Goal: Submit feedback/report problem

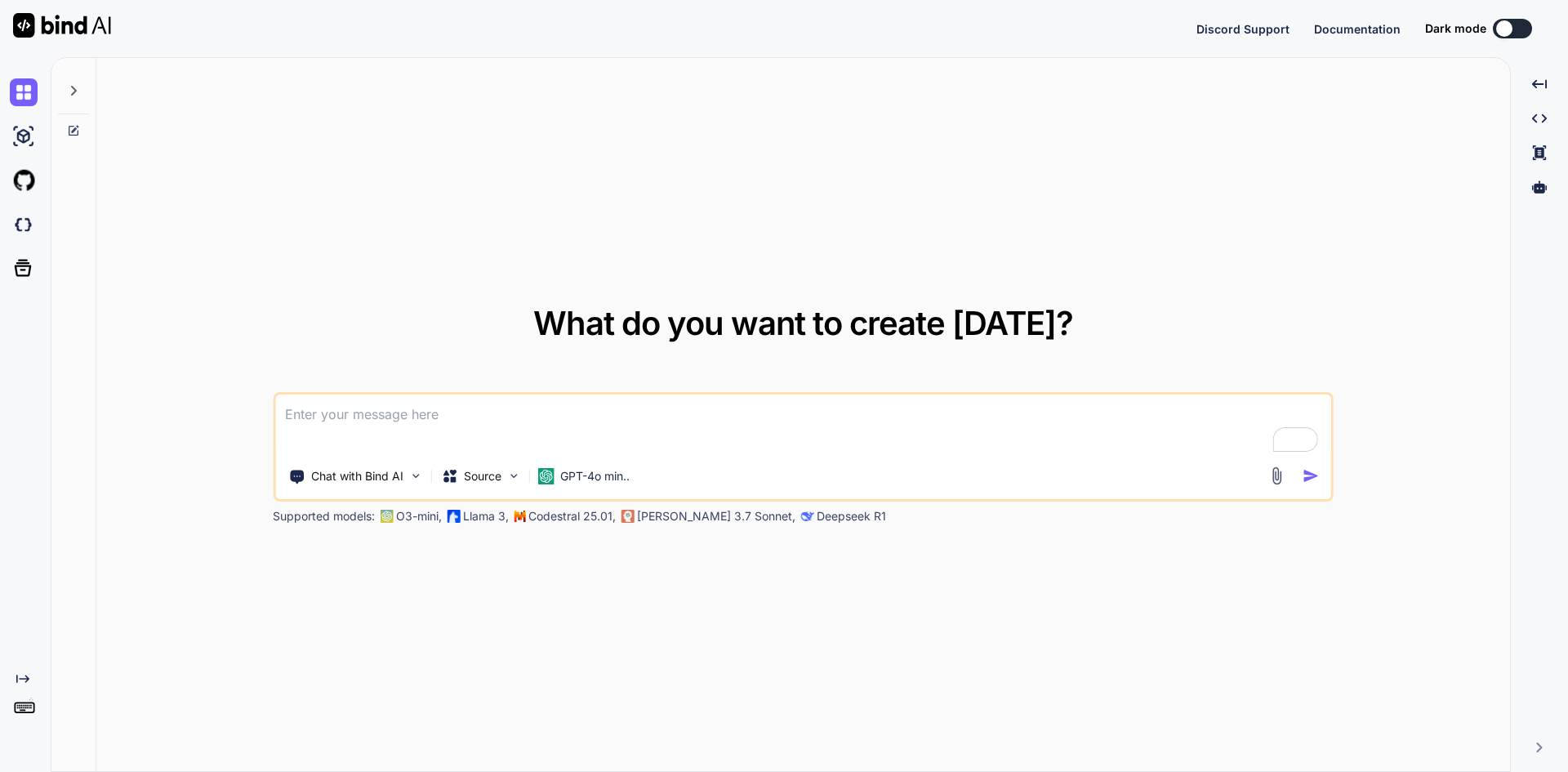
type textarea "x"
click at [29, 223] on img at bounding box center [23, 225] width 28 height 28
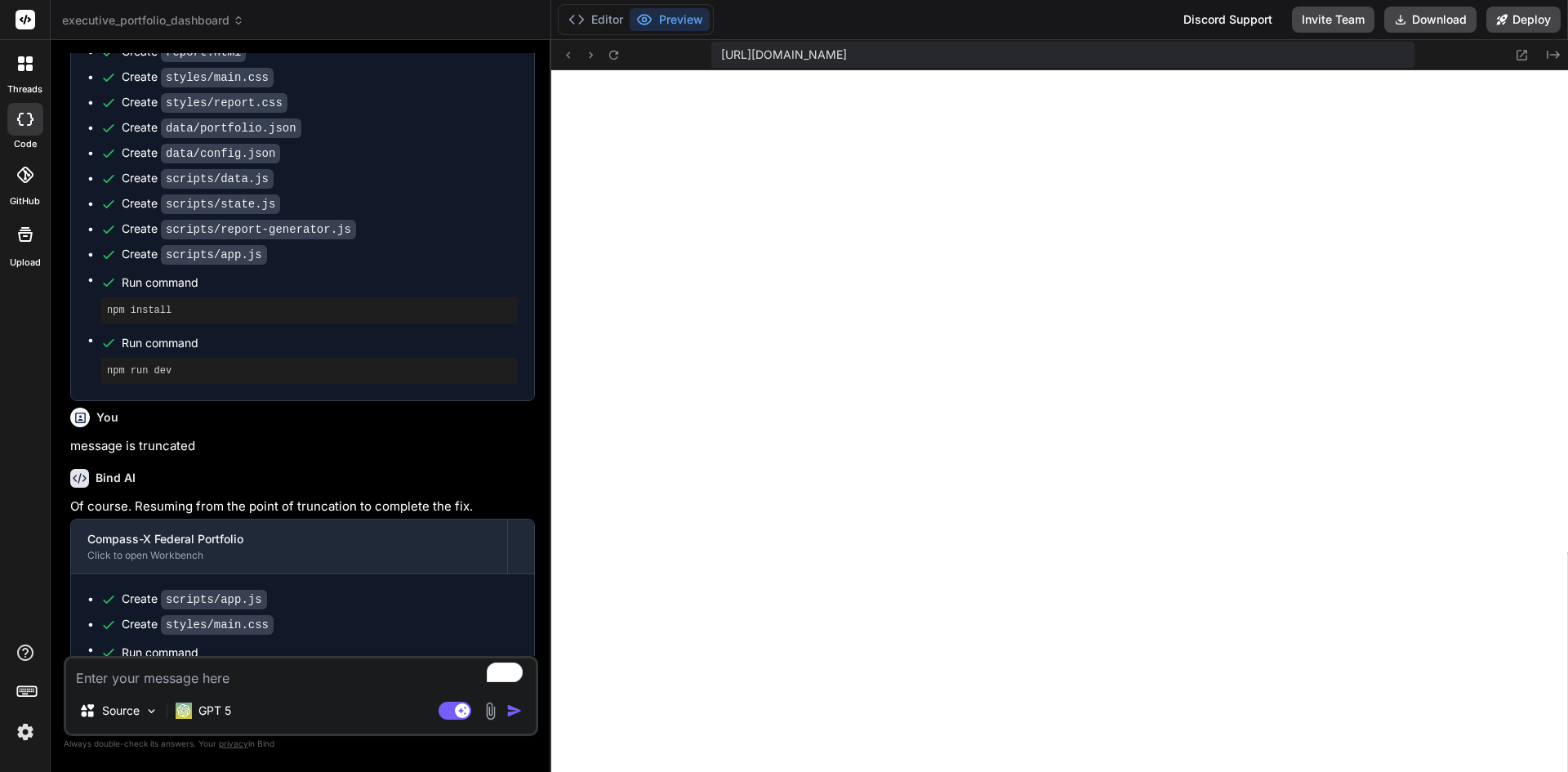
scroll to position [745, 0]
click at [194, 18] on span "executive_portfolio_dashboard" at bounding box center [152, 20] width 182 height 16
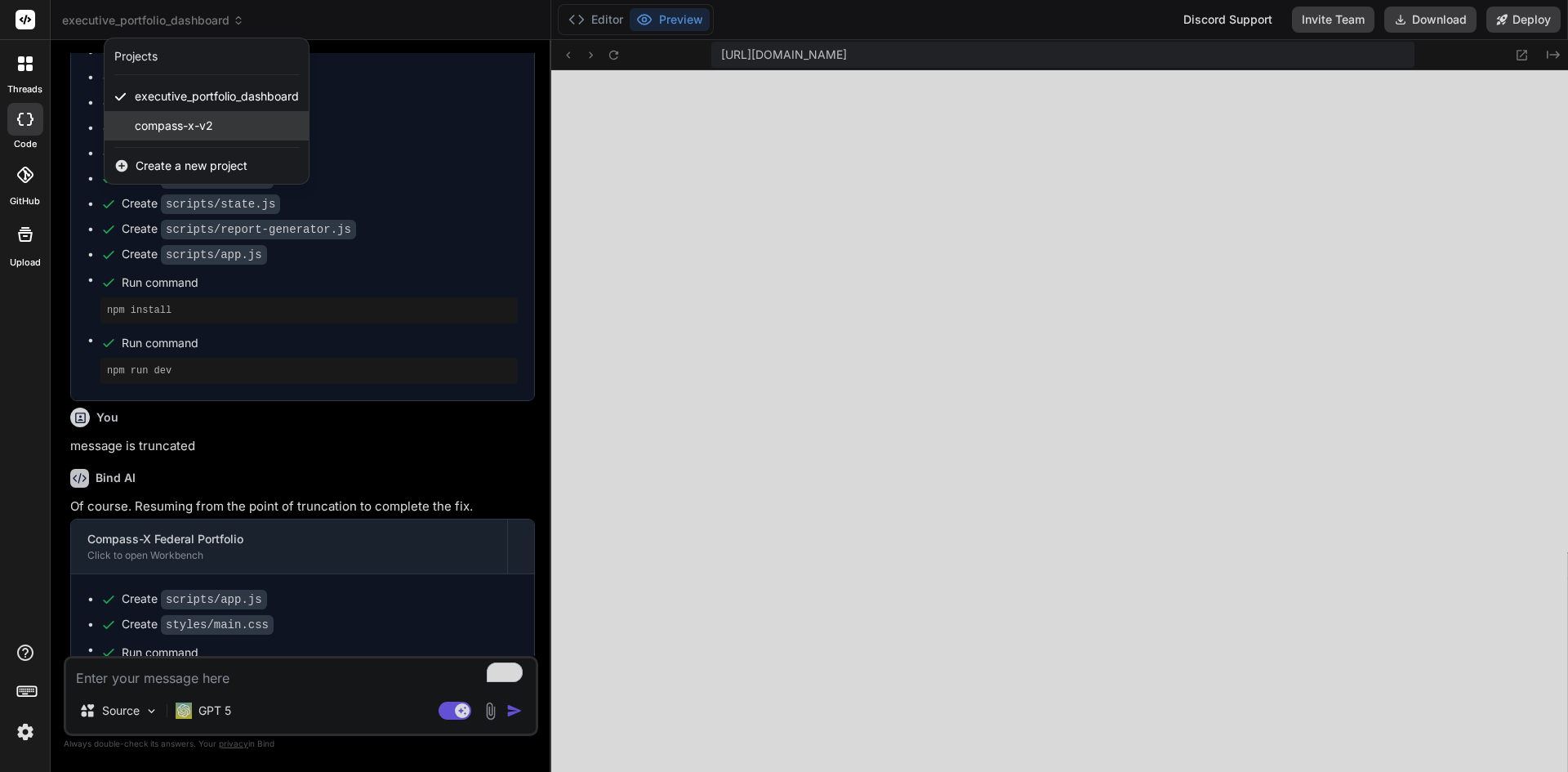
click at [171, 128] on span "compass-x-v2" at bounding box center [174, 125] width 78 height 16
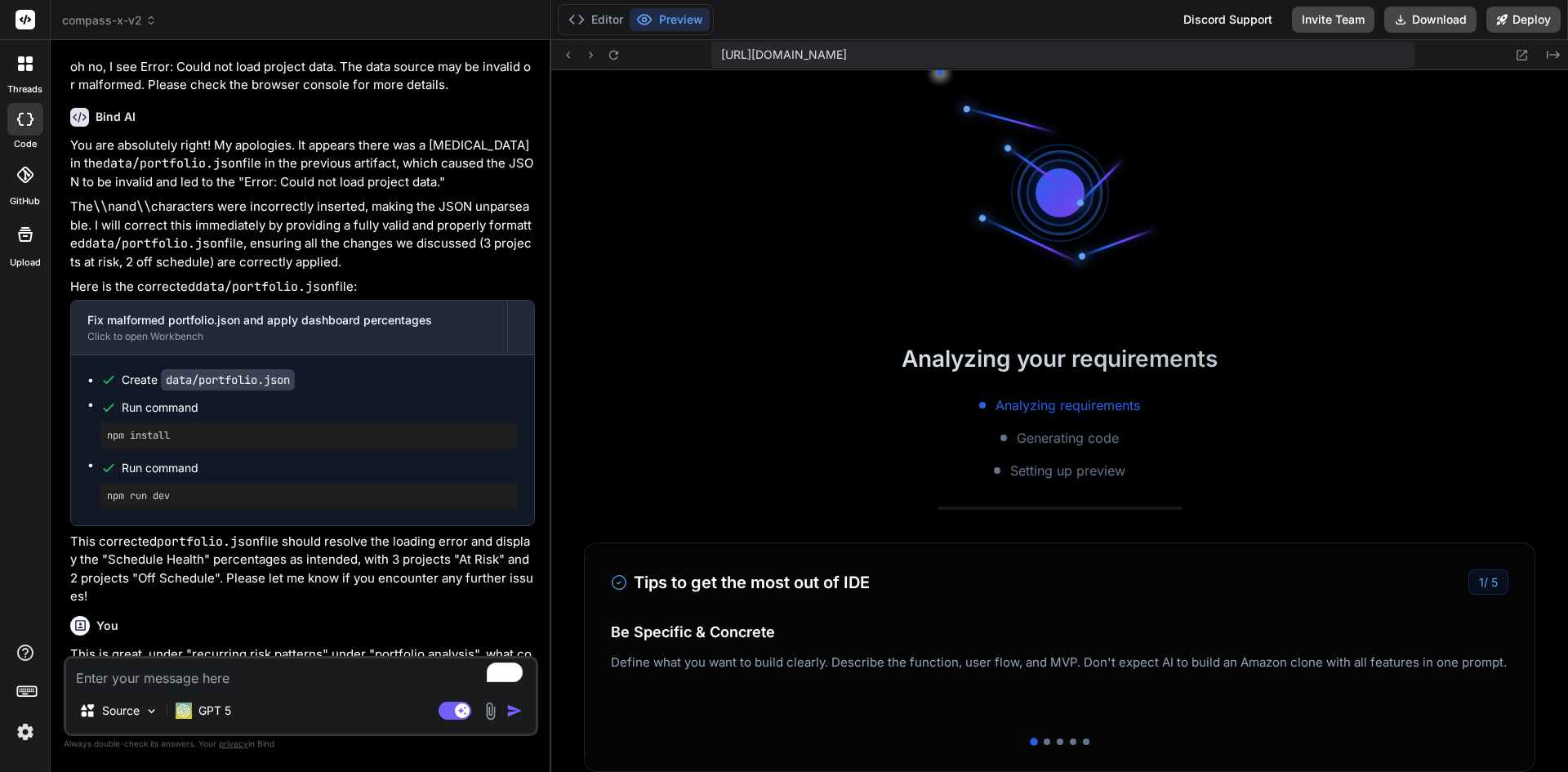
scroll to position [1861, 0]
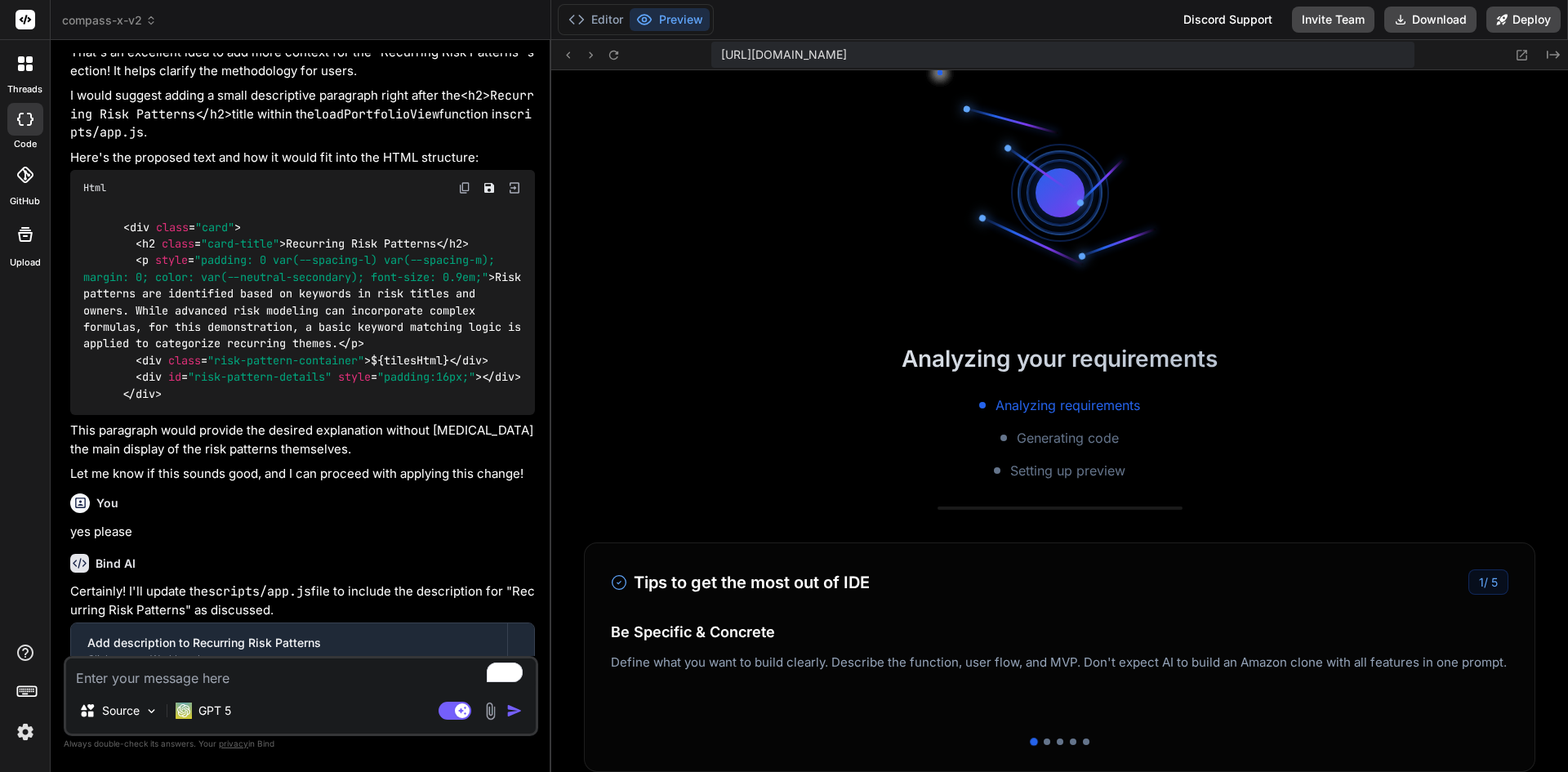
type textarea "x"
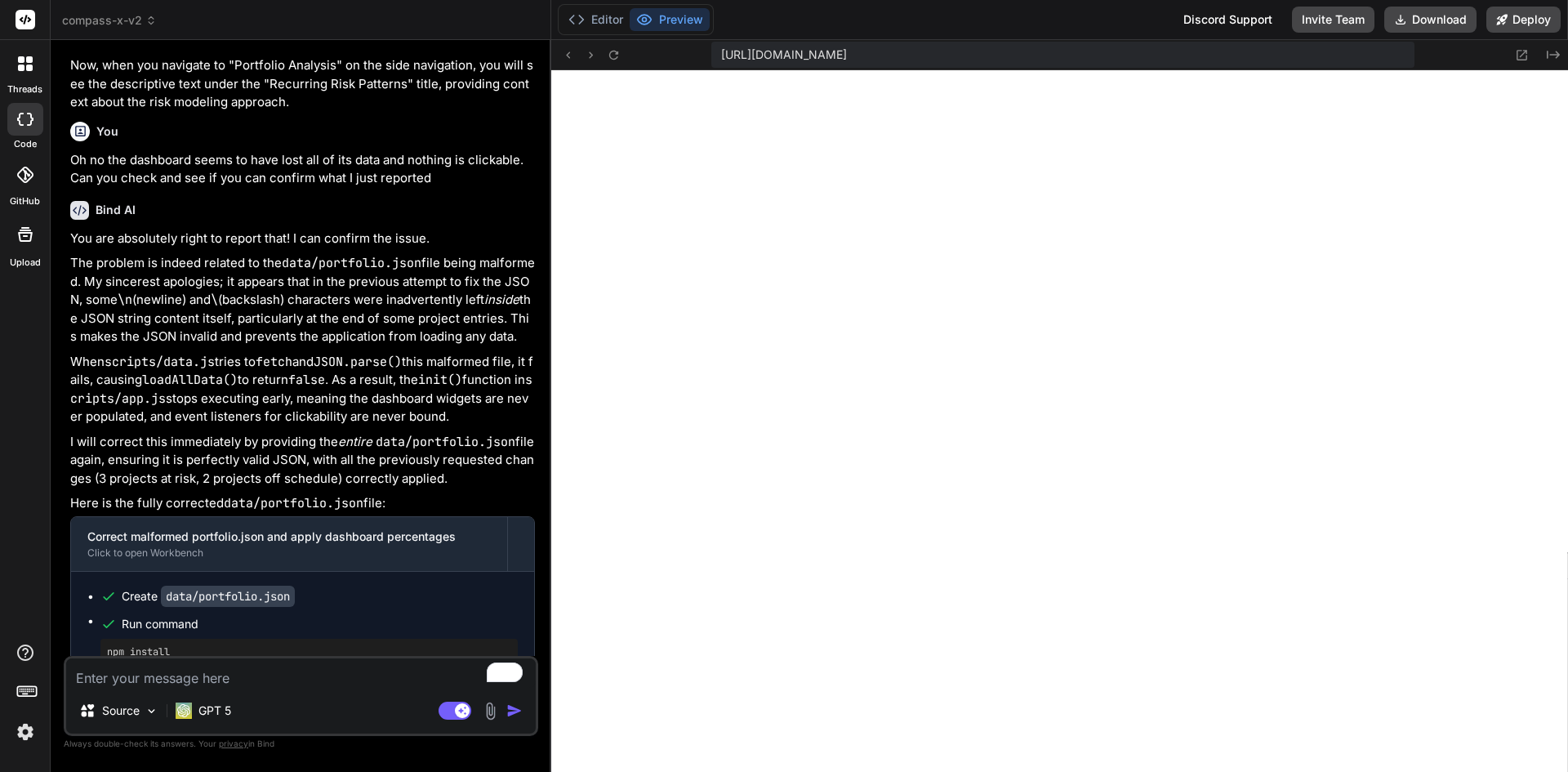
scroll to position [3565, 0]
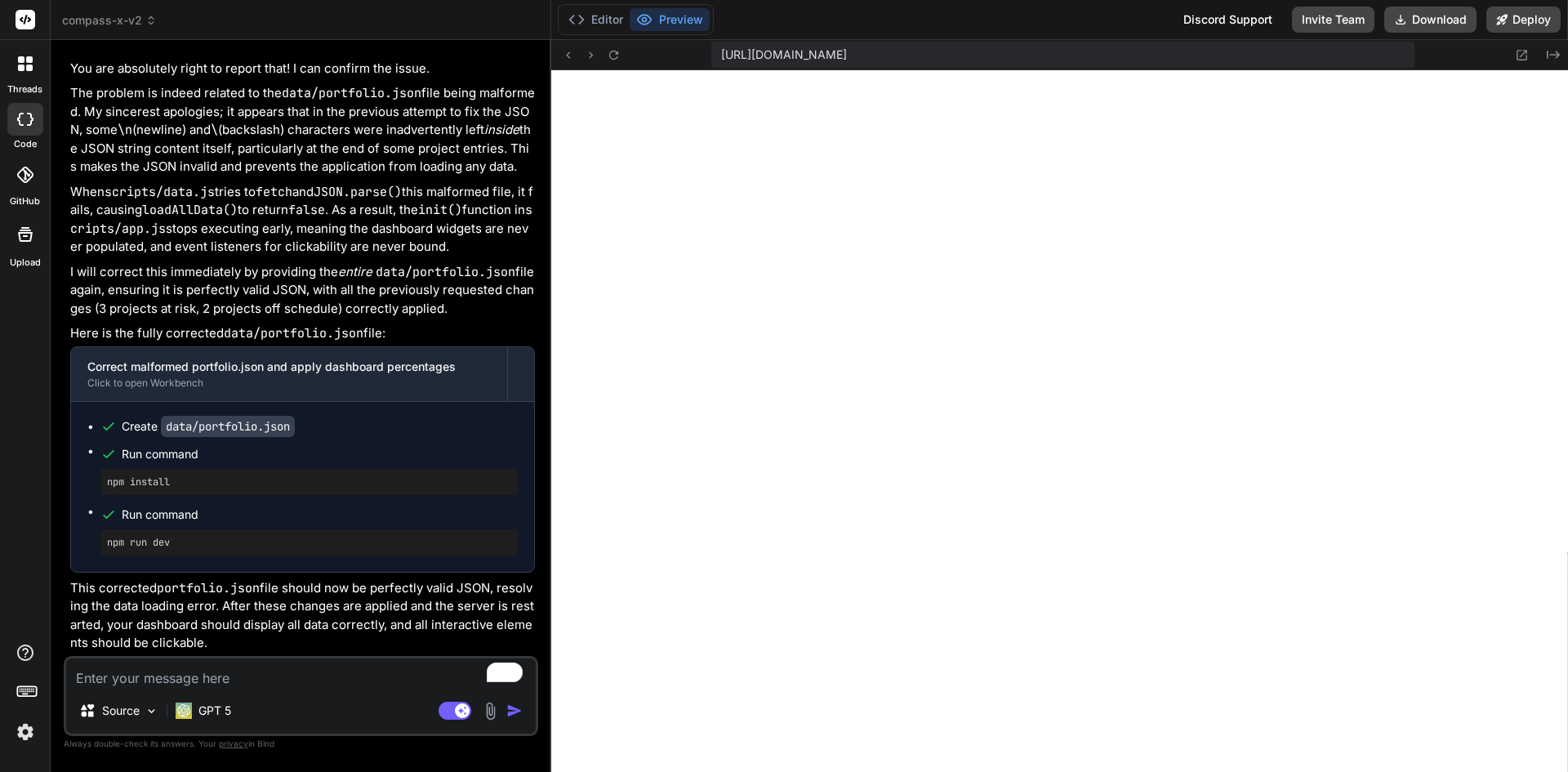
click at [273, 676] on textarea "To enrich screen reader interactions, please activate Accessibility in Grammarl…" at bounding box center [301, 673] width 470 height 29
type textarea "s"
type textarea "x"
type textarea "st"
type textarea "x"
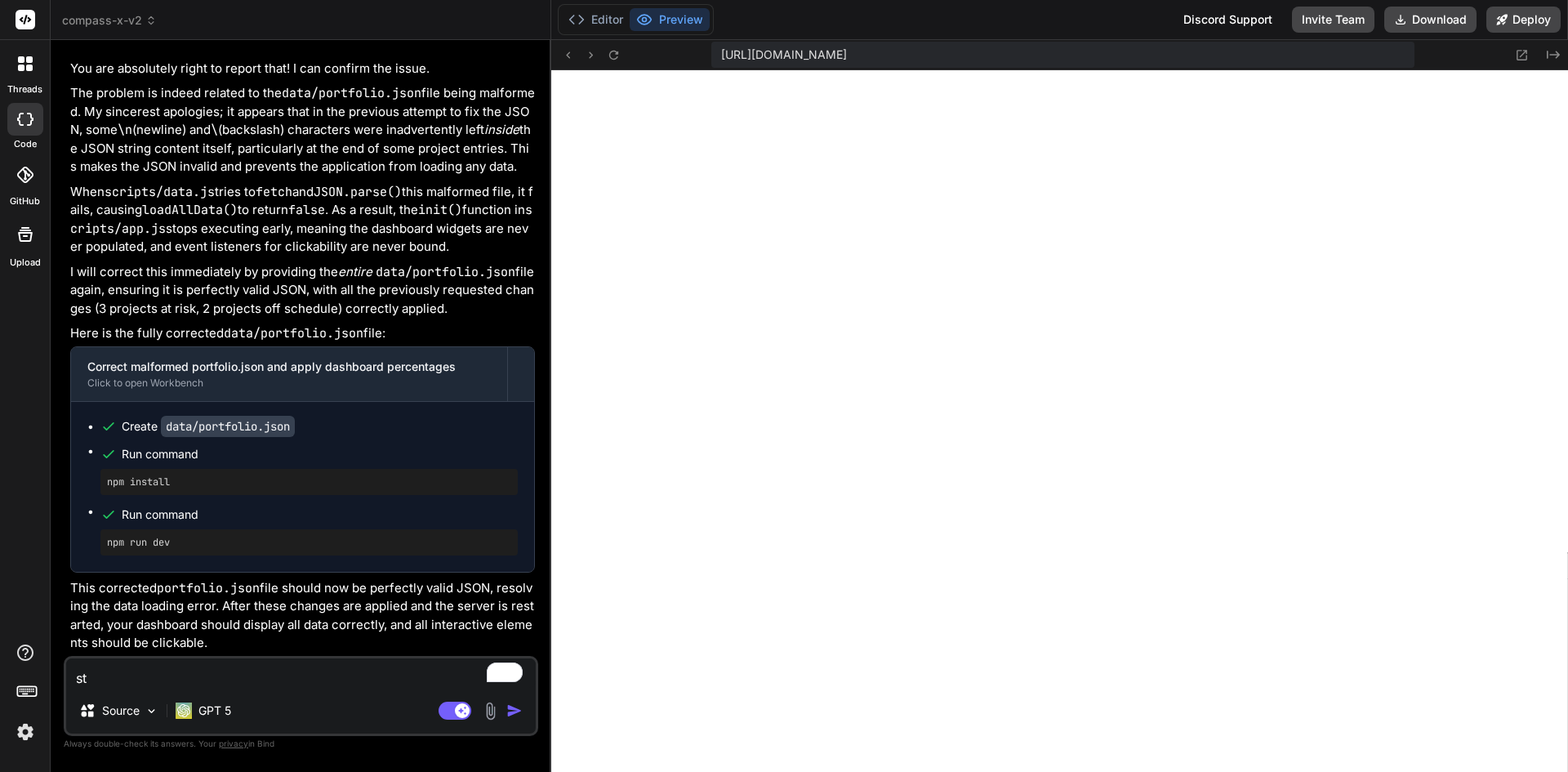
type textarea "sti"
type textarea "x"
type textarea "stil"
type textarea "x"
type textarea "still"
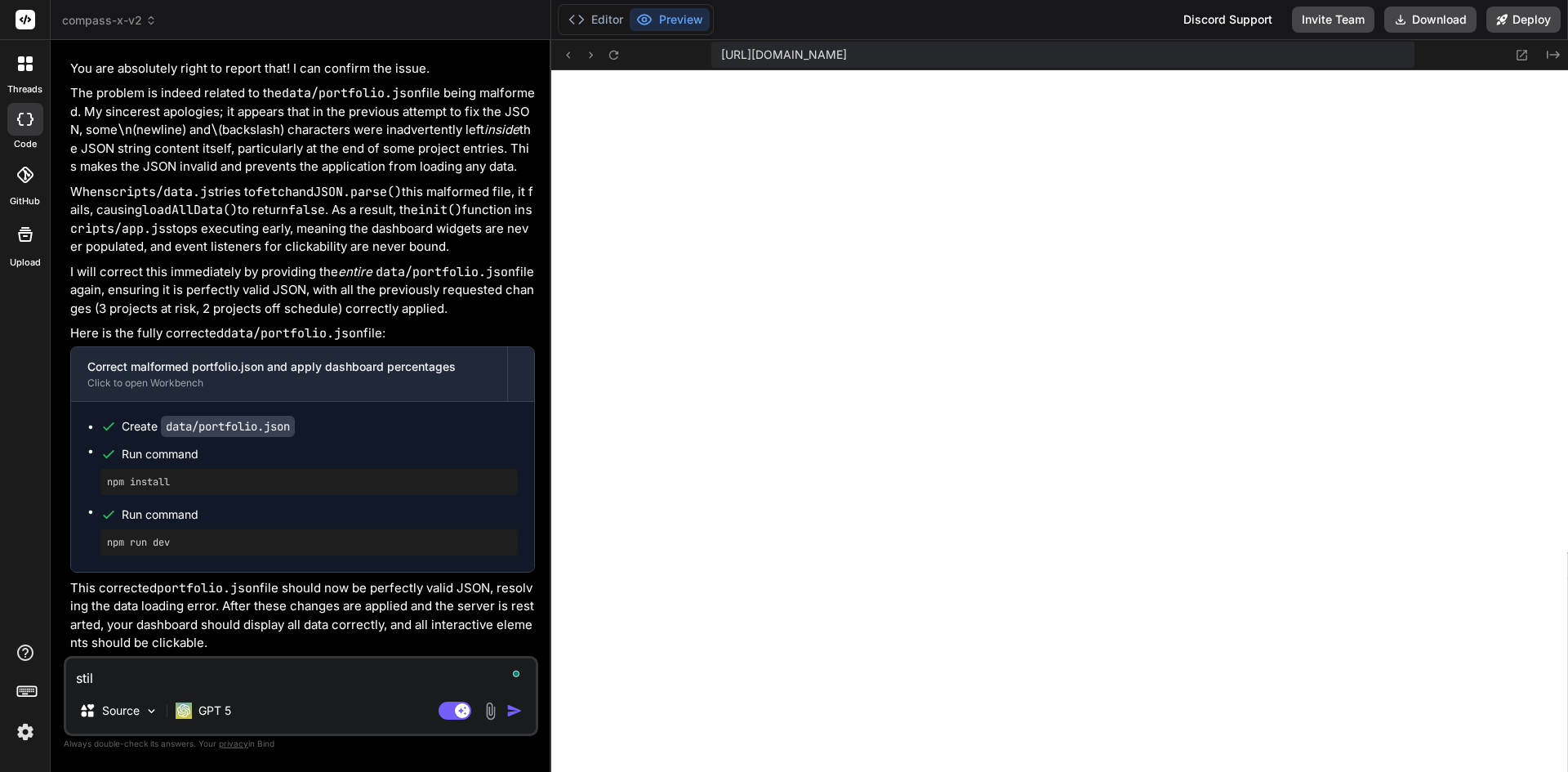
type textarea "x"
type textarea "still"
type textarea "x"
type textarea "still b"
type textarea "x"
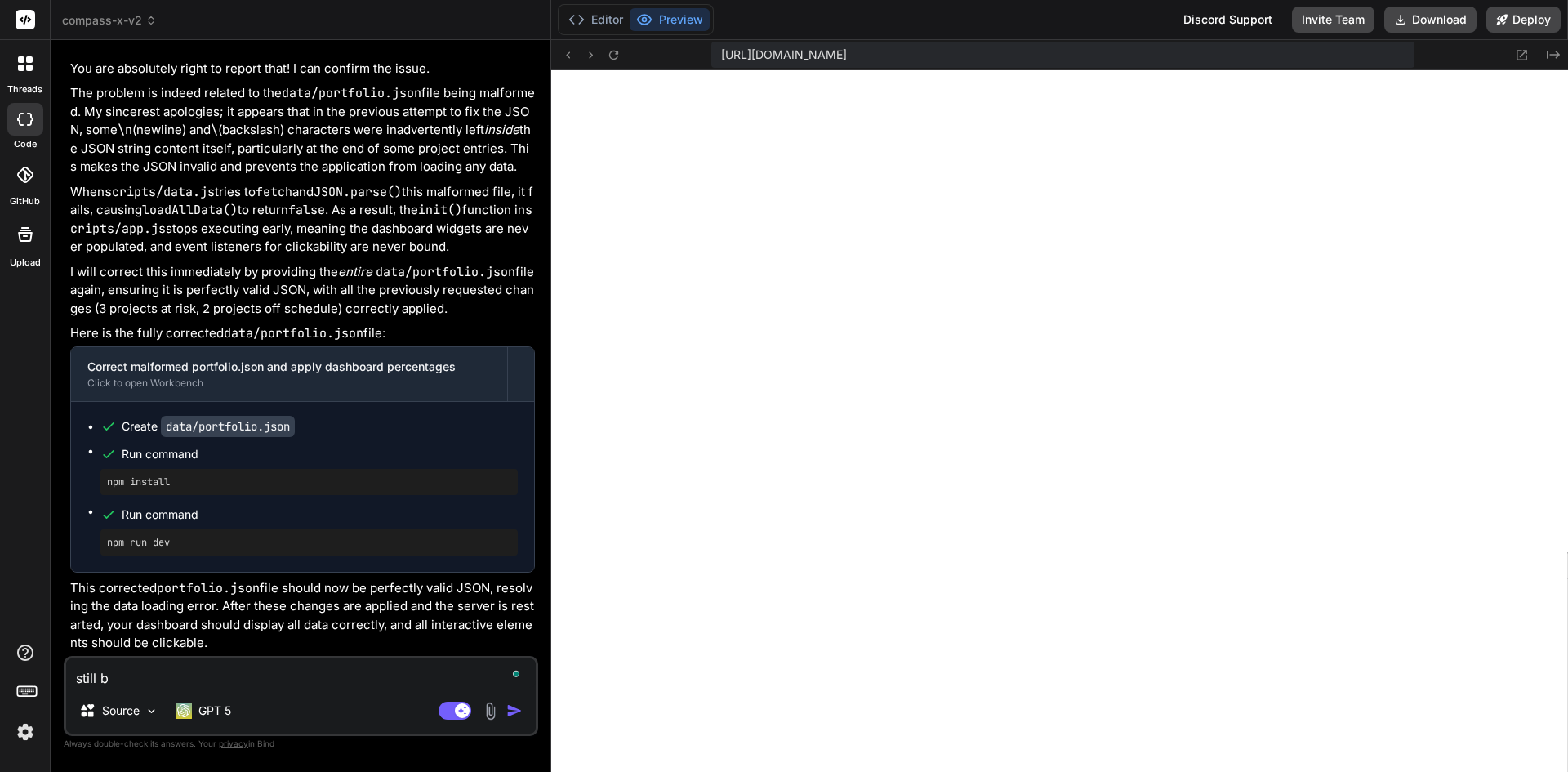
type textarea "still br"
type textarea "x"
type textarea "still bro"
type textarea "x"
type textarea "still brok"
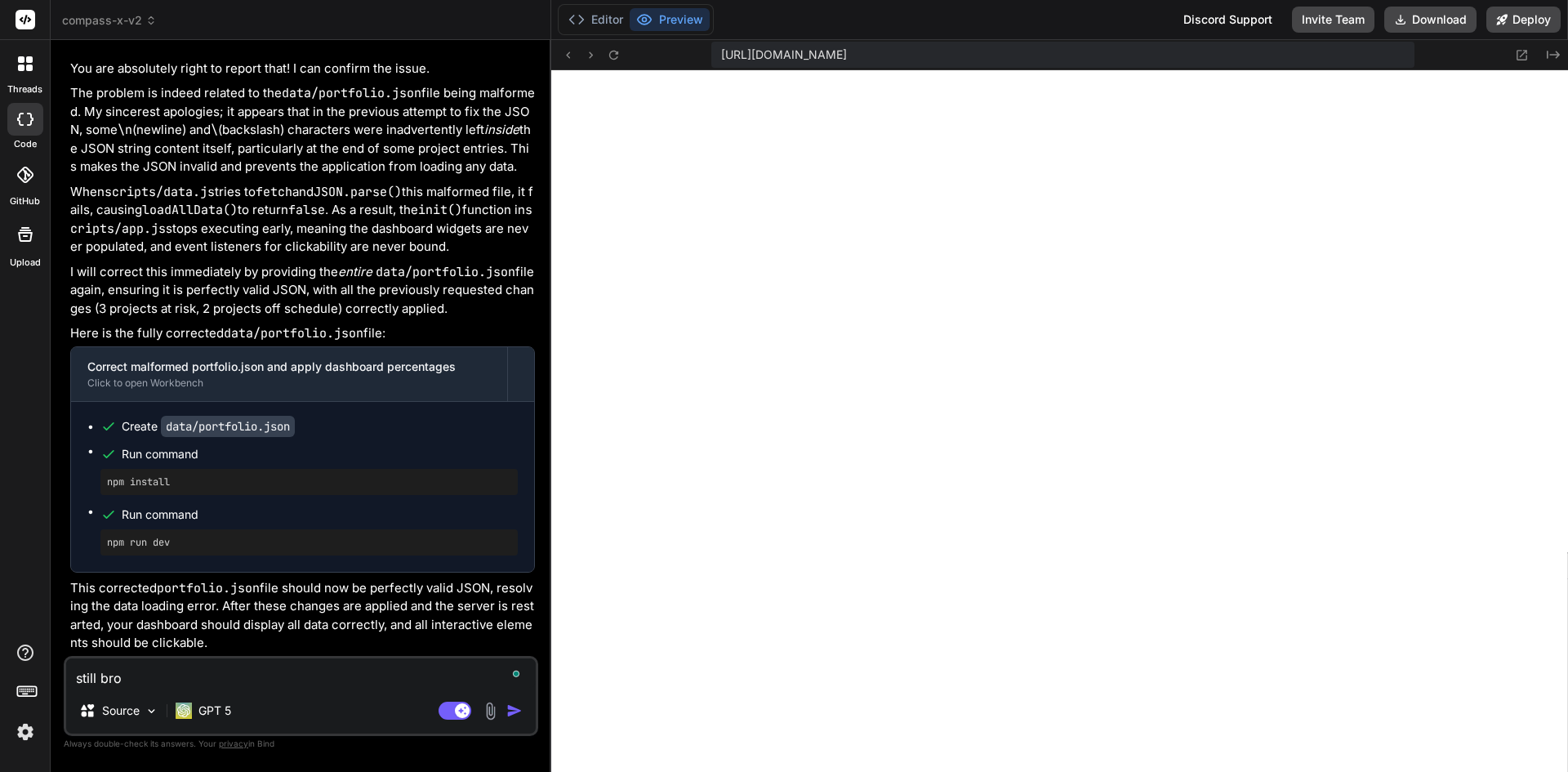
type textarea "x"
type textarea "still broke"
type textarea "x"
type textarea "still broken"
type textarea "x"
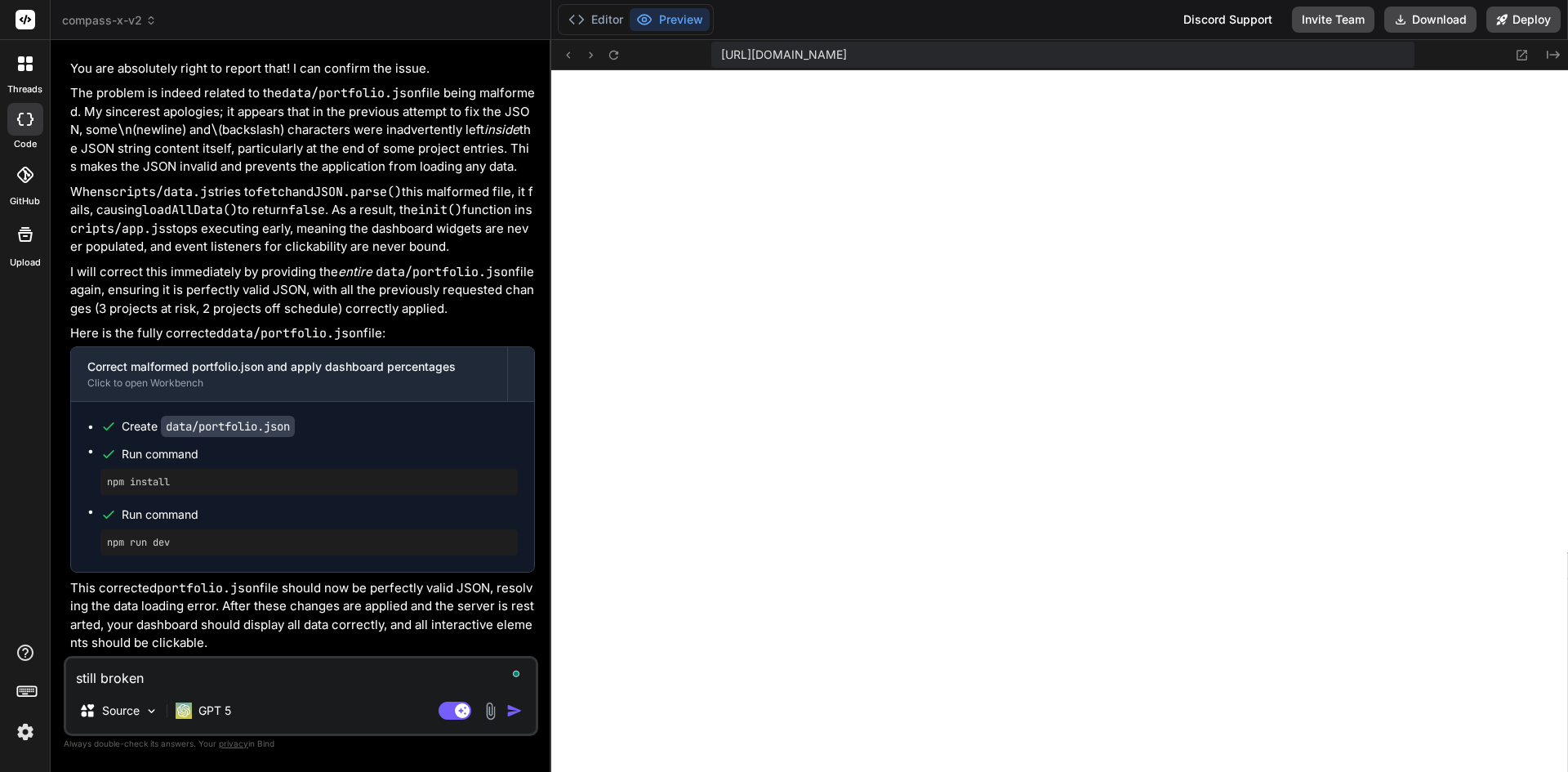
type textarea "still broken,"
type textarea "x"
type textarea "still broken,"
type textarea "x"
type textarea "still broken, c"
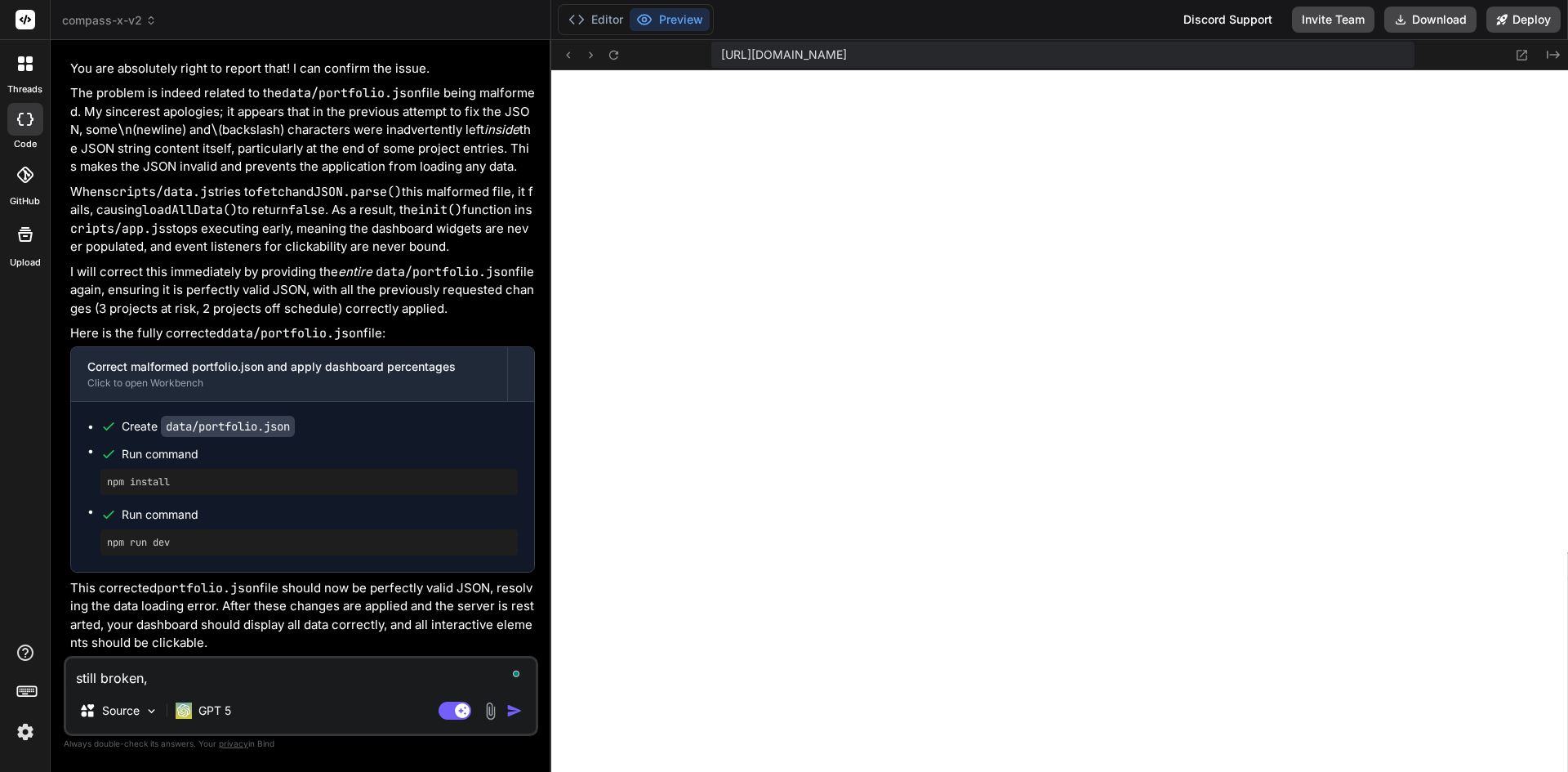
type textarea "x"
type textarea "still broken, ca"
type textarea "x"
type textarea "still broken, can"
type textarea "x"
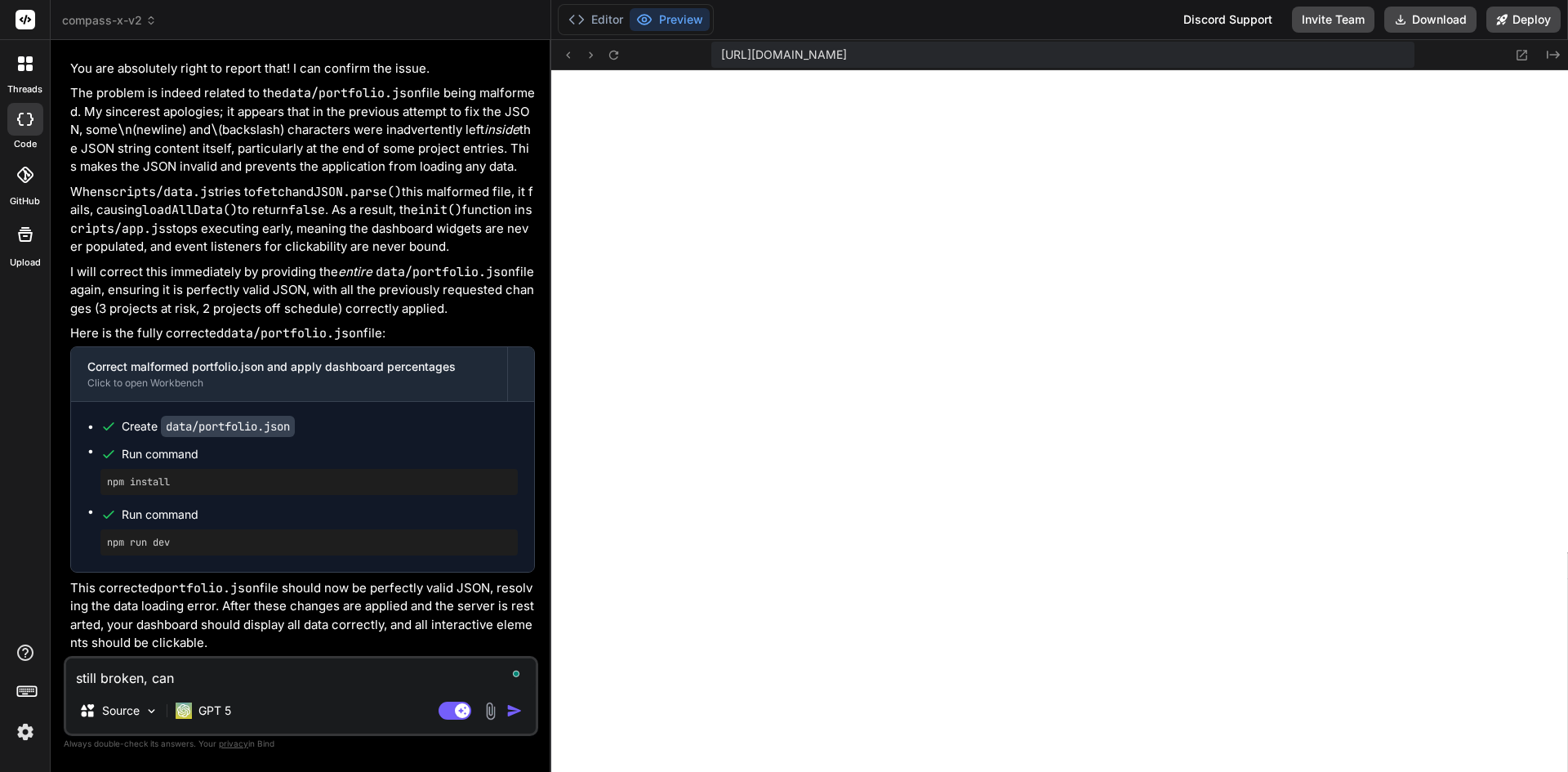
type textarea "still broken, can"
type textarea "x"
type textarea "still broken, can y"
type textarea "x"
type textarea "still broken, can yo"
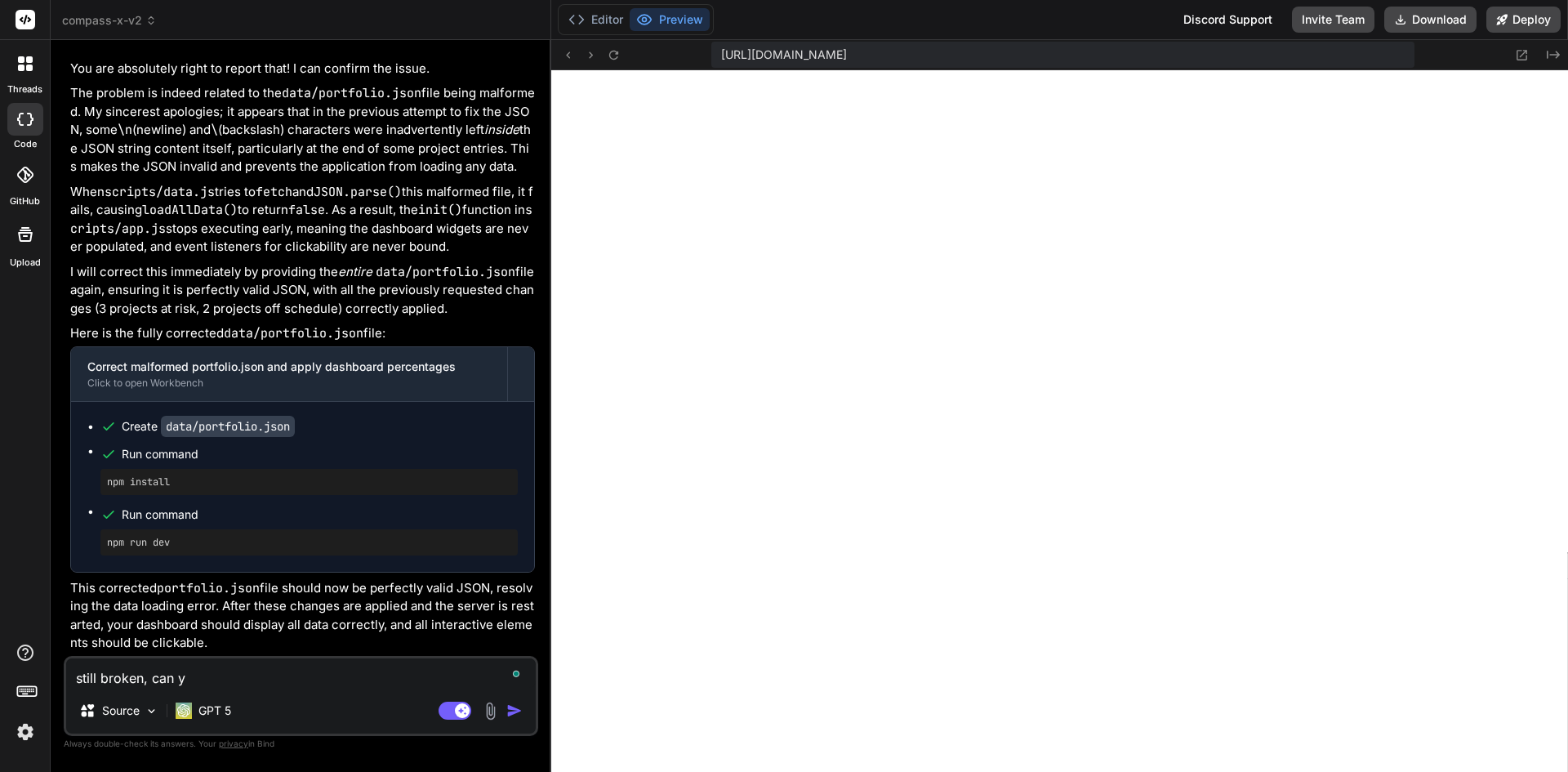
type textarea "x"
type textarea "still broken, can you"
type textarea "x"
type textarea "still broken, can you"
type textarea "x"
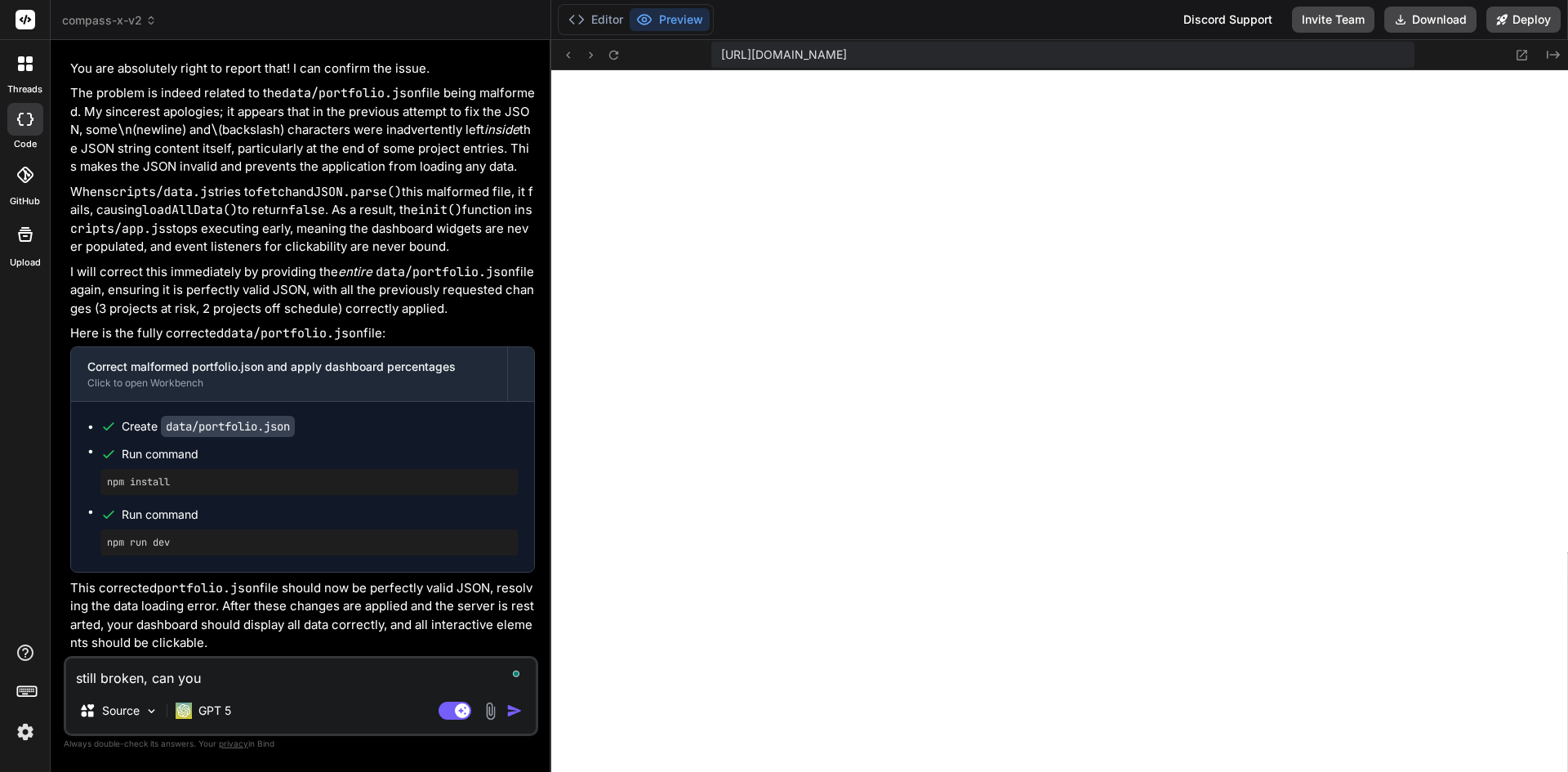
type textarea "still broken, can you h"
type textarea "x"
type textarea "still broken, can you he"
type textarea "x"
type textarea "still broken, can you hel"
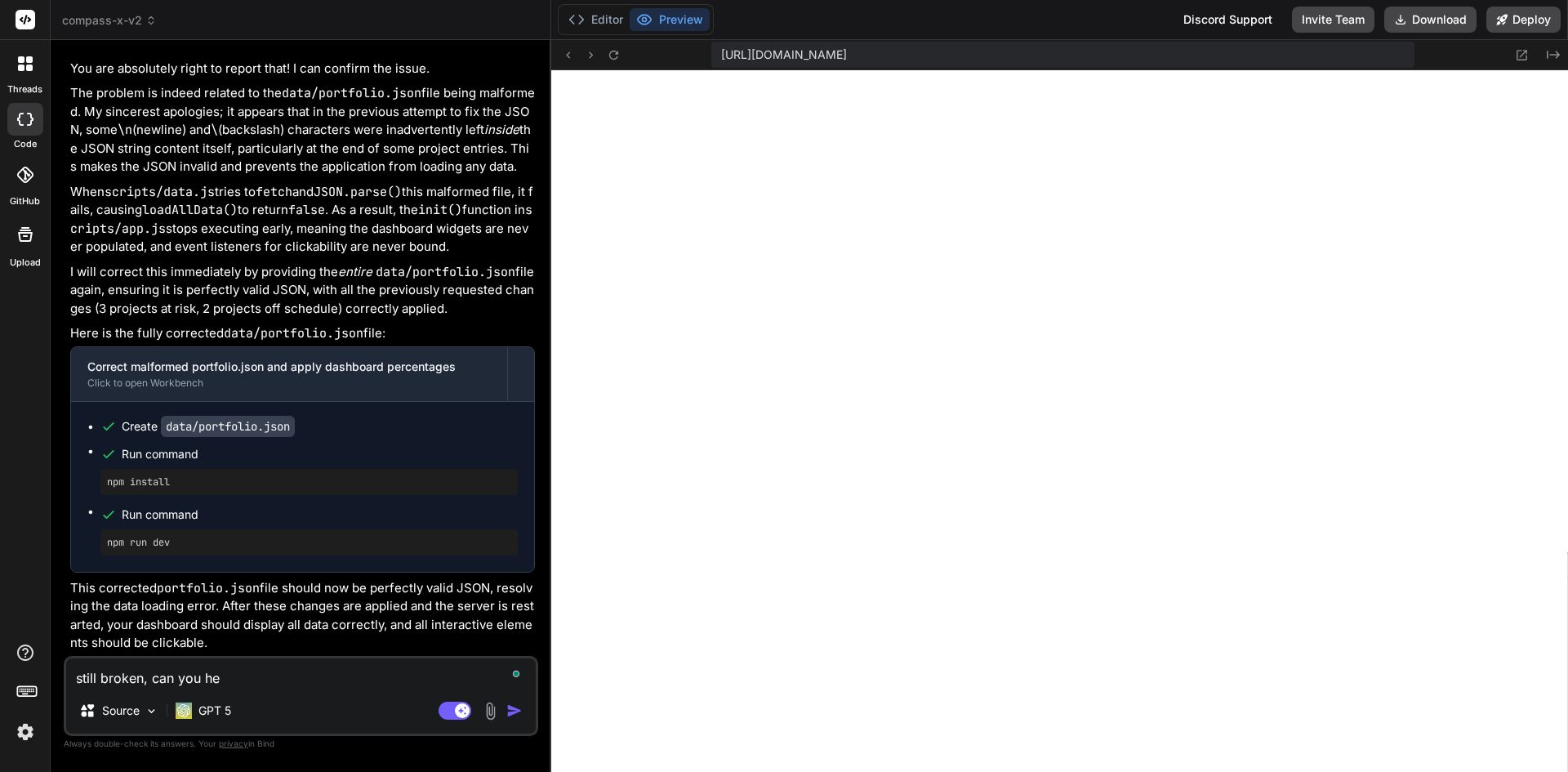
type textarea "x"
type textarea "still broken, can you help"
type textarea "x"
type textarea "still broken, can you help"
type textarea "x"
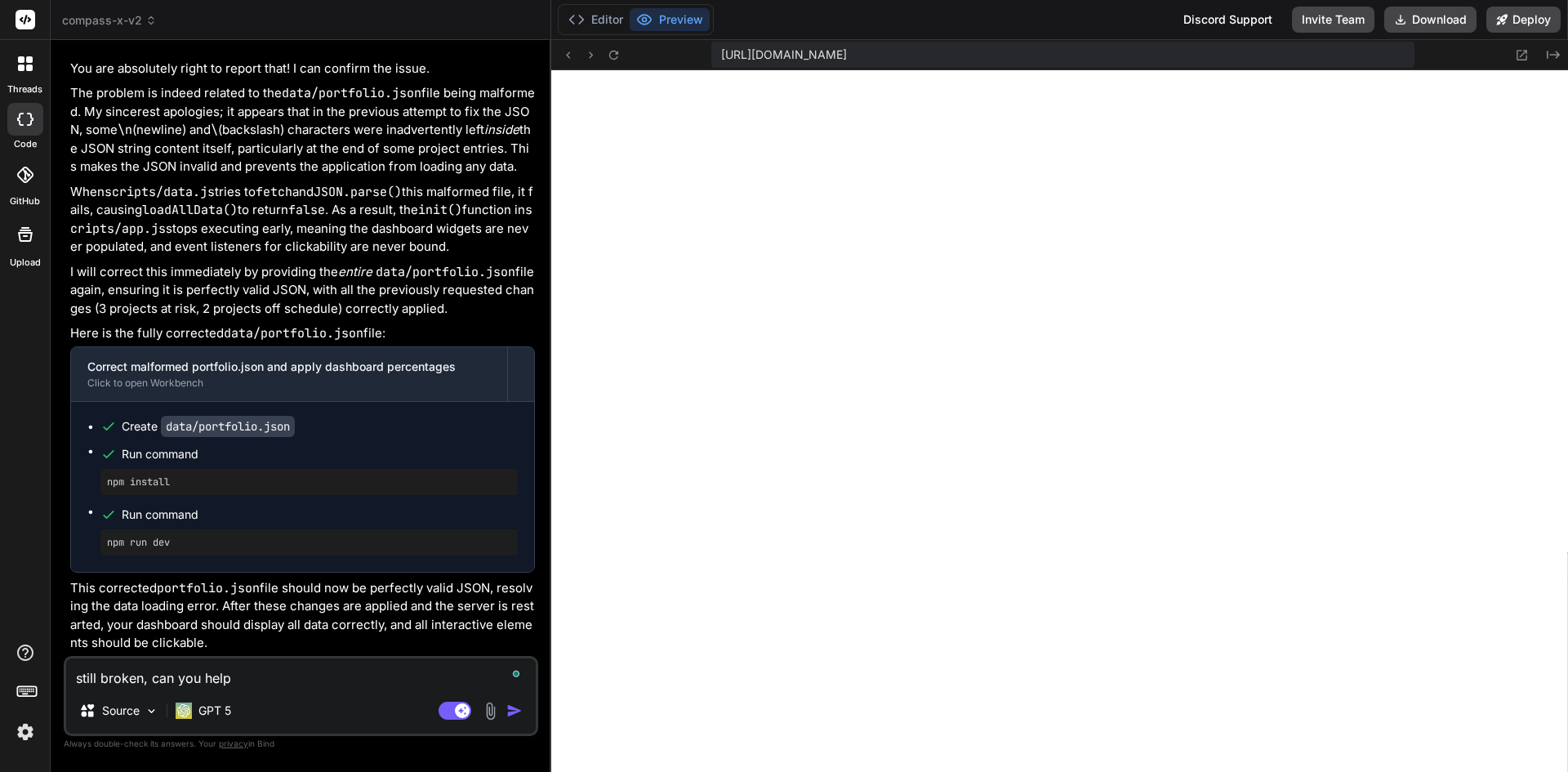
type textarea "still broken, can you help m"
type textarea "x"
type textarea "still broken, can you help me"
type textarea "x"
type textarea "still broken, can you help me"
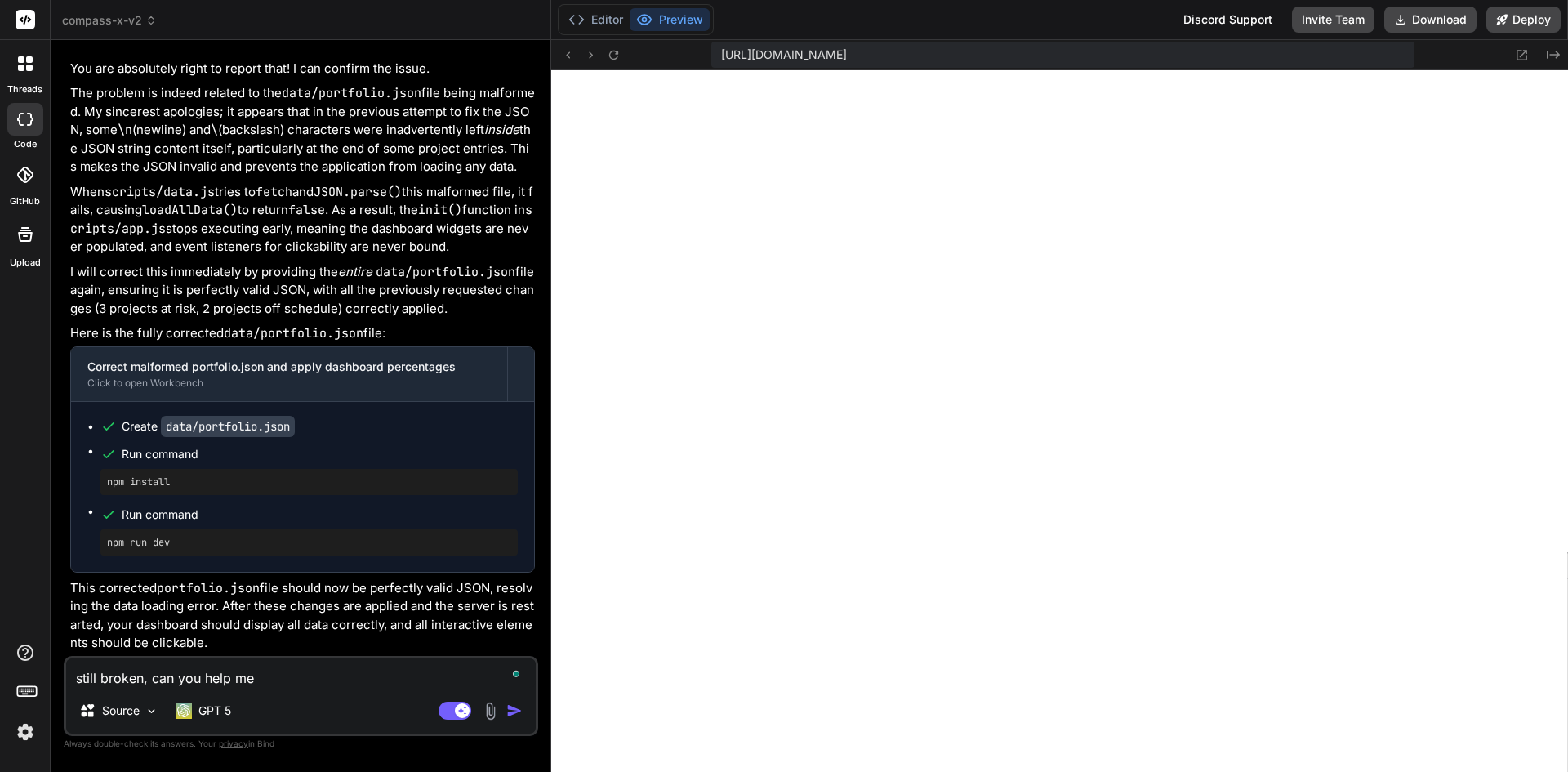
type textarea "x"
type textarea "still broken, can you help me a"
type textarea "x"
type textarea "still broken, can you help me as"
type textarea "x"
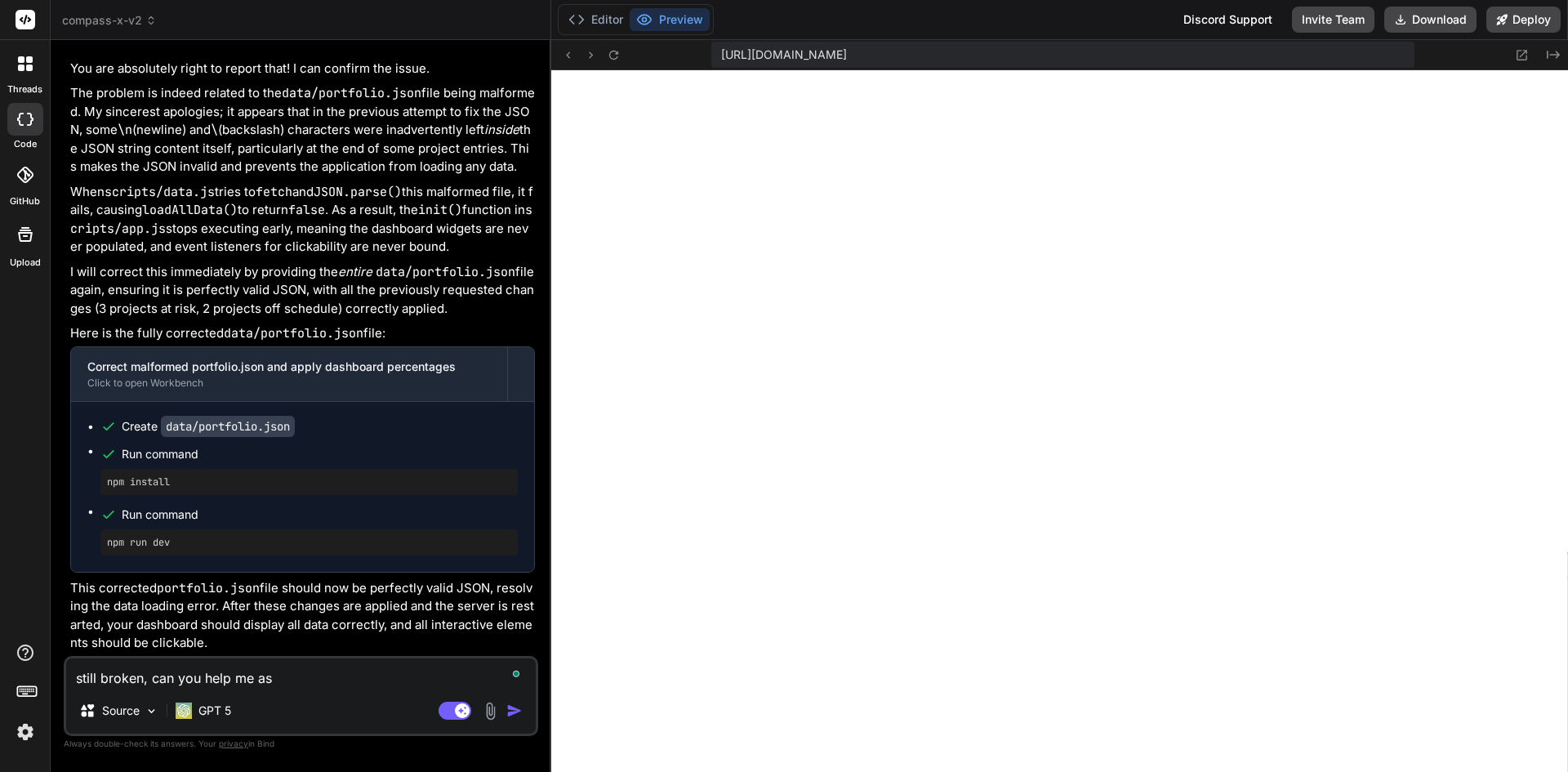
type textarea "still broken, can you help me ass"
type textarea "x"
type textarea "still broken, can you help me asse"
type textarea "x"
type textarea "still broken, can you help me asses"
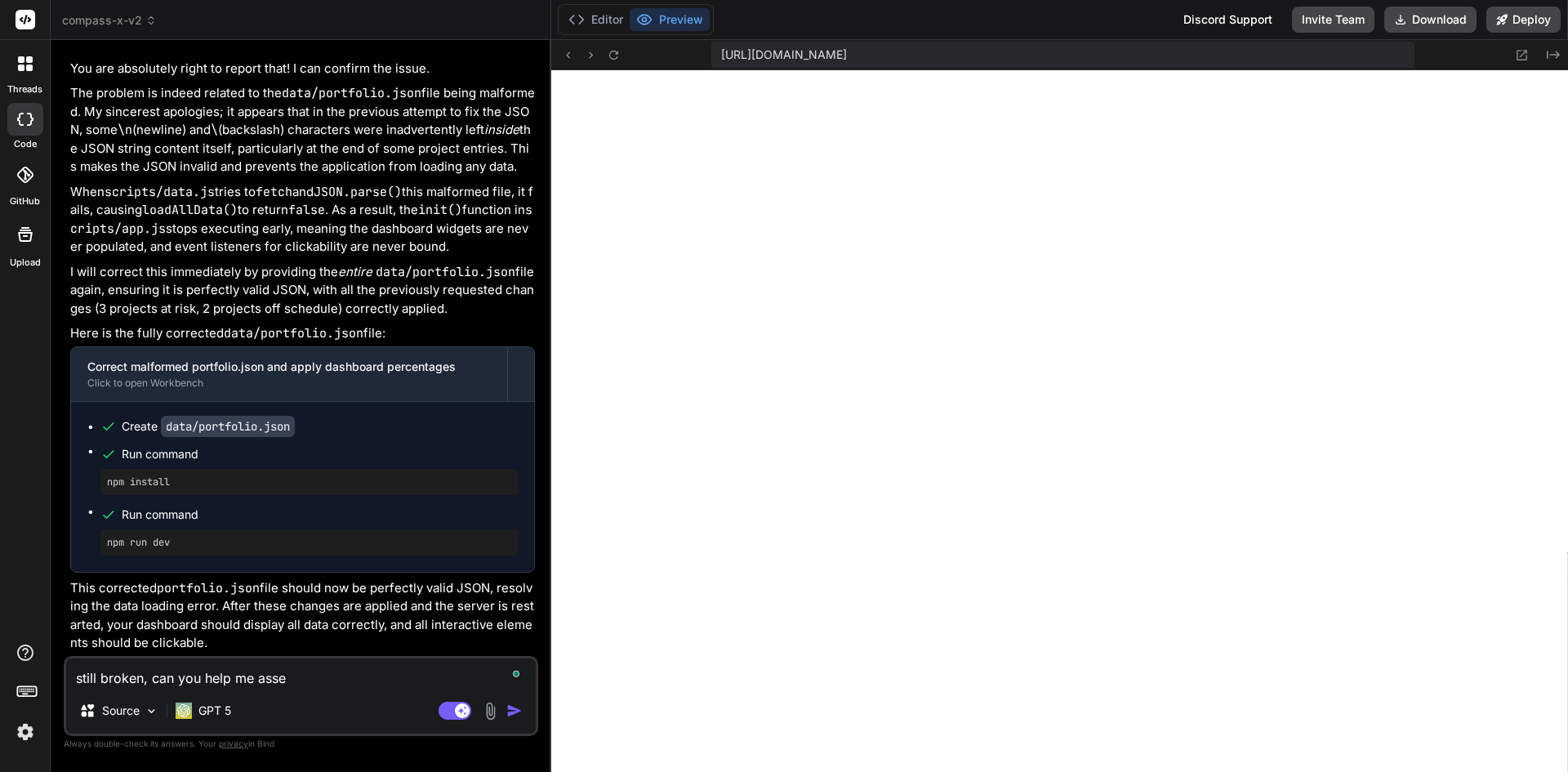
type textarea "x"
type textarea "still broken, can you help me assess"
type textarea "x"
type textarea "still broken, can you help me assess"
type textarea "x"
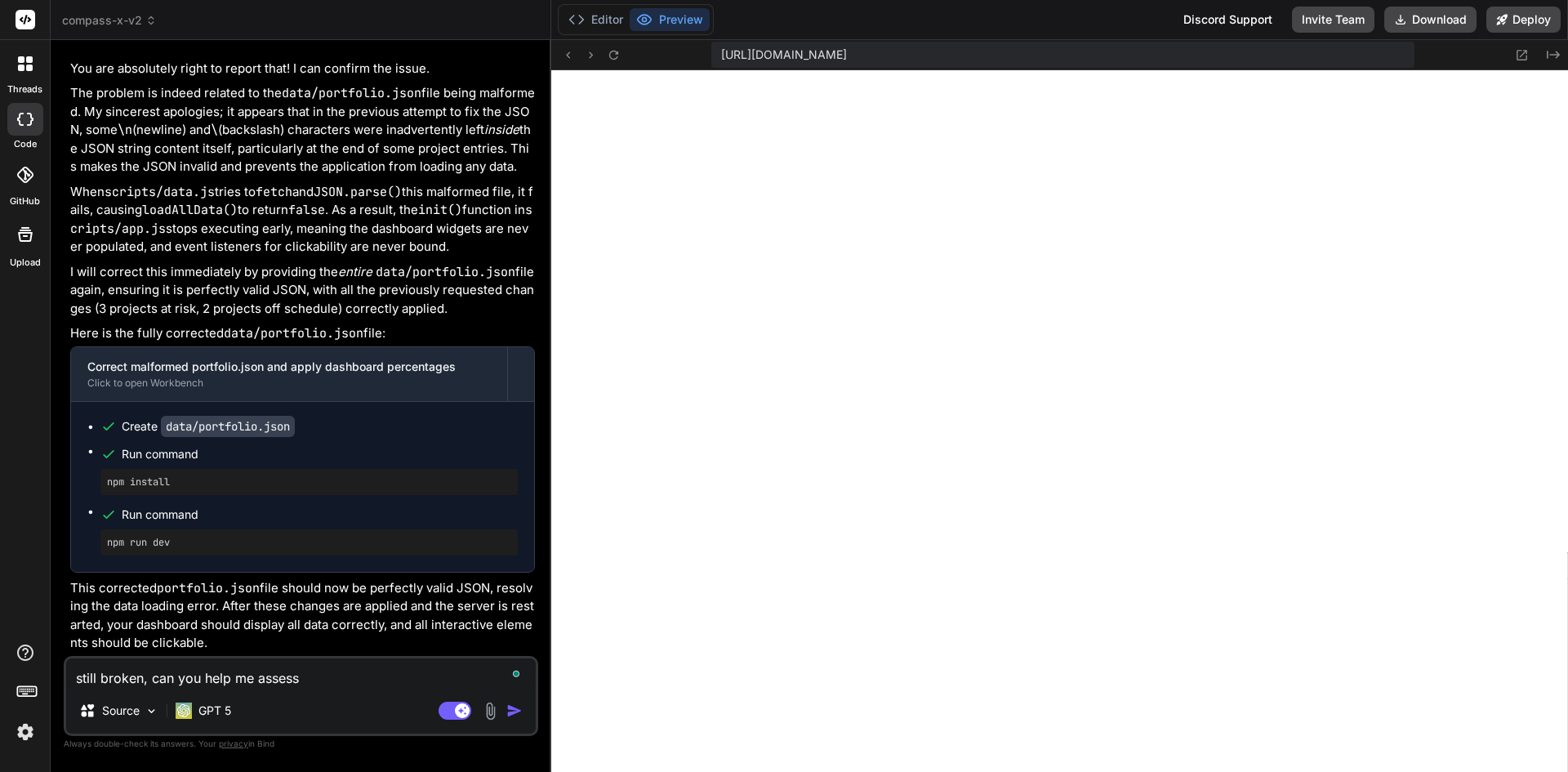
type textarea "still broken, can you help me assess a"
type textarea "x"
type textarea "still broken, can you help me assess an"
type textarea "x"
type textarea "still broken, can you help me assess and"
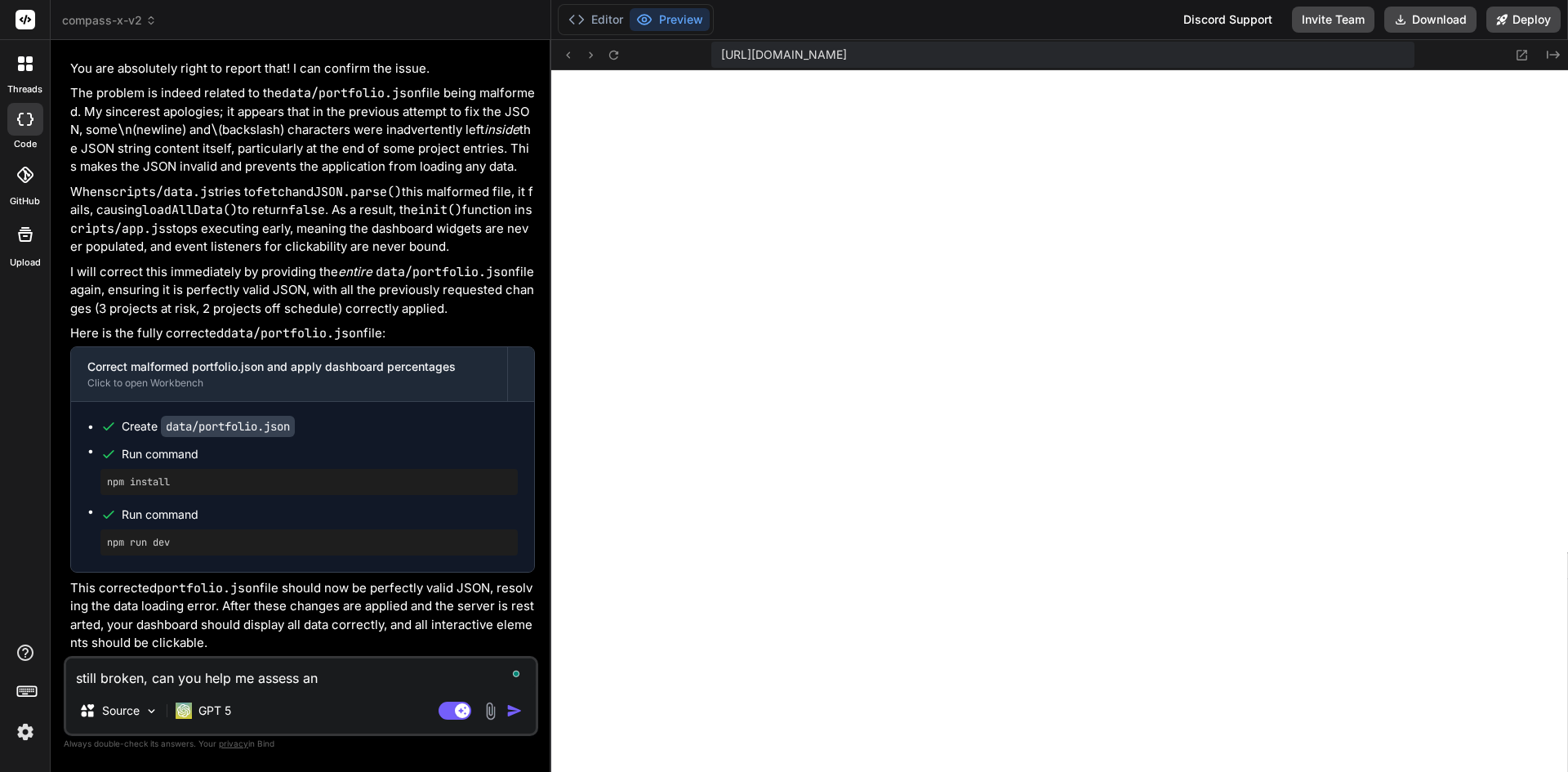
type textarea "x"
type textarea "still broken, can you help me assess and"
type textarea "x"
type textarea "still broken, can you help me assess and f"
type textarea "x"
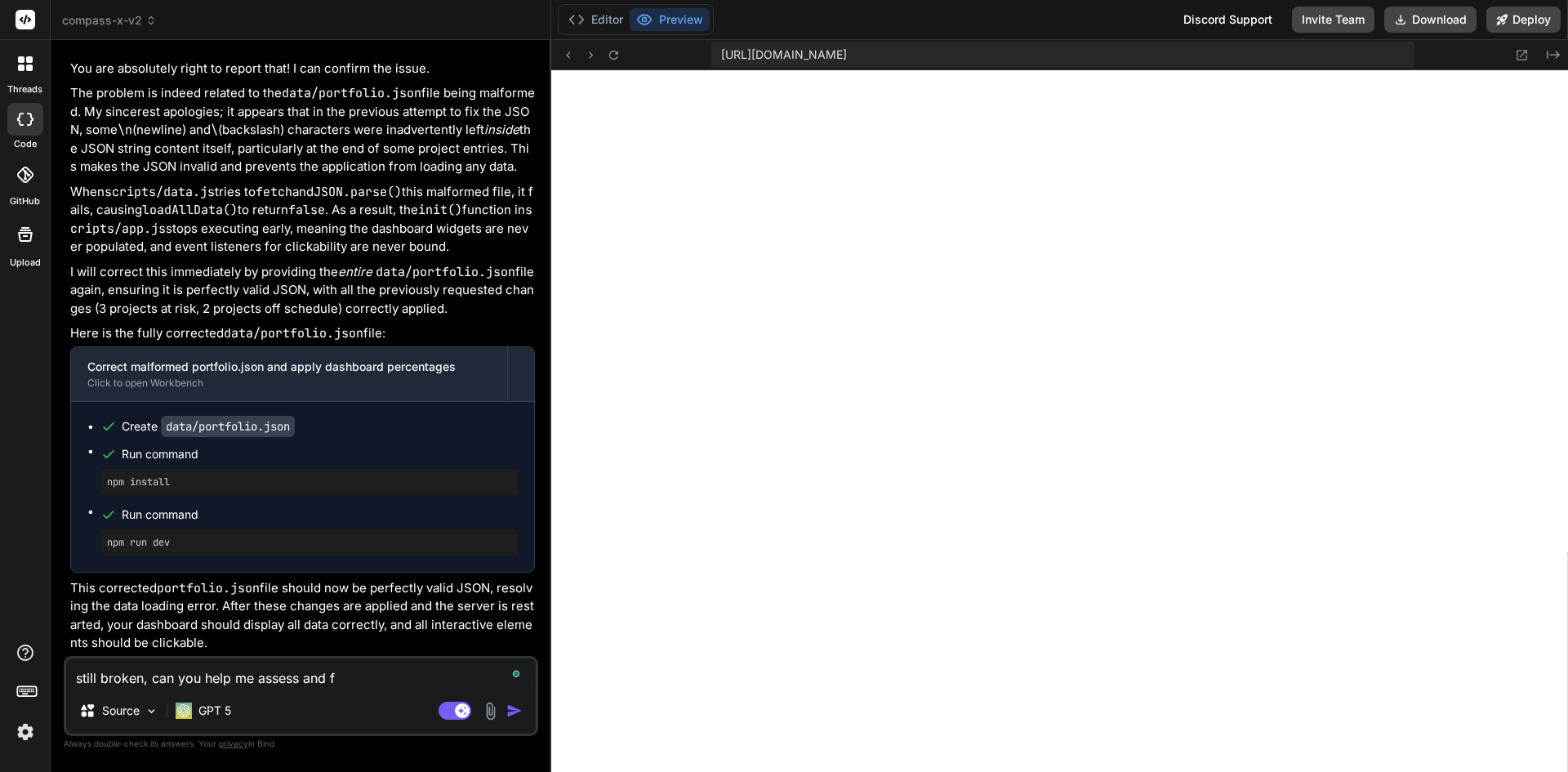
type textarea "still broken, can you help me assess and fi"
type textarea "x"
type textarea "still broken, can you help me assess and fix"
type textarea "x"
type textarea "still broken, can you help me assess and fix?"
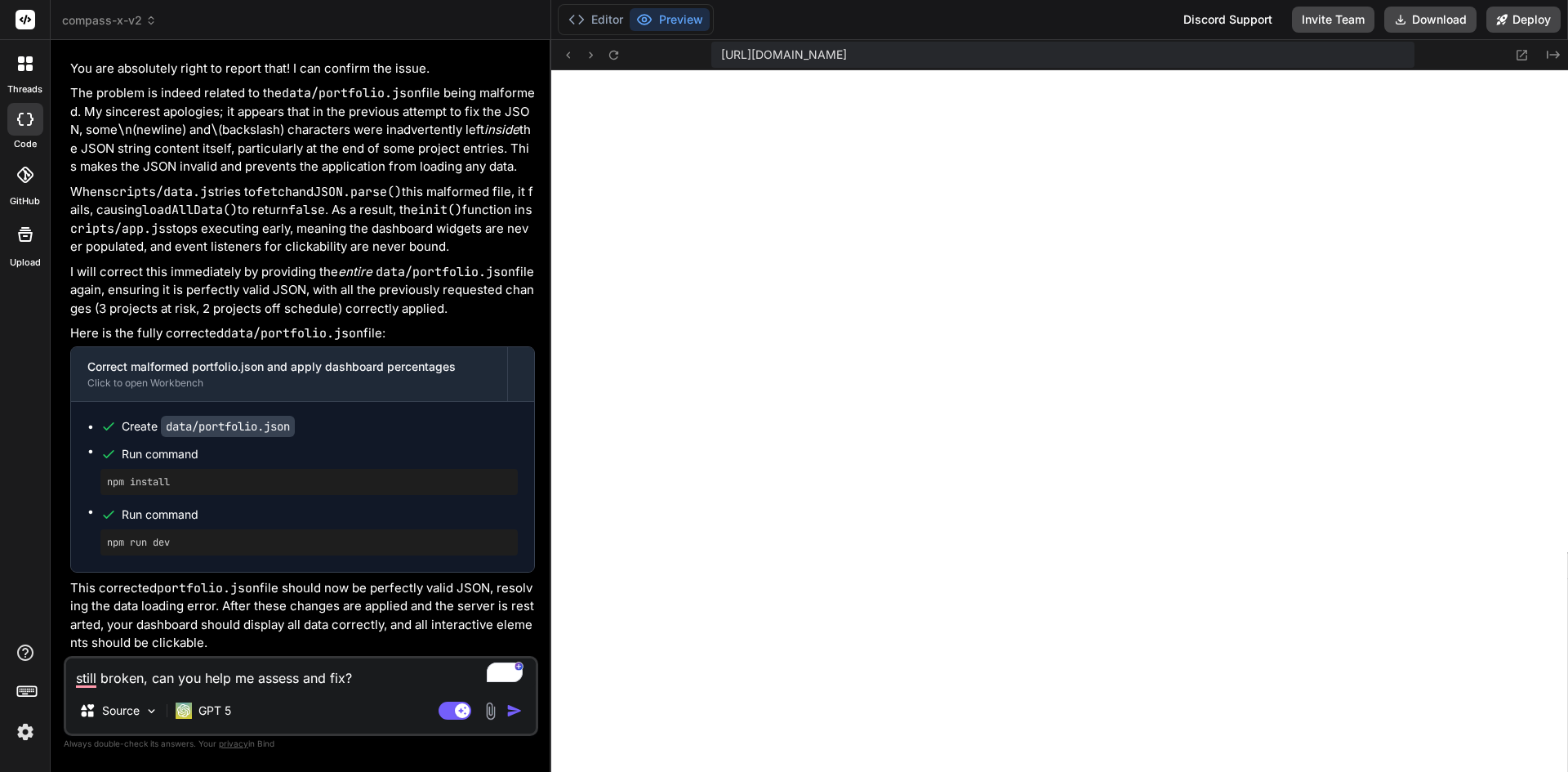
type textarea "x"
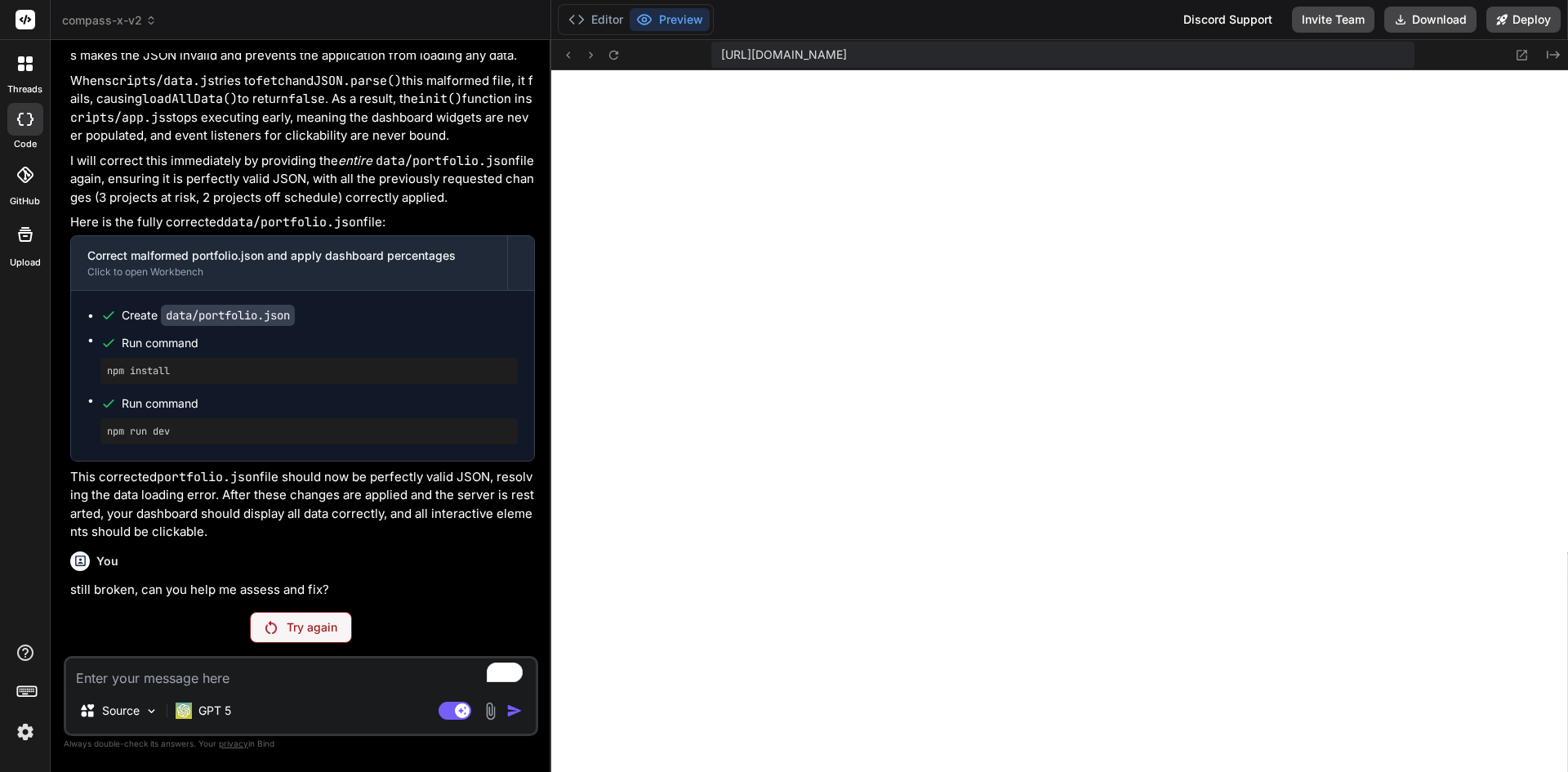
scroll to position [3677, 0]
click at [282, 634] on div "Try again" at bounding box center [301, 626] width 102 height 31
click at [216, 716] on p "GPT 5" at bounding box center [215, 710] width 33 height 16
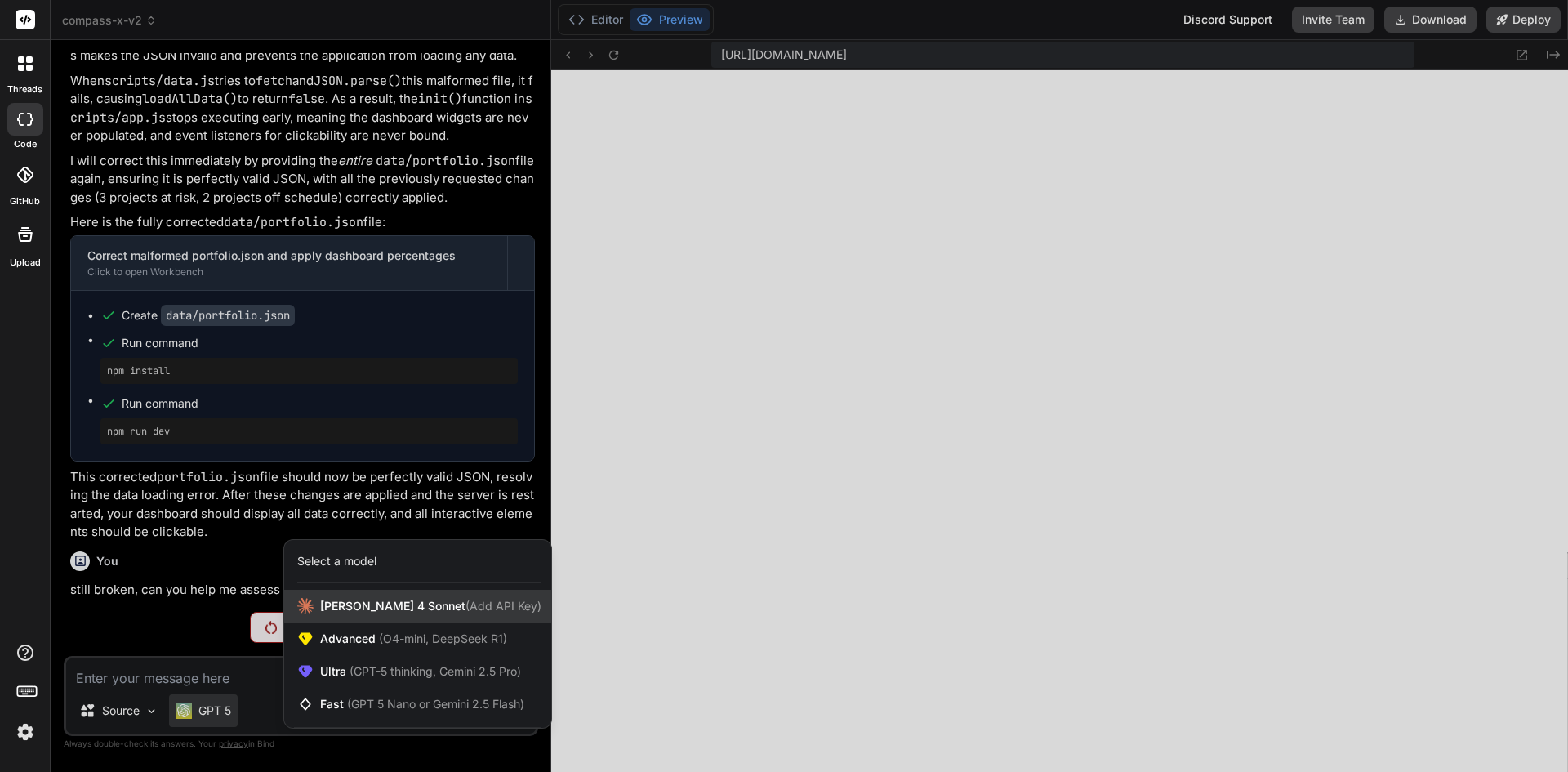
click at [466, 604] on span "(Add API Key)" at bounding box center [503, 605] width 76 height 13
type textarea "x"
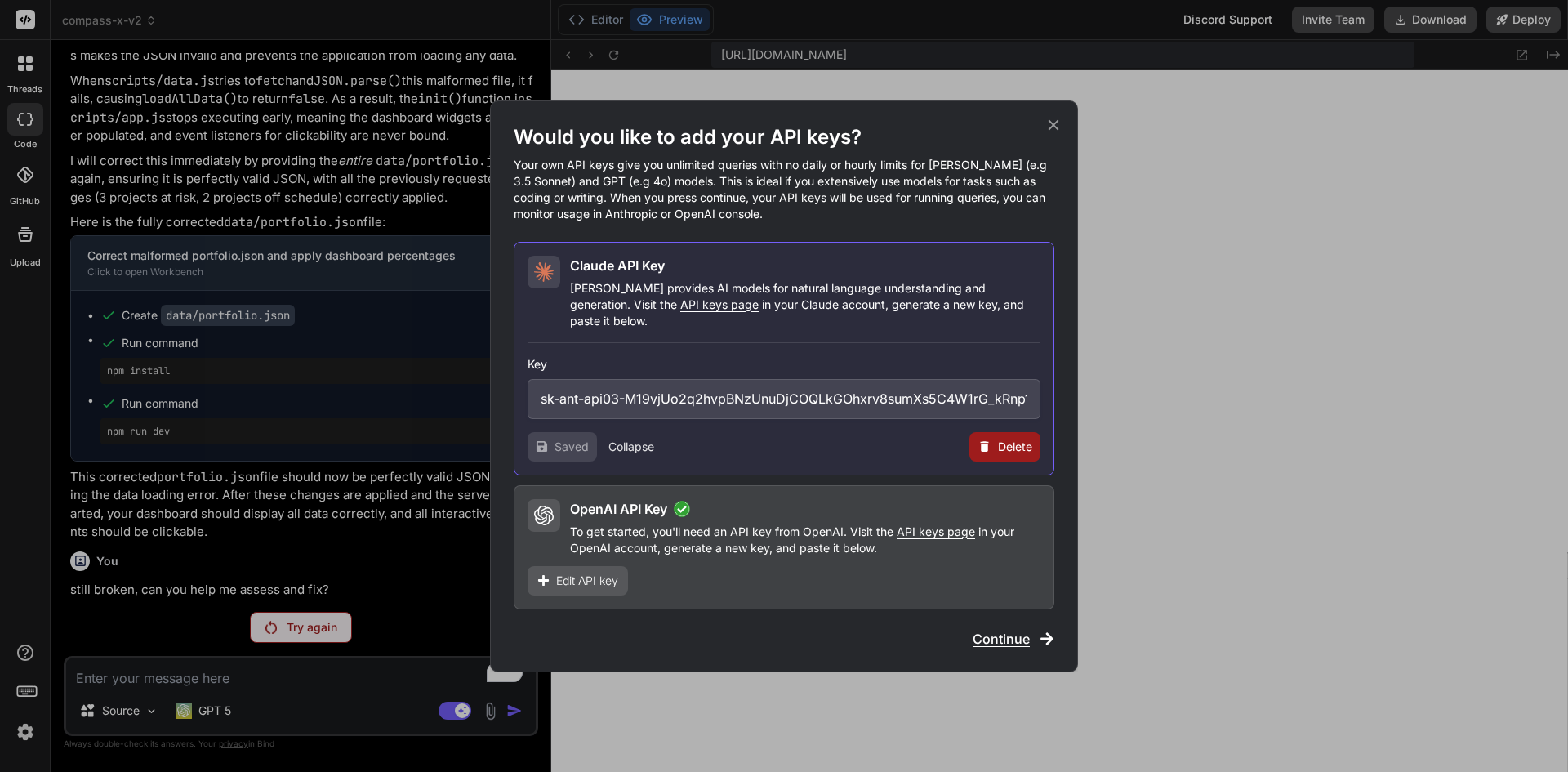
click at [606, 572] on span "Edit API key" at bounding box center [587, 580] width 62 height 16
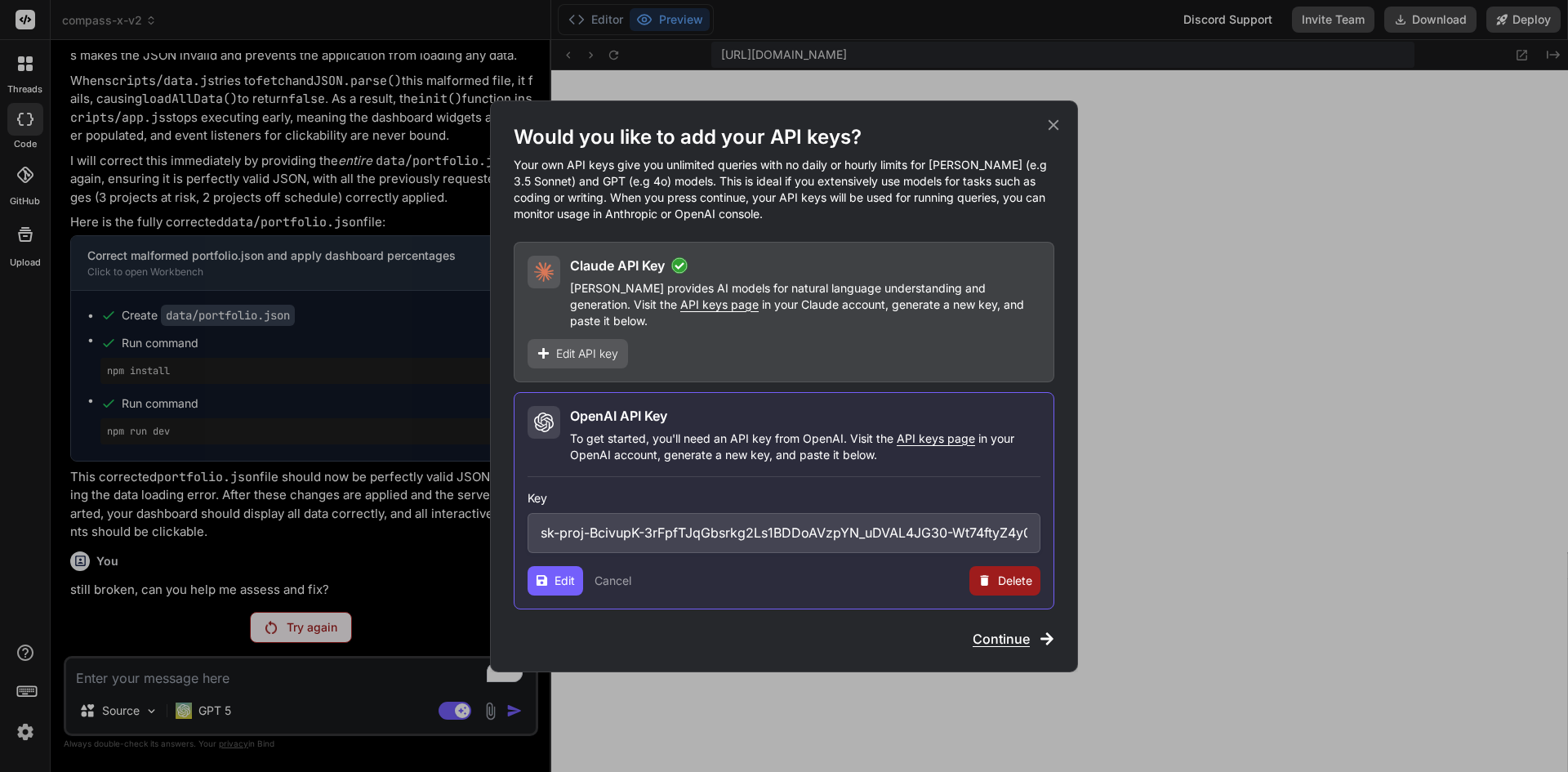
click at [682, 516] on input "sk-proj-BcivupK-3rFpfTJqGbsrkg2Ls1BDDoAVzpYN_uDVAL4JG30-Wt74ftyZ4y064v_SccJ8bAx…" at bounding box center [784, 533] width 513 height 40
click at [625, 572] on button "Cancel" at bounding box center [613, 580] width 37 height 16
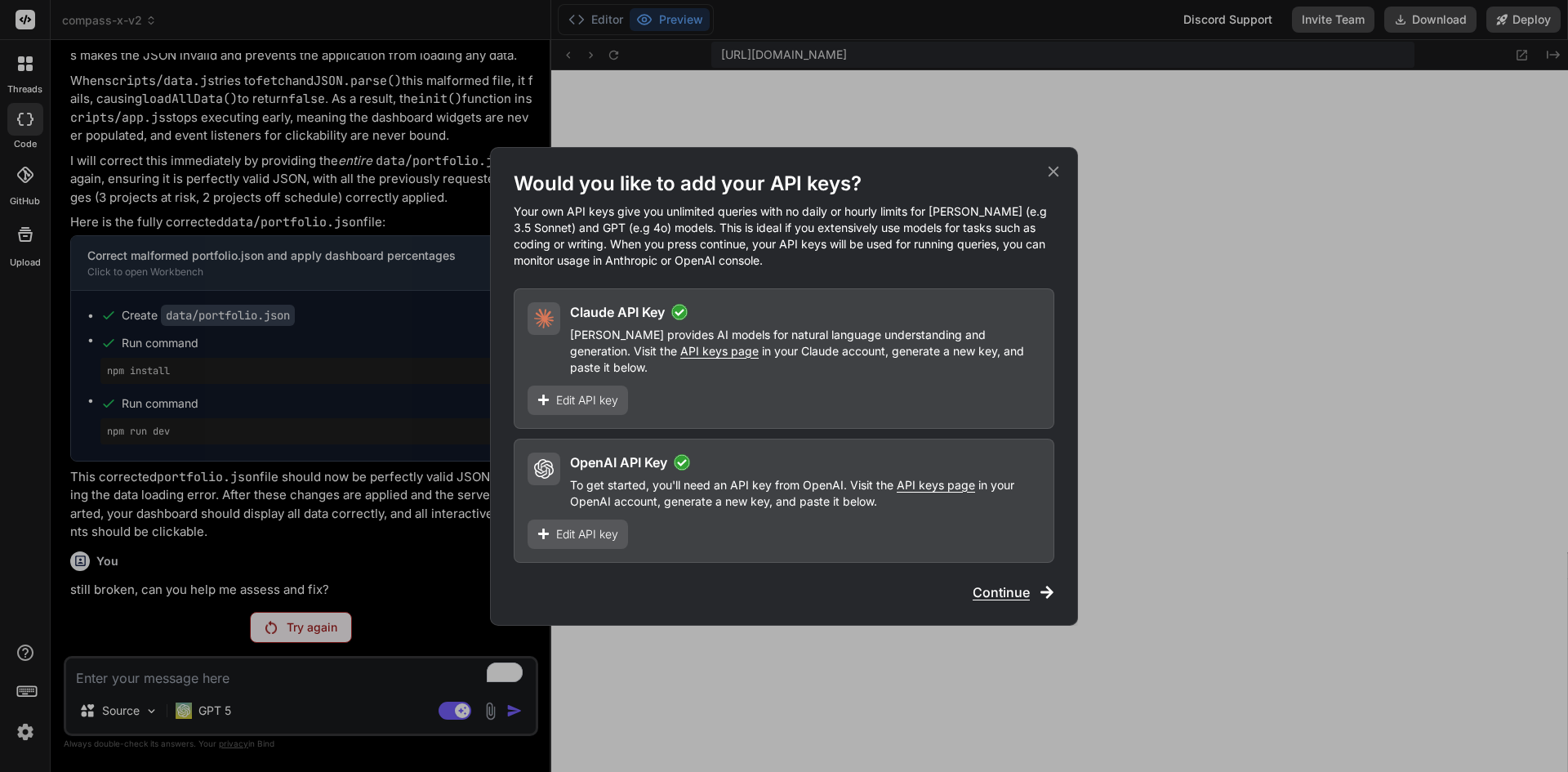
click at [987, 583] on span "Continue" at bounding box center [1001, 592] width 57 height 19
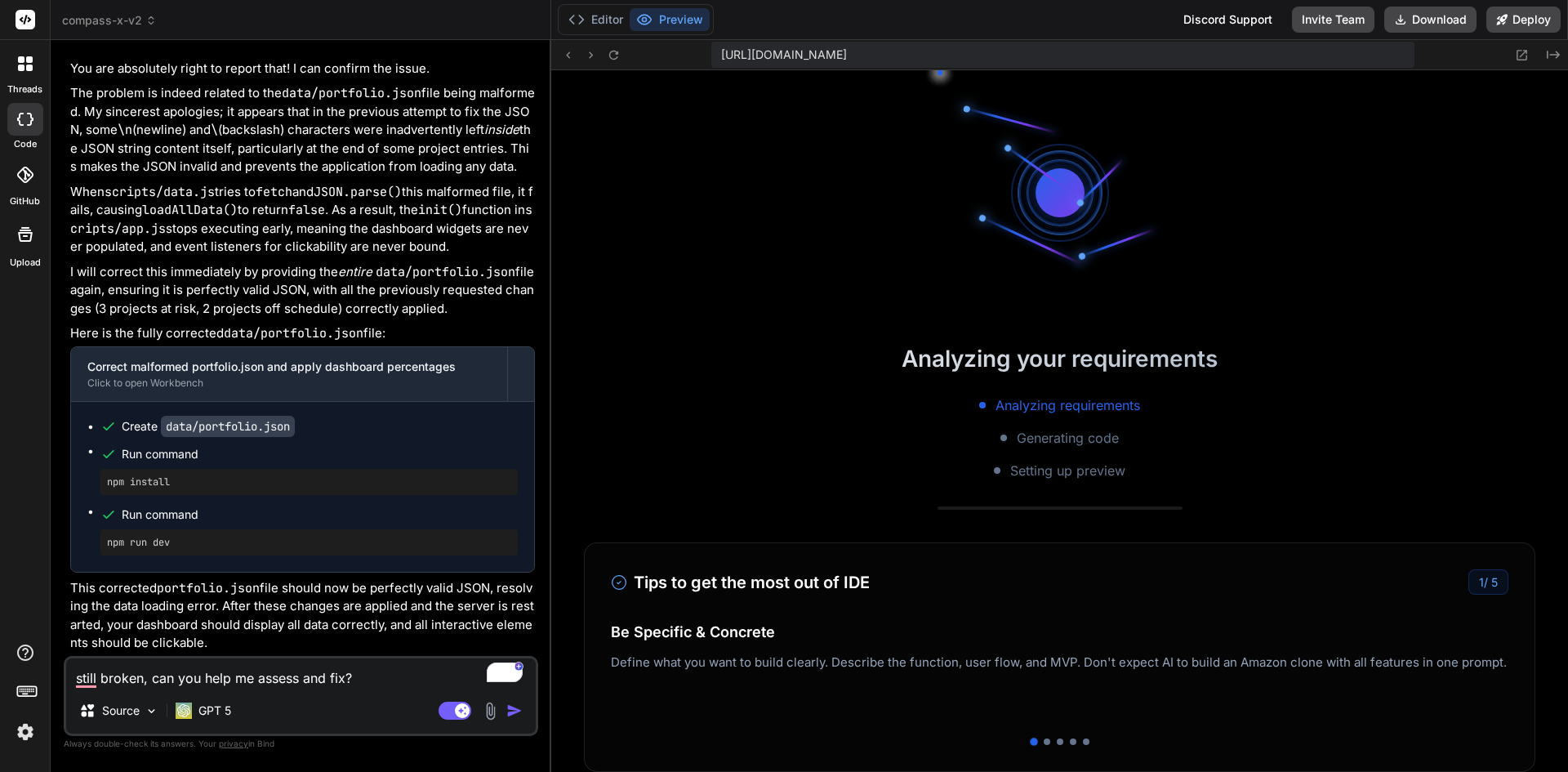
scroll to position [682, 0]
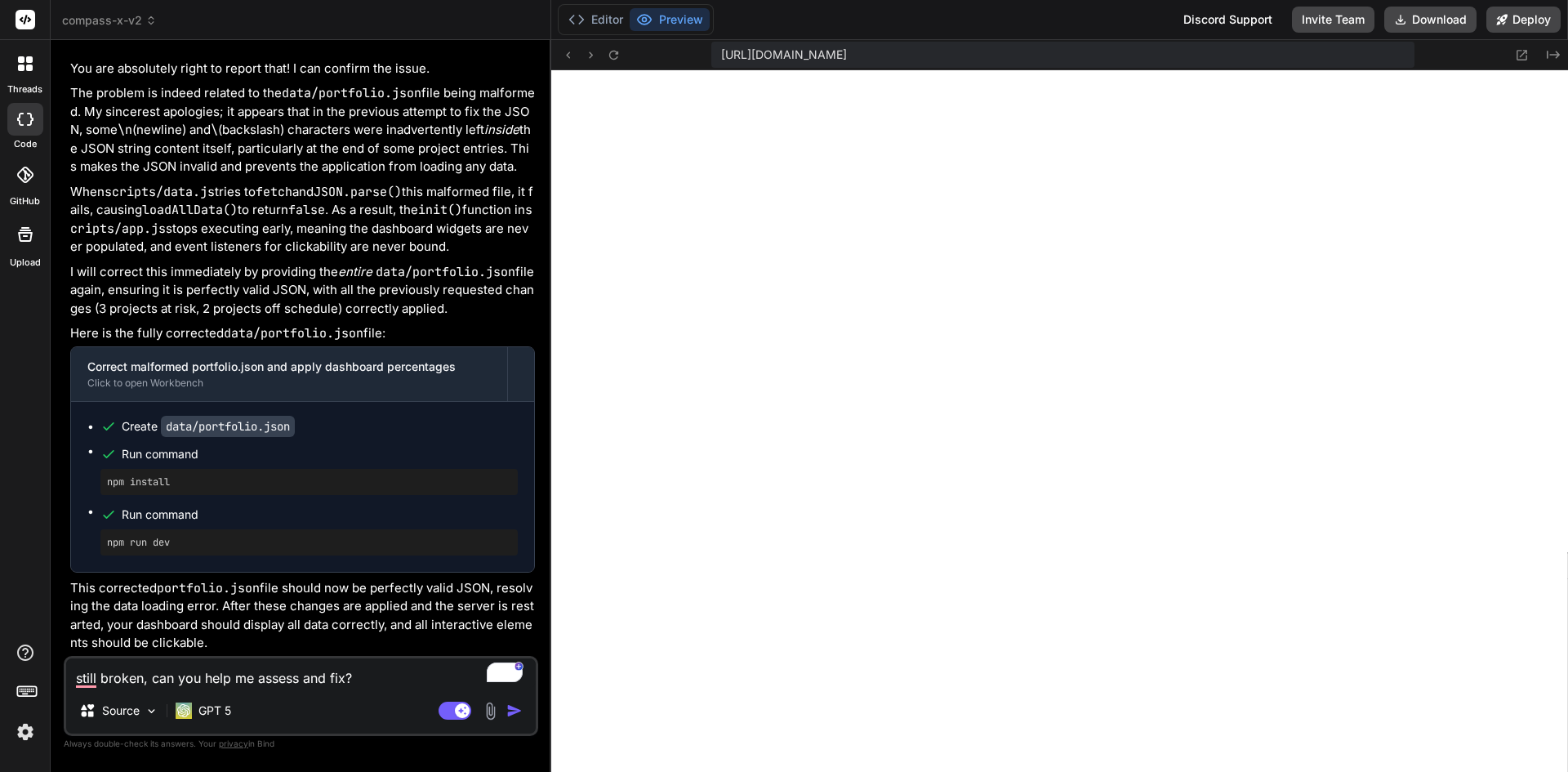
click at [515, 713] on img "button" at bounding box center [514, 710] width 16 height 16
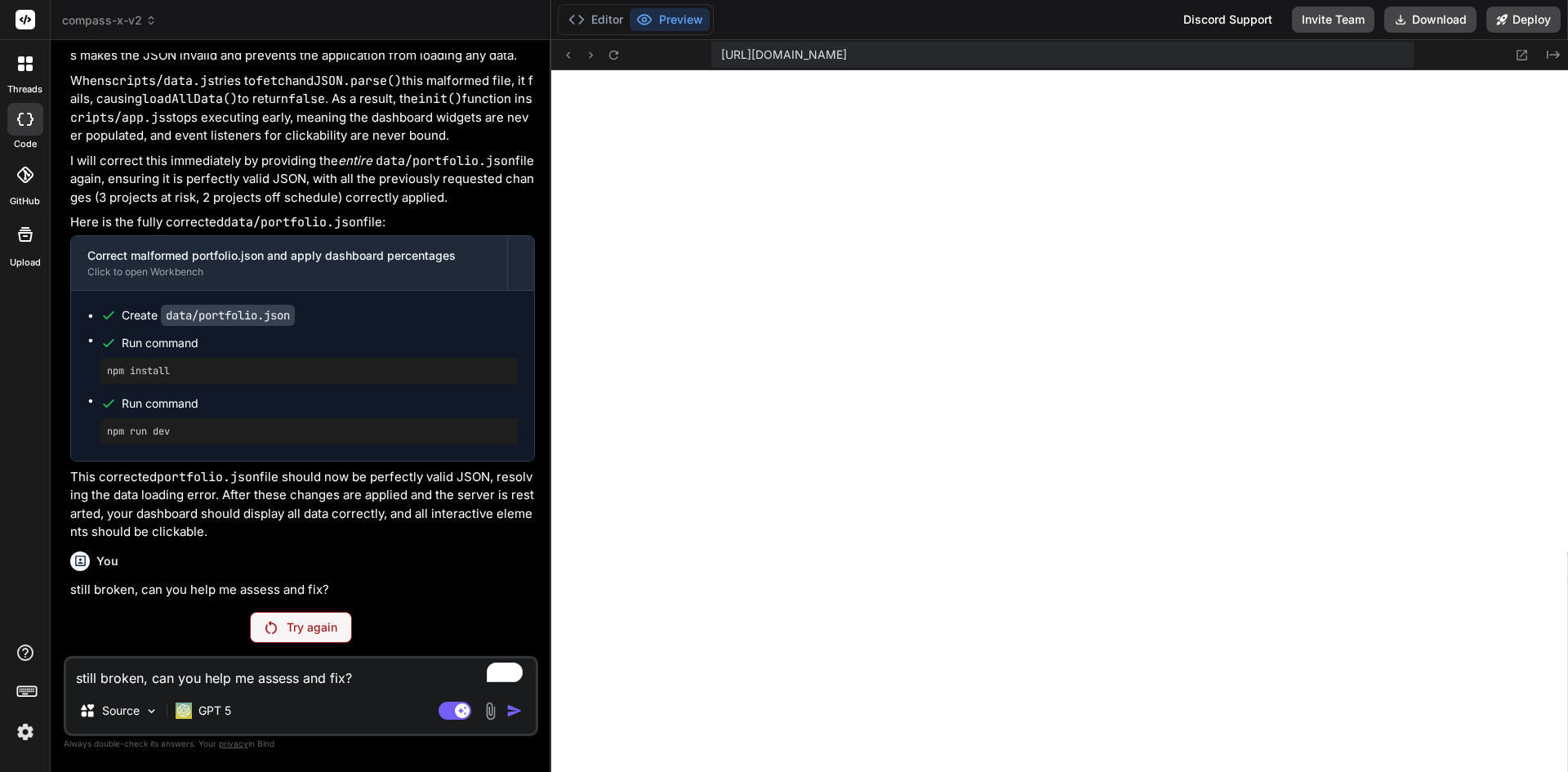
scroll to position [3677, 0]
click at [208, 706] on p "GPT 5" at bounding box center [215, 710] width 33 height 16
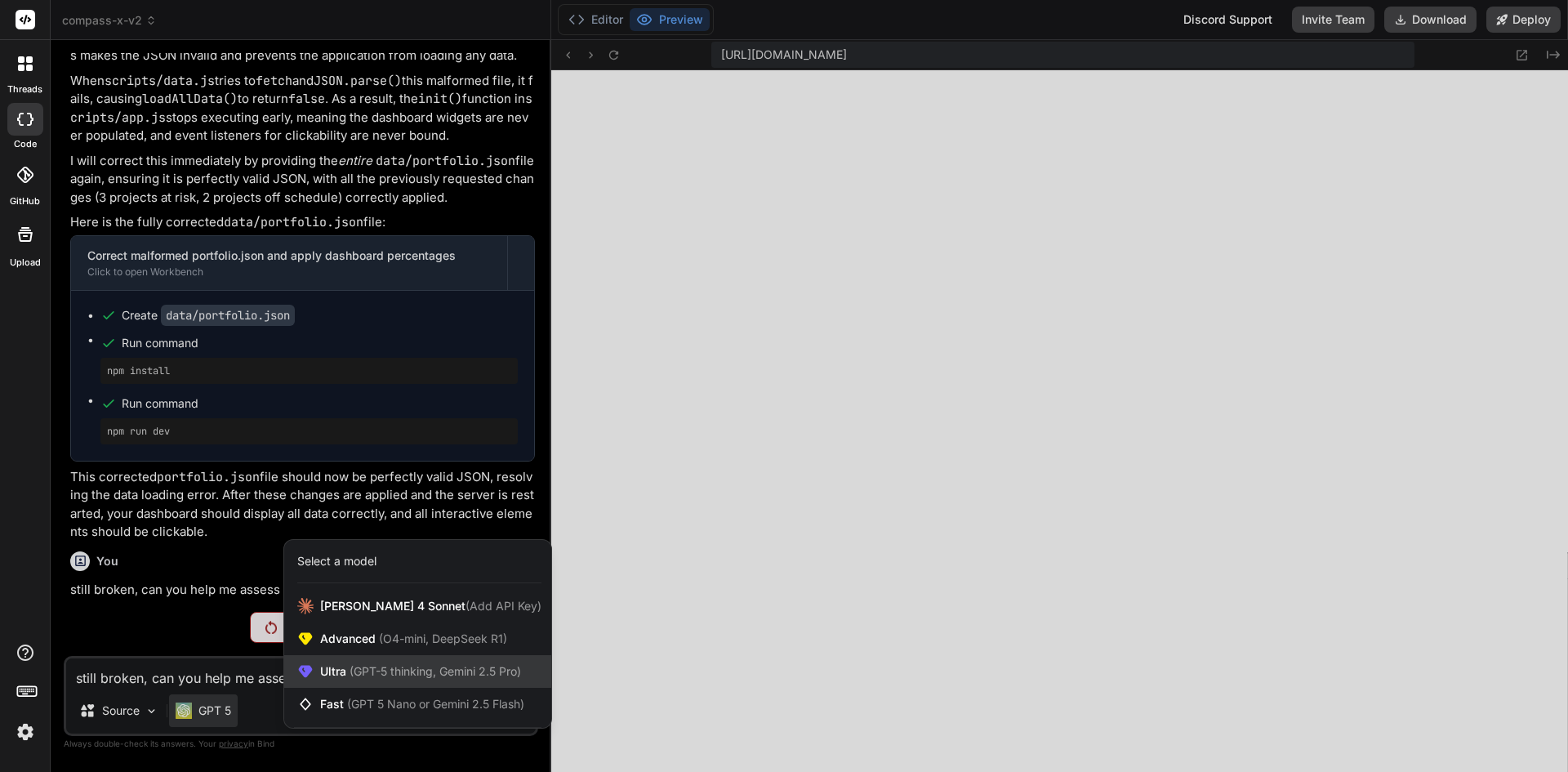
click at [355, 675] on span "(GPT-5 thinking, Gemini 2.5 Pro)" at bounding box center [433, 671] width 175 height 13
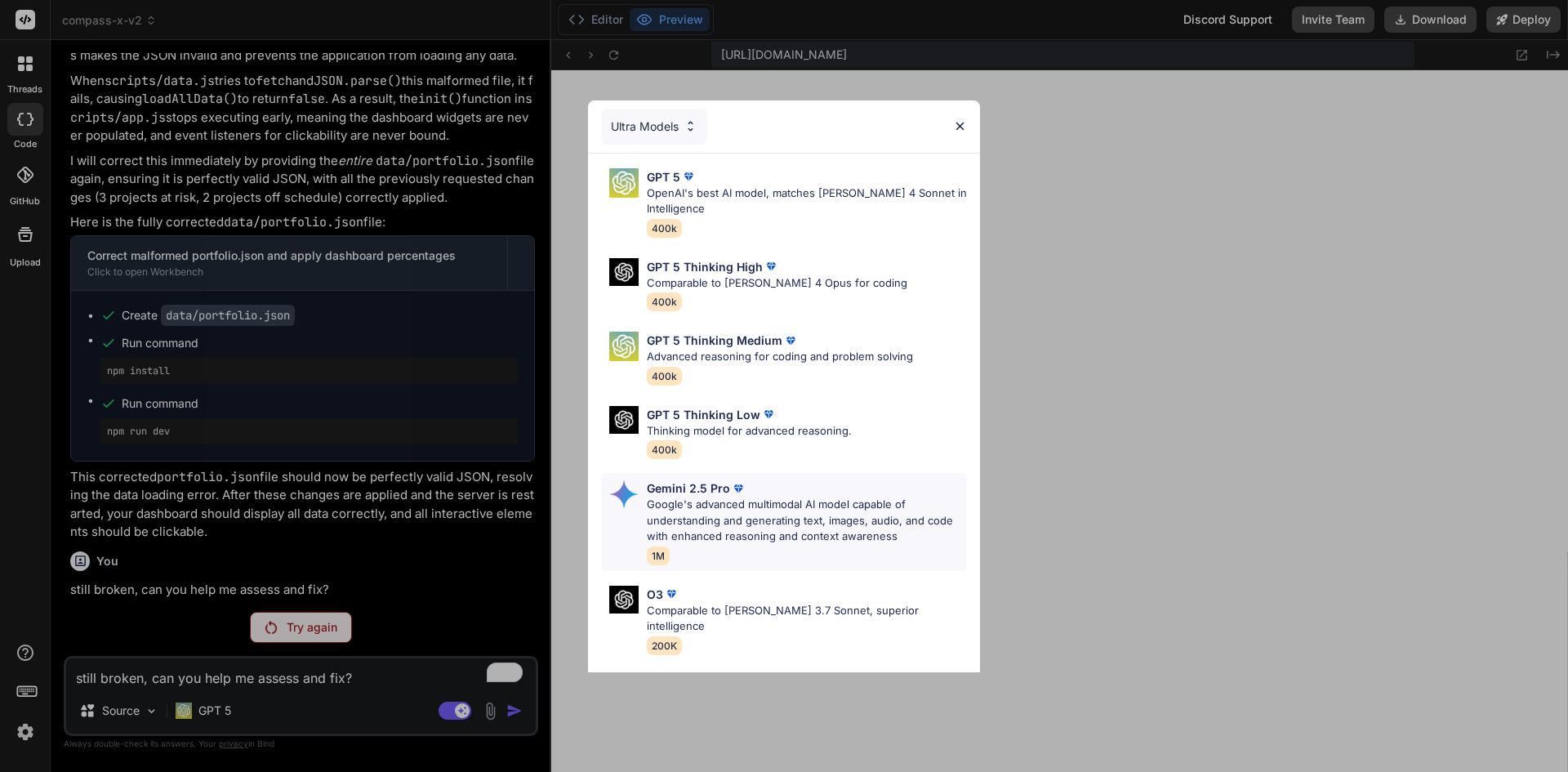
click at [722, 498] on p "Google's advanced multimodal AI model capable of understanding and generating t…" at bounding box center [807, 520] width 320 height 48
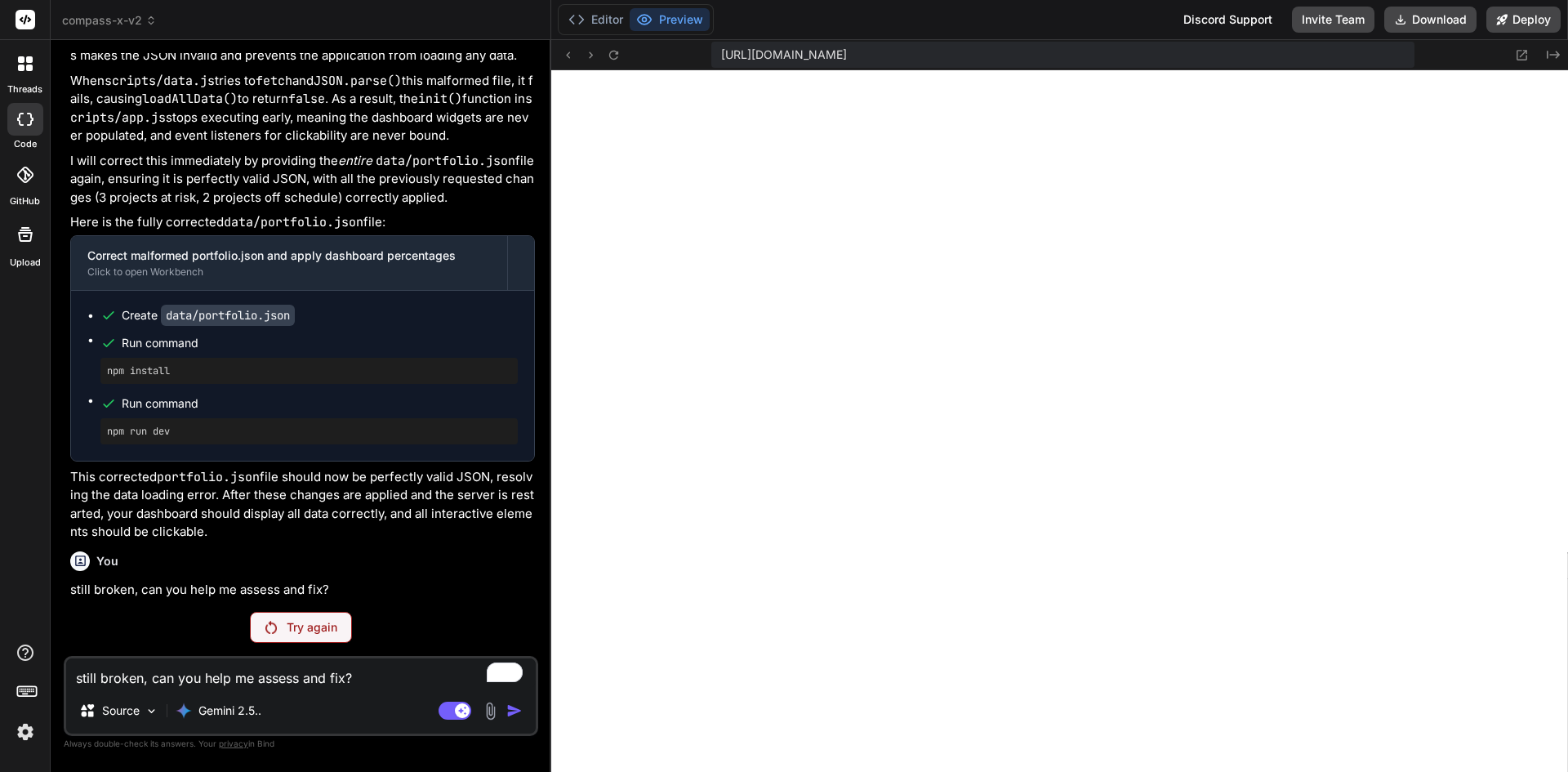
click at [286, 630] on p "Try again" at bounding box center [311, 626] width 51 height 16
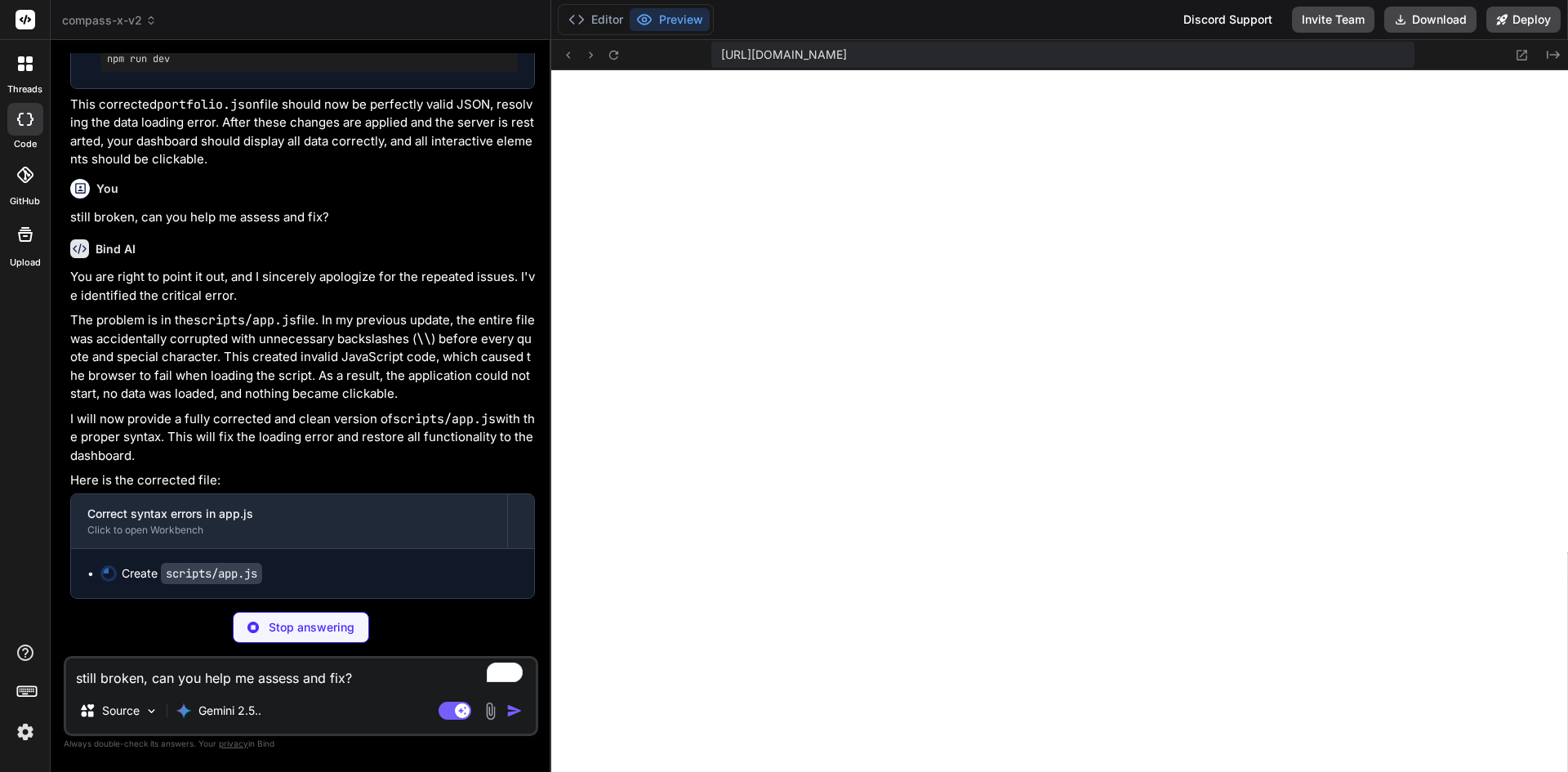
scroll to position [4049, 0]
click at [26, 725] on img at bounding box center [25, 732] width 28 height 28
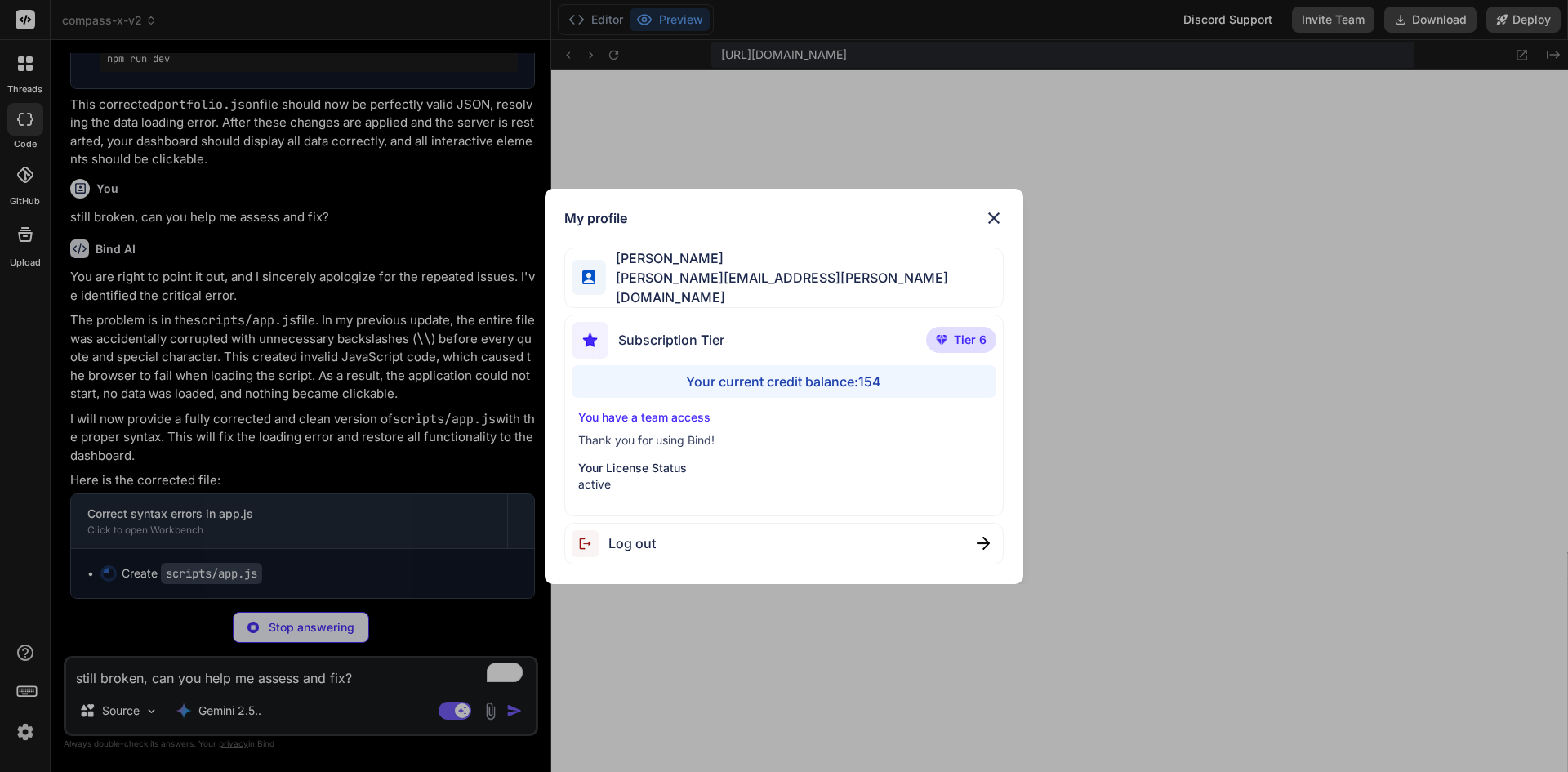
click at [26, 732] on div "My profile [PERSON_NAME] [PERSON_NAME][EMAIL_ADDRESS][PERSON_NAME][DOMAIN_NAME]…" at bounding box center [784, 386] width 1568 height 772
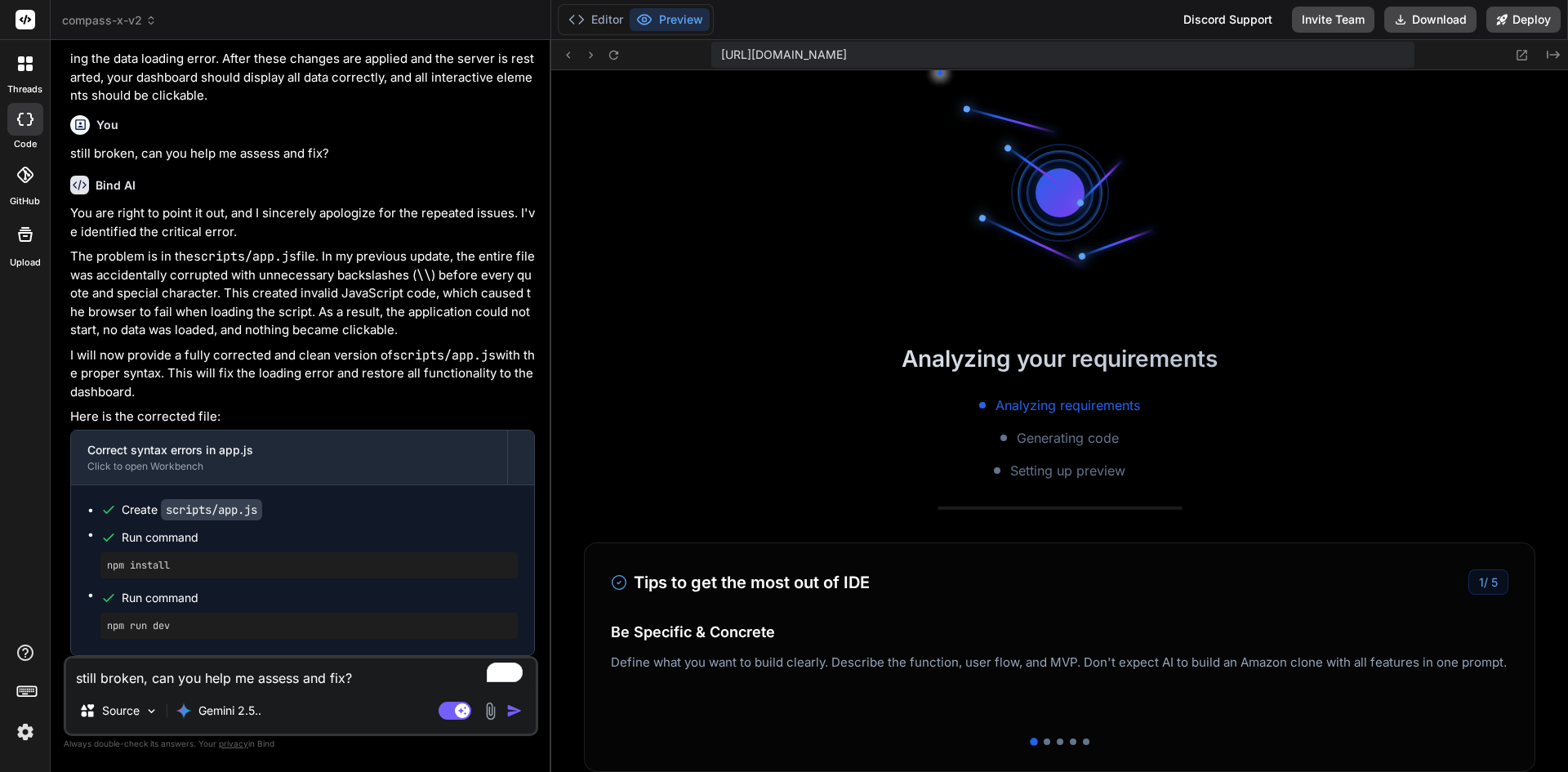
scroll to position [1970, 0]
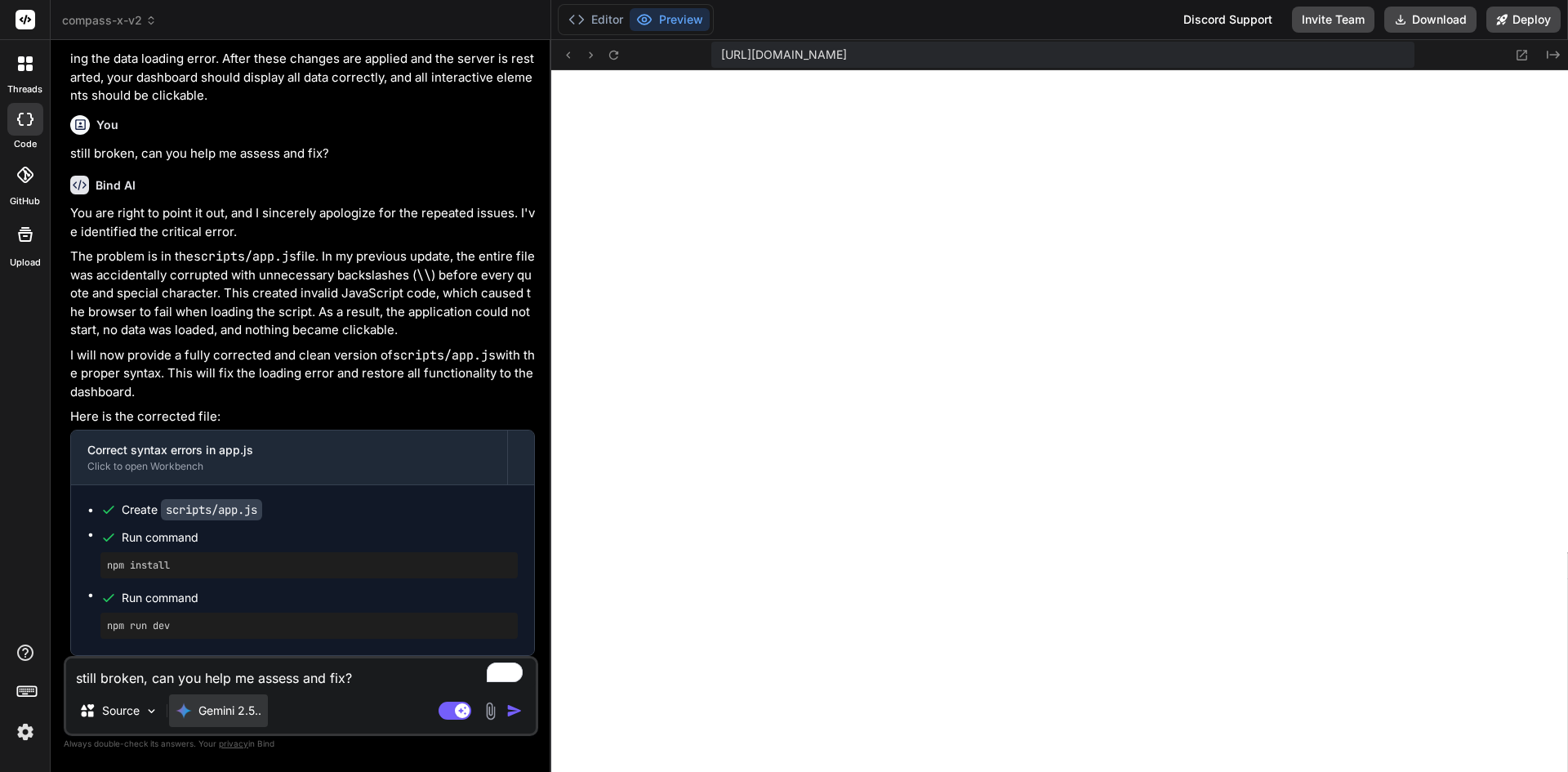
click at [230, 715] on p "Gemini 2.5.." at bounding box center [230, 710] width 63 height 16
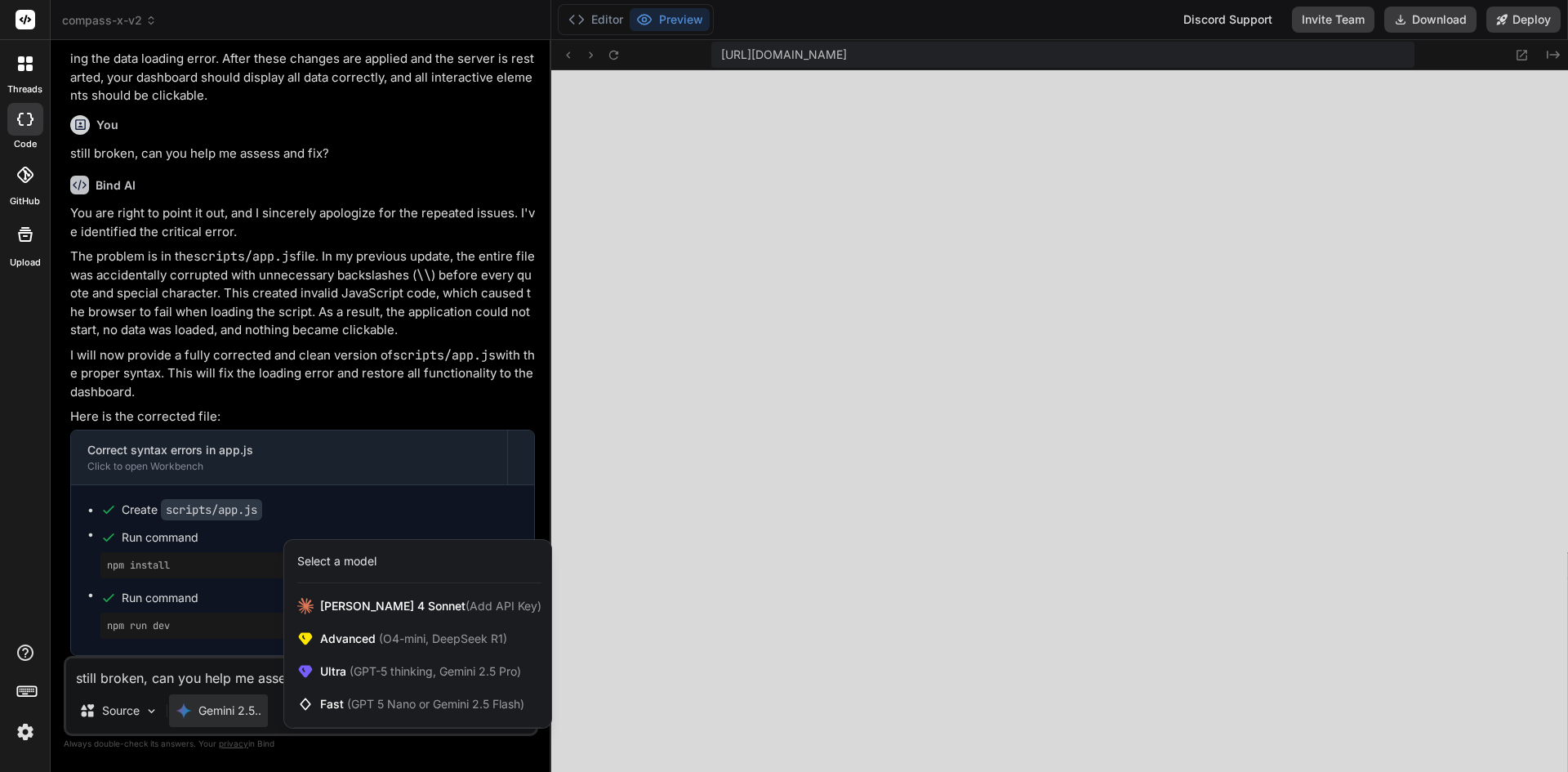
click at [230, 715] on div at bounding box center [784, 386] width 1568 height 772
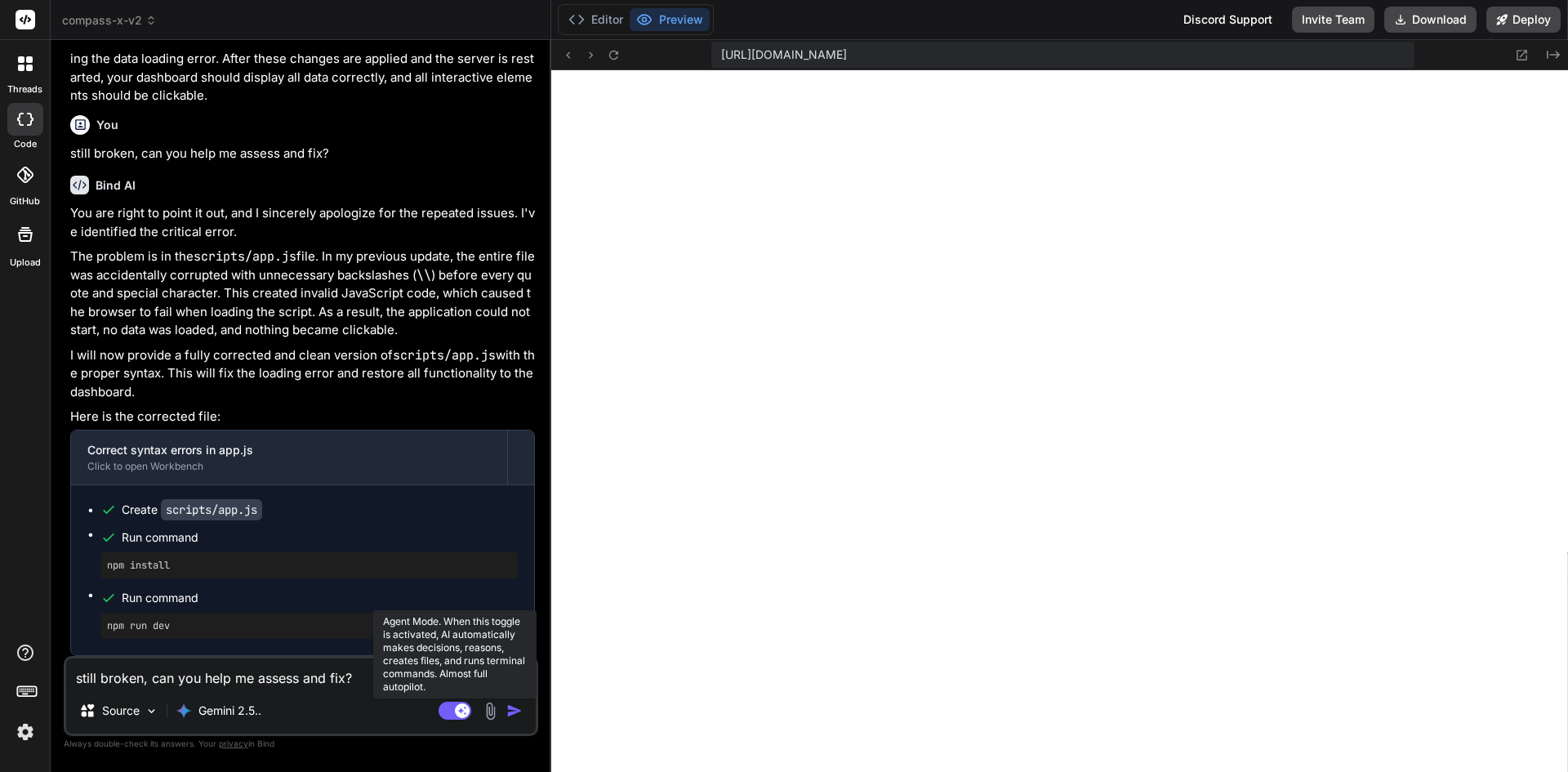
click at [469, 704] on rect at bounding box center [455, 710] width 33 height 18
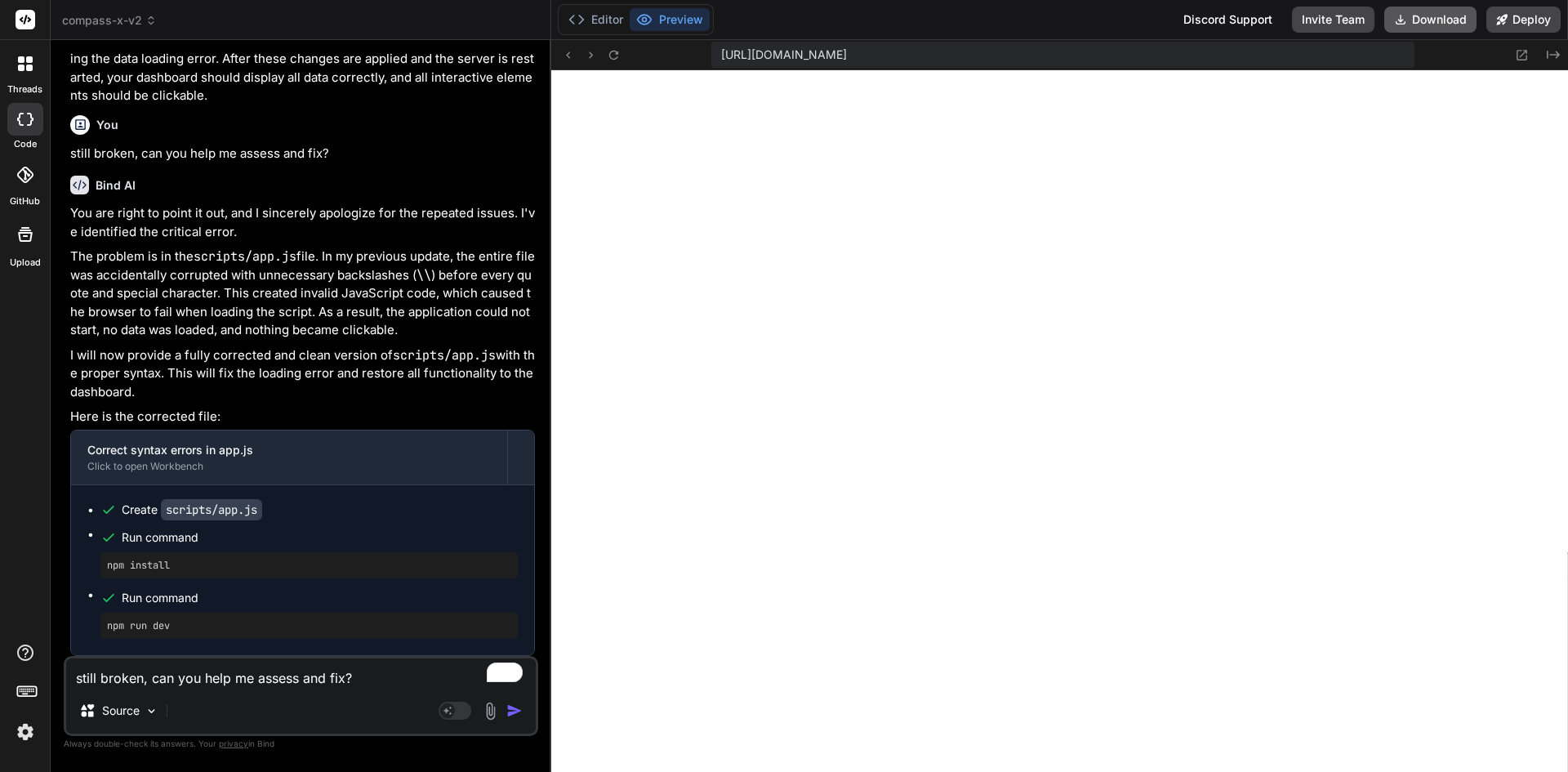
click at [1462, 24] on button "Download" at bounding box center [1431, 19] width 93 height 26
click at [270, 671] on textarea "still broken, can you help me assess and fix?" at bounding box center [301, 673] width 470 height 29
click at [249, 672] on textarea "still broken, can you help me assess and fix?" at bounding box center [301, 673] width 470 height 29
type textarea "x"
type textarea "Hey could we make it so that upcoming milestones"
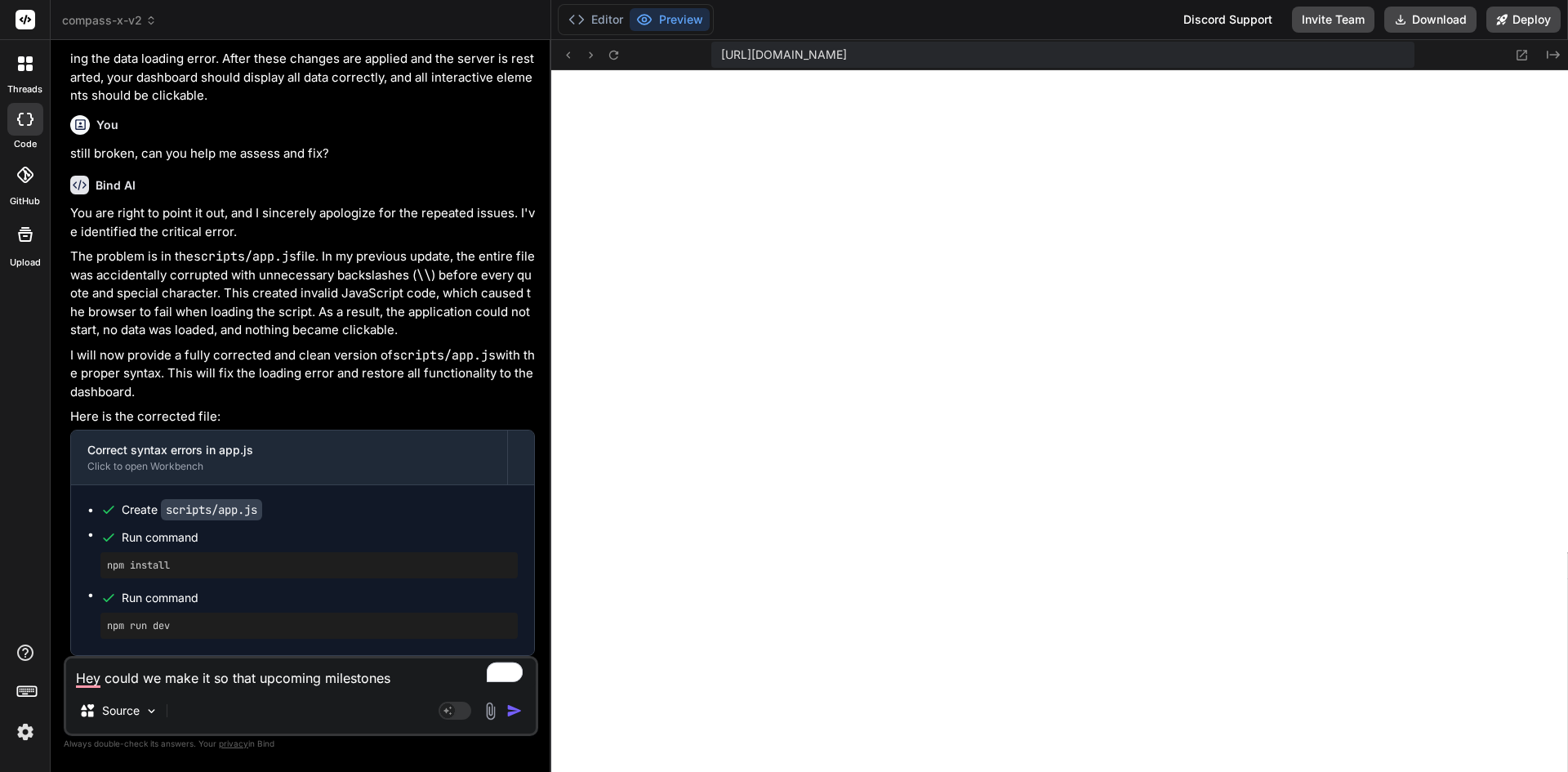
type textarea "x"
type textarea "Hey could we make it so that upcoming milestones 30 days on the dashboard as"
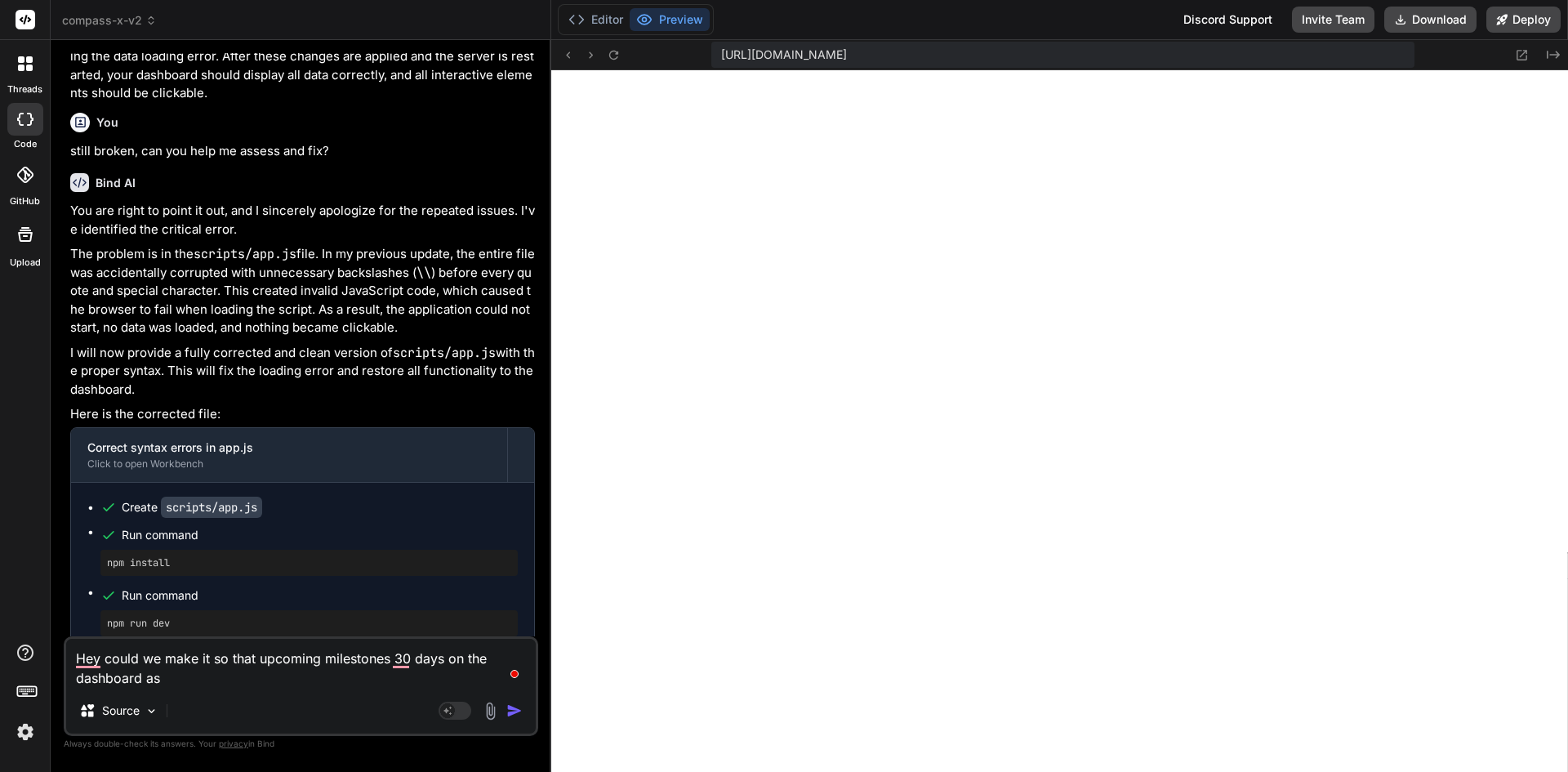
type textarea "x"
type textarea "Hey could we make it so that upcoming milestones 30 days on the dashboard as 2 …"
type textarea "x"
type textarea "Hey could we make it so that upcoming milestones 30 days on the dashboard as 2 …"
type textarea "x"
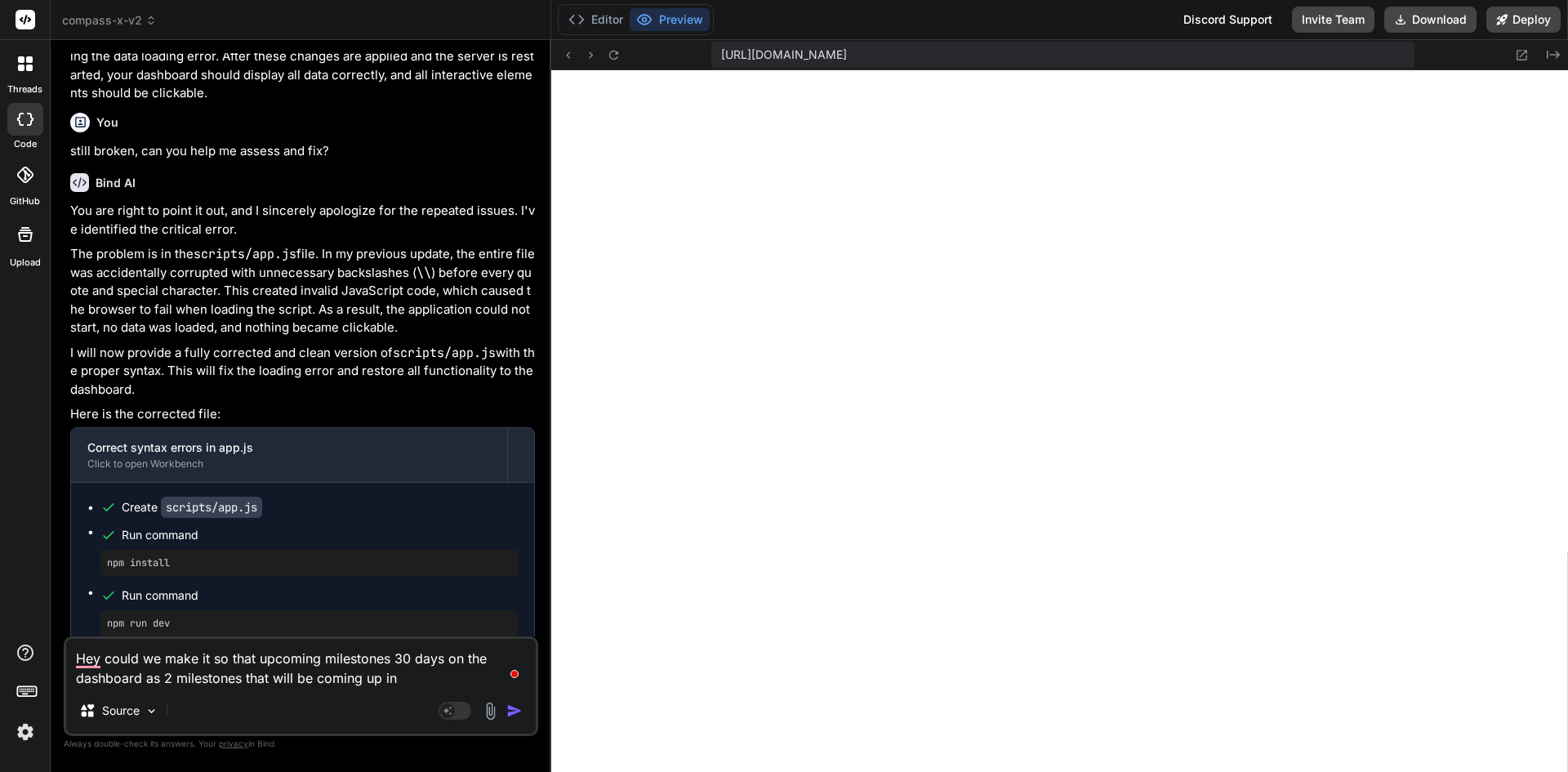
type textarea "Hey could we make it so that upcoming milestones 30 days on the dashboard as 2 …"
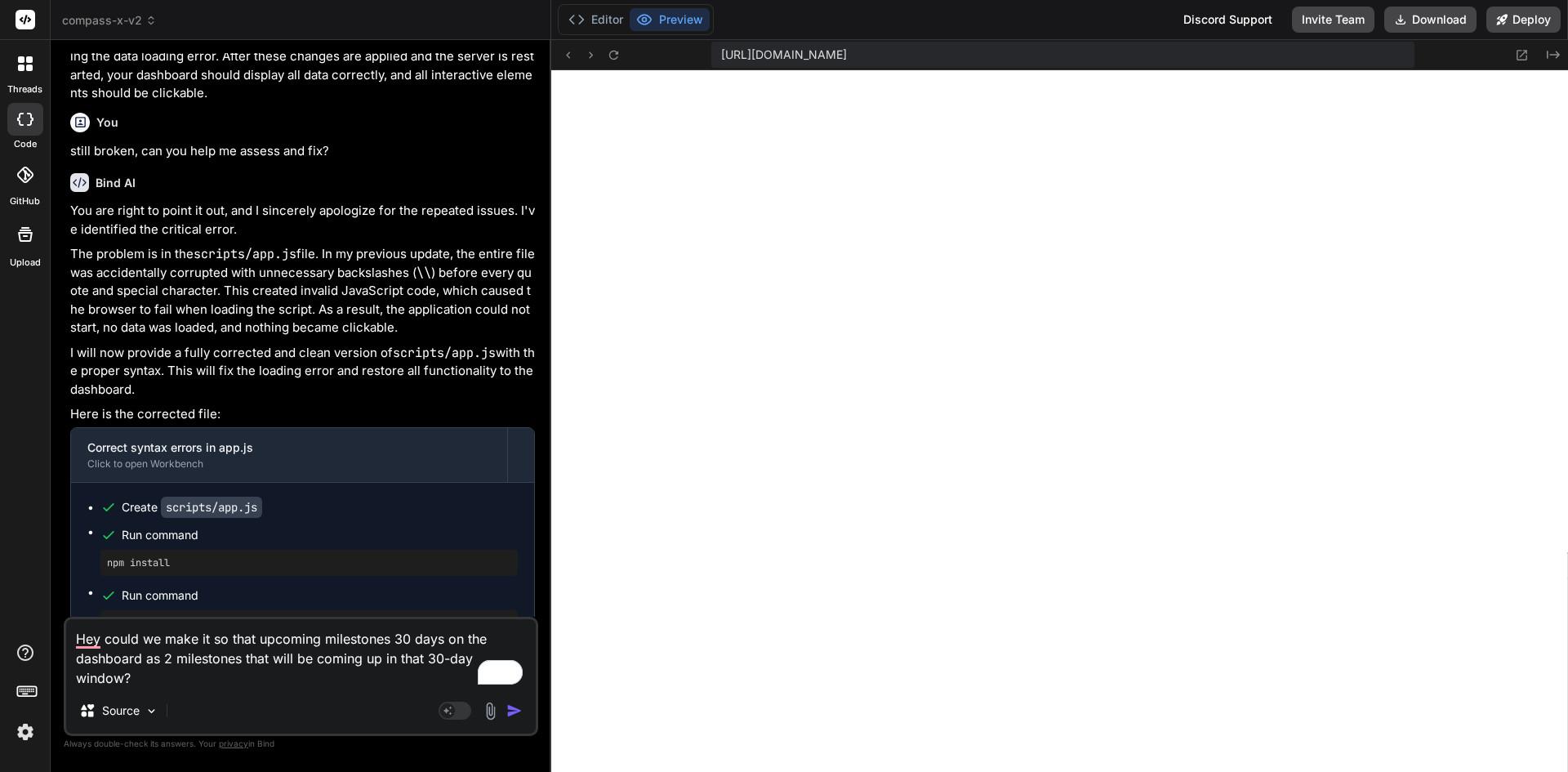
type textarea "x"
type textarea "Hey could we make it so that upcoming milestones 30 days on the dashboard as 2 …"
type textarea "x"
type textarea "Hey could we make it so that upcoming milestones 30 days on the dashboard as 2 …"
type textarea "x"
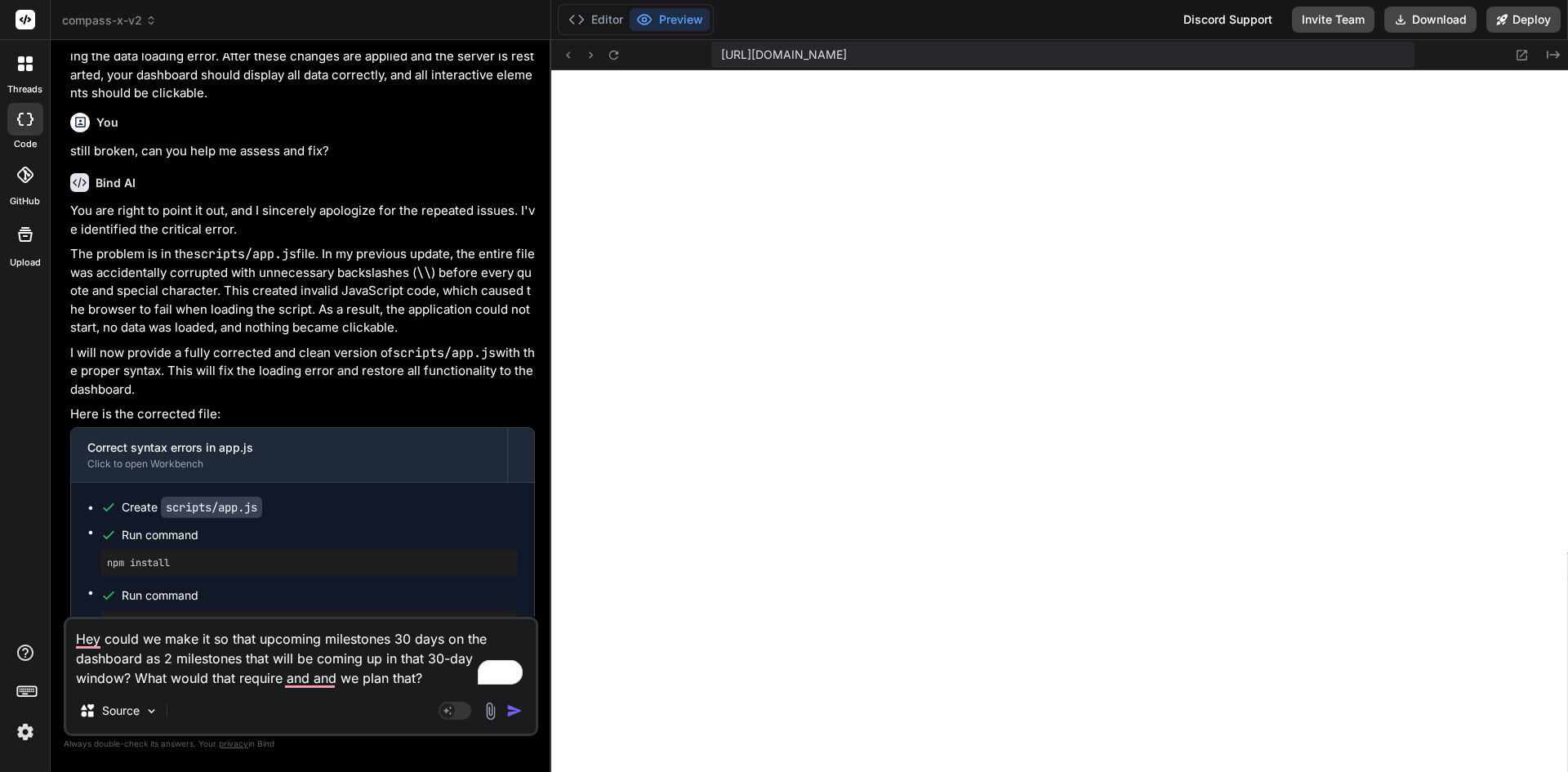
type textarea "Hey could we make it so that upcoming milestones 30 days on the dashboard as 2 …"
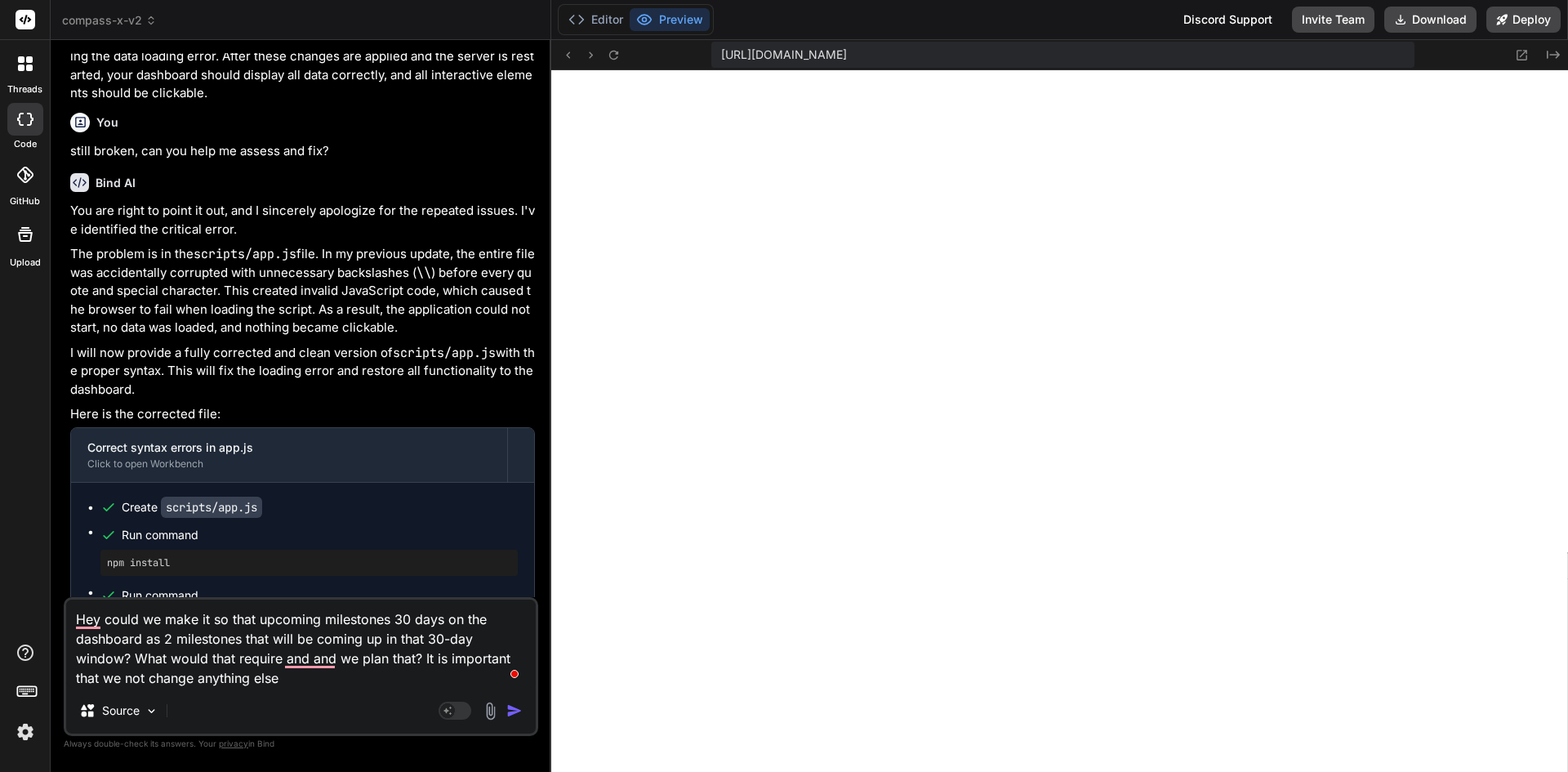
type textarea "x"
type textarea "Hey could we make it so that upcoming milestones 30 days on the dashboard as 2 …"
type textarea "x"
type textarea "Hey could we make it so that upcoming milestones 30 days on the dashboard as 2 …"
type textarea "x"
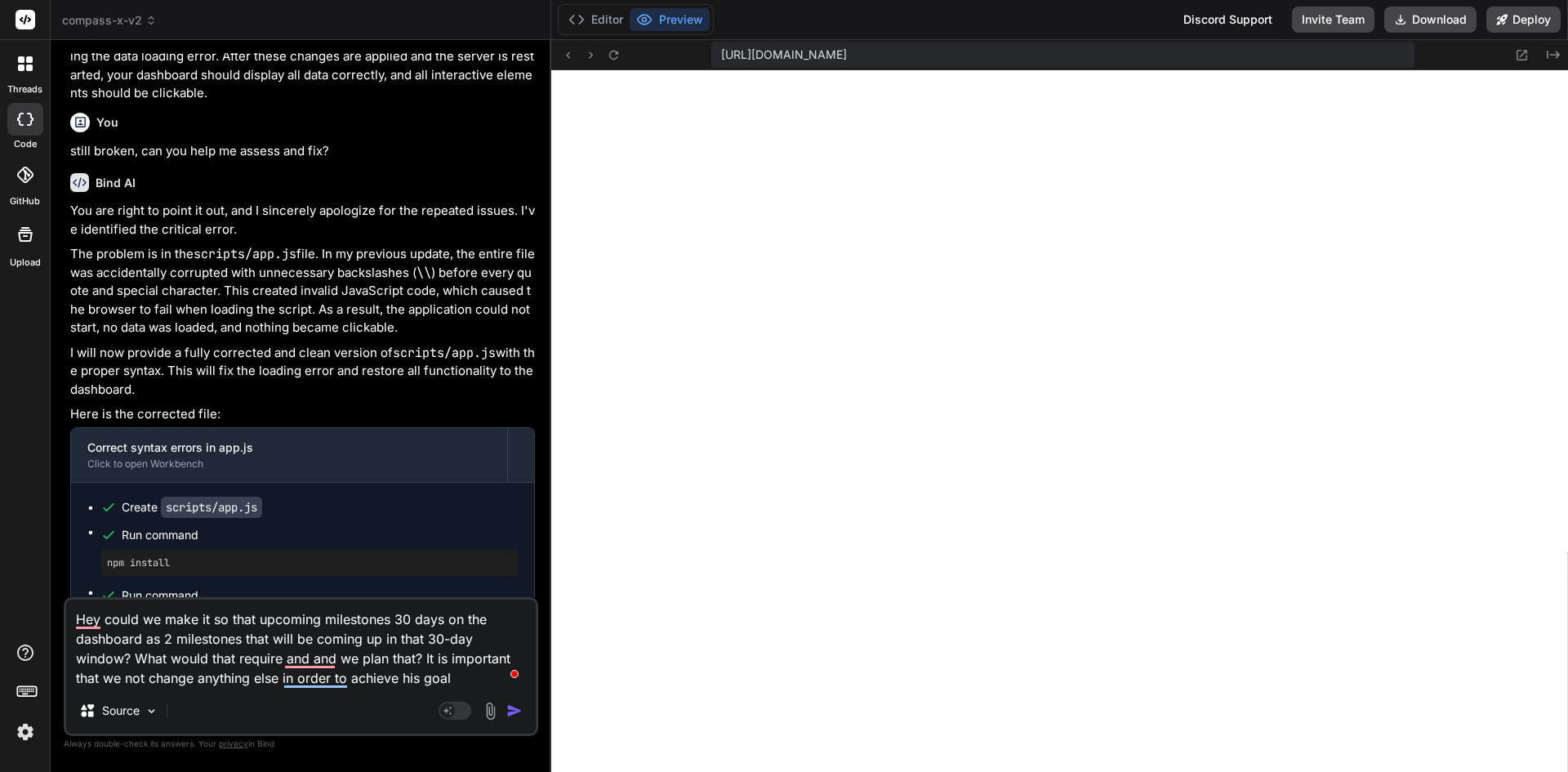
type textarea "Hey could we make it so that upcoming milestones 30 days on the dashboard as 2 …"
type textarea "x"
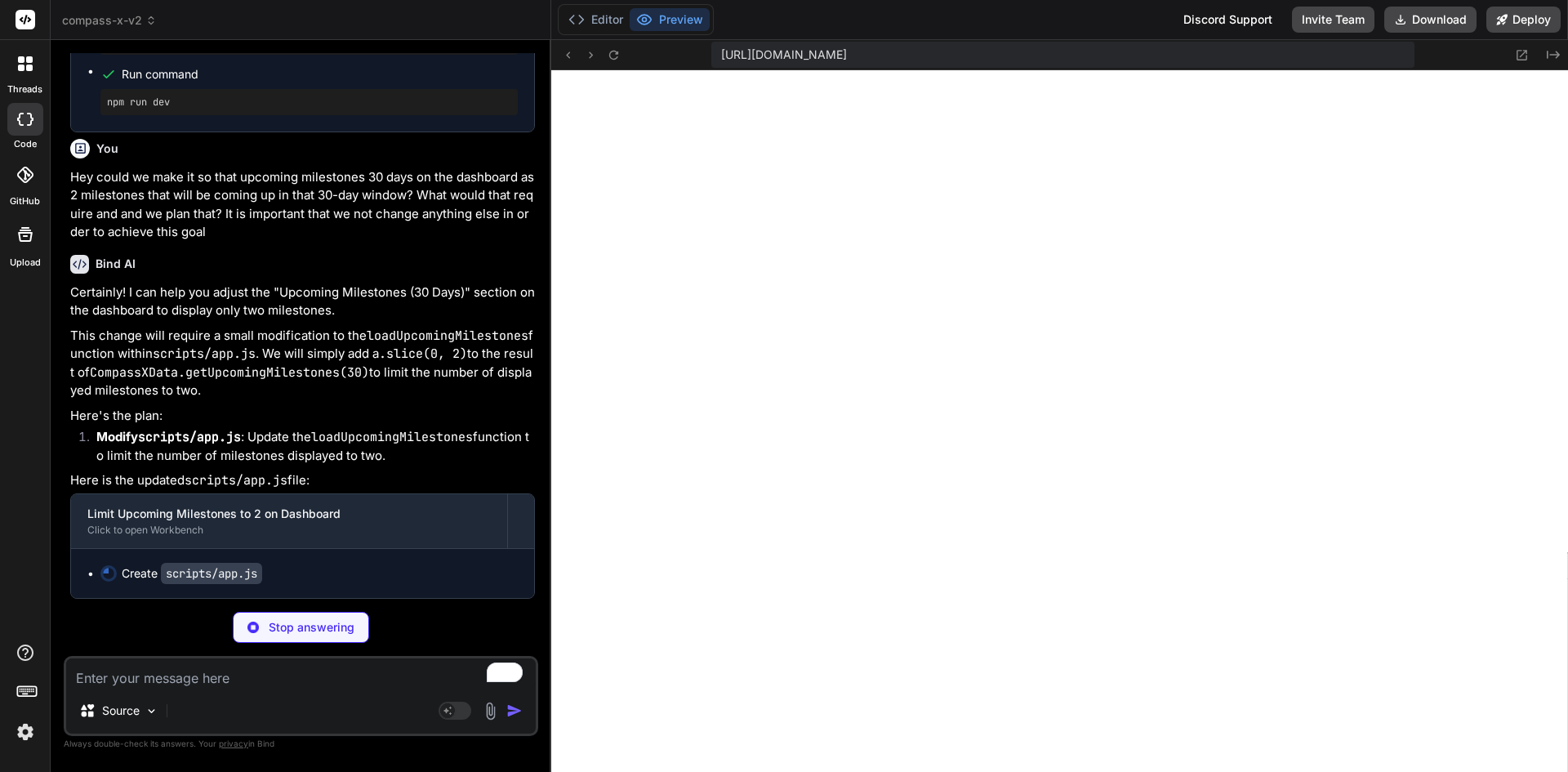
scroll to position [4636, 0]
type textarea "x"
type textarea "const app = new CompassXApp(); [DOMAIN_NAME] = app;"
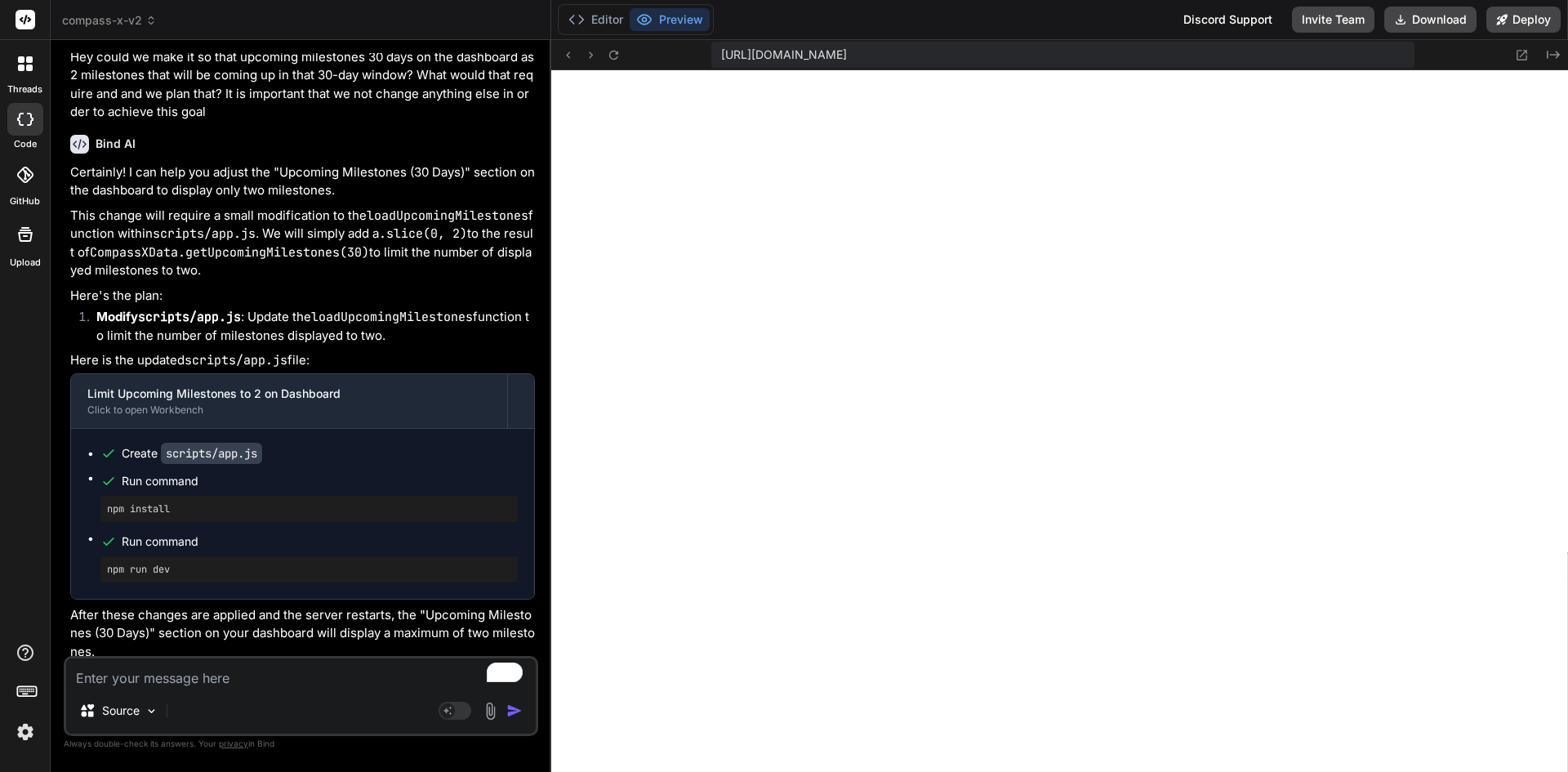
scroll to position [4765, 0]
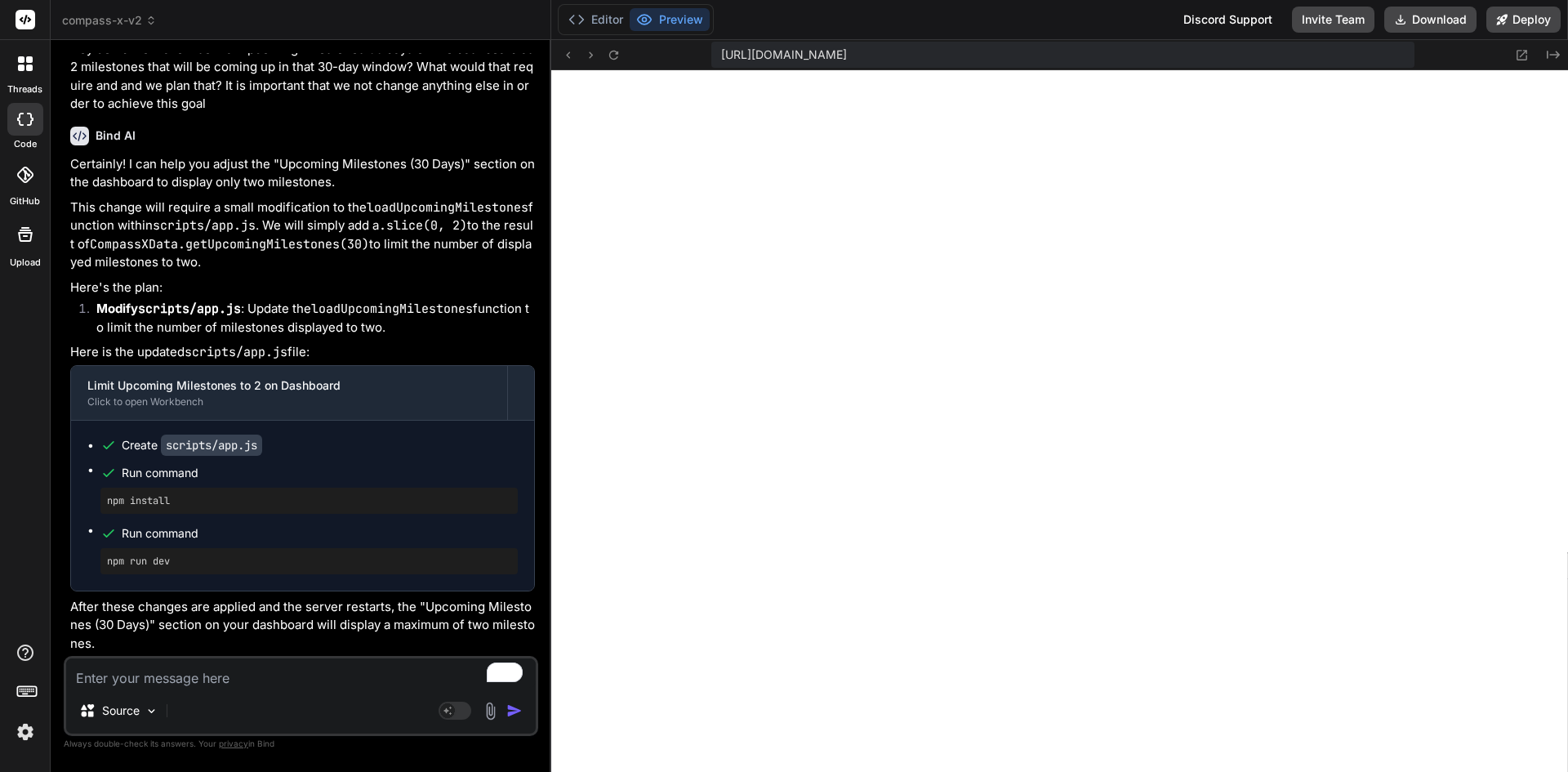
click at [266, 672] on textarea "To enrich screen reader interactions, please activate Accessibility in Grammarl…" at bounding box center [301, 673] width 470 height 29
type textarea "x"
type textarea "Okay I was not very clear in my instructions. Please do not execute any"
type textarea "x"
type textarea "Okay I was not very clear in my instructions. Please do not execute any changes"
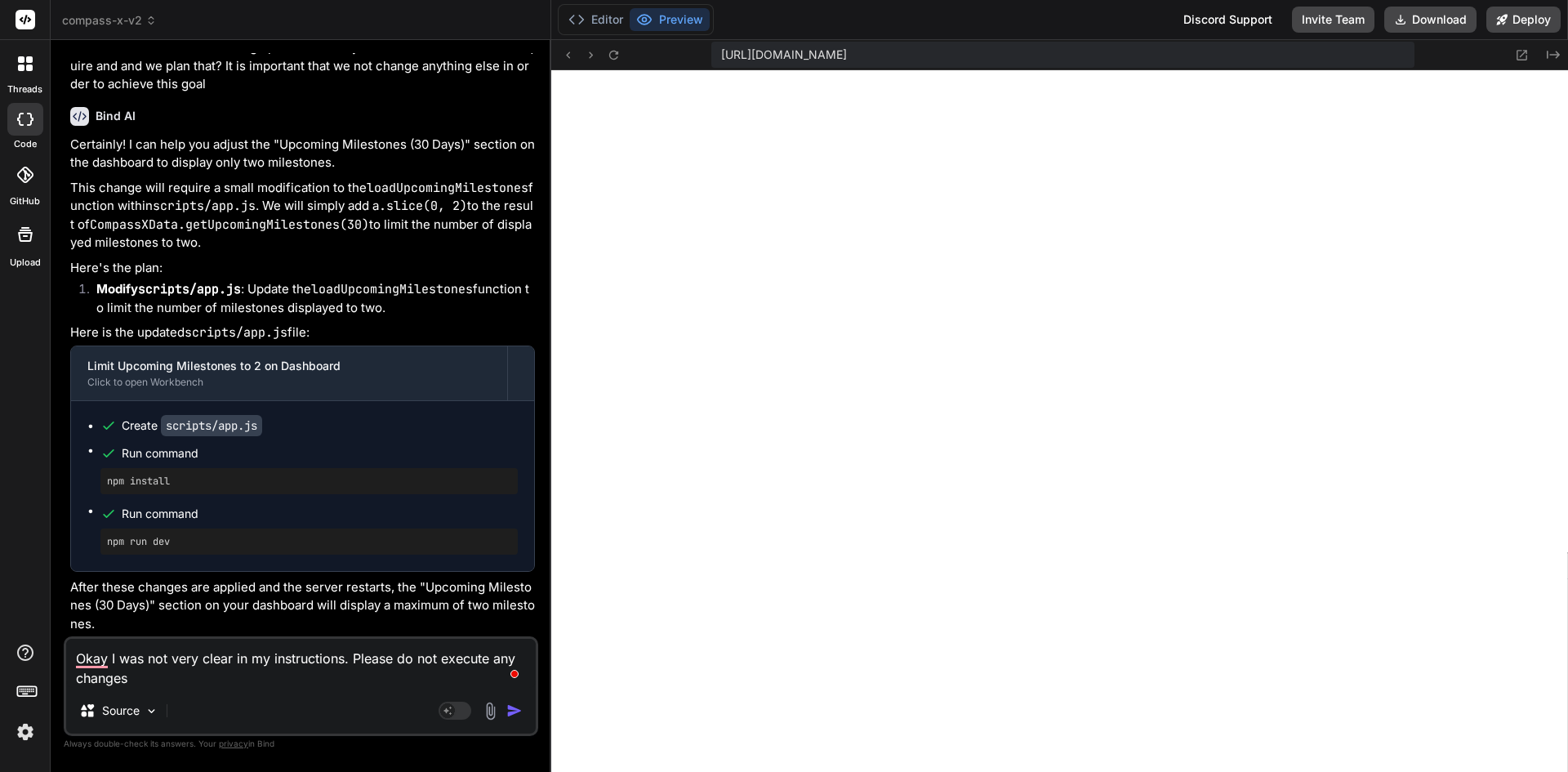
type textarea "x"
type textarea "Okay I was not very clear in my instructions. Please do not execute any changes…"
type textarea "x"
type textarea "Okay I was not very clear in my instructions. Please do not execute any changes…"
type textarea "x"
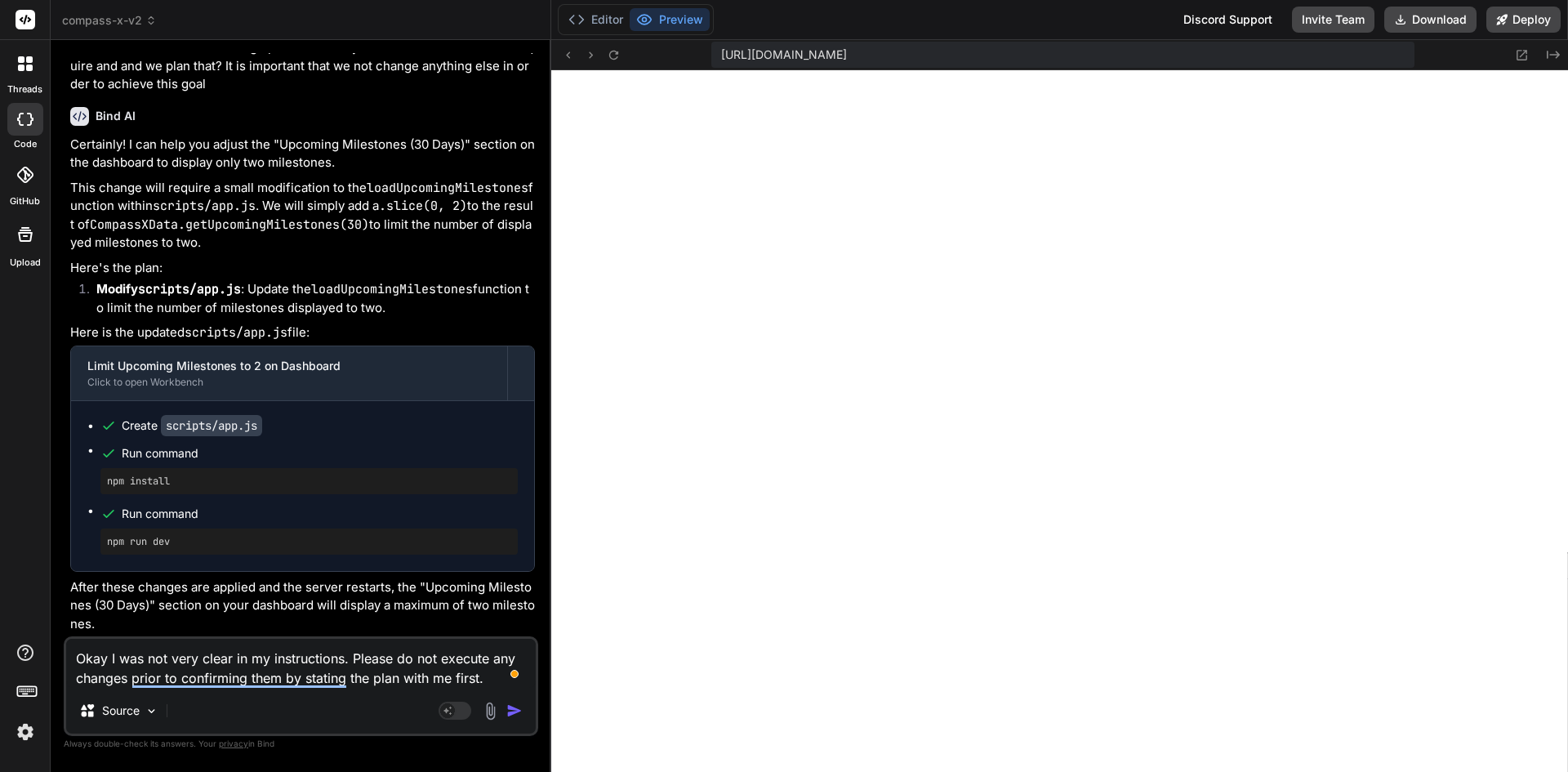
type textarea "Okay I was not very clear in my instructions. Please do not execute any changes…"
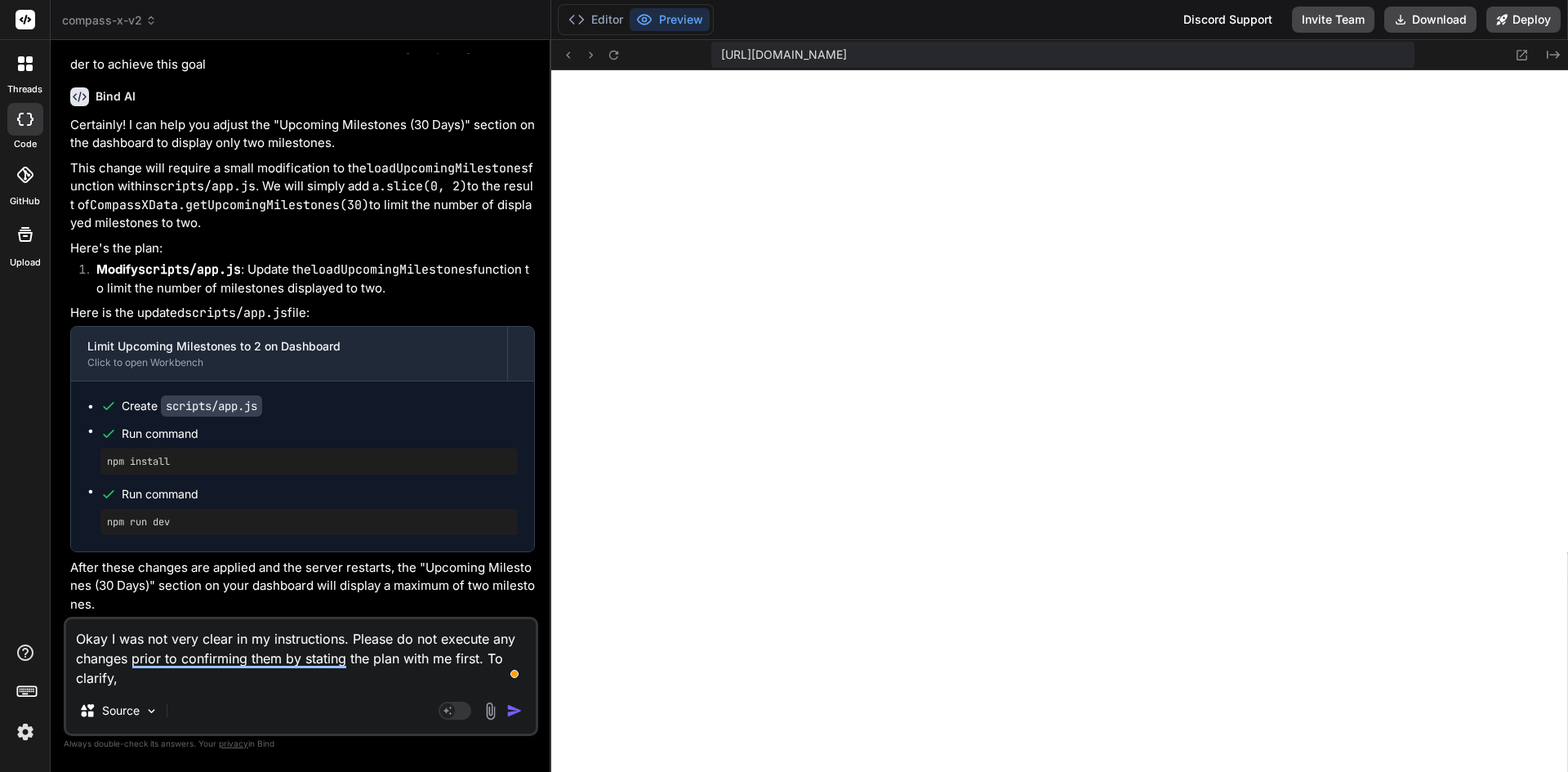
type textarea "x"
type textarea "Okay I was not very clear in my instructions. Please do not execute any changes…"
type textarea "x"
type textarea "Okay I was not very clear in my instructions. Please do not execute any changes…"
type textarea "x"
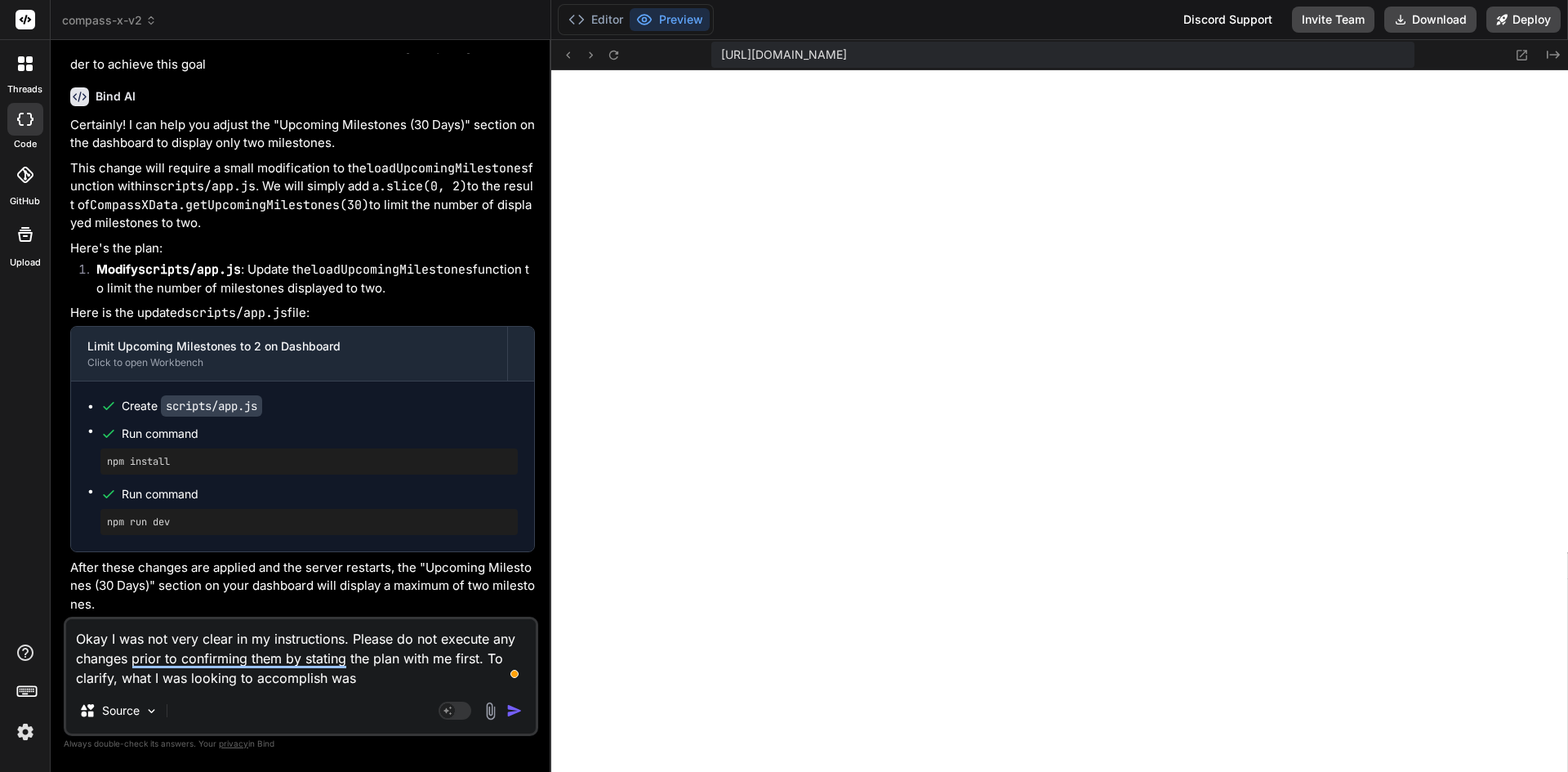
type textarea "Okay I was not very clear in my instructions. Please do not execute any changes…"
type textarea "x"
type textarea "Okay I was not very clear in my instructions. Please do not execute any changes…"
type textarea "x"
type textarea "Okay I was not very clear in my instructions. Please do not execute any changes…"
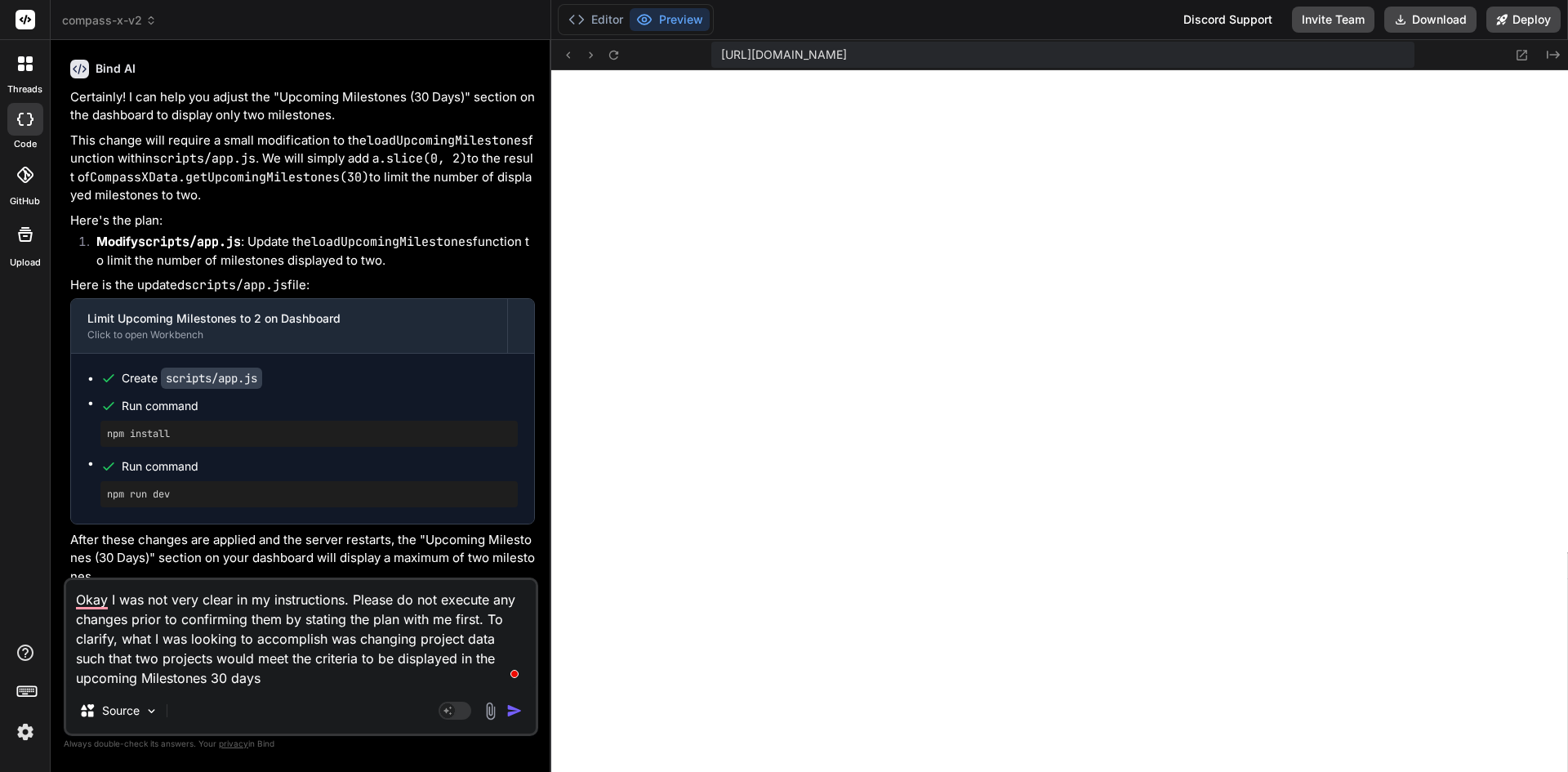
type textarea "x"
type textarea "Okay I was not very clear in my instructions. Please do not execute any changes…"
type textarea "x"
type textarea "Okay I was not very clear in my instructions. Please do not execute any changes…"
type textarea "x"
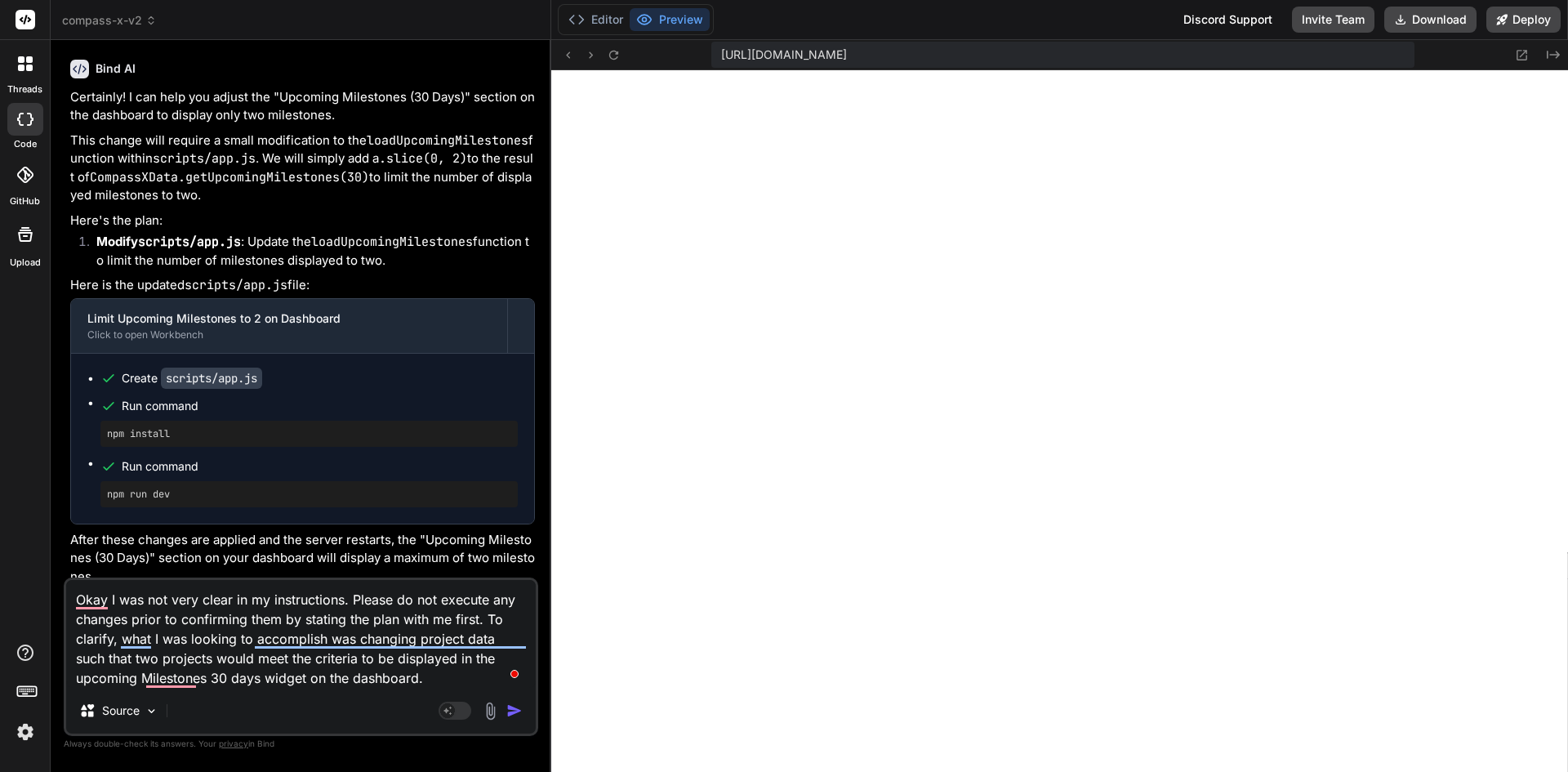
type textarea "Okay I was not very clear in my instructions. Please do not execute any changes…"
type textarea "x"
type textarea "Okay I was not very clear in my instructions. Please do not execute any changes…"
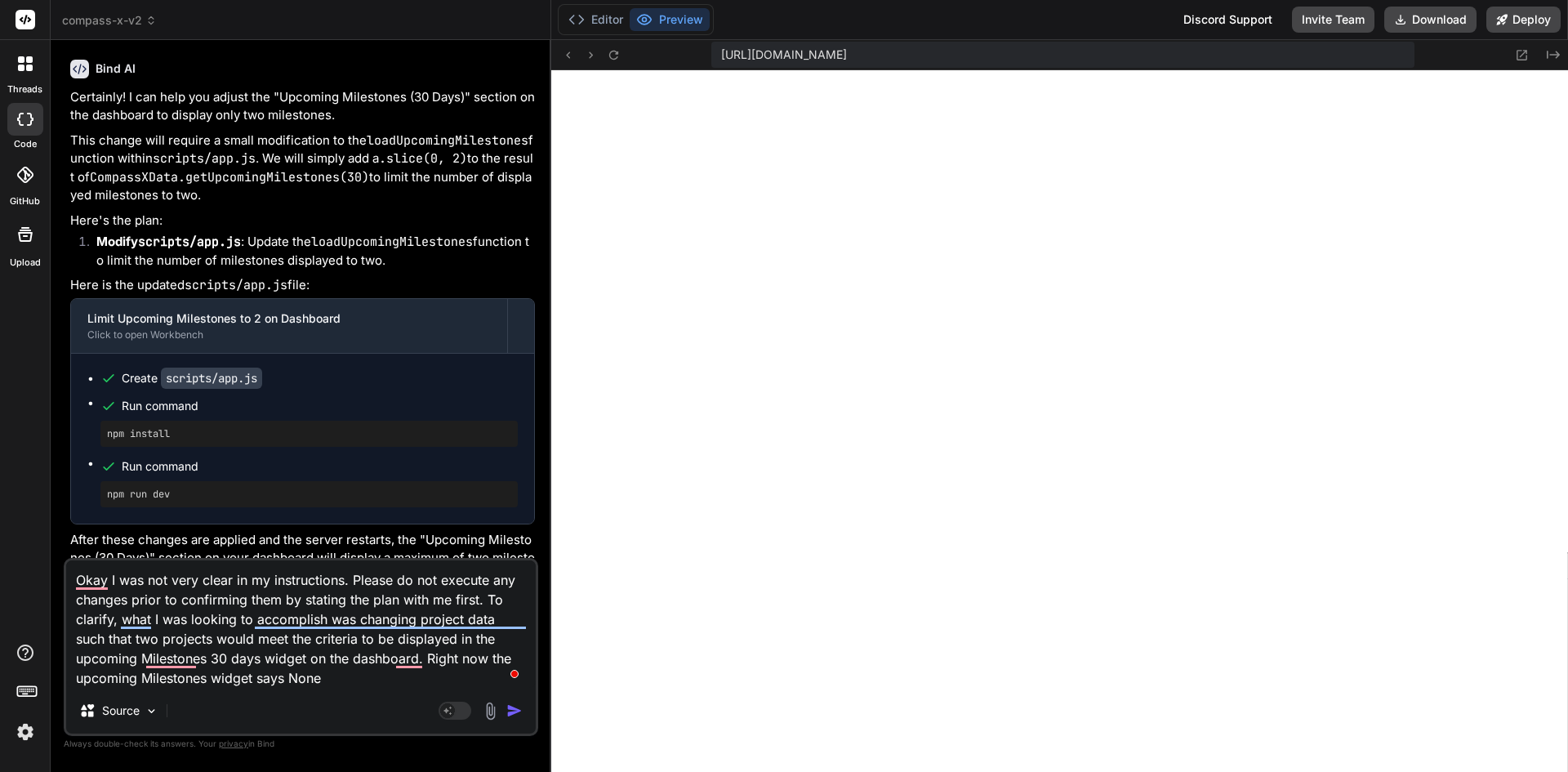
type textarea "x"
type textarea "Okay I was not very clear in my instructions. Please do not execute any changes…"
type textarea "x"
type textarea "Okay I was not very clear in my instructions. Please do not execute any changes…"
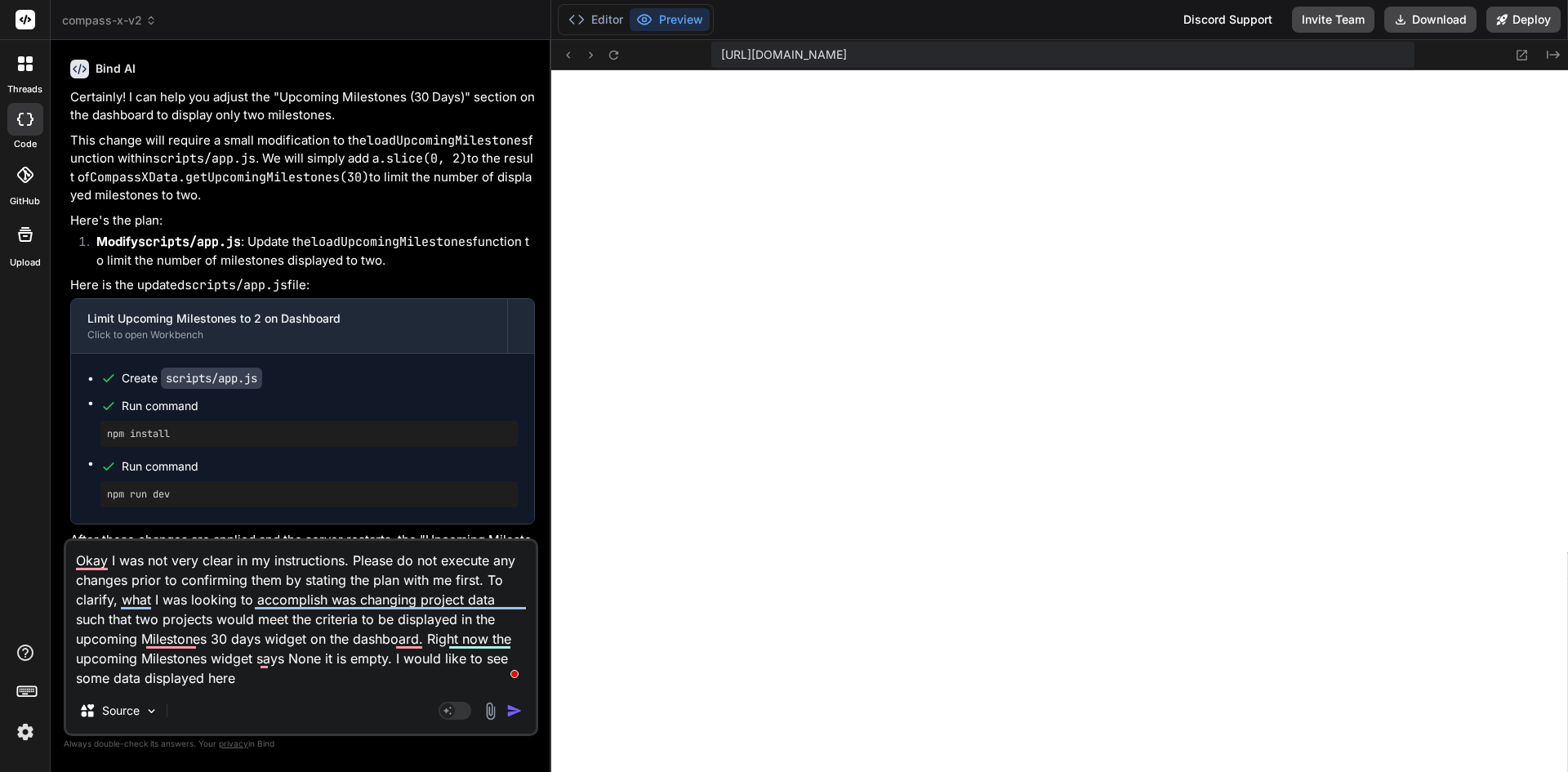
type textarea "x"
type textarea "Okay I was not very clear in my instructions. Please do not execute any changes…"
type textarea "x"
type textarea "Okay I was not very clear in my instructions. Please do not execute any changes…"
type textarea "x"
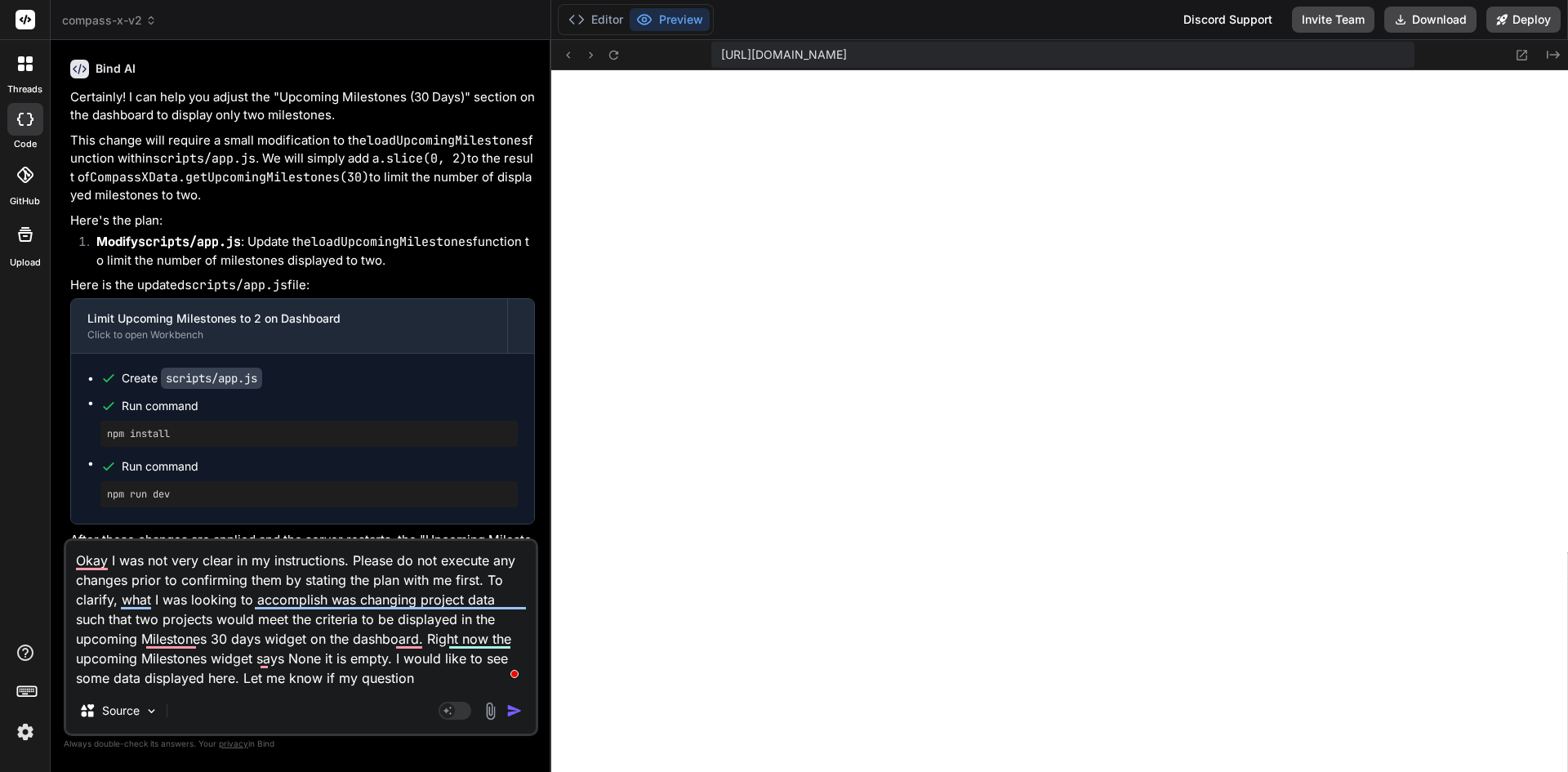
type textarea "Okay I was not very clear in my instructions. Please do not execute any changes…"
type textarea "x"
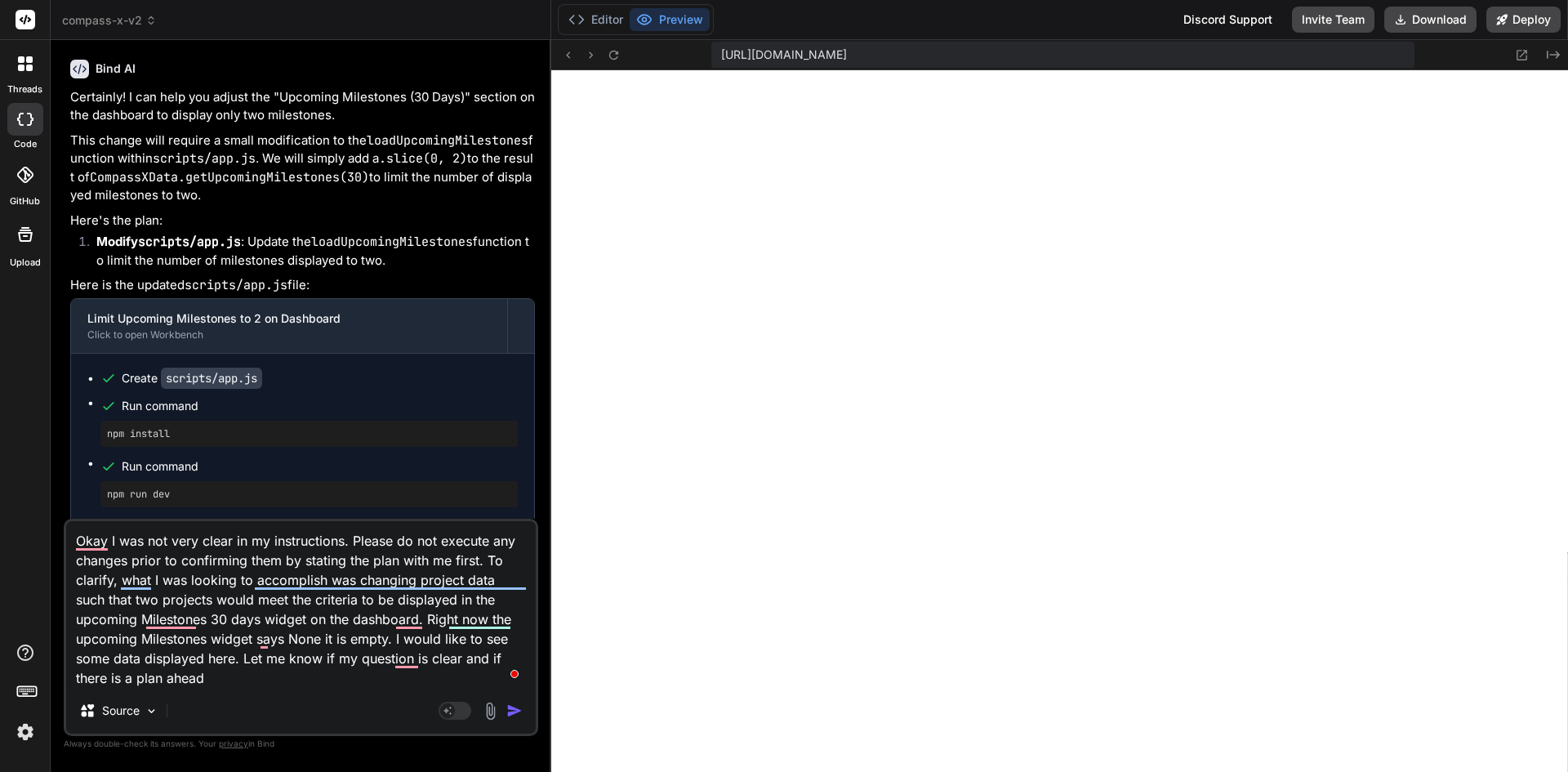
type textarea "Okay I was not very clear in my instructions. Please do not execute any changes…"
click at [519, 709] on img "button" at bounding box center [514, 710] width 16 height 16
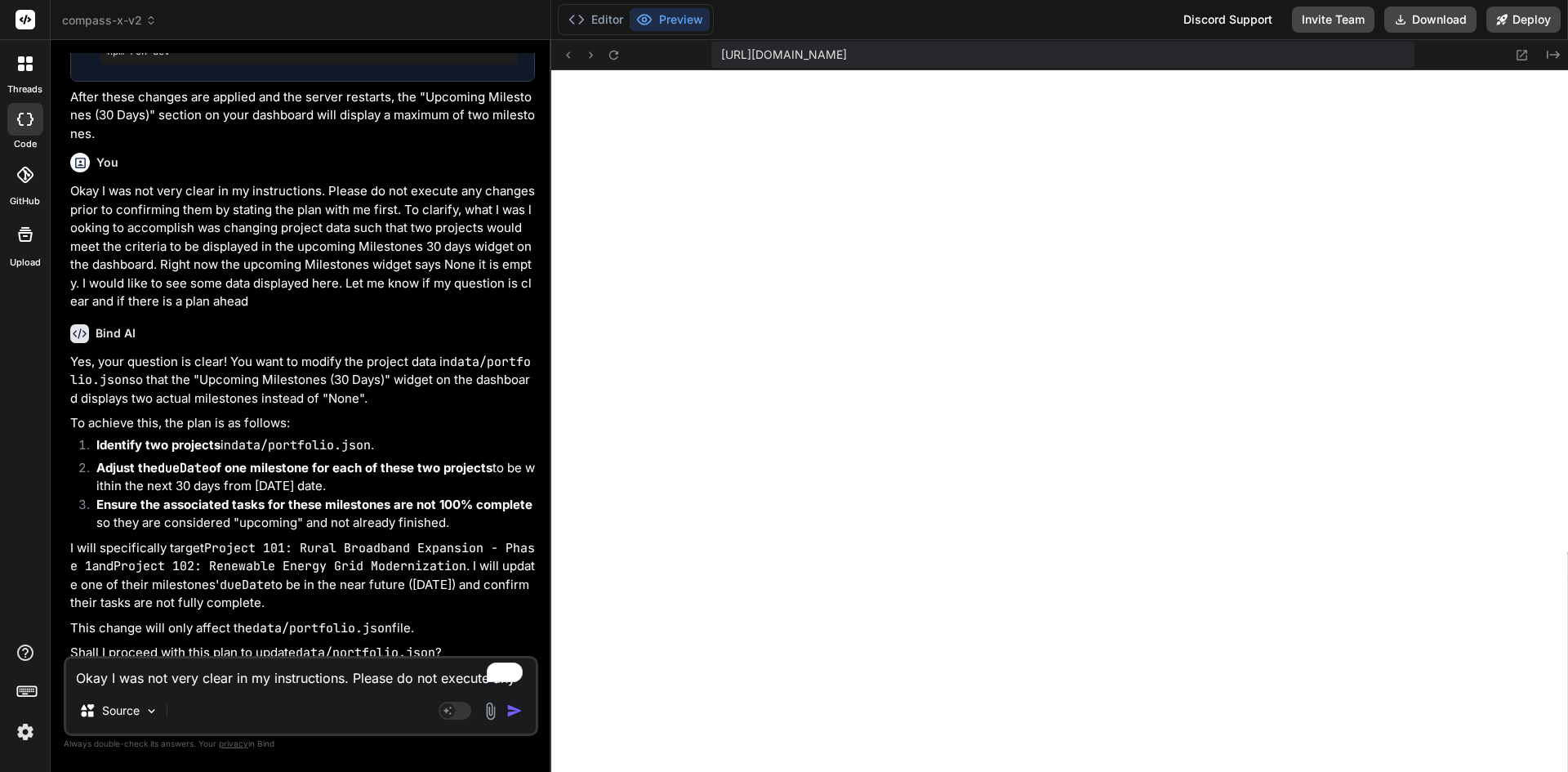
scroll to position [5284, 0]
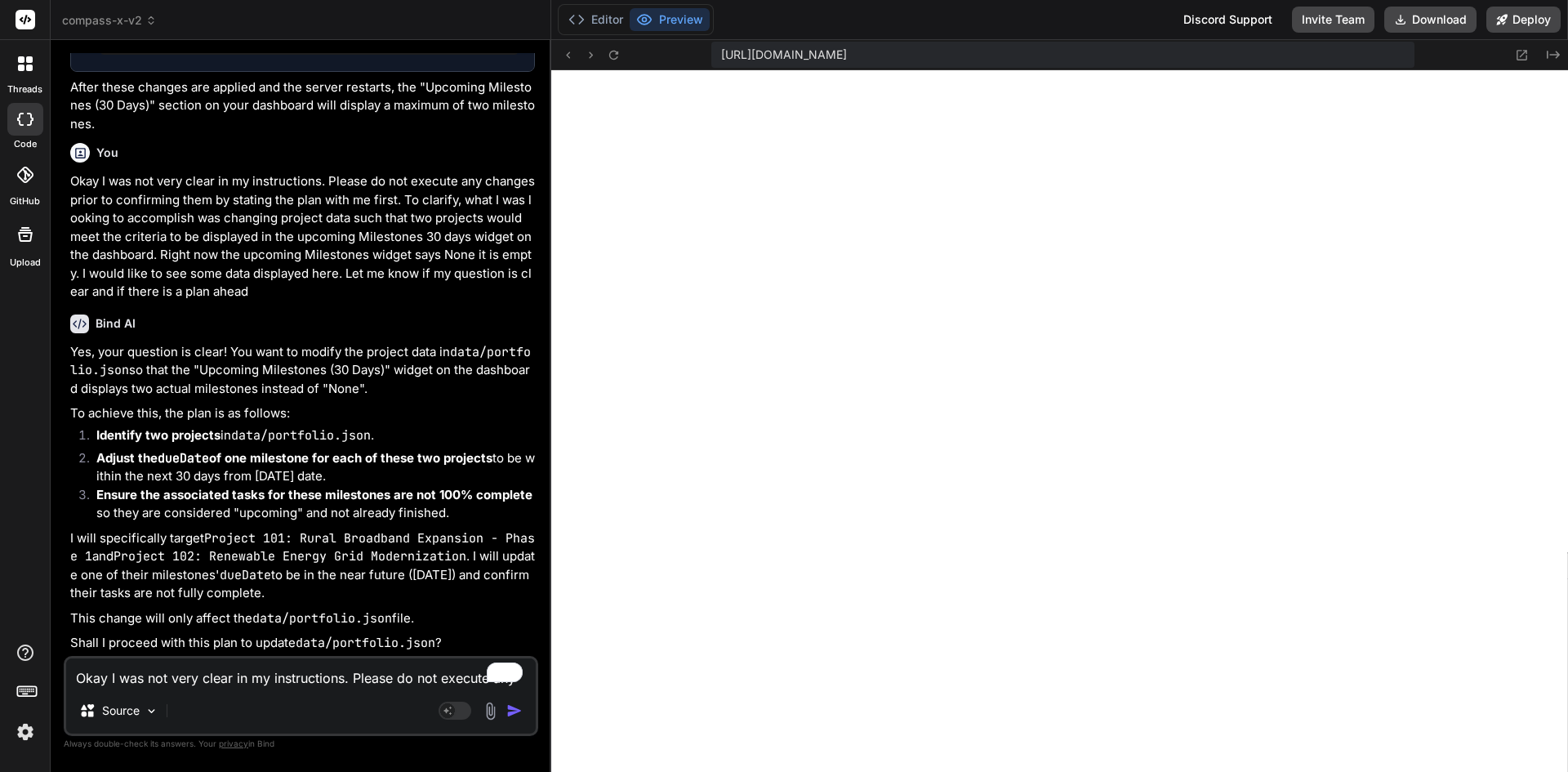
click at [224, 672] on textarea "Okay I was not very clear in my instructions. Please do not execute any changes…" at bounding box center [301, 673] width 470 height 29
type textarea "x"
type textarea "Yes please"
click at [516, 714] on img "button" at bounding box center [514, 710] width 16 height 16
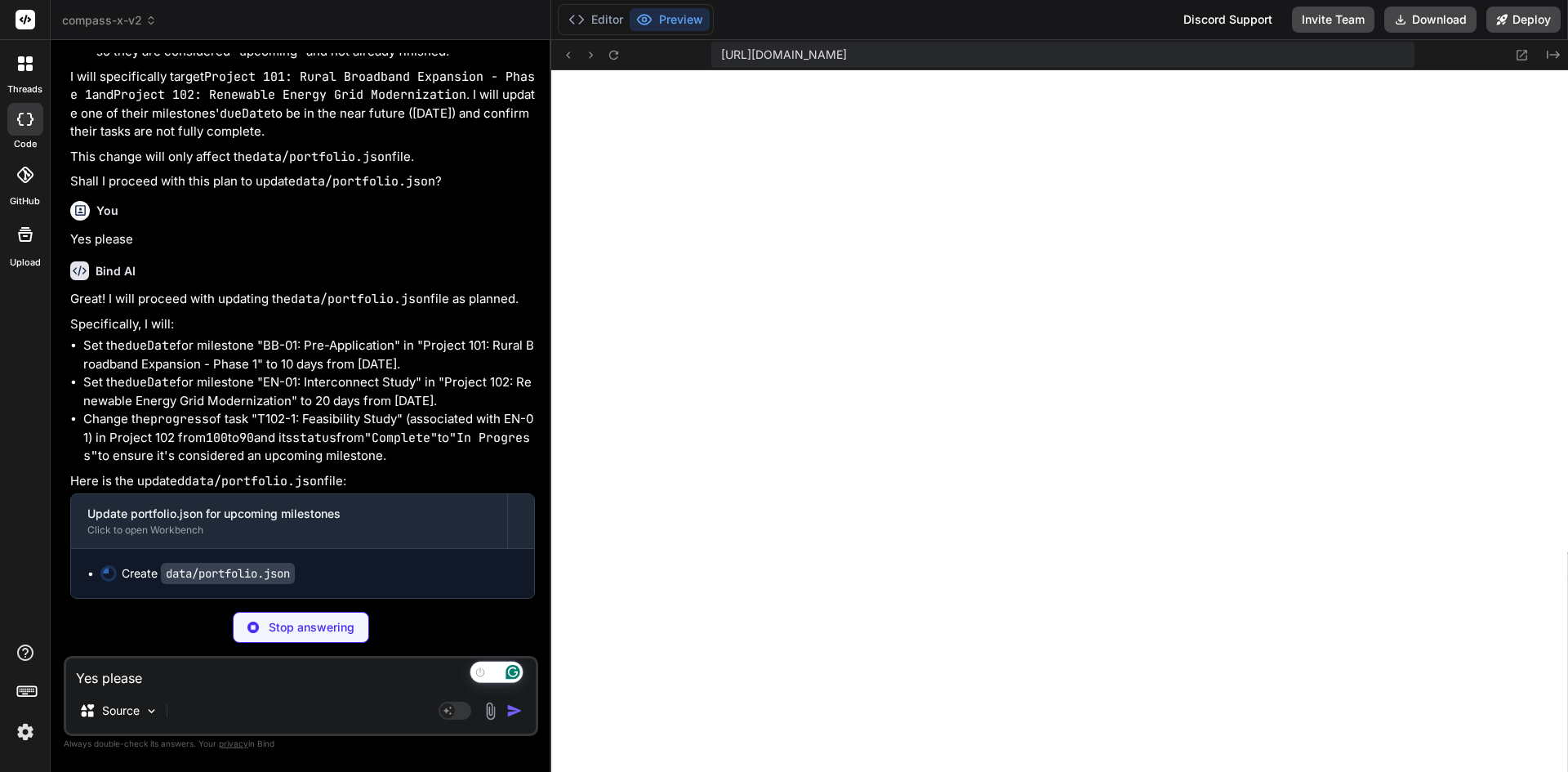
scroll to position [5745, 0]
type textarea "x"
type textarea "0, \"status\": \"In Progress\" }\n ],\n \"milestones\": [\n { \"milestone_id\":…"
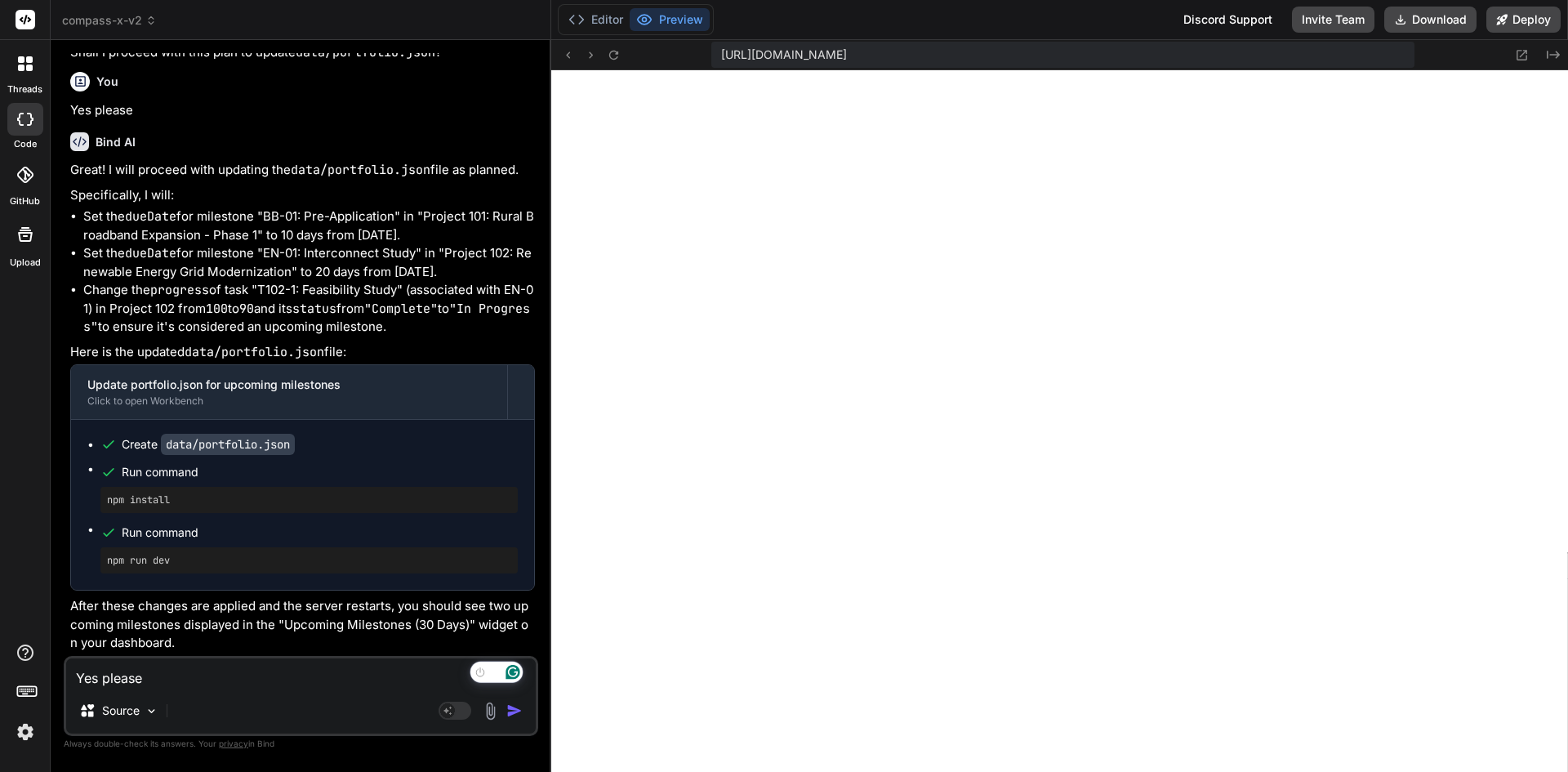
scroll to position [5873, 0]
click at [617, 51] on icon at bounding box center [612, 54] width 9 height 9
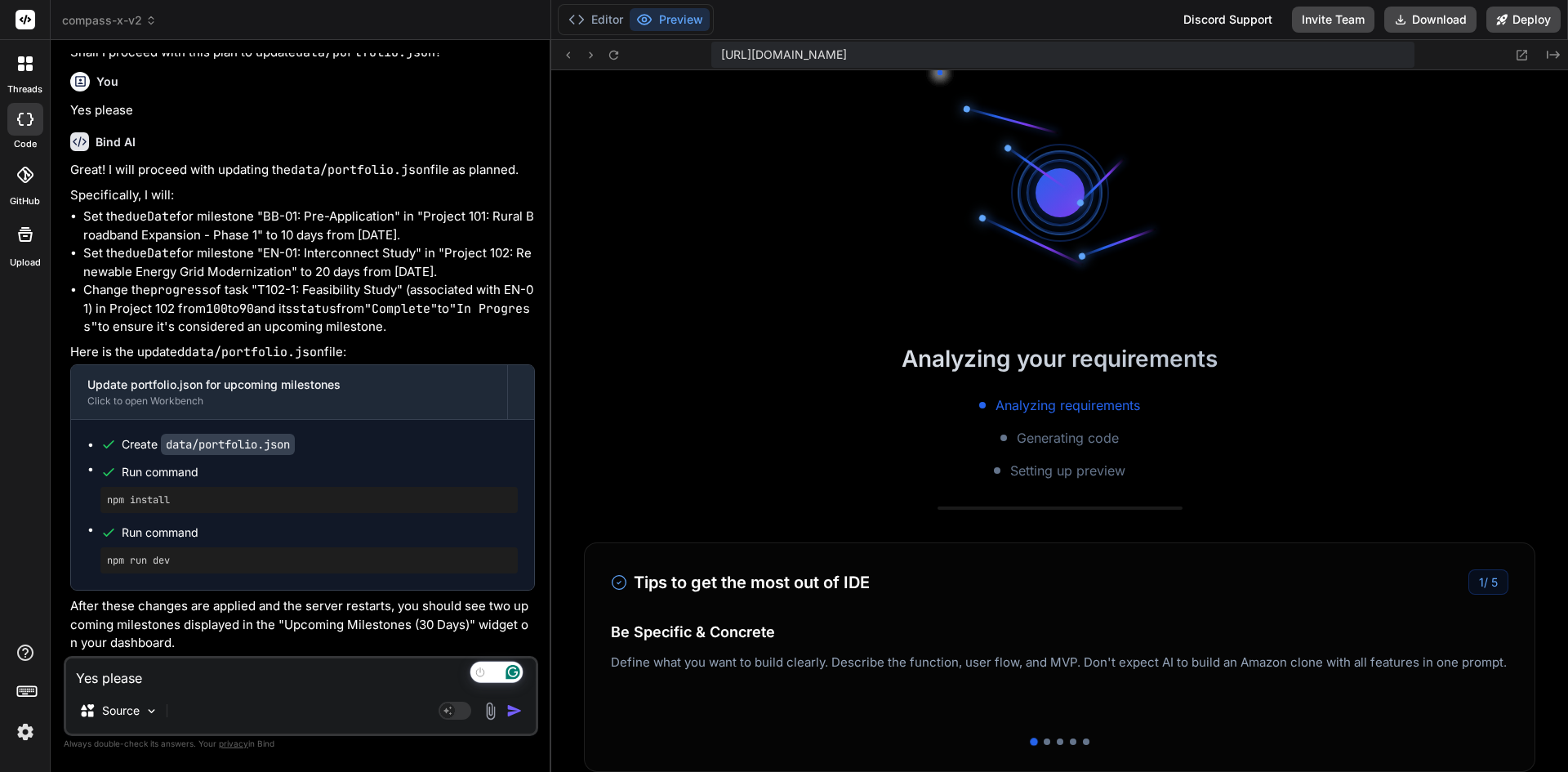
scroll to position [4778, 0]
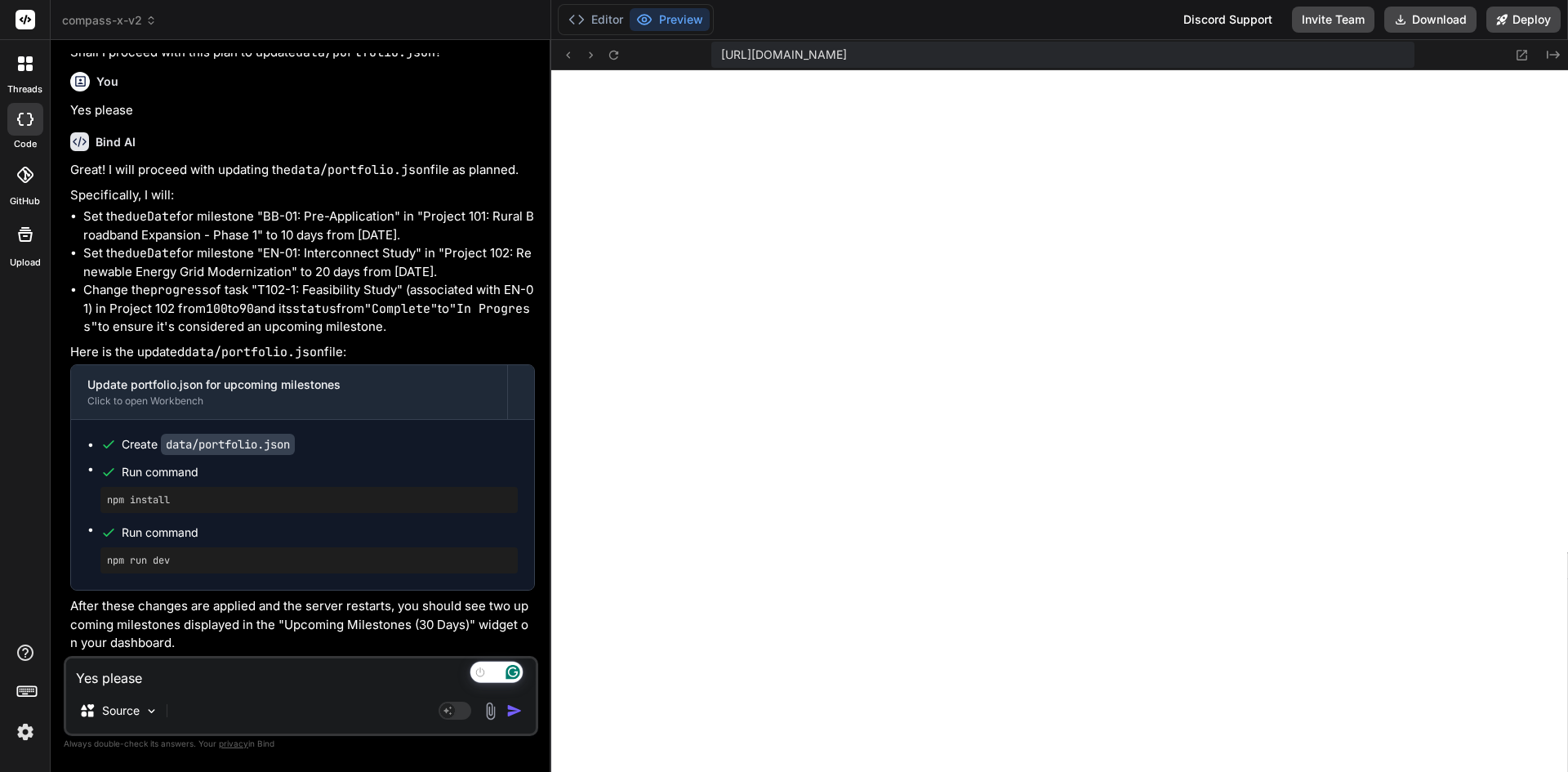
type textarea "x"
click at [268, 669] on textarea "Yes please" at bounding box center [301, 673] width 470 height 29
paste textarea "Error: Could not load project data. The data source may be invalid or malformed…"
type textarea "x"
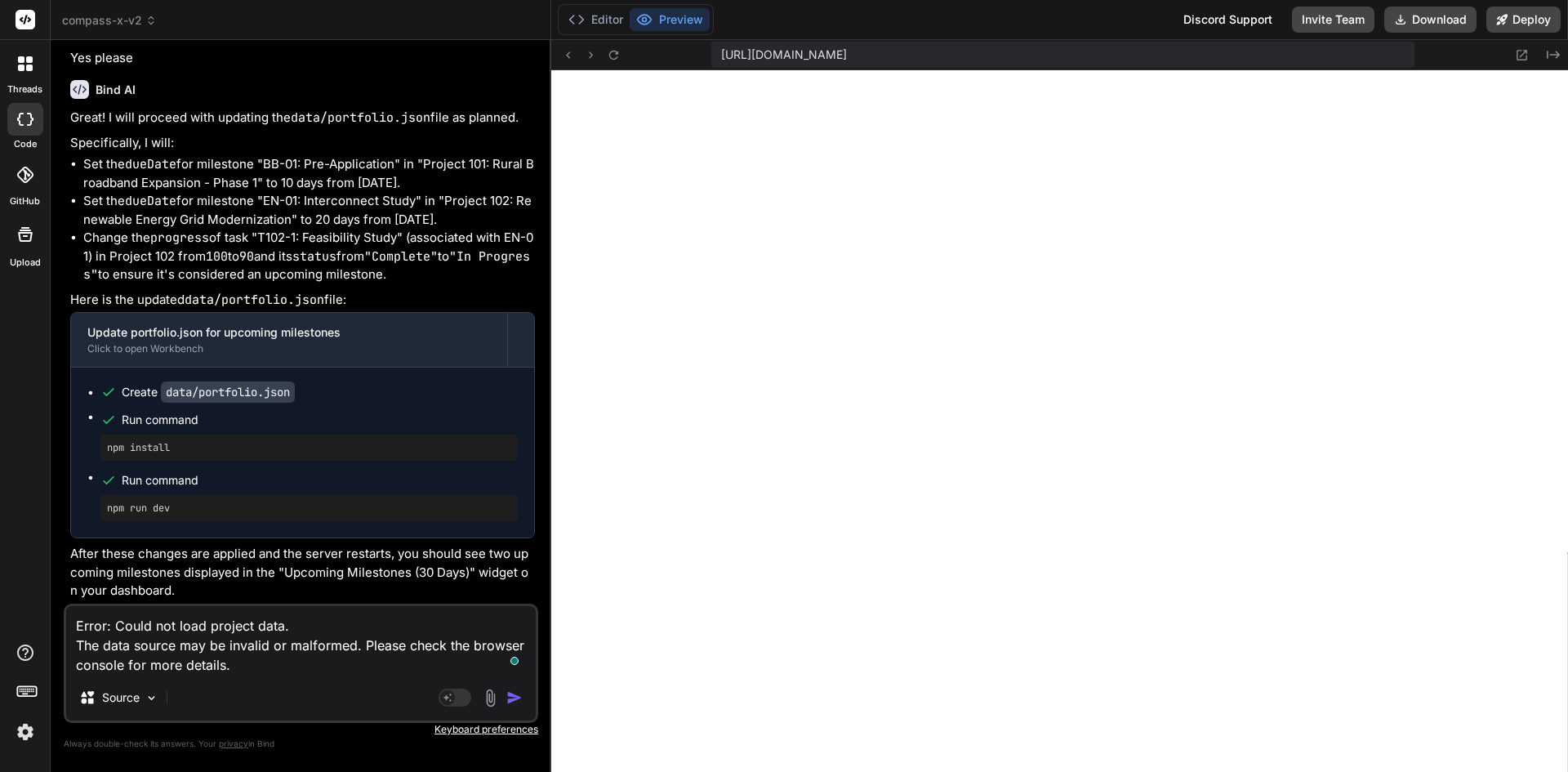
type textarea "Error: Could not load project data. The data source may be invalid or malformed…"
click at [523, 693] on img "button" at bounding box center [514, 697] width 16 height 16
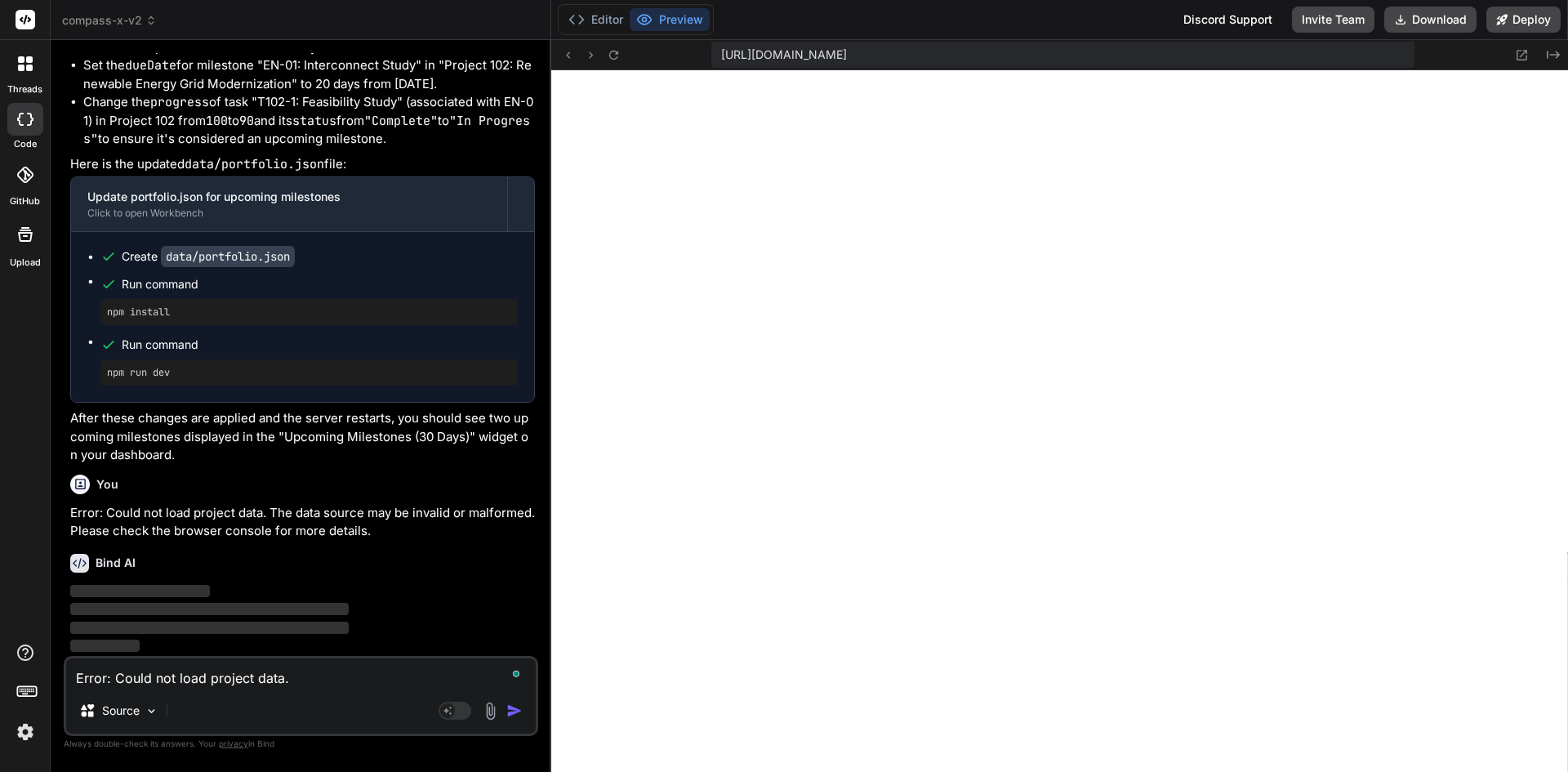
scroll to position [6061, 0]
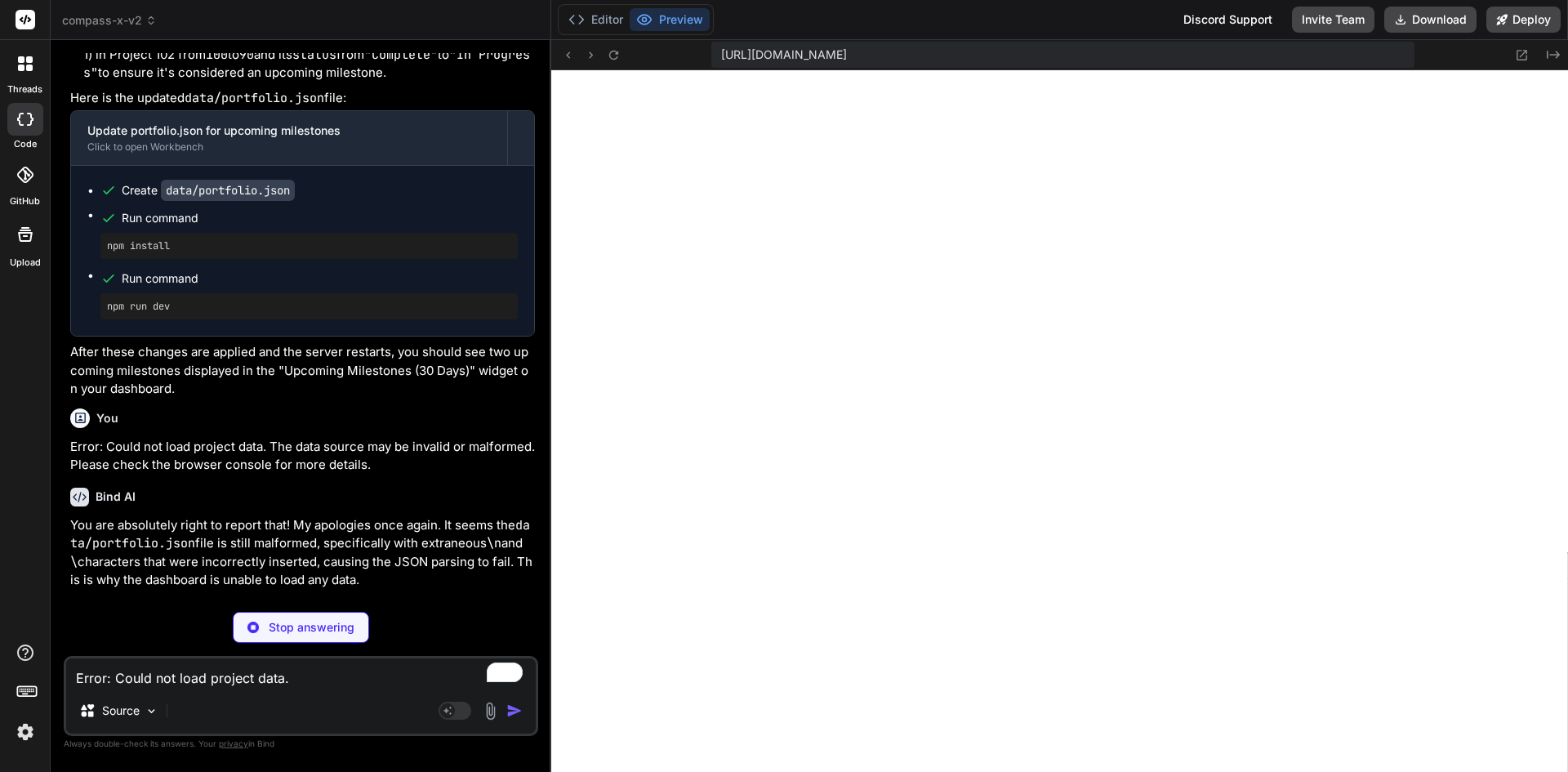
type textarea "x"
type textarea ""Program Manager" }, { "milestone_id": "TR-02", "name": "NEPA Draft", "dueDate"…"
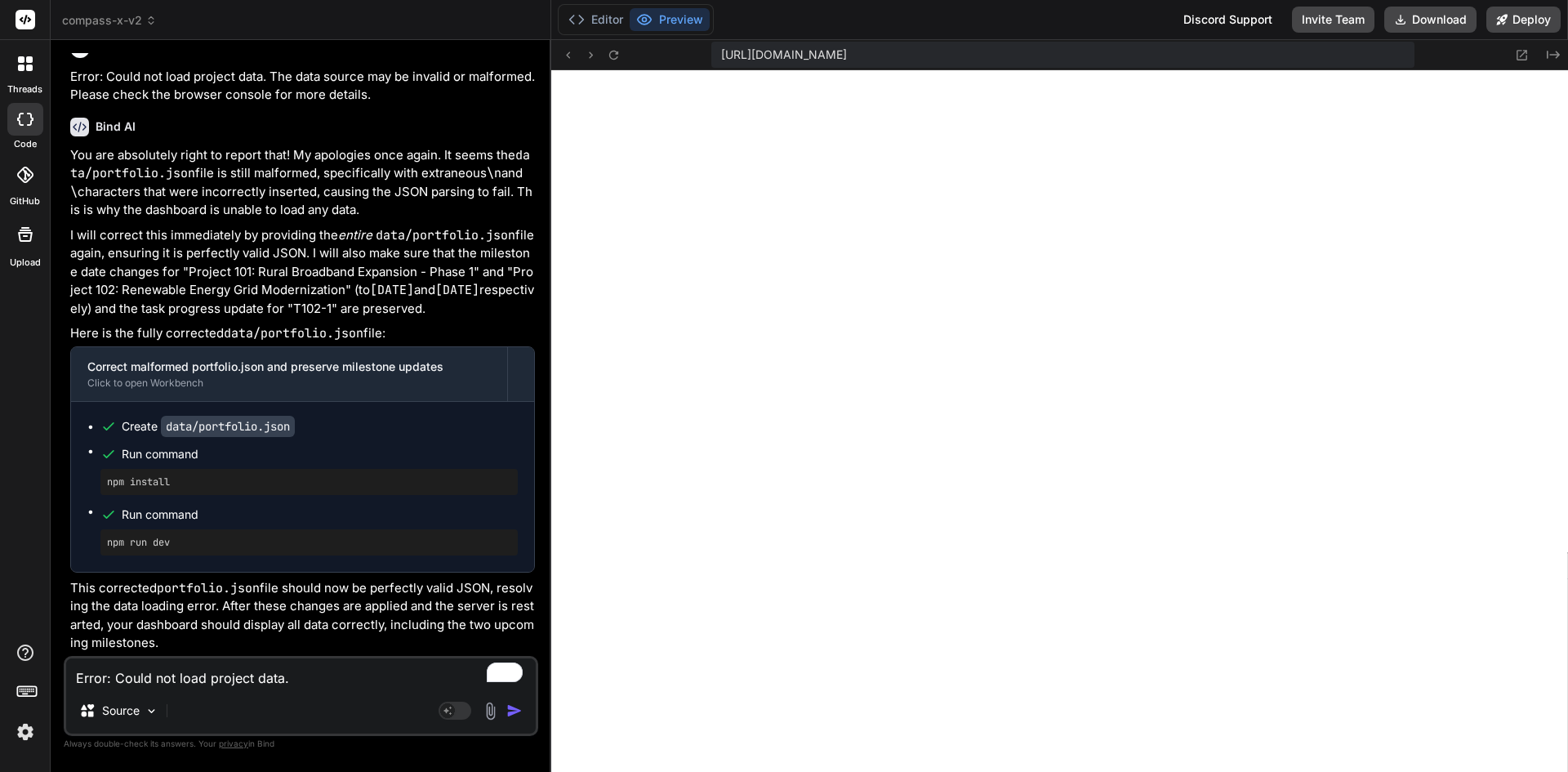
scroll to position [6497, 0]
click at [1442, 16] on button "Download" at bounding box center [1431, 19] width 93 height 26
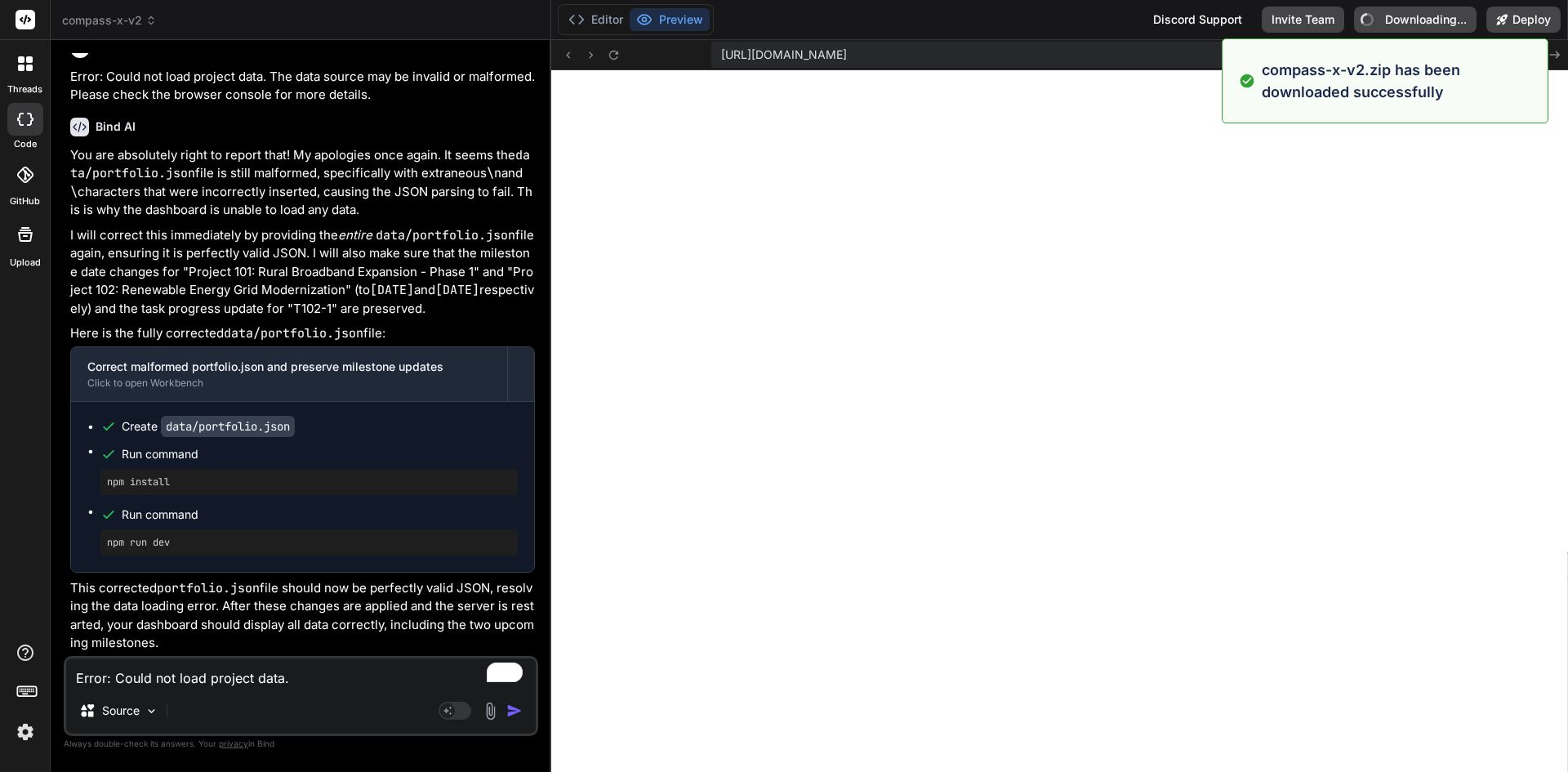
type textarea "x"
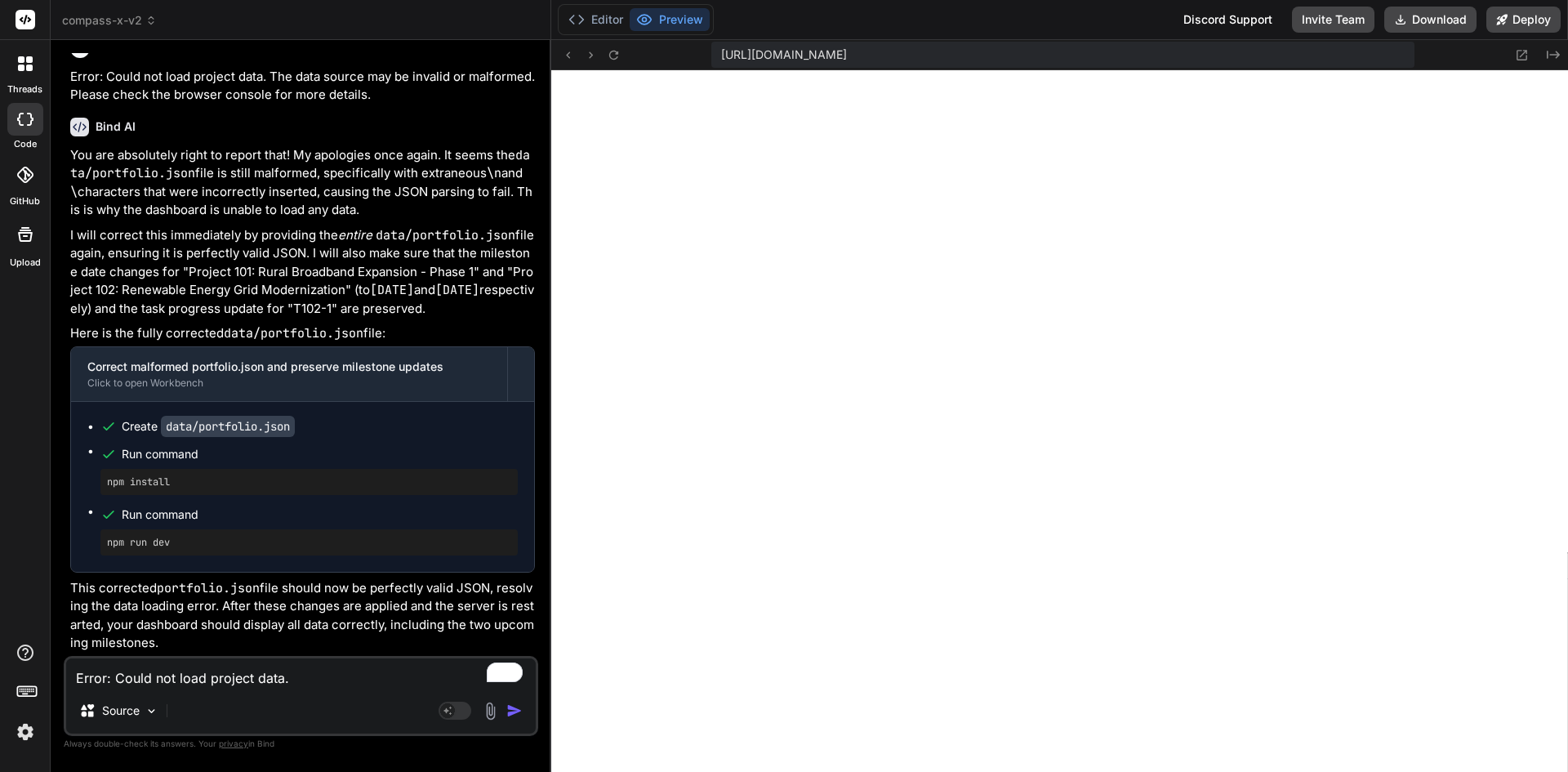
click at [190, 665] on textarea "Error: Could not load project data. The data source may be invalid or malformed…" at bounding box center [301, 673] width 470 height 29
type textarea "x"
type textarea "o"
type textarea "x"
type textarea "on"
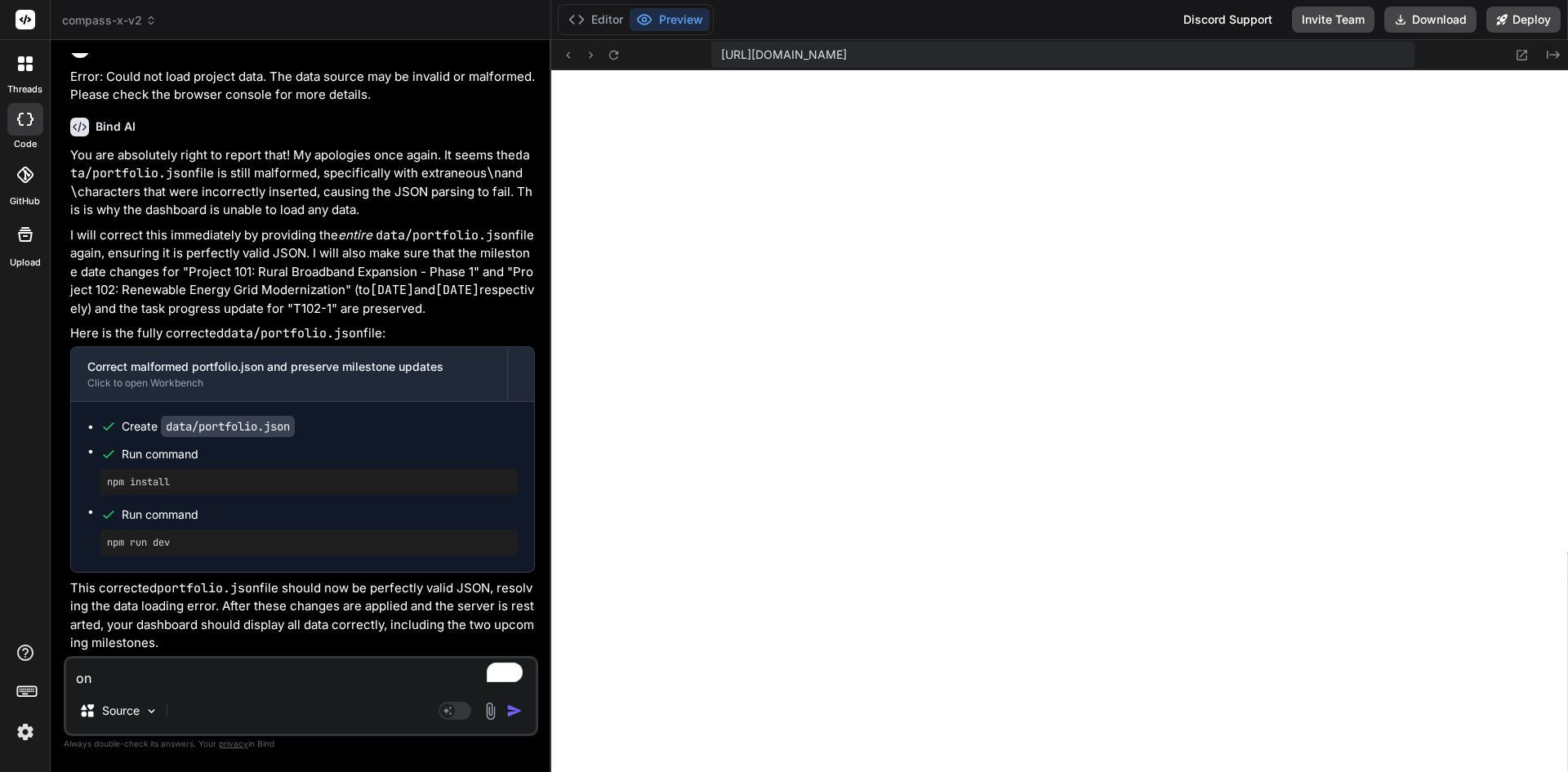
type textarea "x"
type textarea "on"
type textarea "x"
type textarea "on t"
type textarea "x"
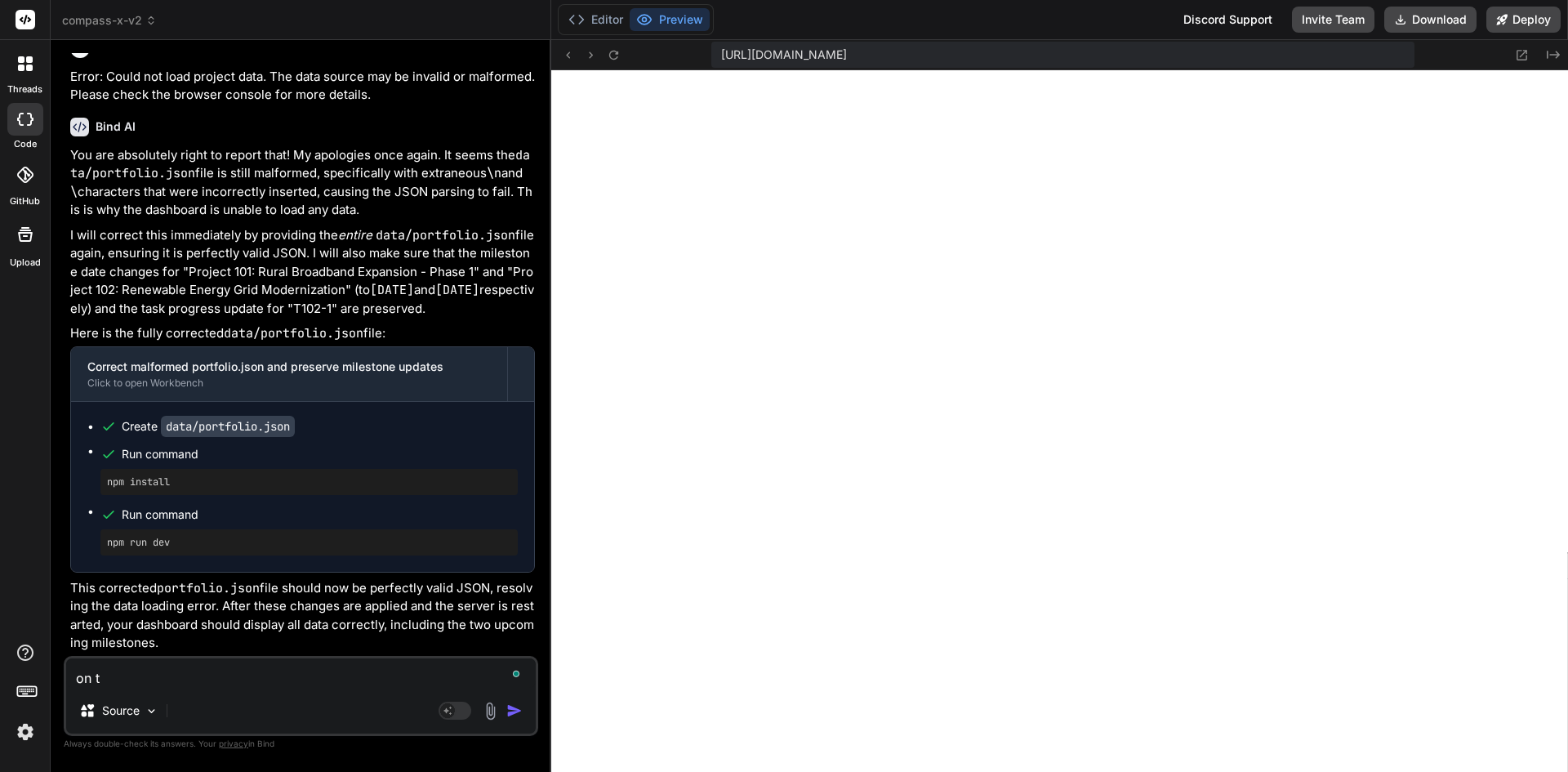
type textarea "on th"
type textarea "x"
type textarea "on the"
type textarea "x"
type textarea "on the"
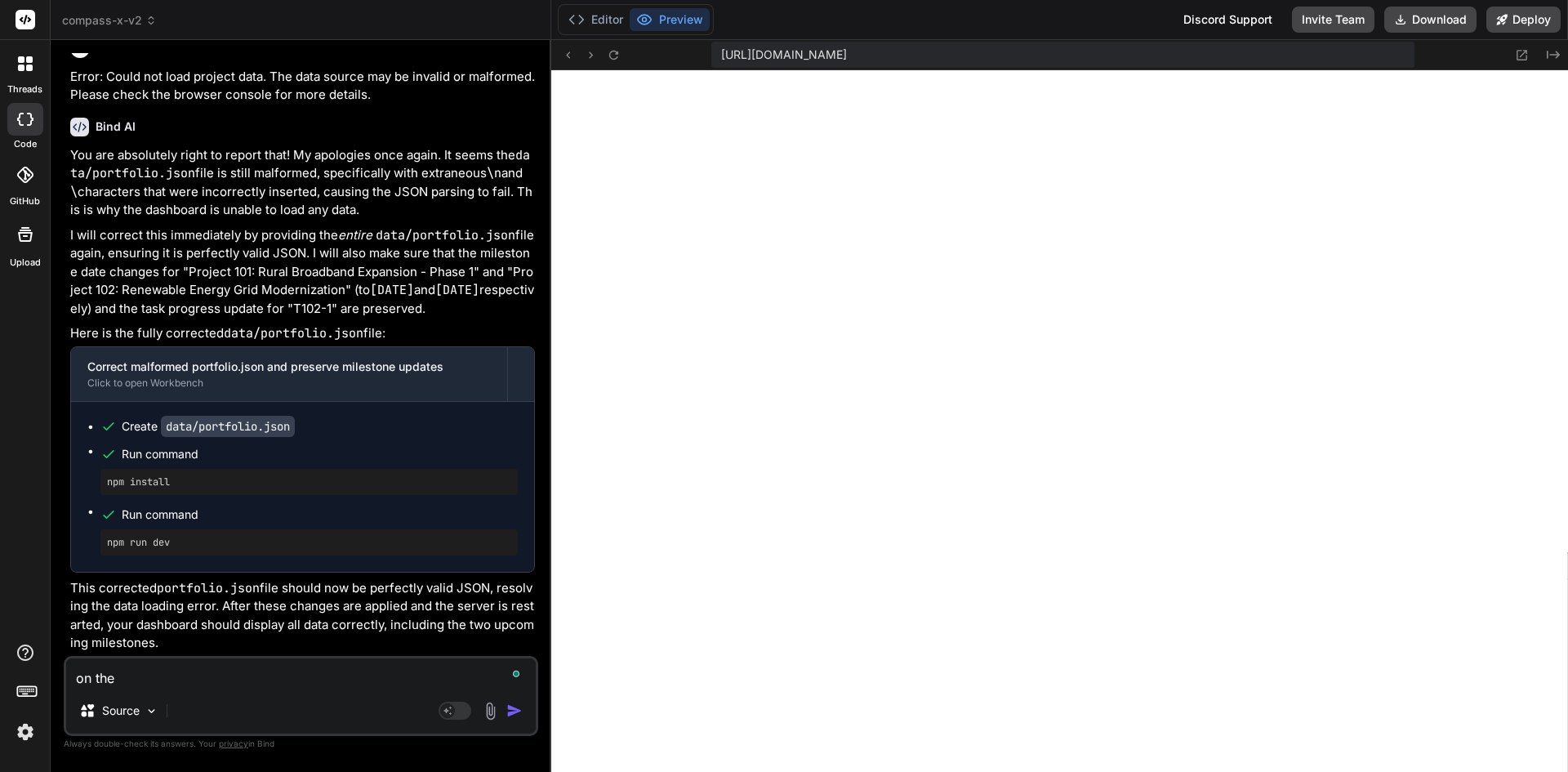
type textarea "x"
type textarea "on the a"
type textarea "x"
type textarea "on the al"
type textarea "x"
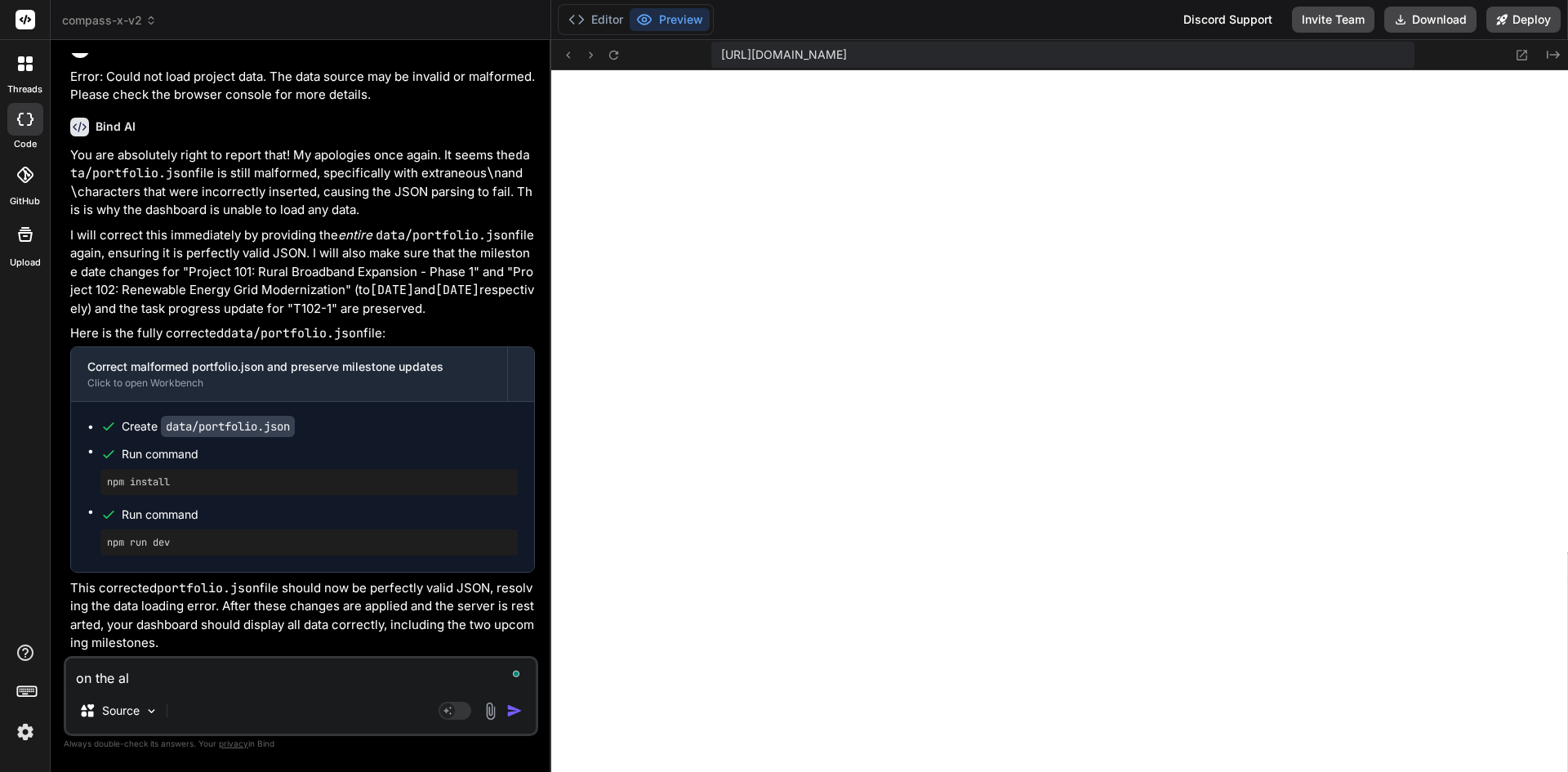
type textarea "on the all"
type textarea "x"
type textarea "on the all"
type textarea "x"
type textarea "on the all r"
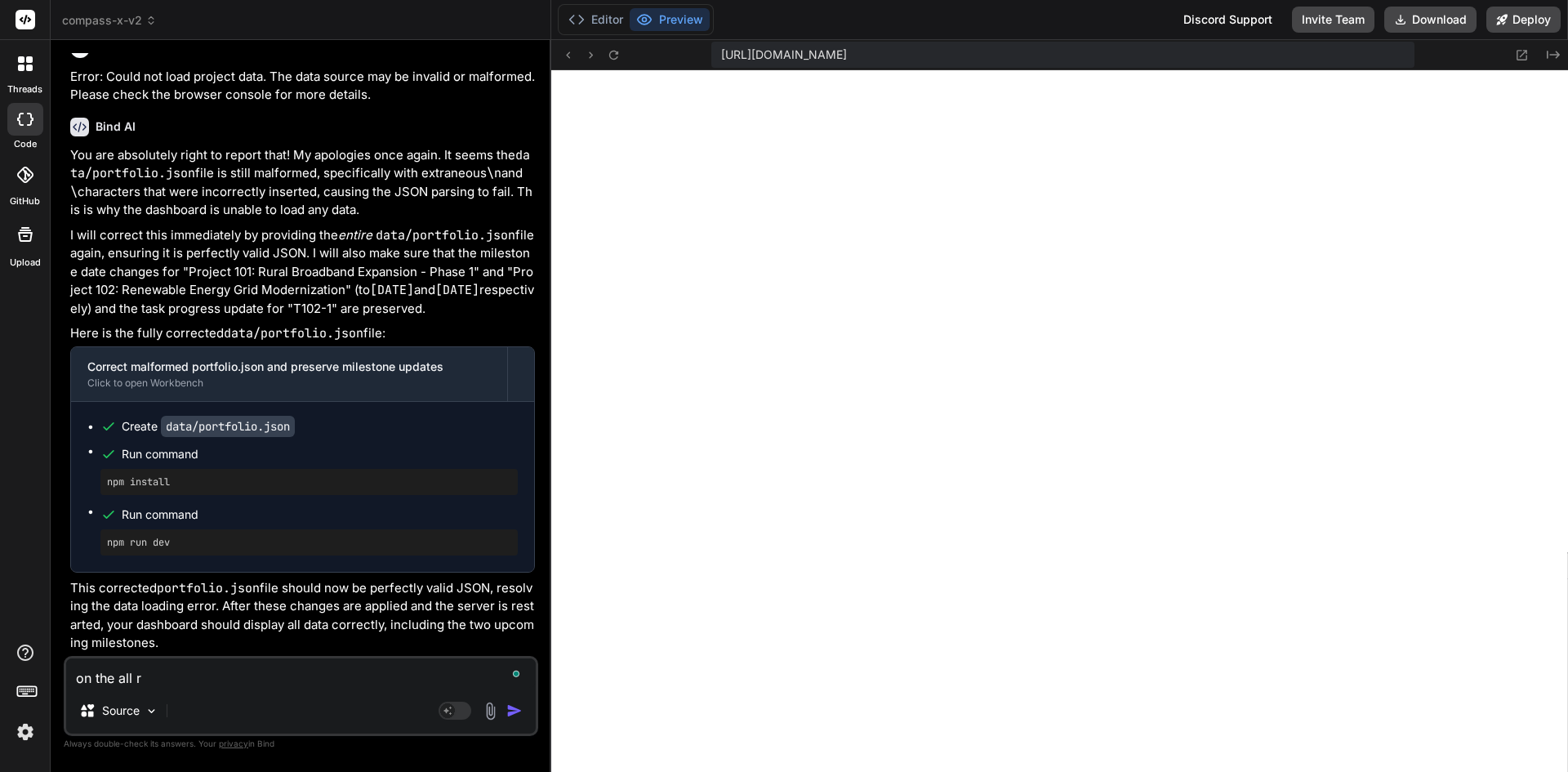
type textarea "x"
type textarea "on the all ri"
type textarea "x"
type textarea "on the all ris"
type textarea "x"
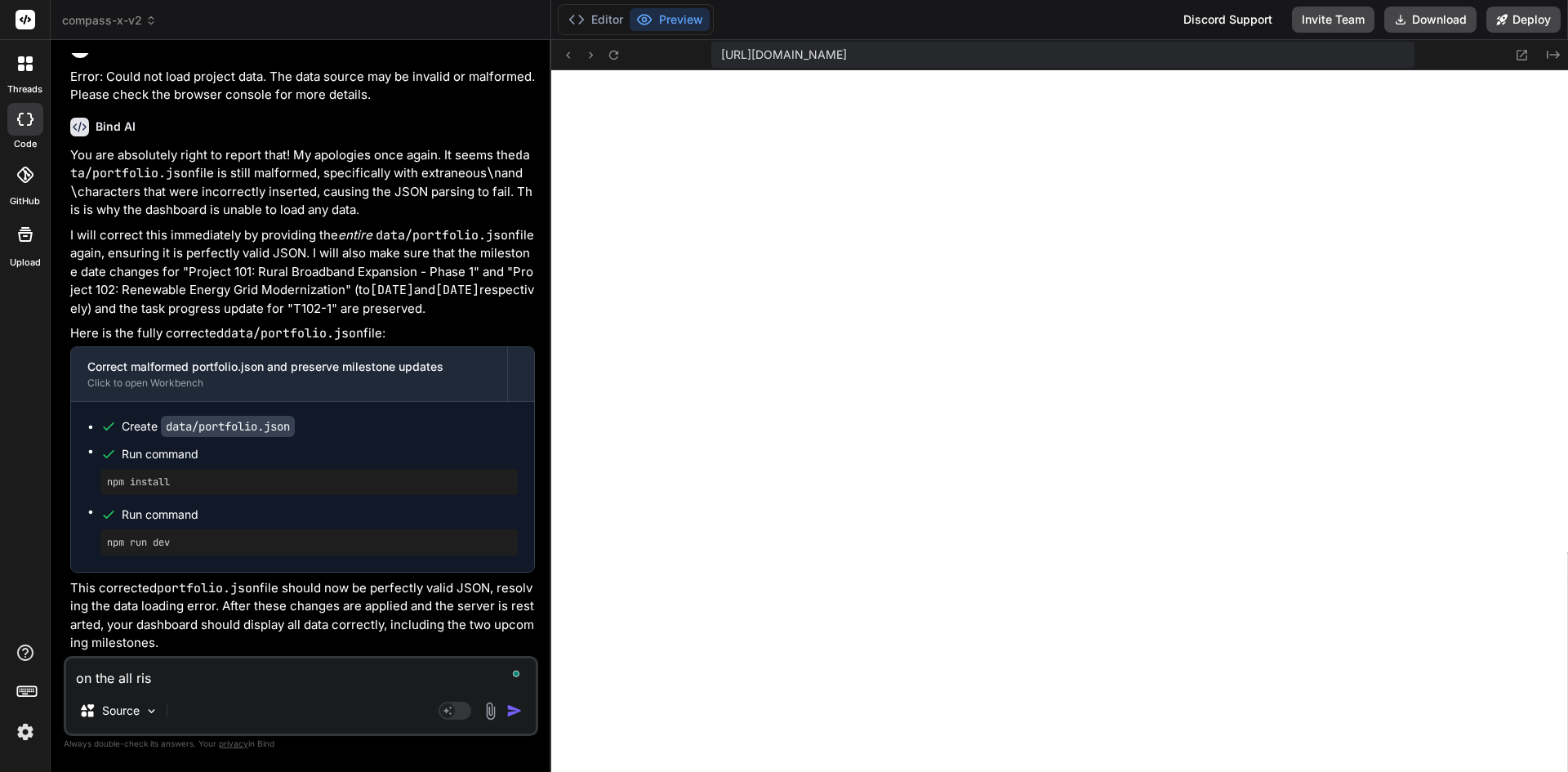
type textarea "on the all risk"
type textarea "x"
type textarea "on the all risks"
type textarea "x"
type textarea "on the all risks"
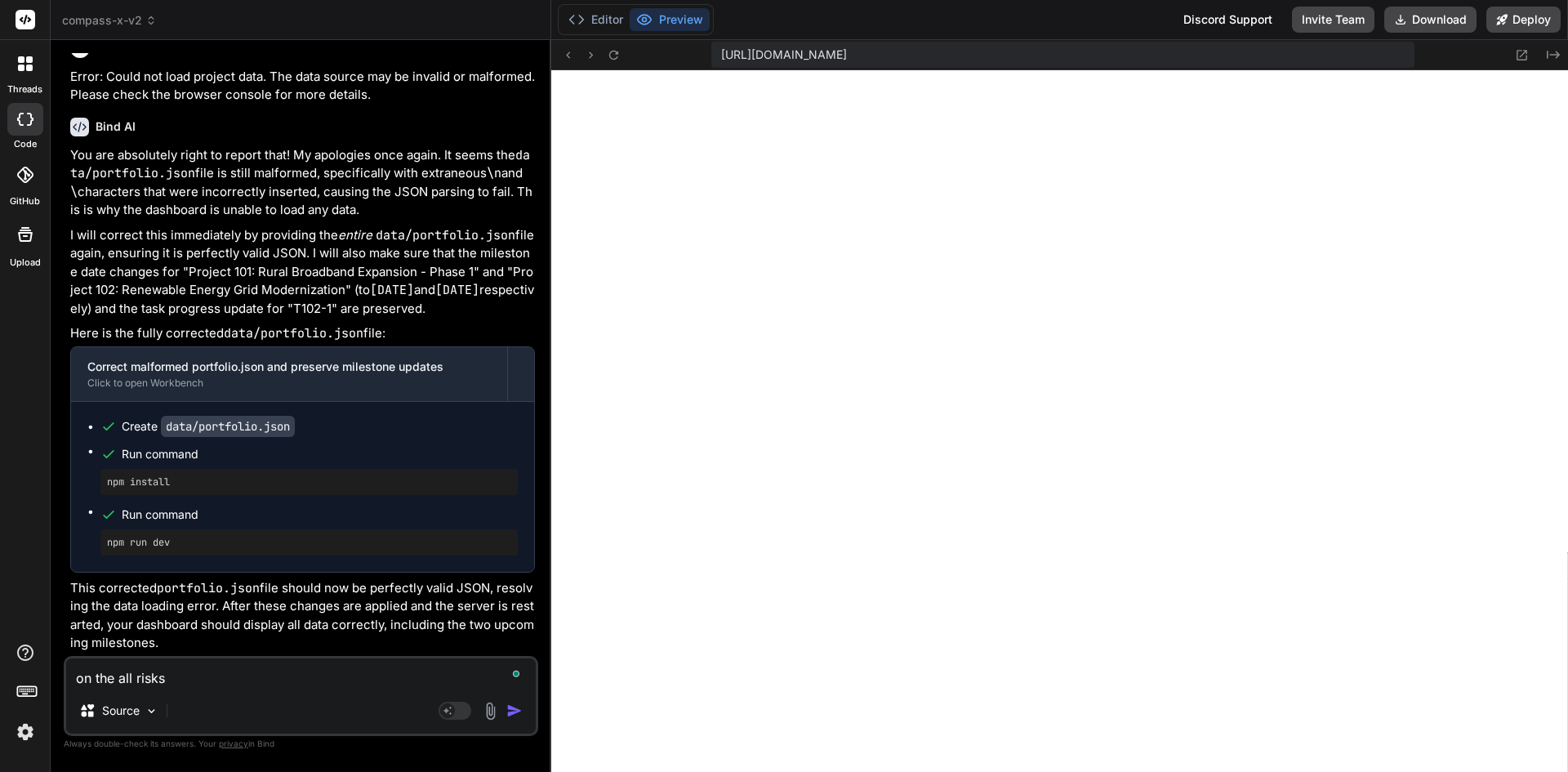
type textarea "x"
type textarea "on the all risks p"
type textarea "x"
type textarea "on the all risks pa"
type textarea "x"
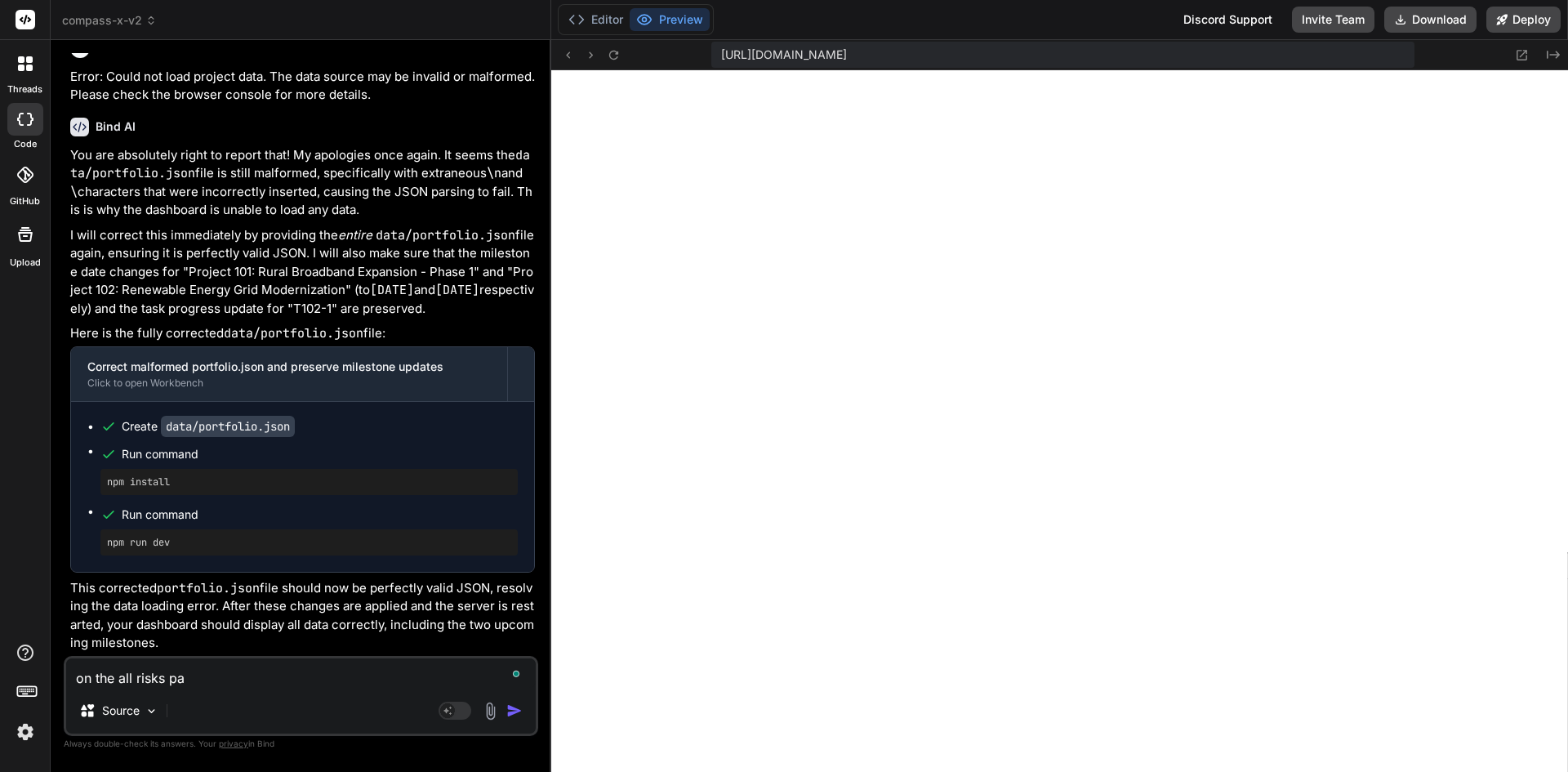
type textarea "on the all risks pag"
type textarea "x"
type textarea "on the all risks page"
type textarea "x"
type textarea "on the all risks page,"
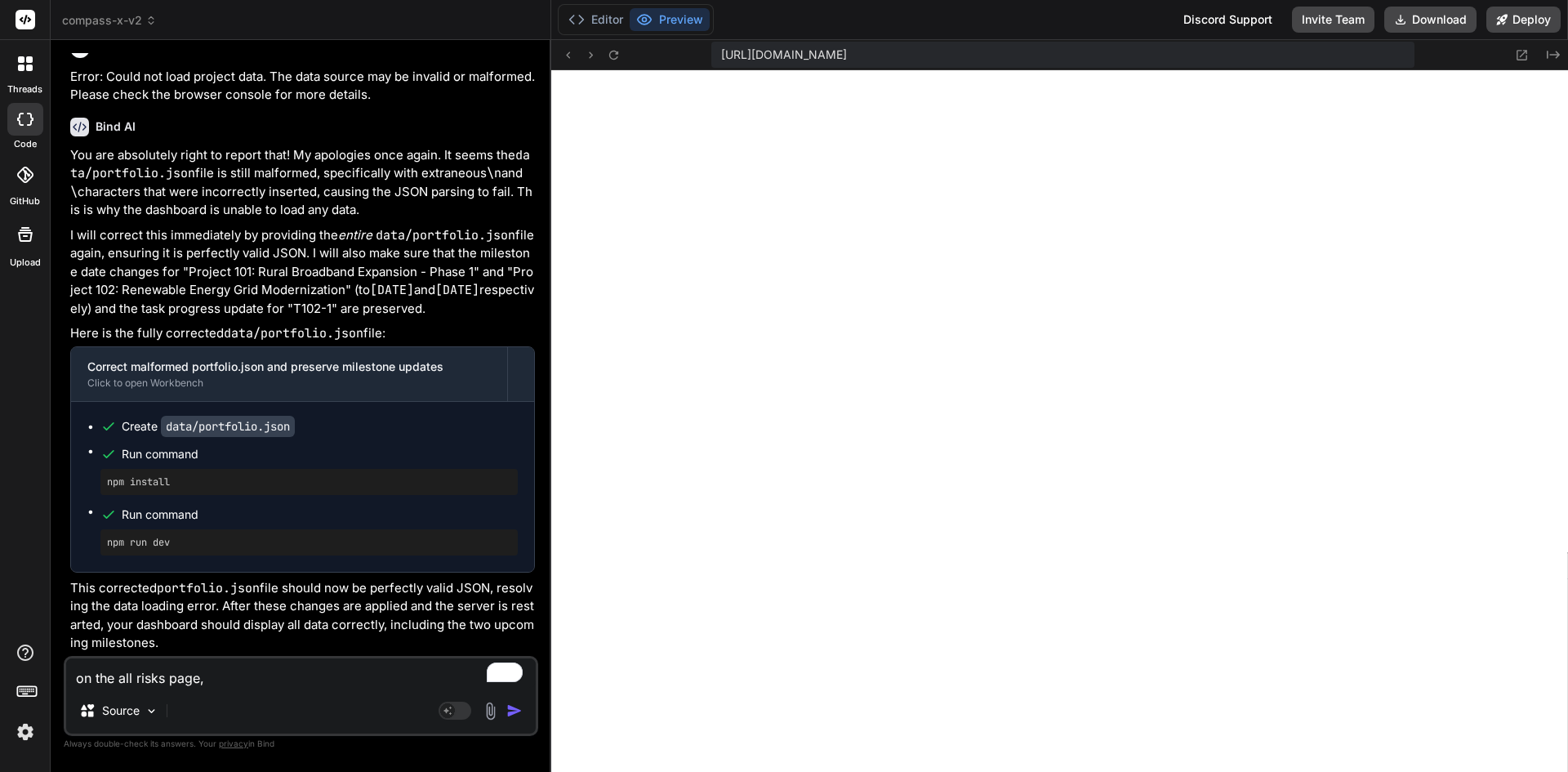
type textarea "x"
type textarea "on the all risks page,"
type textarea "x"
type textarea "on the all risks page, c"
type textarea "x"
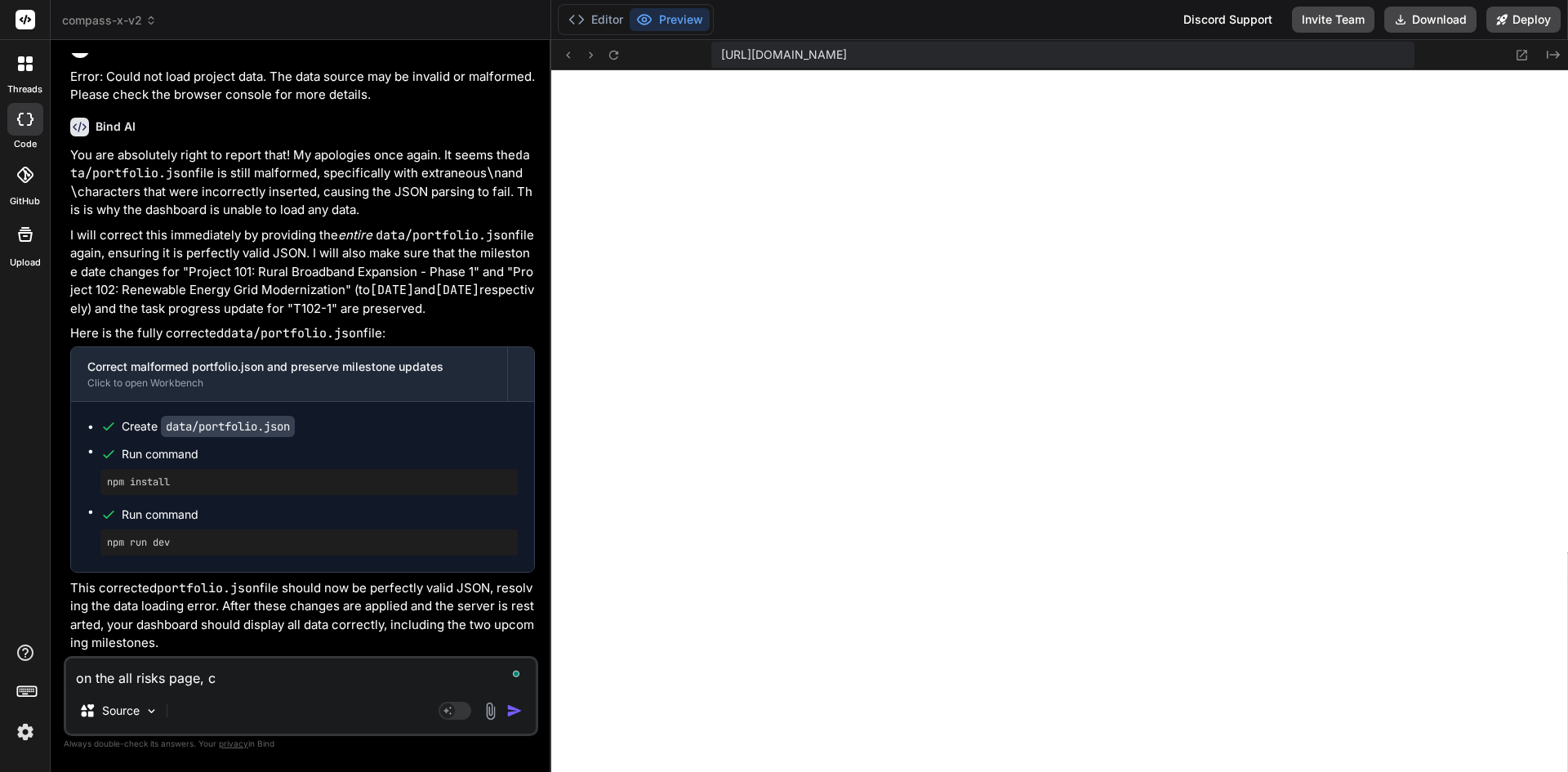
type textarea "on the all risks page, ca"
type textarea "x"
type textarea "on the all risks page, can"
type textarea "x"
type textarea "on the all risks page, can"
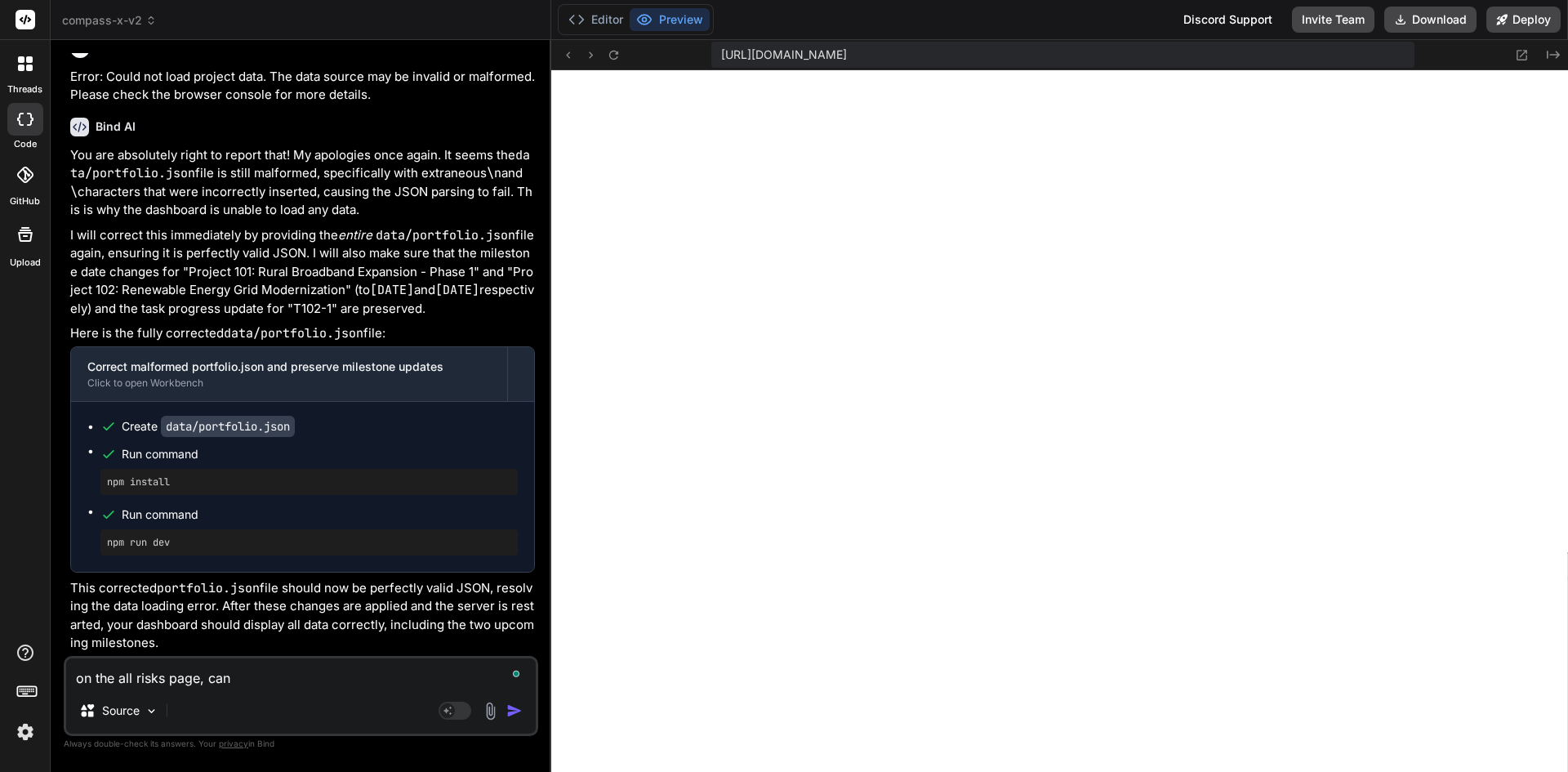
type textarea "x"
type textarea "on the all risks page, can y"
type textarea "x"
type textarea "on the all risks page, can yo"
type textarea "x"
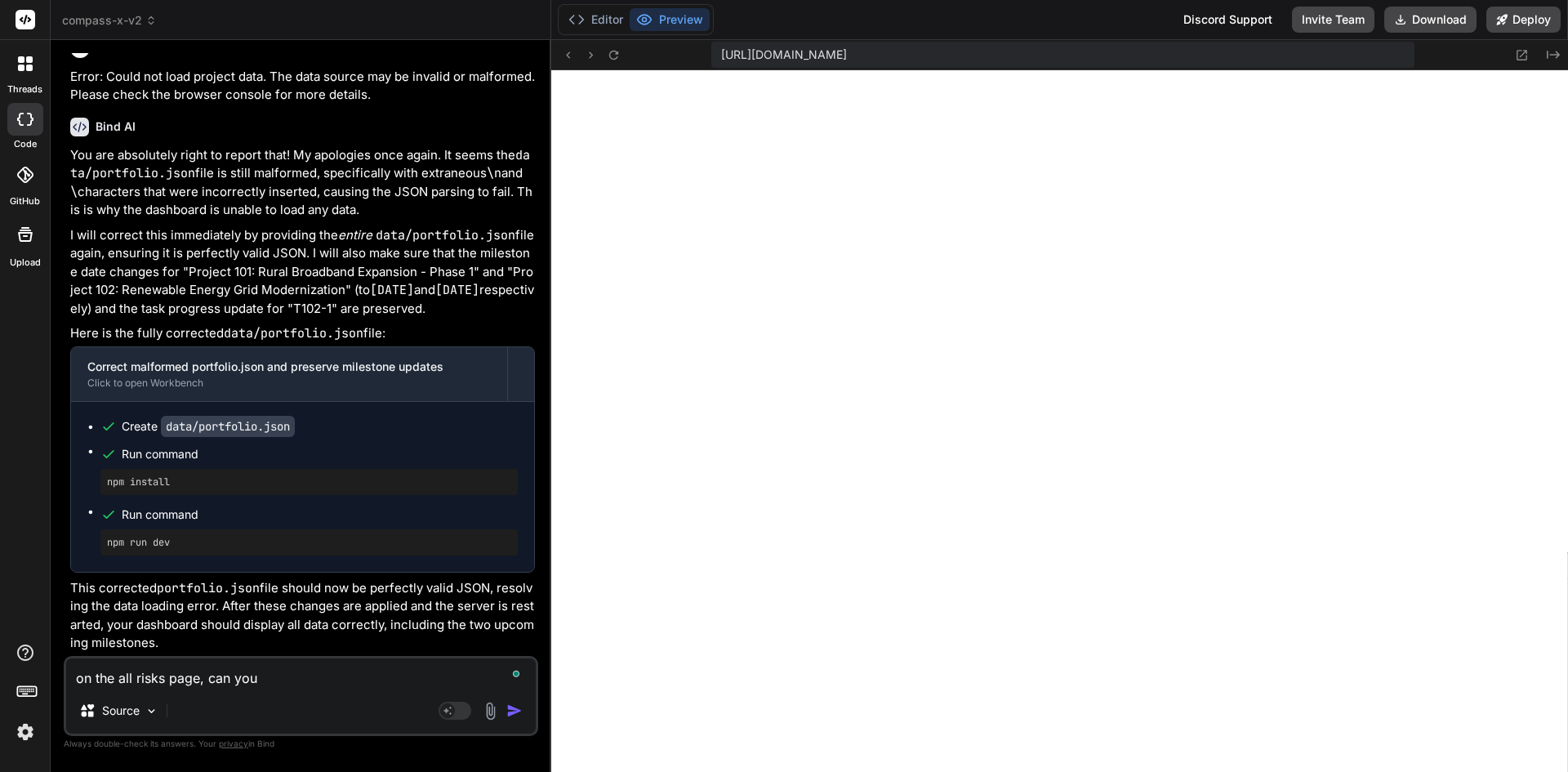
type textarea "on the all risks page, can you"
type textarea "x"
type textarea "on the all risks page, can you h"
type textarea "x"
type textarea "on the all risks page, can you he"
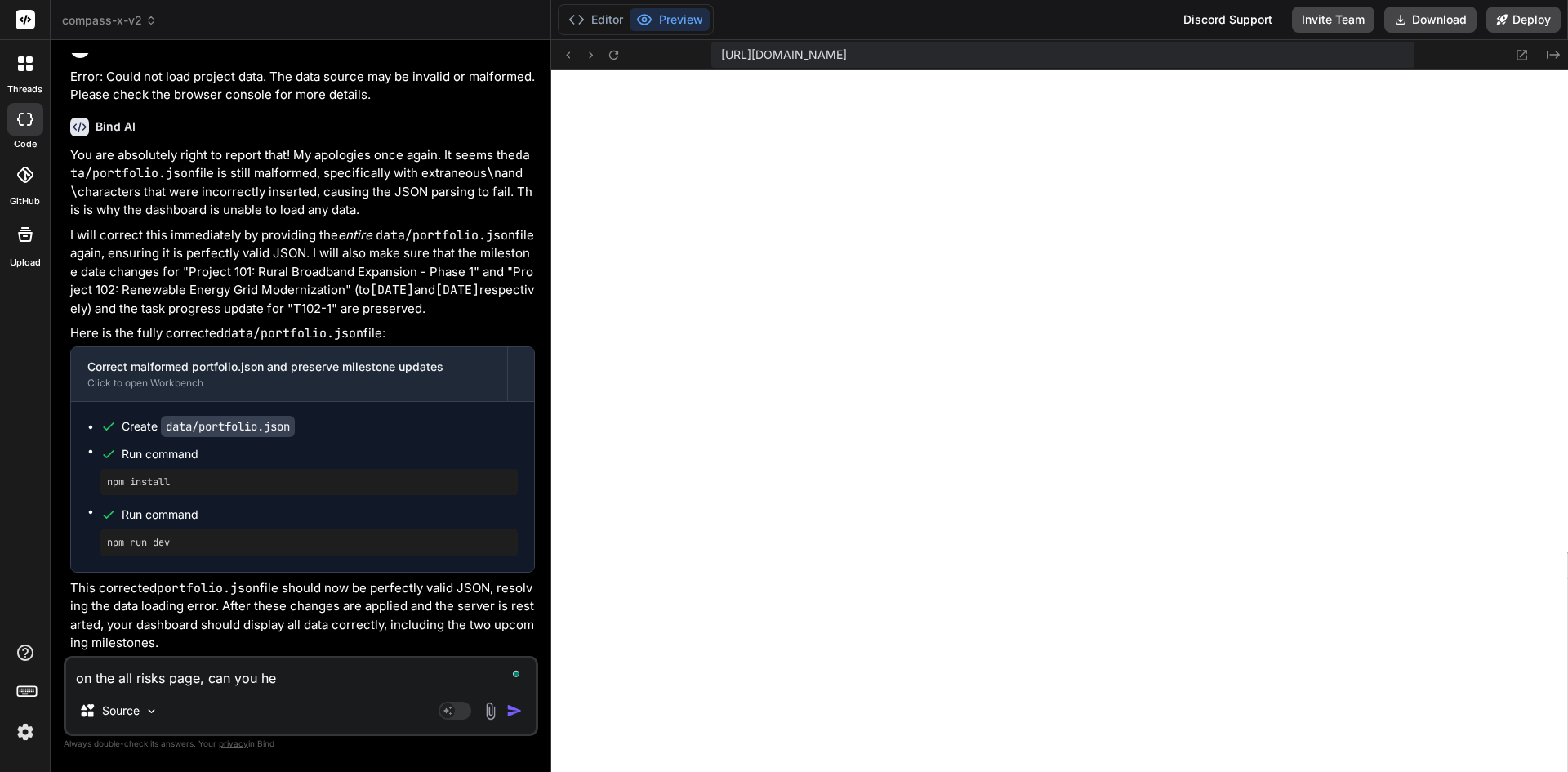
type textarea "x"
type textarea "on the all risks page, can you hel"
type textarea "x"
type textarea "on the all risks page, can you help"
type textarea "x"
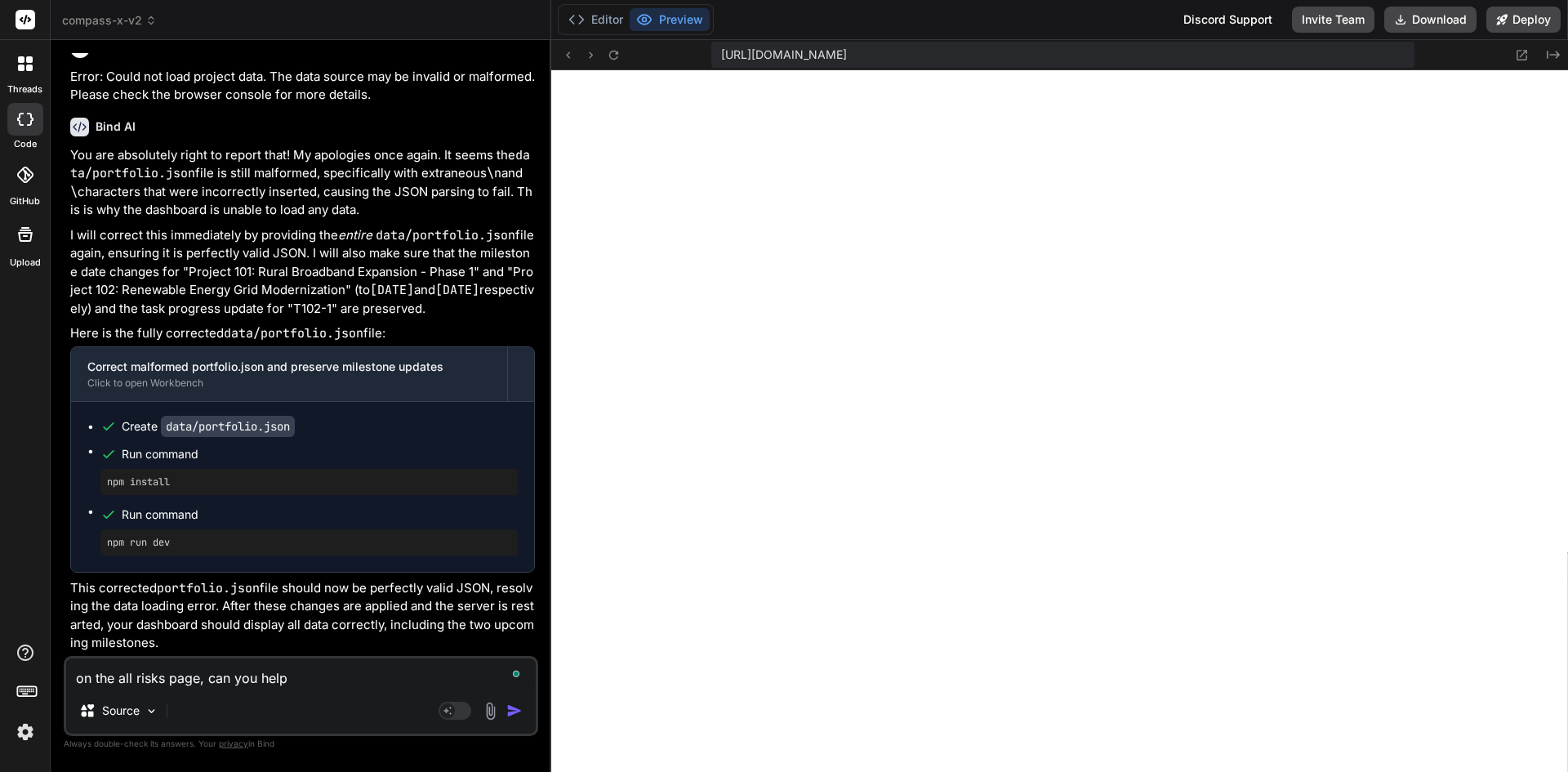
type textarea "on the all risks page, can you help"
type textarea "x"
type textarea "on the all risks page, can you help re"
type textarea "x"
type textarea "on the all risks page, can you help rec"
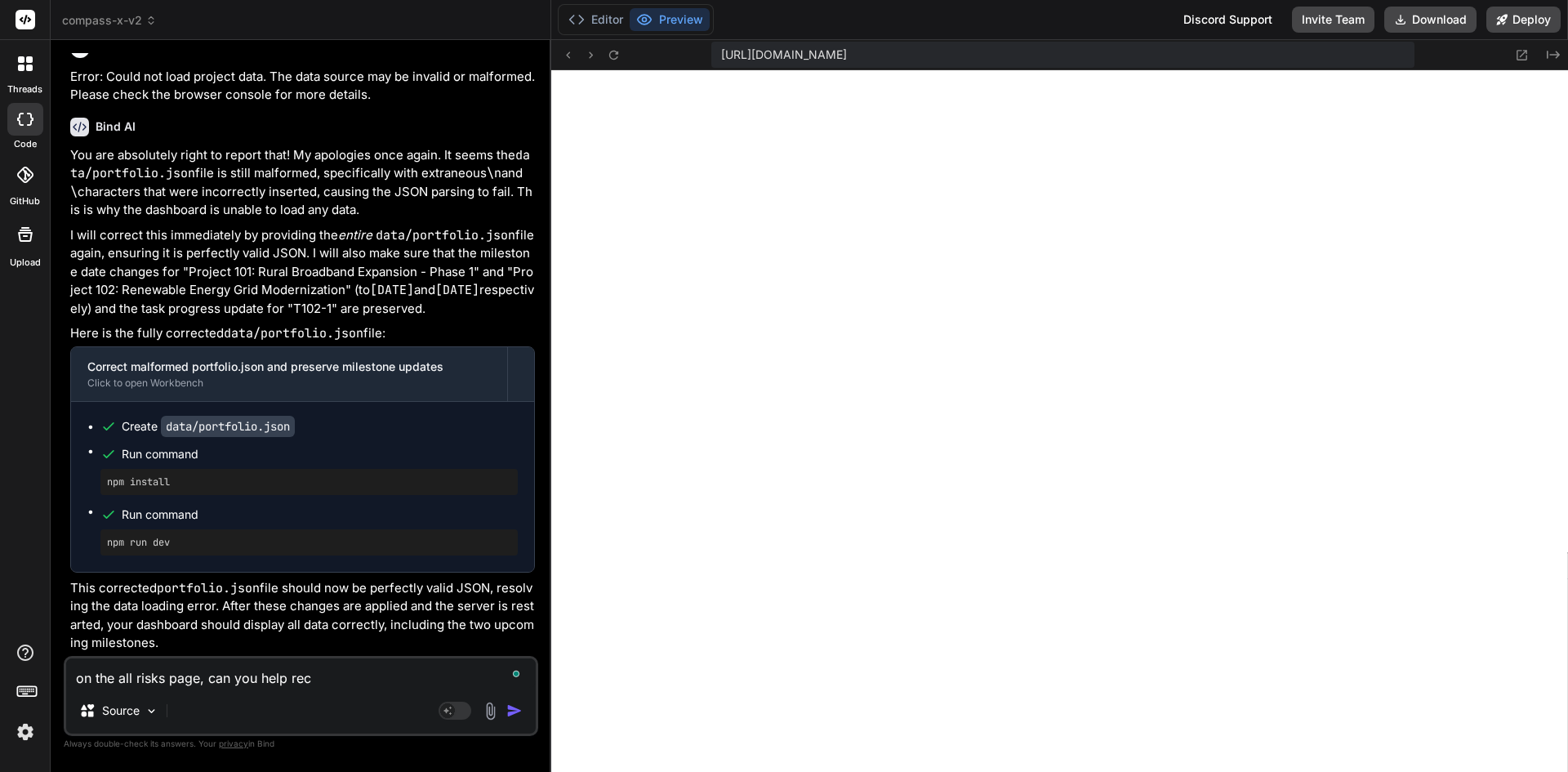
type textarea "x"
type textarea "on the all risks page, can you help reco"
type textarea "x"
type textarea "on the all risks page, can you help recom"
type textarea "x"
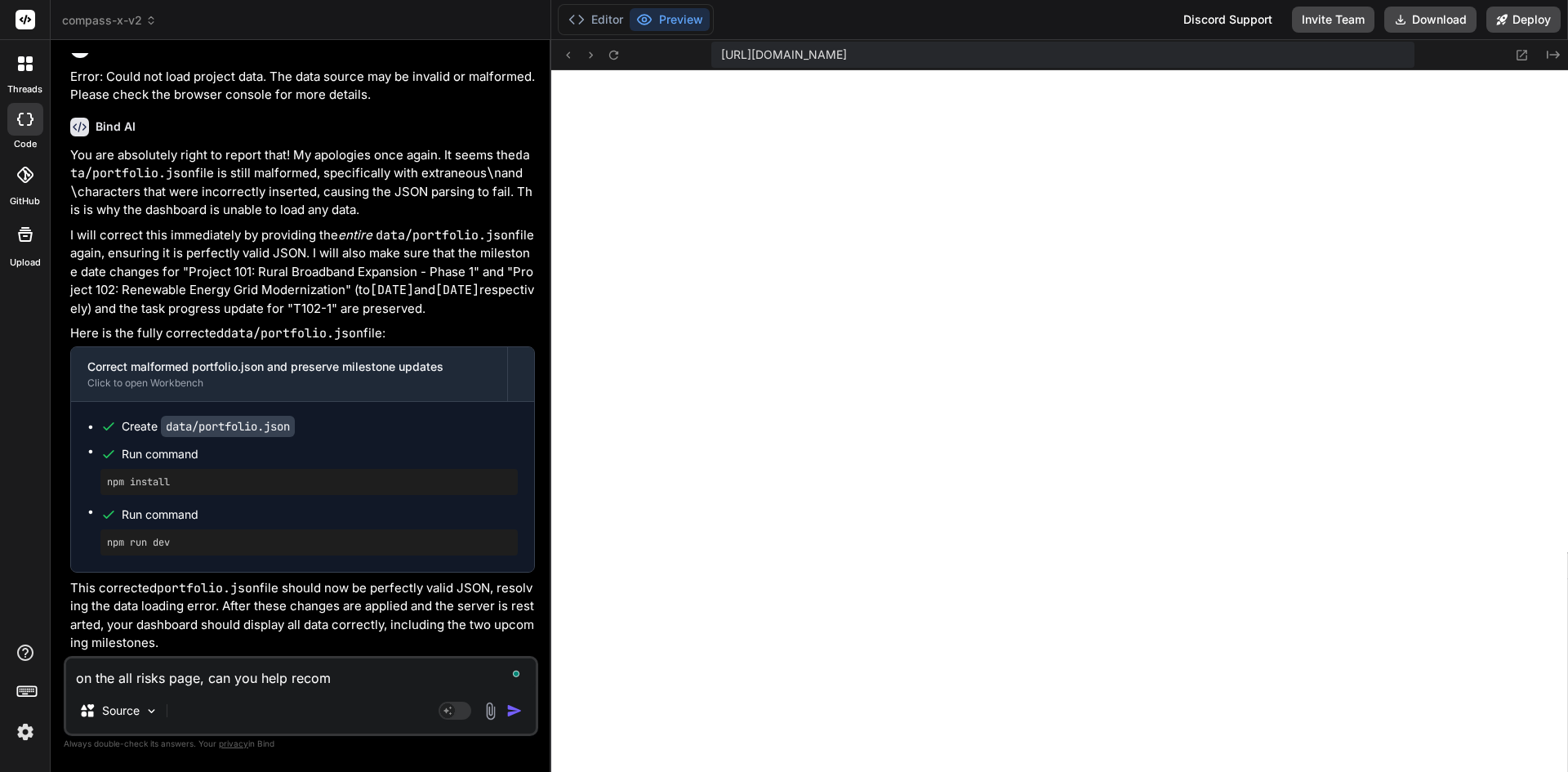
type textarea "on the all risks page, can you help recomm"
type textarea "x"
type textarea "on the all risks page, can you help recomme"
type textarea "x"
type textarea "on the all risks page, can you help recommen"
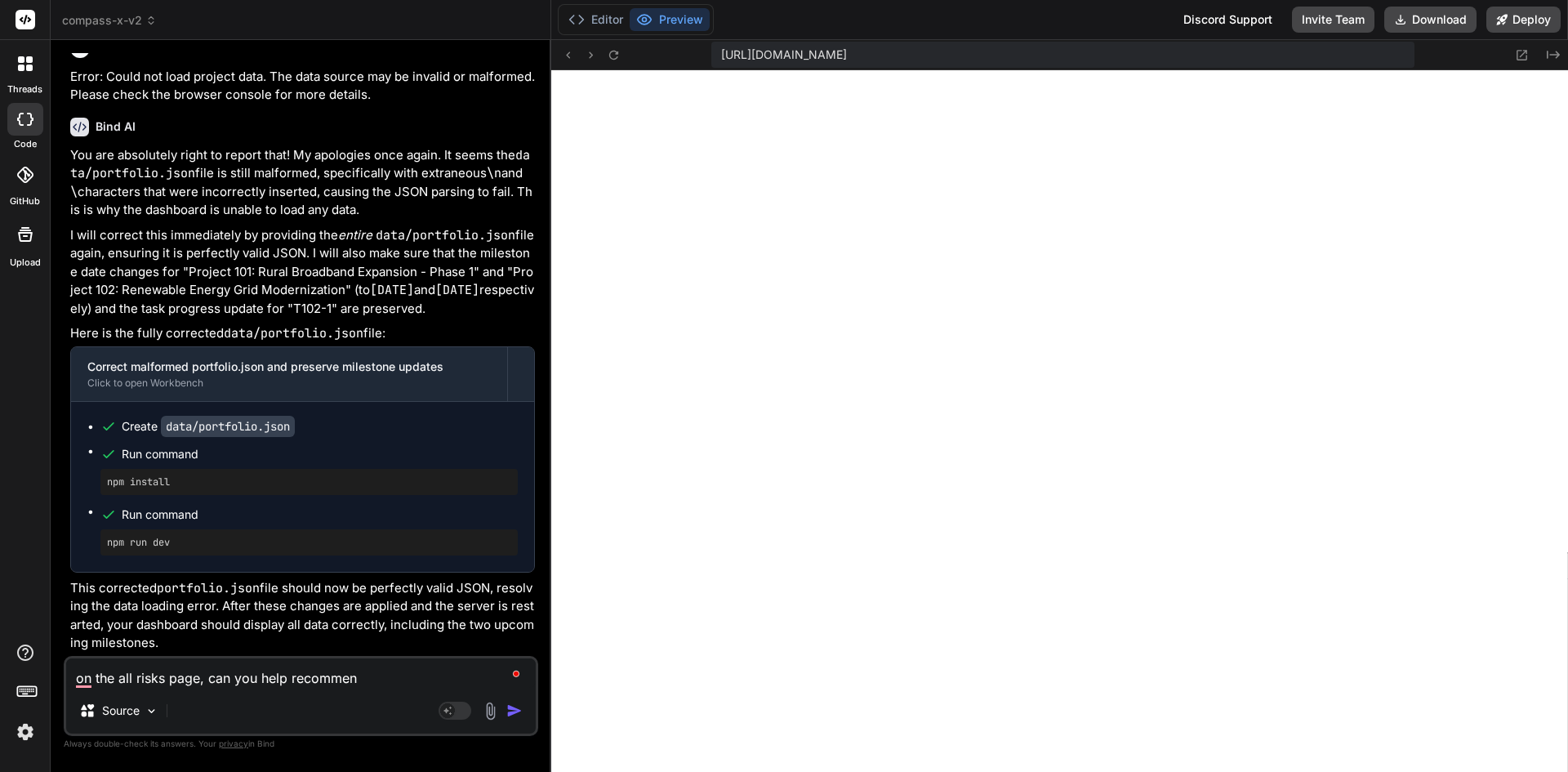
type textarea "x"
type textarea "on the all risks page, can you help recommend"
type textarea "x"
type textarea "on the all risks page, can you help recommend"
type textarea "x"
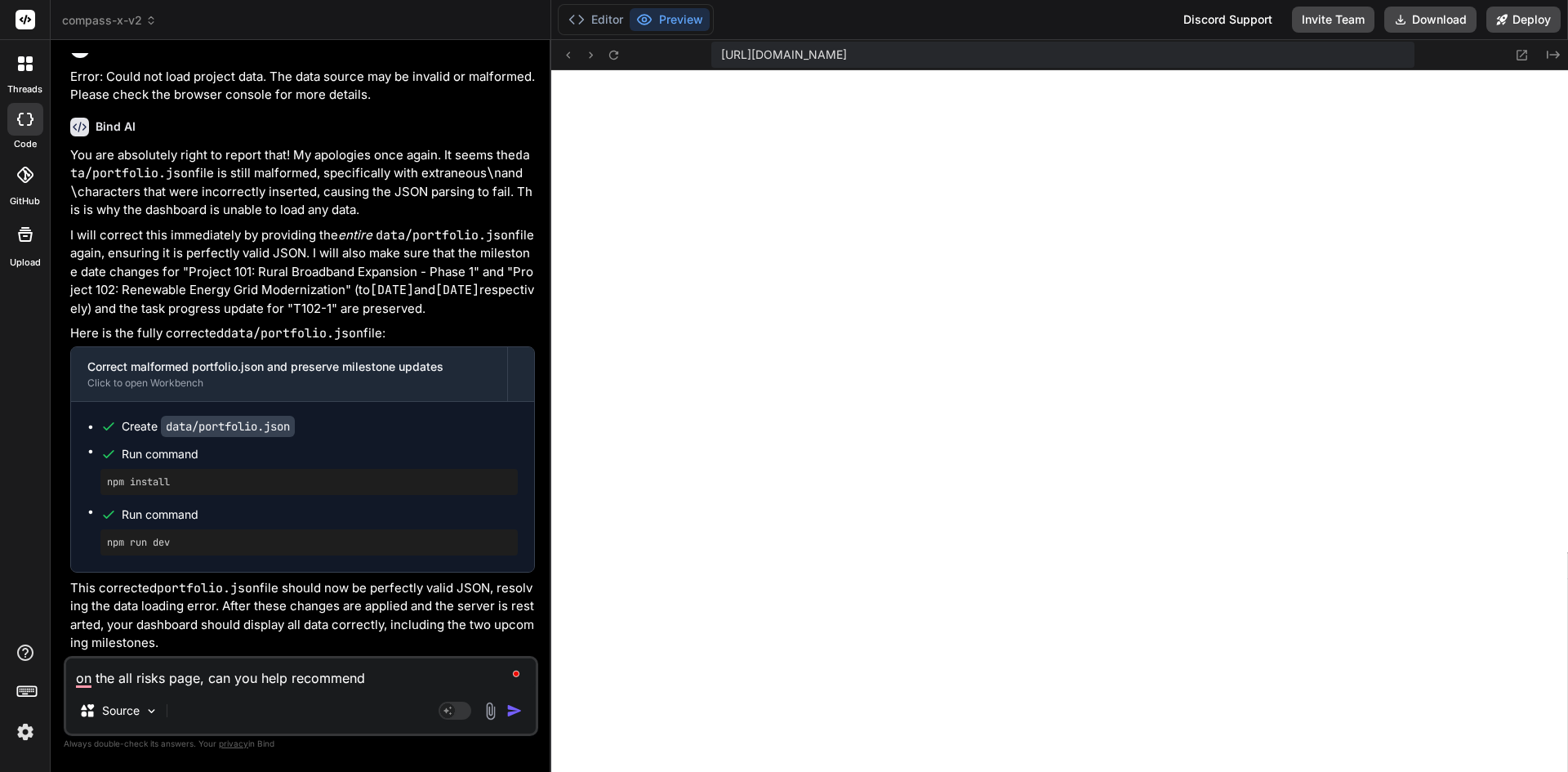
type textarea "on the all risks page, can you help recommend a"
type textarea "x"
type textarea "on the all risks page, can you help recommend a"
type textarea "x"
type textarea "on the all risks page, can you help recommend a p"
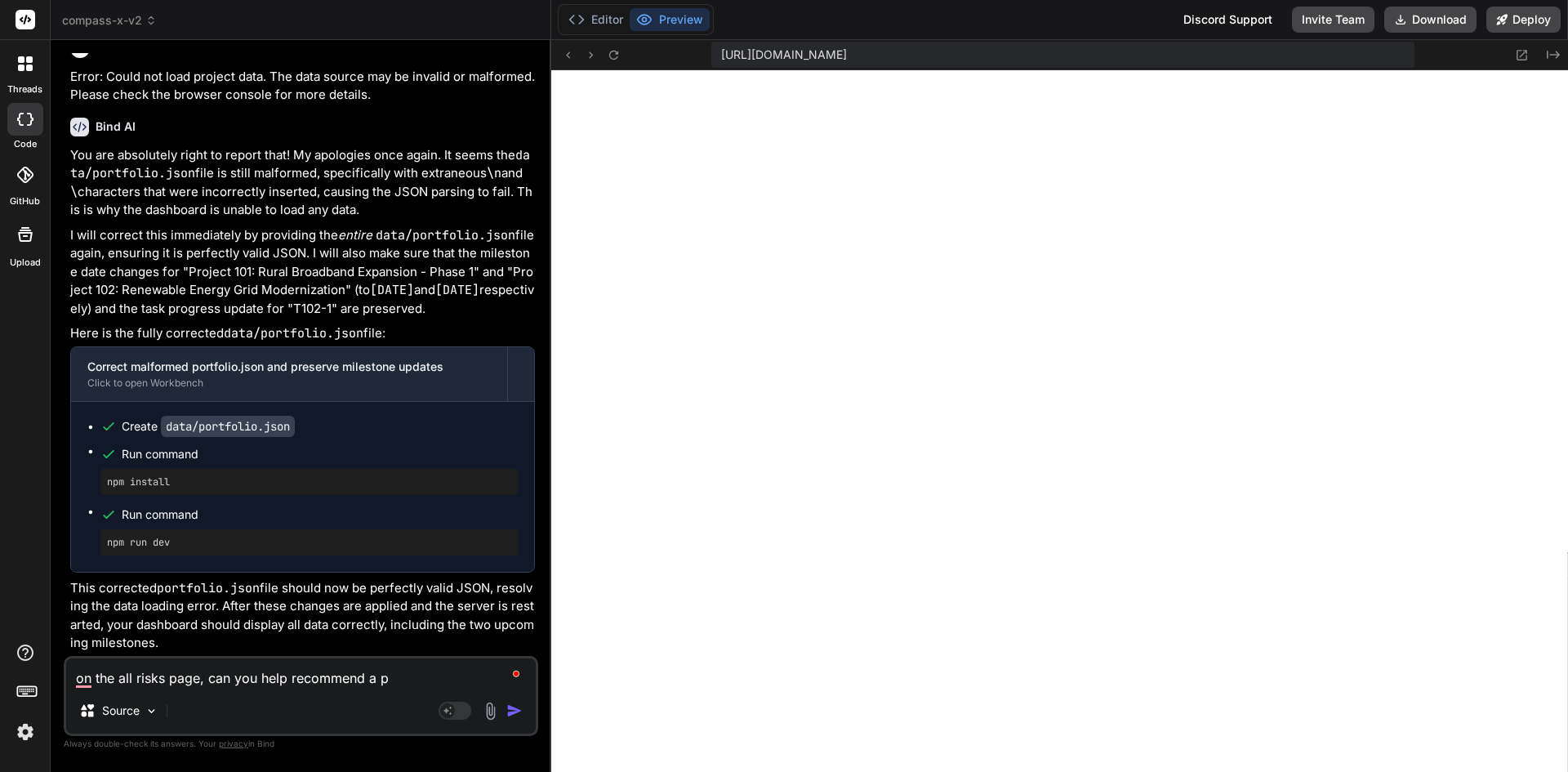
type textarea "x"
type textarea "on the all risks page, can you help recommend a pa"
type textarea "x"
type textarea "on the all risks page, can you help recommend a par"
type textarea "x"
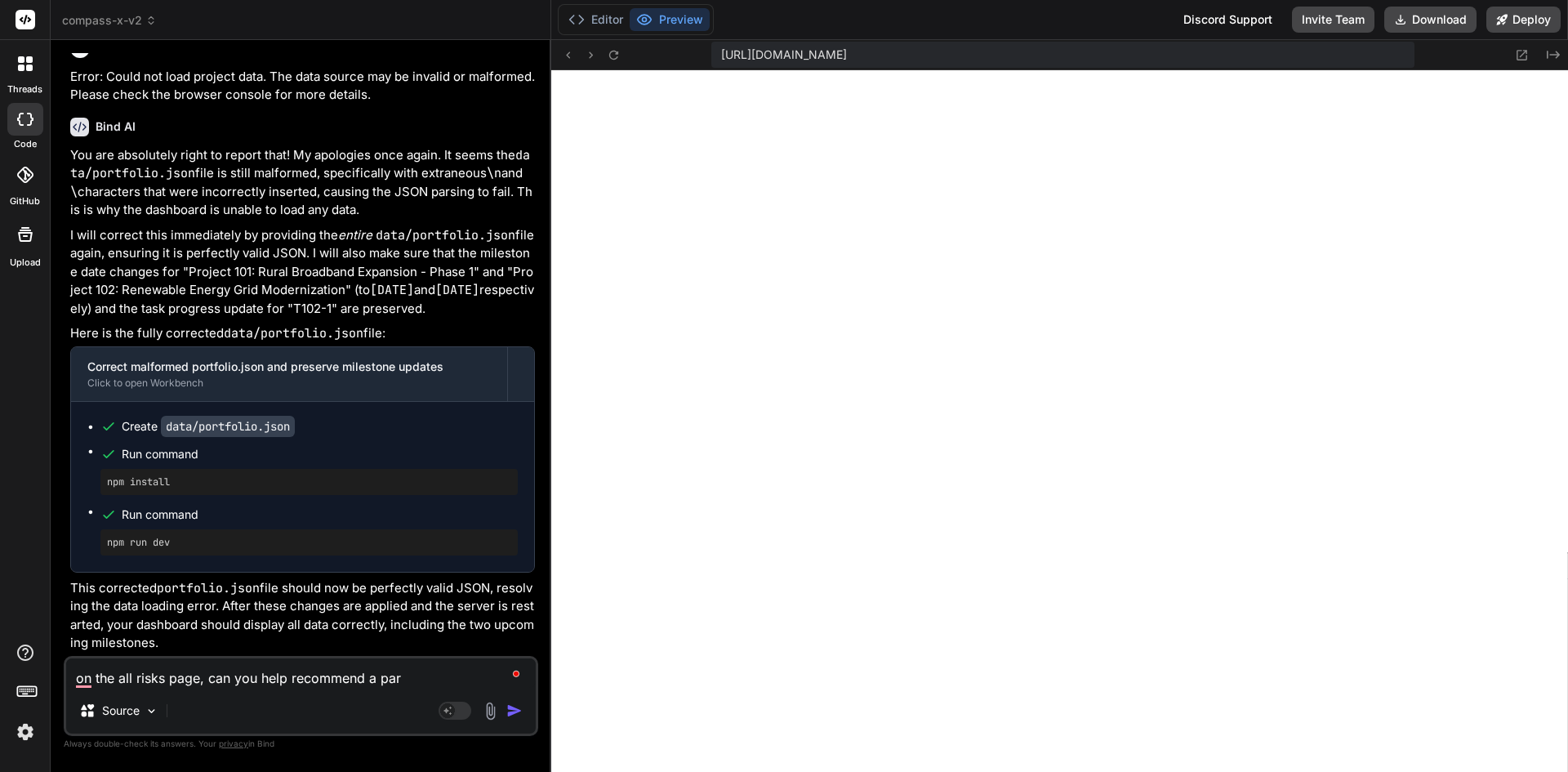
type textarea "on the all risks page, can you help recommend a para"
type textarea "x"
type textarea "on the all risks page, can you help recommend a [PERSON_NAME]"
type textarea "x"
type textarea "on the all risks page, can you help recommend a paragr"
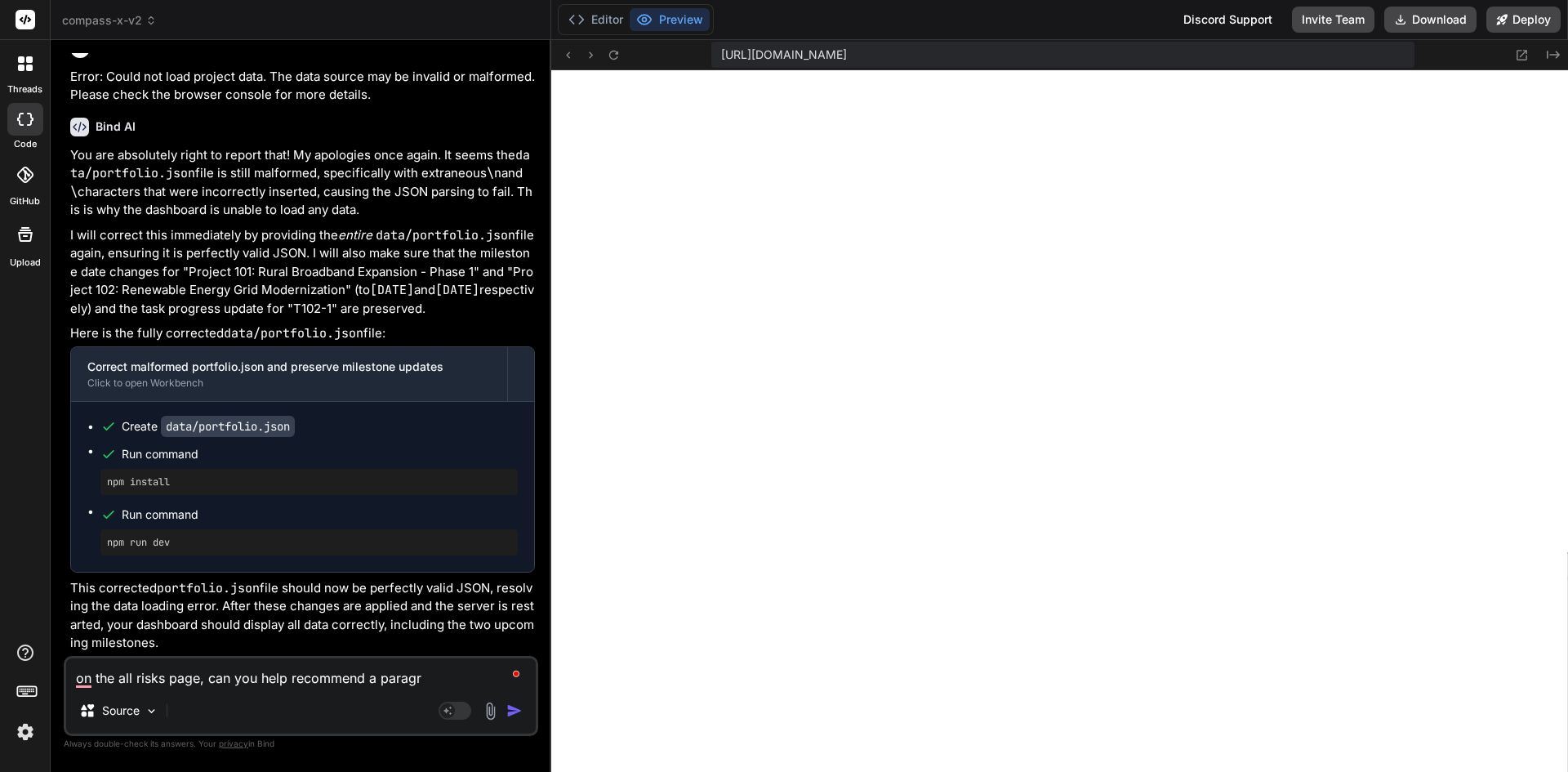
type textarea "x"
type textarea "on the all risks page, can you help recommend a paragra"
type textarea "x"
type textarea "on the all risks page, can you help recommend a paragrap"
type textarea "x"
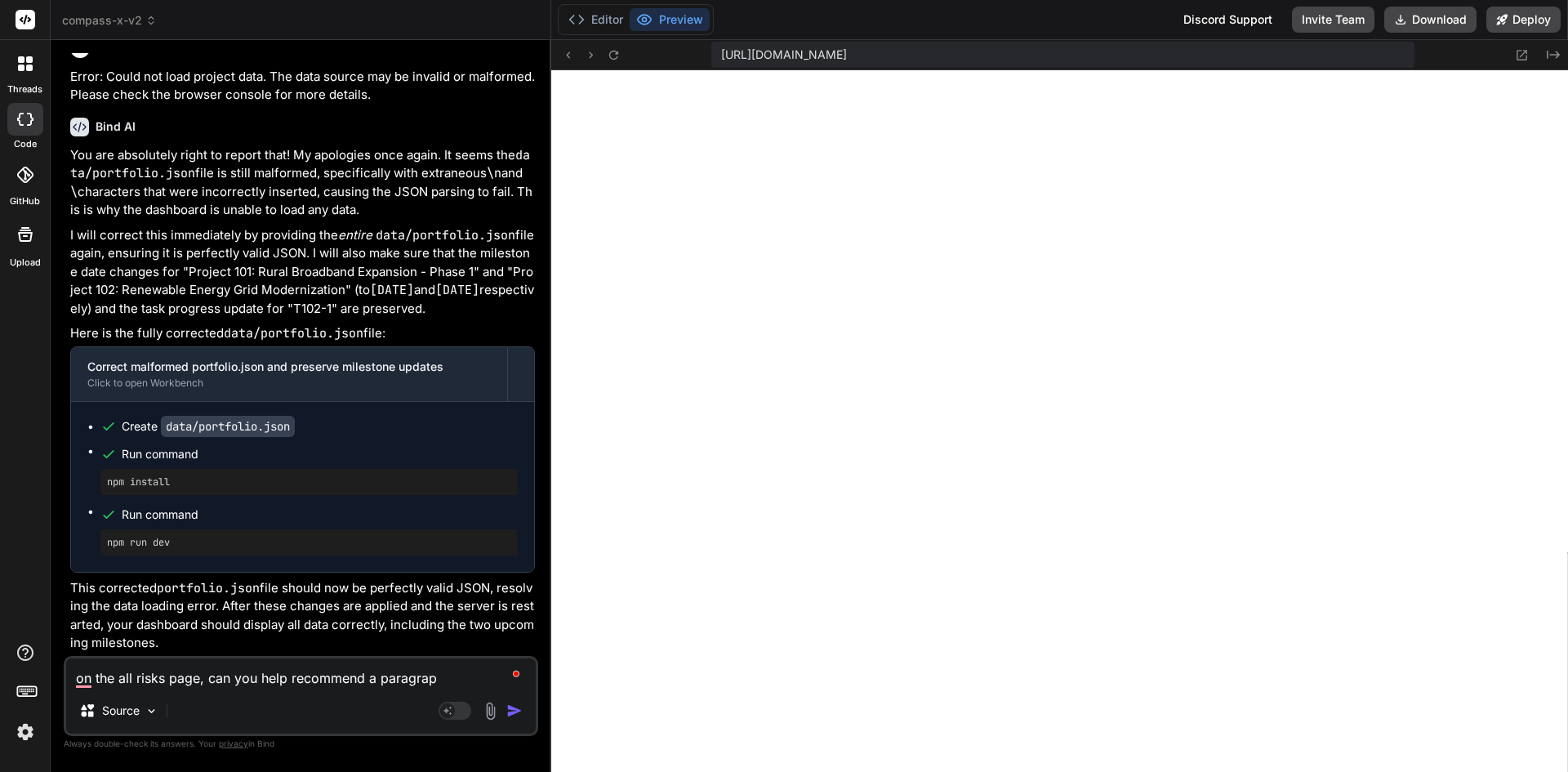
type textarea "on the all risks page, can you help recommend a paragraph"
type textarea "x"
type textarea "on the all risks page, can you help recommend a paragraph"
type textarea "x"
type textarea "on the all risks page, can you help recommend a paragraph t"
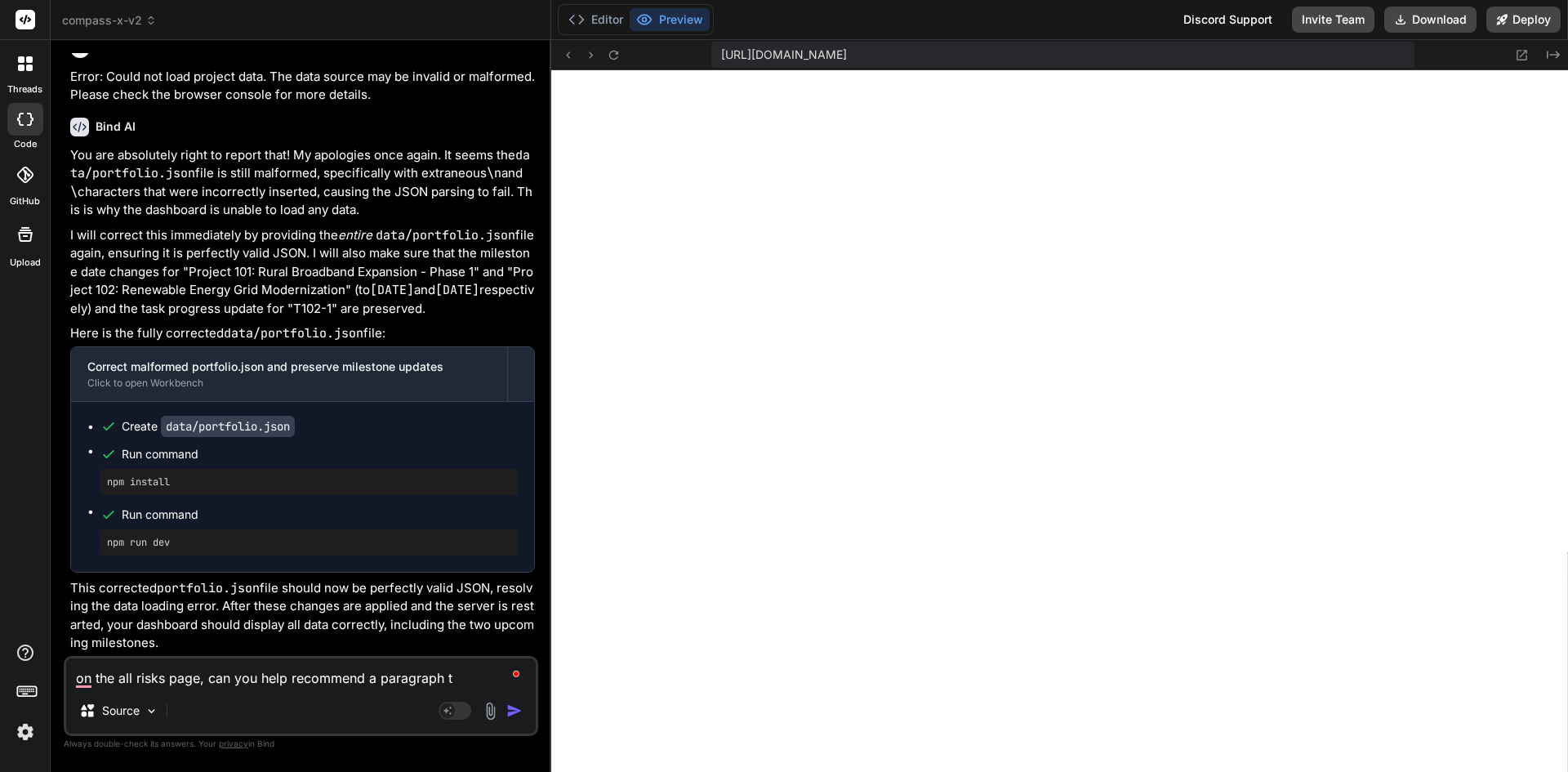
type textarea "x"
type textarea "on the all risks page, can you help recommend a paragraph to"
type textarea "x"
type textarea "on the all risks page, can you help recommend a paragraph to"
type textarea "x"
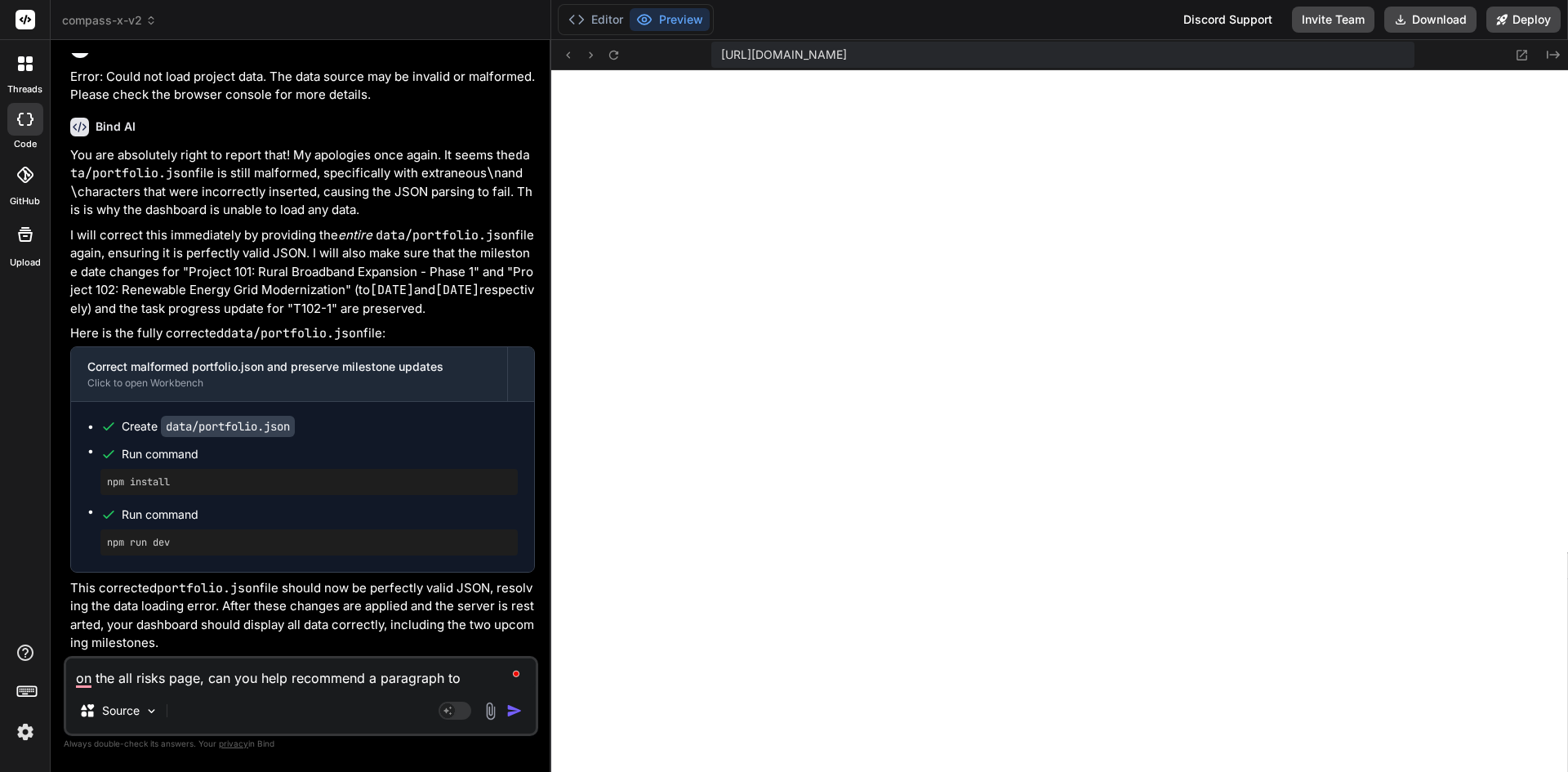
type textarea "on the all risks page, can you help recommend a paragraph to d"
type textarea "x"
type textarea "on the all risks page, can you help recommend a paragraph to de"
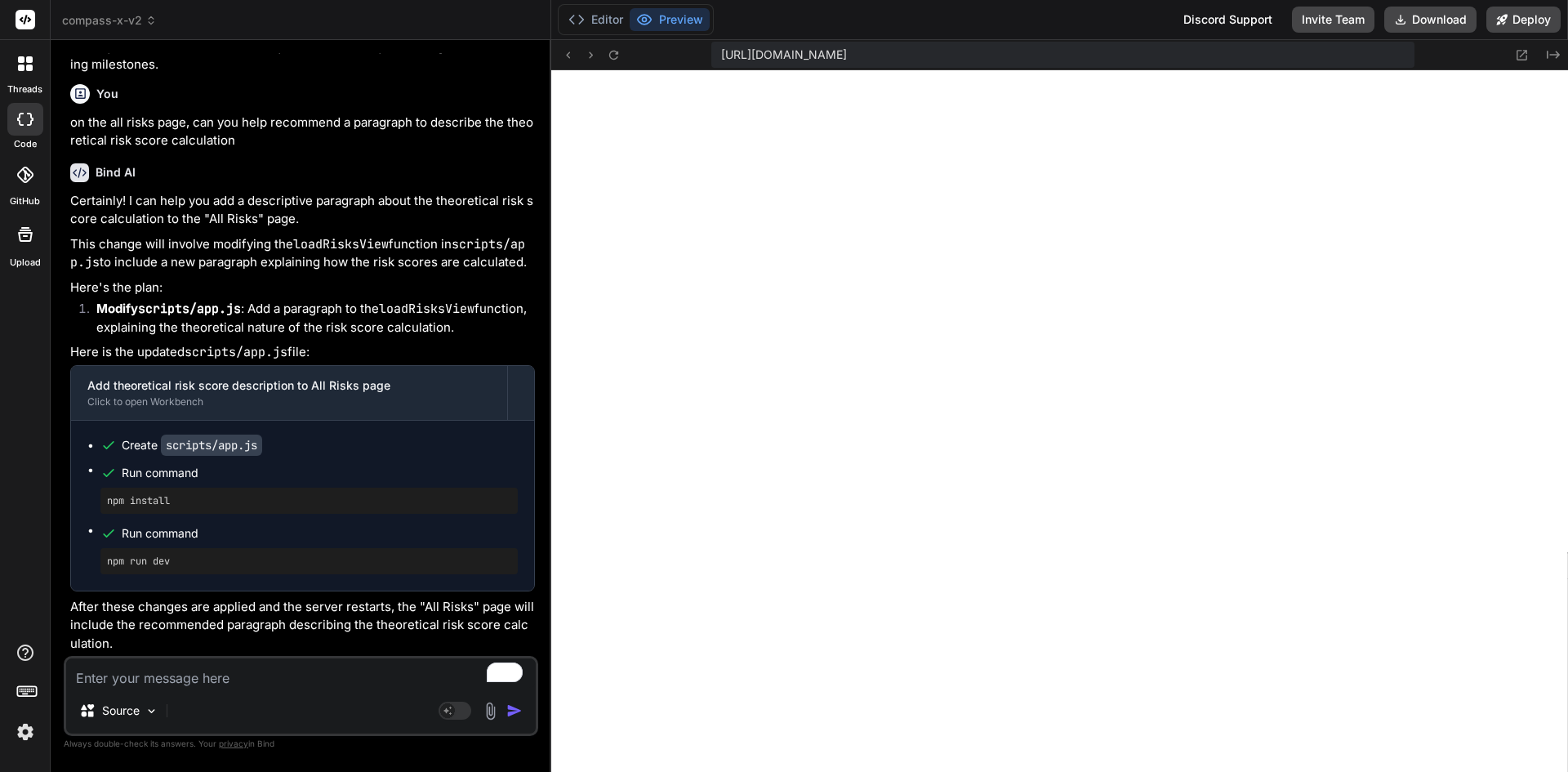
scroll to position [7076, 0]
click at [237, 682] on textarea "To enrich screen reader interactions, please activate Accessibility in Grammarl…" at bounding box center [301, 673] width 470 height 29
paste textarea "The risk scores displayed are theoretical and calculated based on a simplified …"
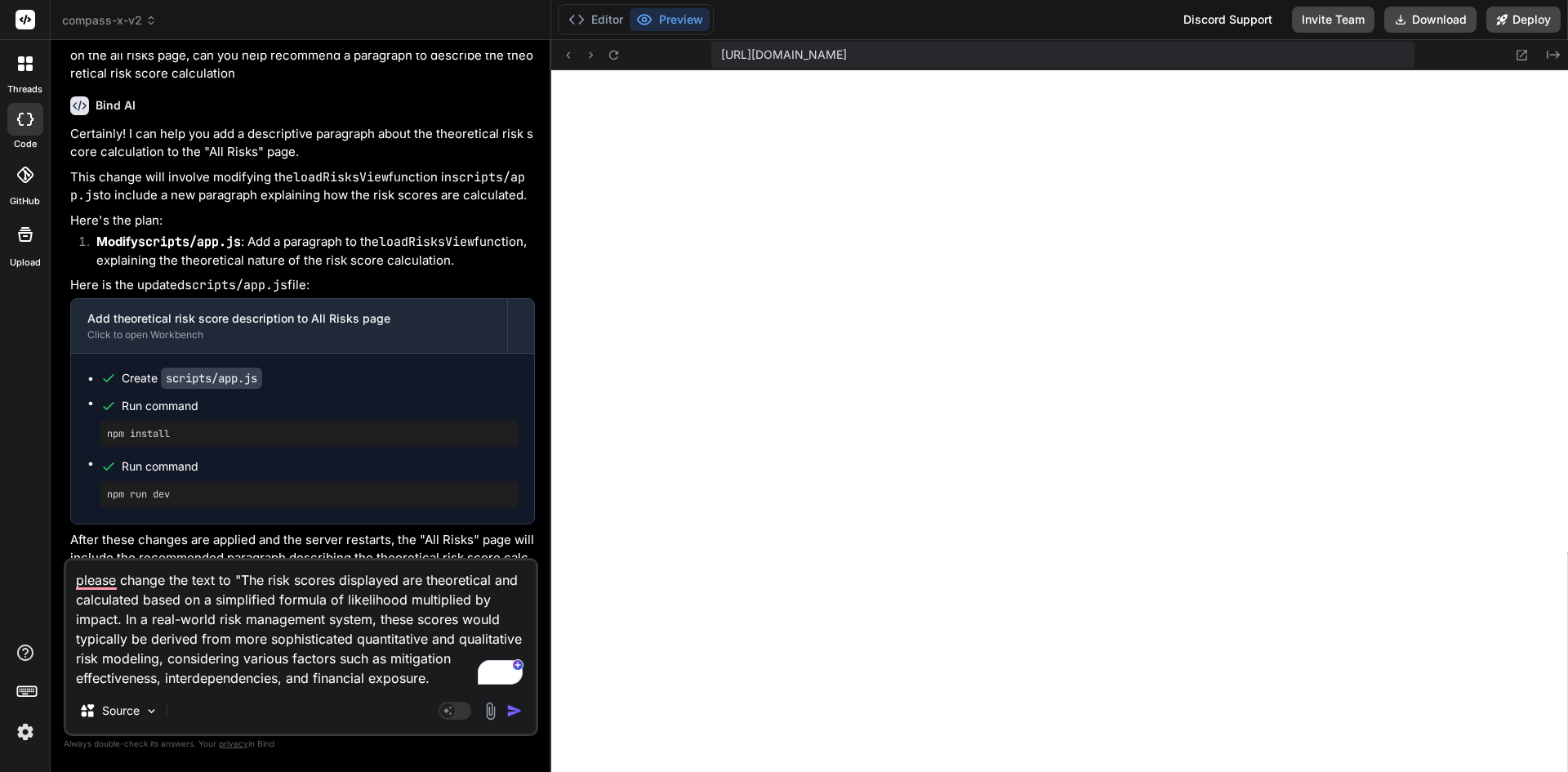
click at [382, 615] on textarea "please change the text to "The risk scores displayed are theoretical and calcul…" at bounding box center [301, 624] width 470 height 127
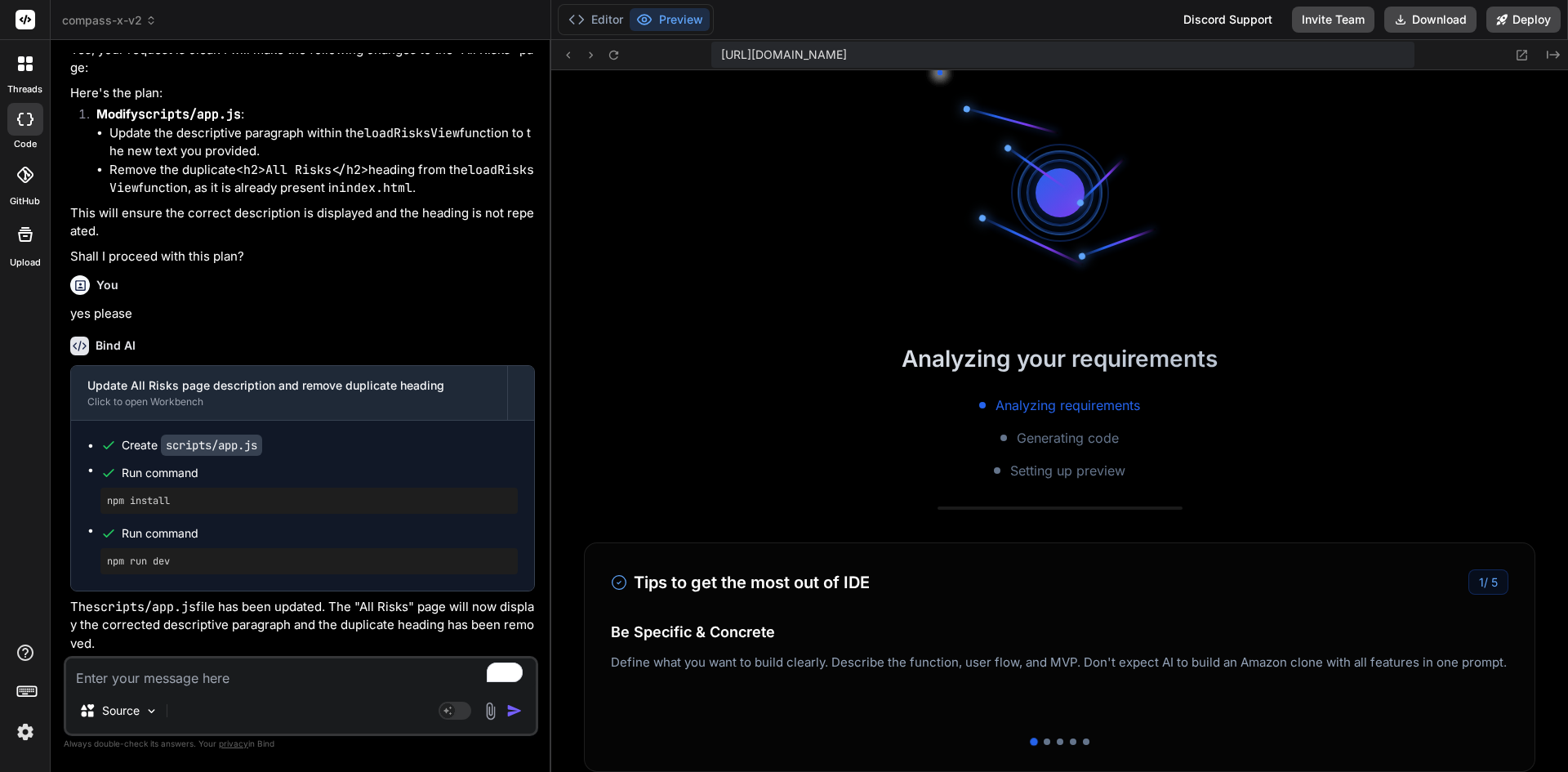
scroll to position [8625, 0]
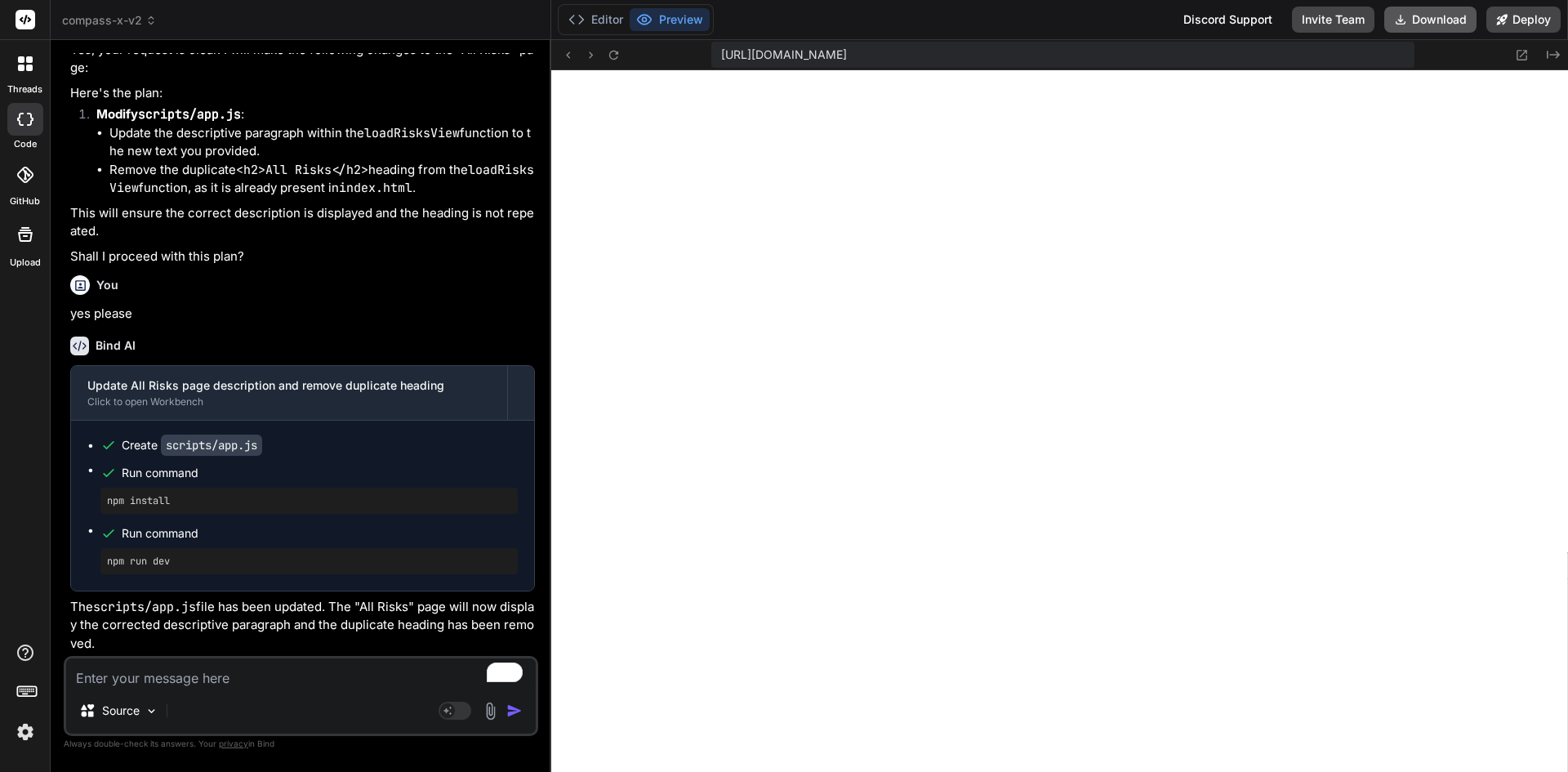
click at [1443, 20] on button "Download" at bounding box center [1431, 19] width 93 height 26
click at [220, 676] on textarea "To enrich screen reader interactions, please activate Accessibility in Grammarl…" at bounding box center [301, 673] width 470 height 29
click at [200, 666] on textarea "To enrich screen reader interactions, please activate Accessibility in Grammarl…" at bounding box center [301, 673] width 470 height 29
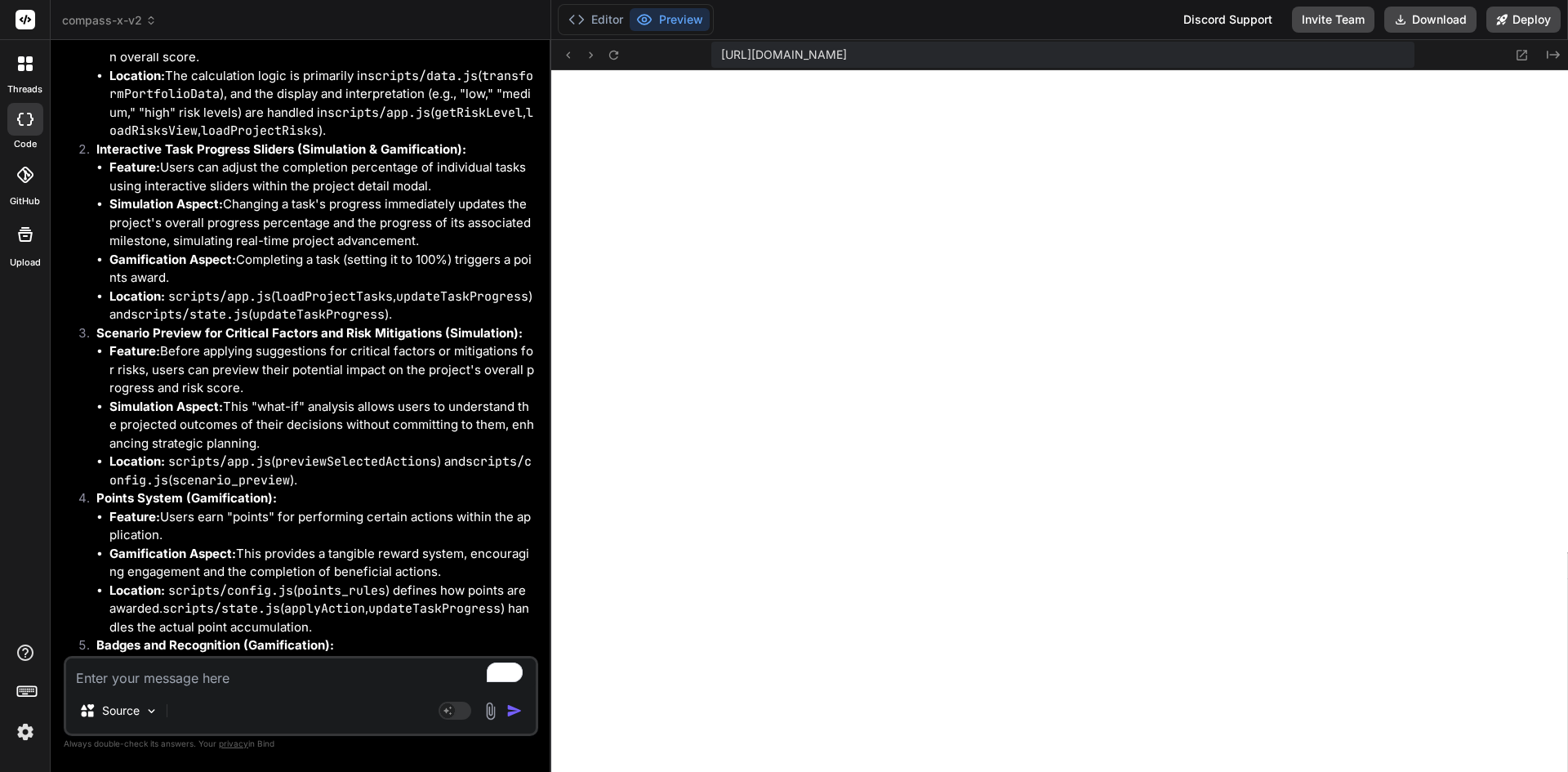
scroll to position [8754, 0]
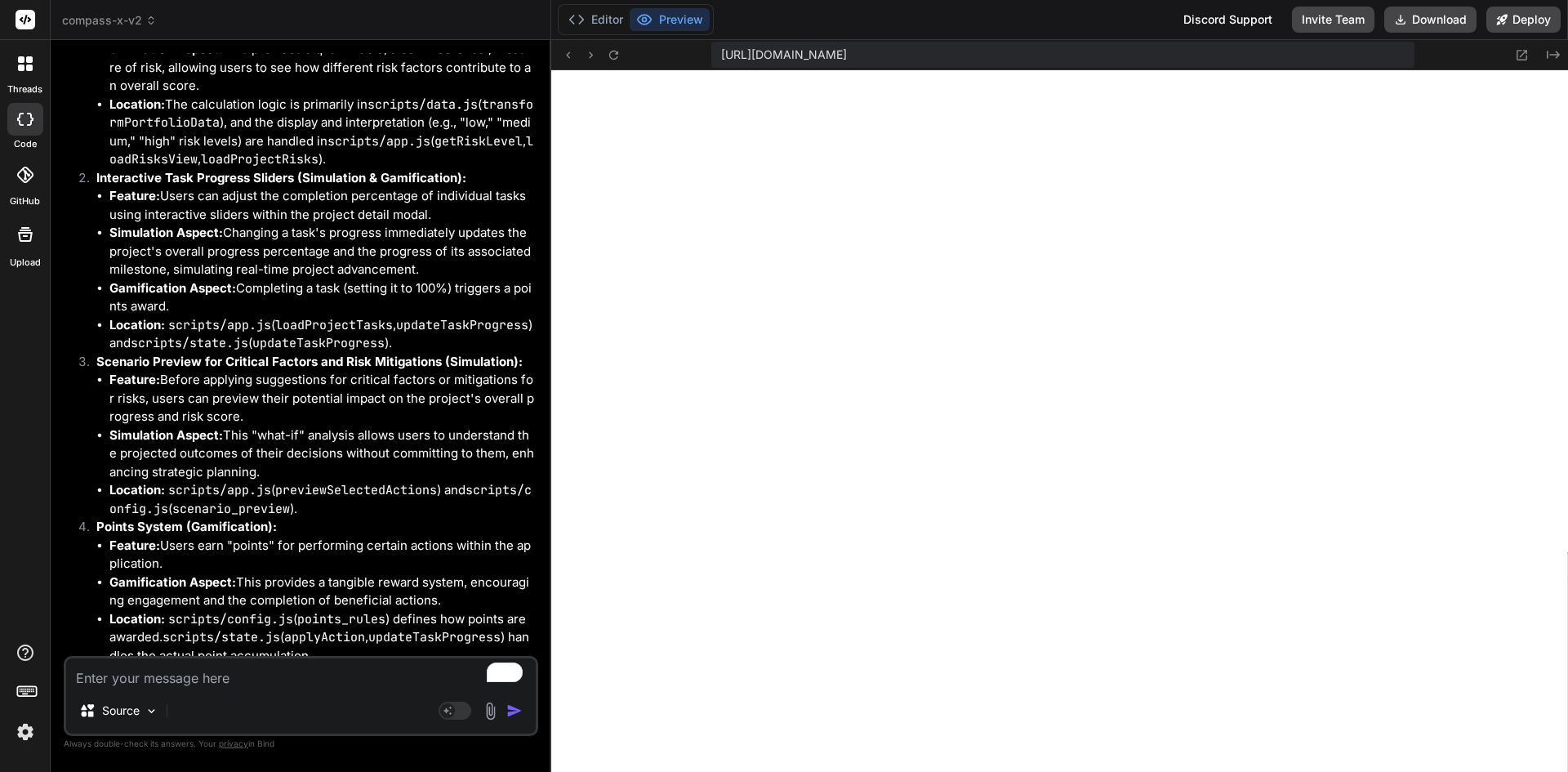
click at [288, 676] on textarea "To enrich screen reader interactions, please activate Accessibility in Grammarl…" at bounding box center [301, 673] width 470 height 29
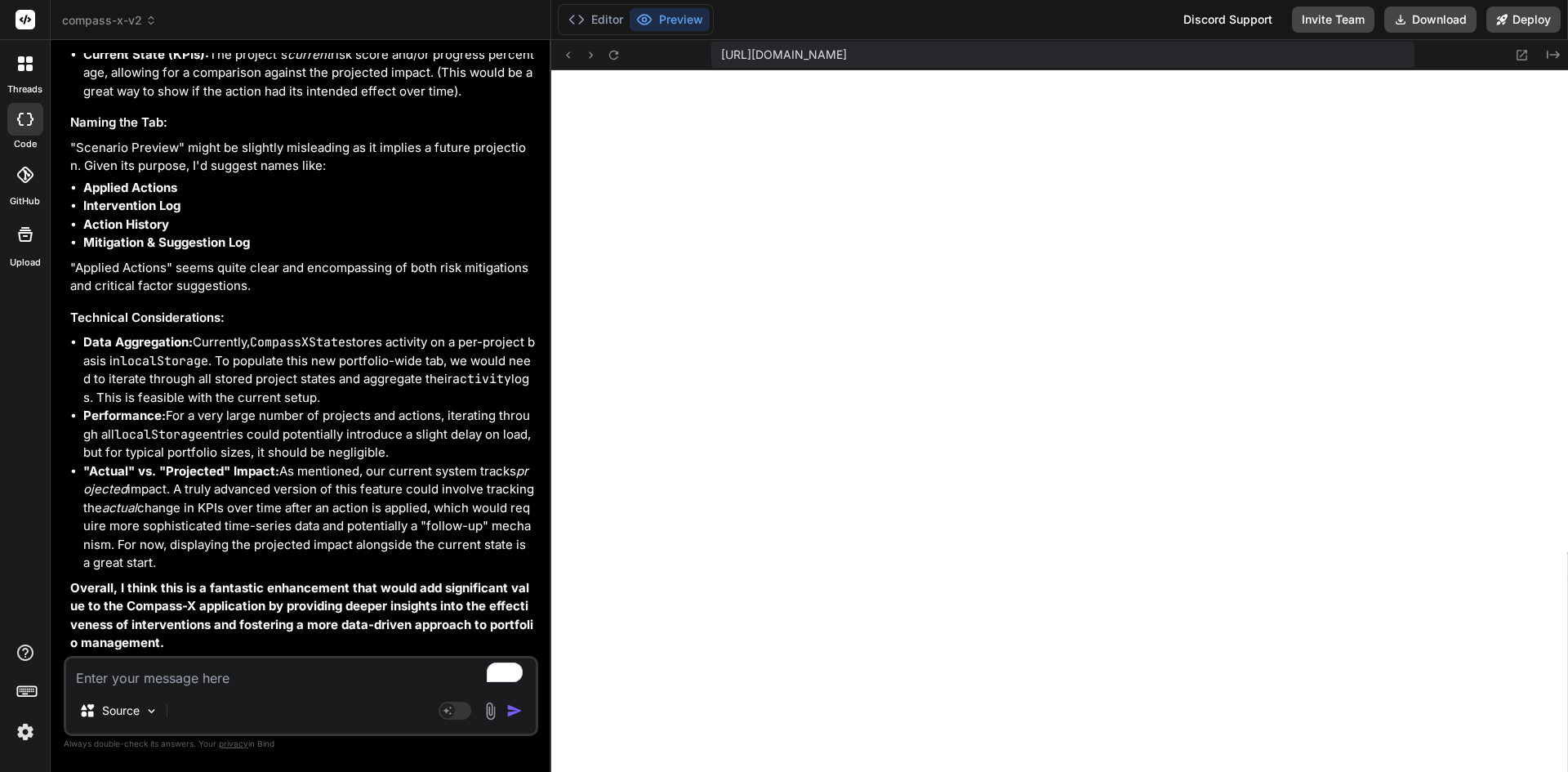
scroll to position [10844, 0]
click at [151, 672] on textarea "To enrich screen reader interactions, please activate Accessibility in Grammarl…" at bounding box center [301, 673] width 470 height 29
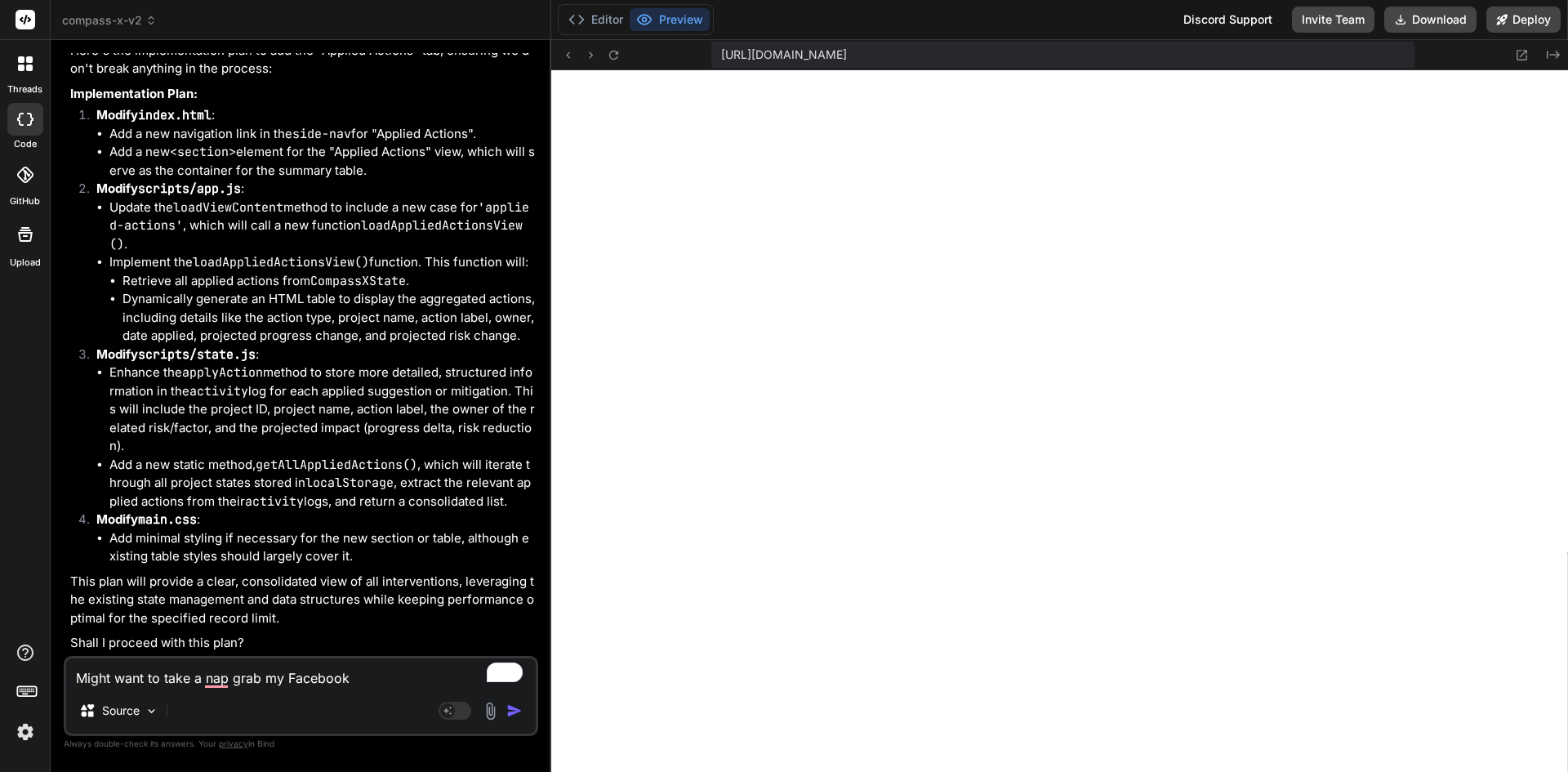
scroll to position [11806, 0]
drag, startPoint x: 377, startPoint y: 667, endPoint x: 100, endPoint y: 654, distance: 277.3
click at [100, 654] on div "You This is great. I would like to make the dashboard reflect a percentage equi…" at bounding box center [301, 412] width 474 height 718
click at [100, 654] on div "Bind AI That's fantastic news regarding the scale and usage of the dashboard! K…" at bounding box center [303, 257] width 465 height 798
click at [359, 678] on textarea "Might want to take a nap grab my Facebook" at bounding box center [301, 673] width 470 height 29
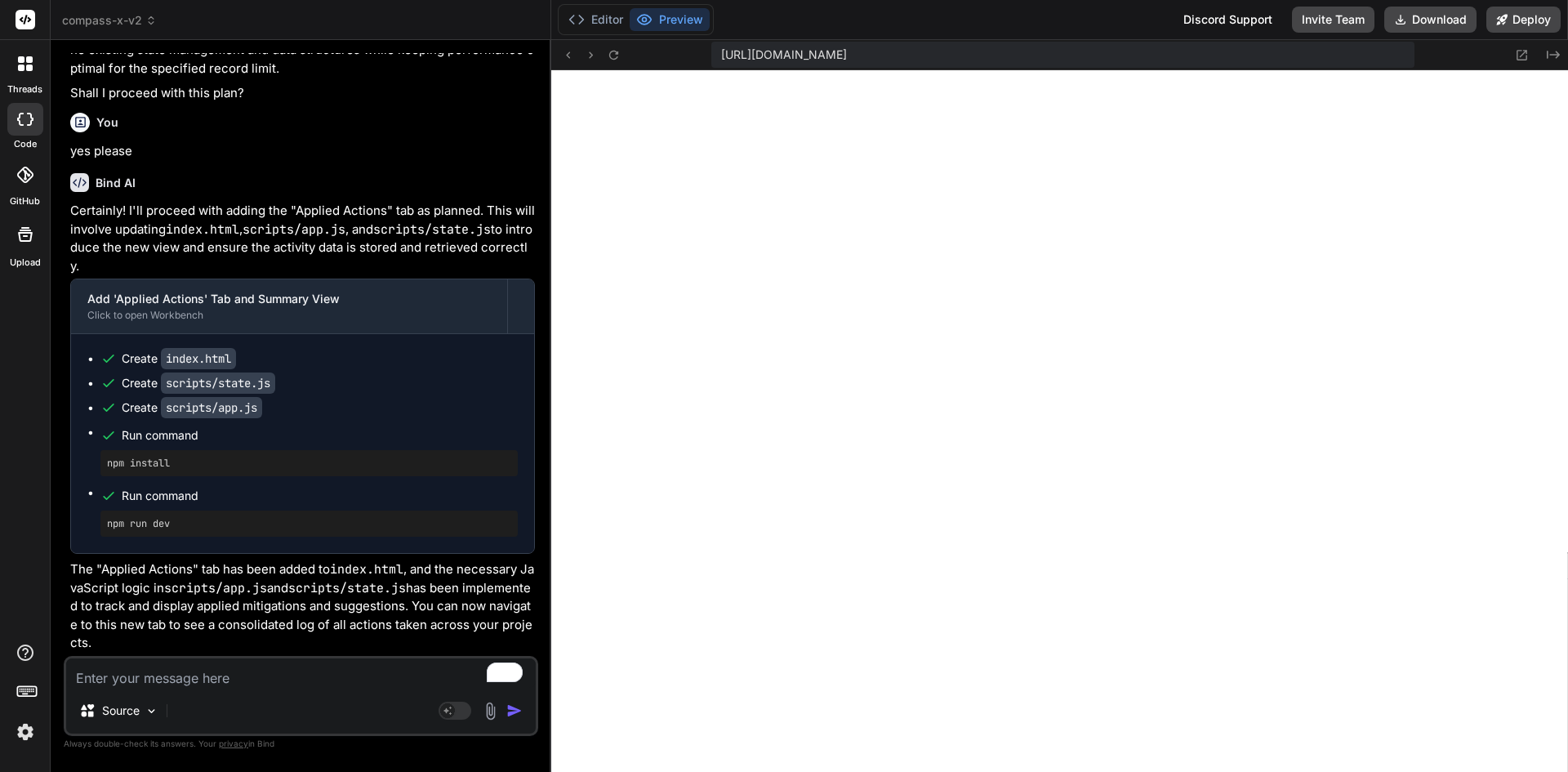
scroll to position [12355, 0]
click at [1419, 16] on button "Download" at bounding box center [1431, 19] width 93 height 26
click at [242, 676] on textarea "To enrich screen reader interactions, please activate Accessibility in Grammarl…" at bounding box center [301, 673] width 470 height 29
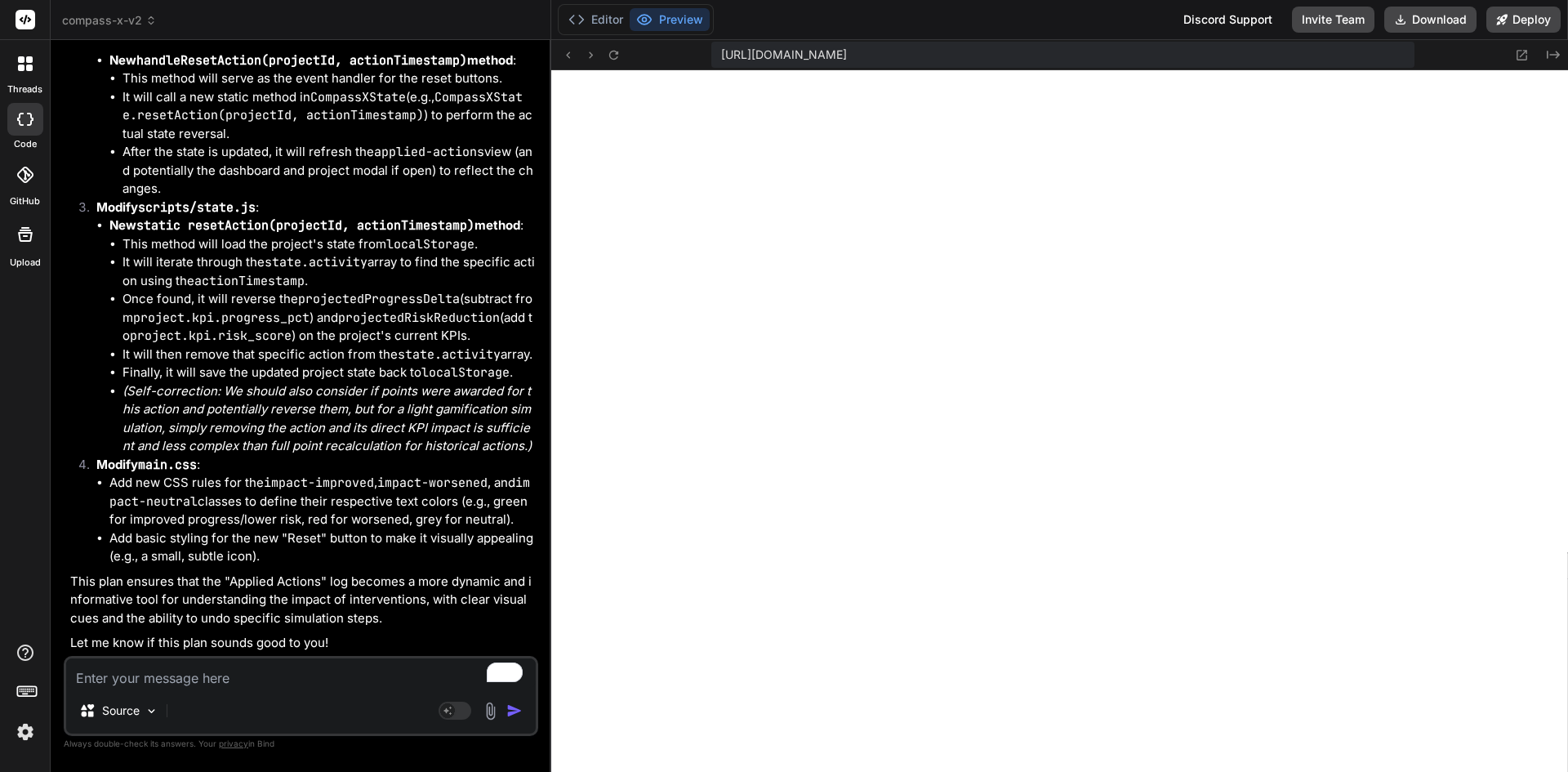
scroll to position [13639, 0]
click at [233, 674] on textarea "To enrich screen reader interactions, please activate Accessibility in Grammarl…" at bounding box center [301, 673] width 470 height 29
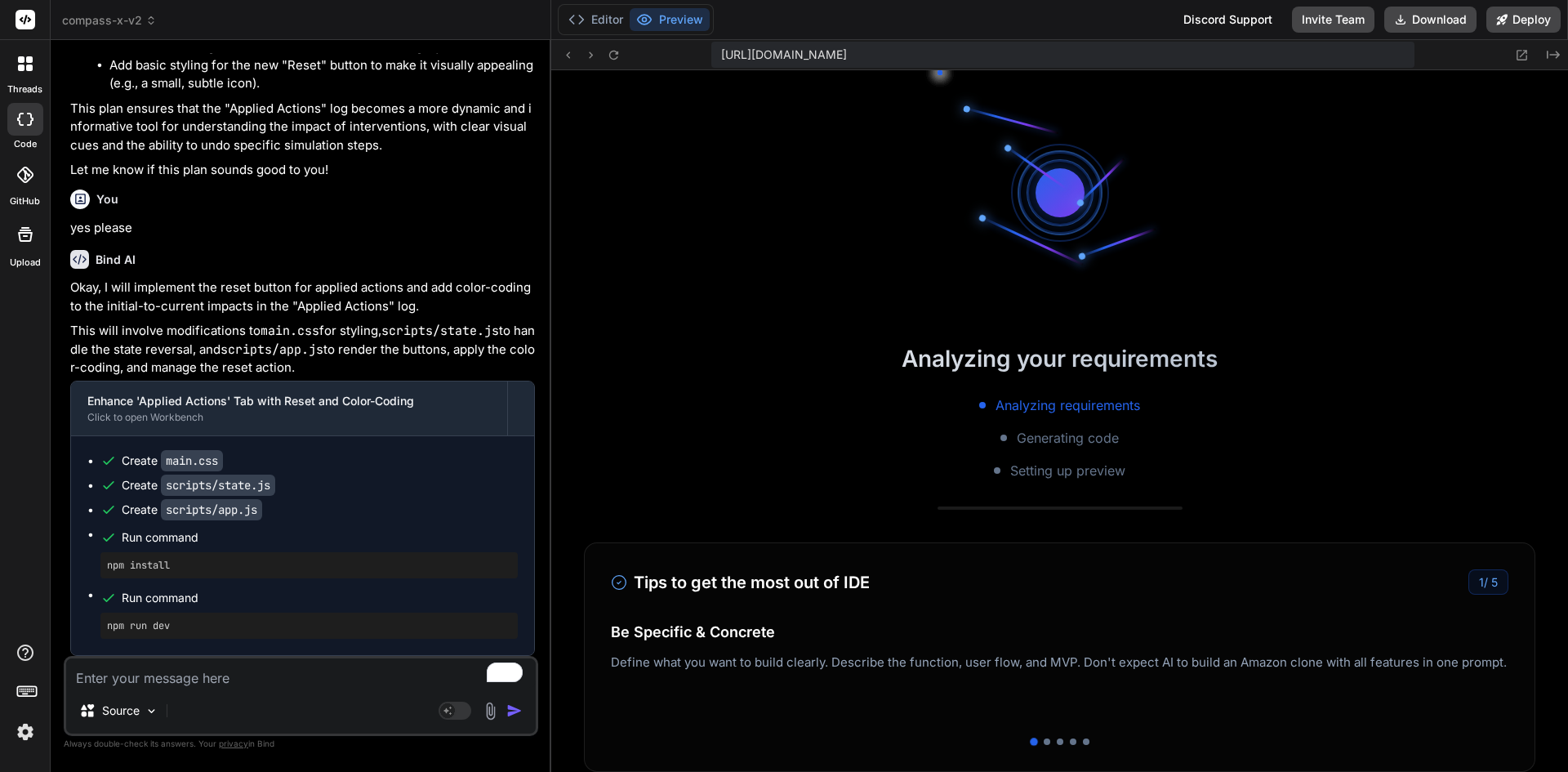
scroll to position [11138, 0]
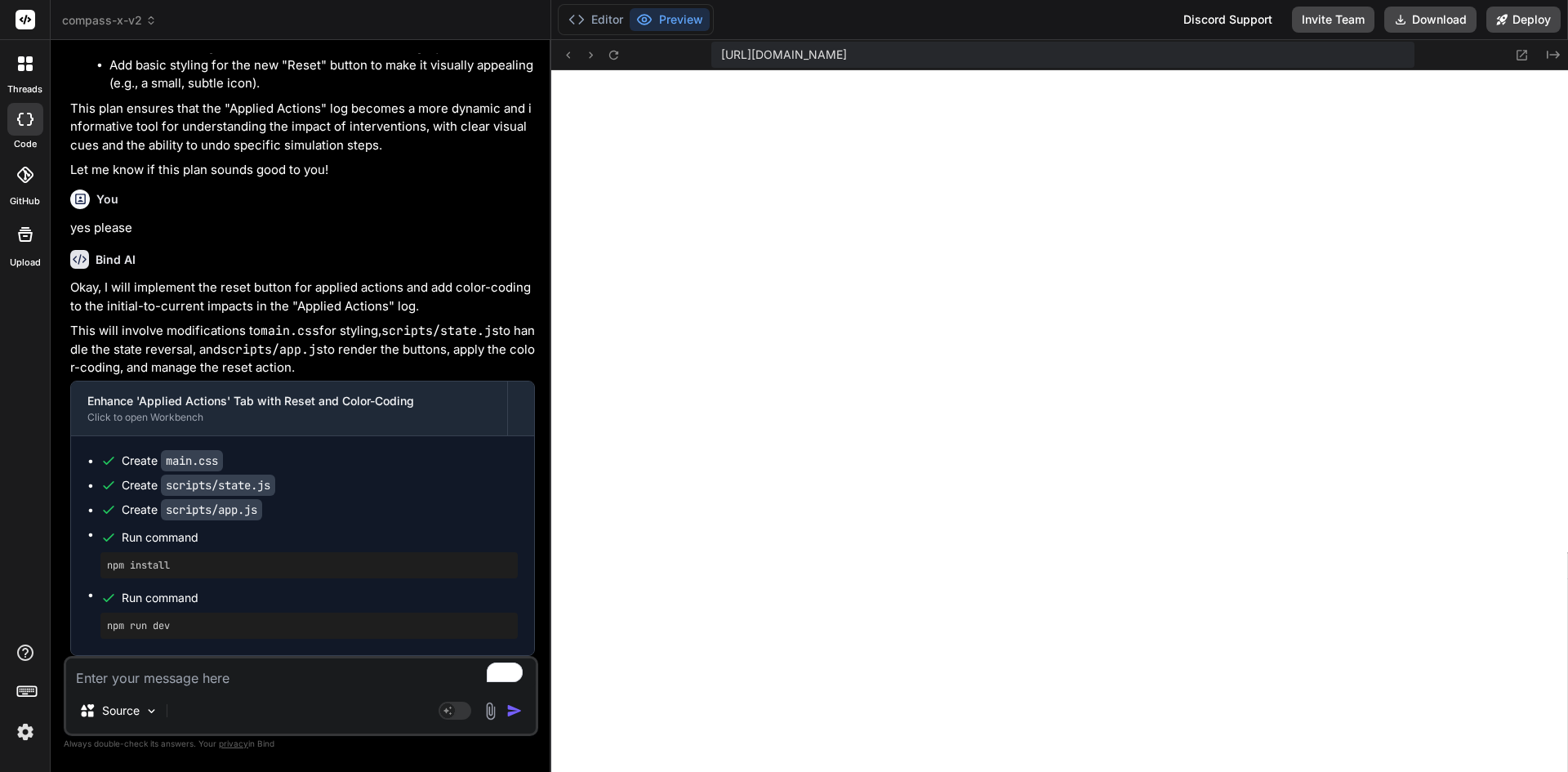
click at [296, 679] on textarea "To enrich screen reader interactions, please activate Accessibility in Grammarl…" at bounding box center [301, 673] width 470 height 29
click at [1449, 13] on button "Download" at bounding box center [1431, 19] width 93 height 26
click at [297, 676] on textarea "To enrich screen reader interactions, please activate Accessibility in Grammarl…" at bounding box center [301, 673] width 470 height 29
click at [230, 672] on textarea "To enrich screen reader interactions, please activate Accessibility in Grammarl…" at bounding box center [301, 673] width 470 height 29
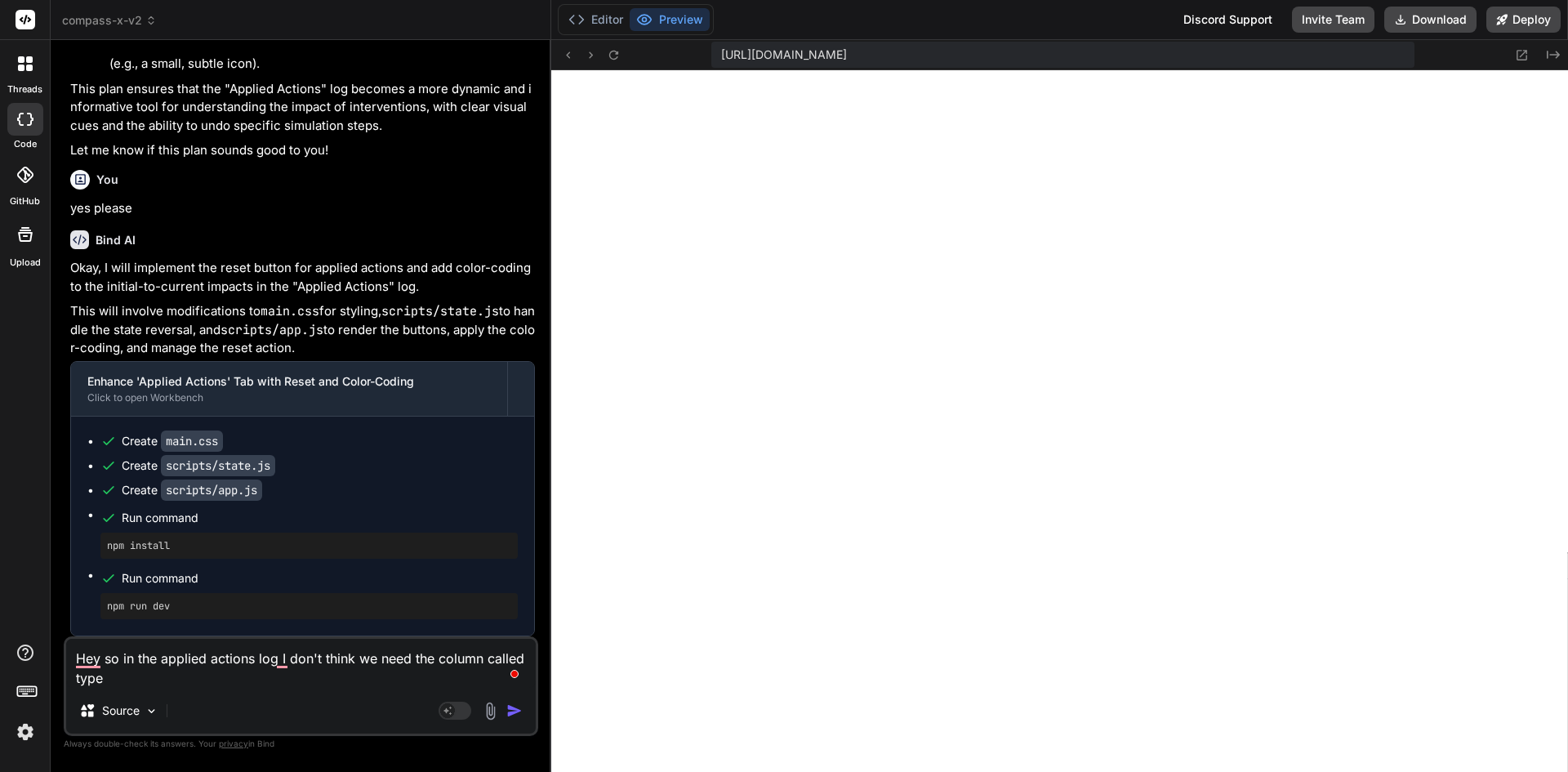
click at [137, 661] on textarea "Hey so in the applied actions log I don't think we need the column called type" at bounding box center [301, 662] width 470 height 49
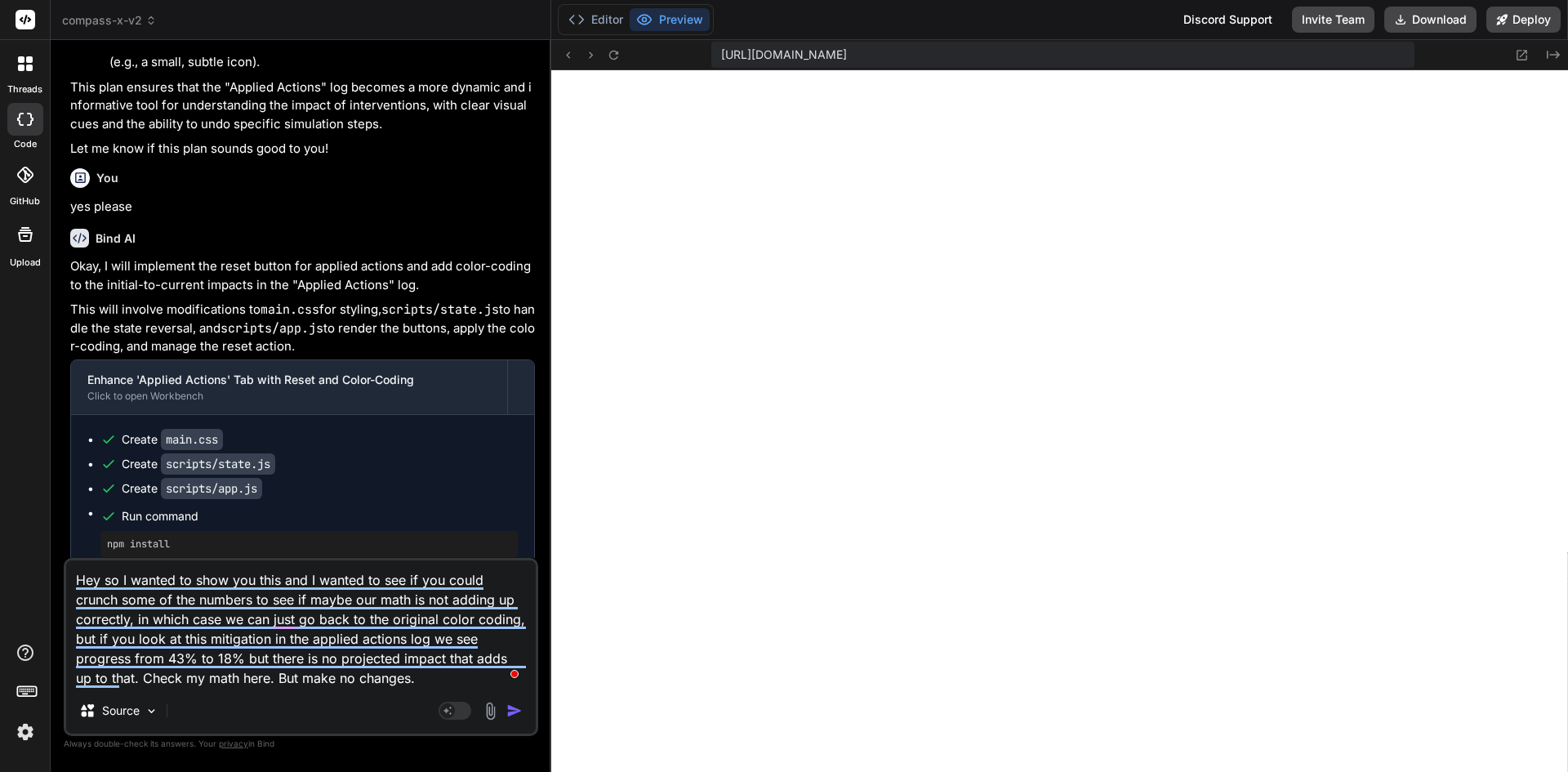
paste textarea "Action Type Project Owner Date Applied Projected Impact Progress (Initial → Cur…"
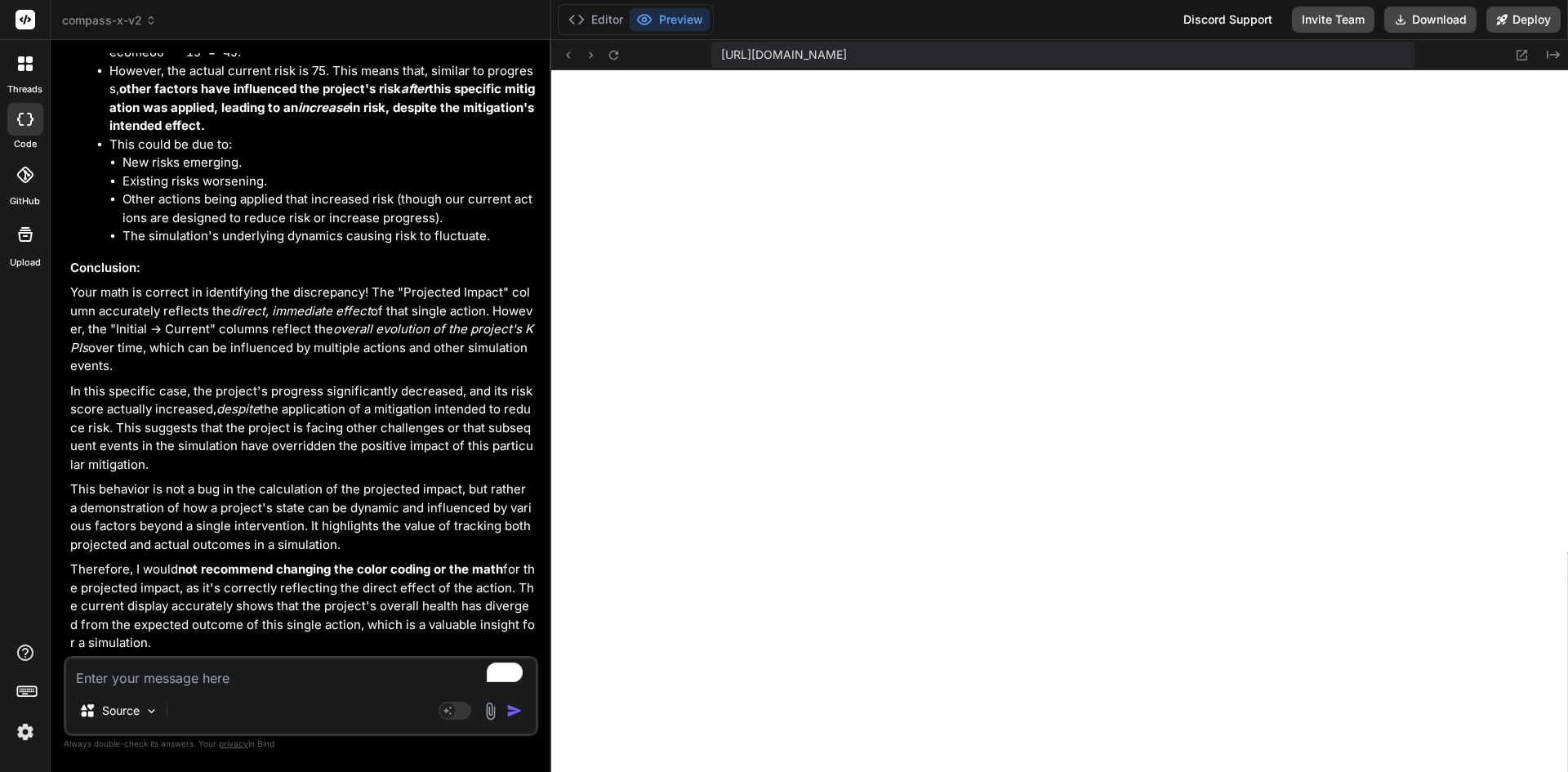
scroll to position [15661, 0]
click at [224, 681] on textarea "To enrich screen reader interactions, please activate Accessibility in Grammarl…" at bounding box center [301, 673] width 470 height 29
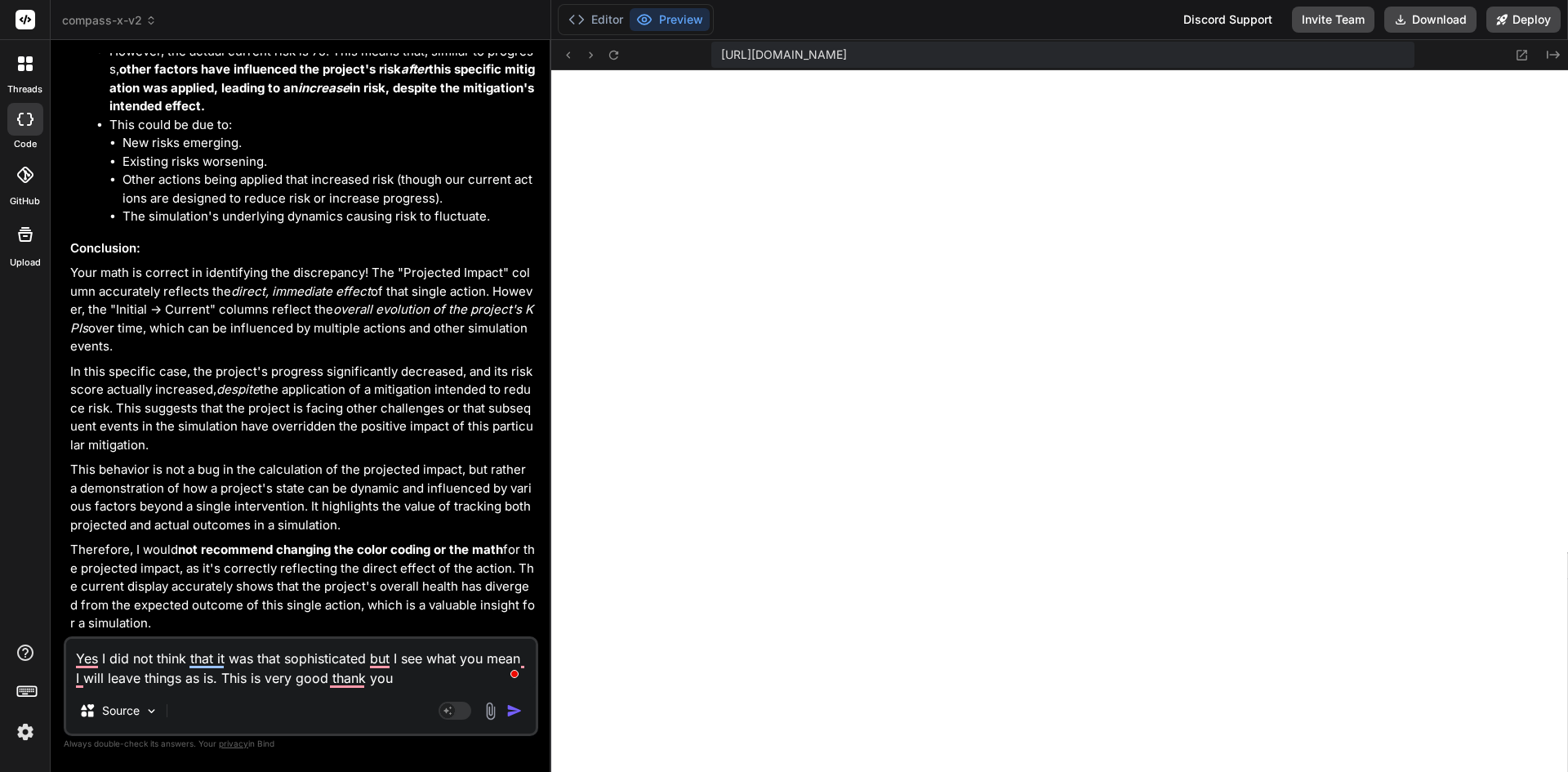
click at [513, 707] on img "button" at bounding box center [514, 710] width 16 height 16
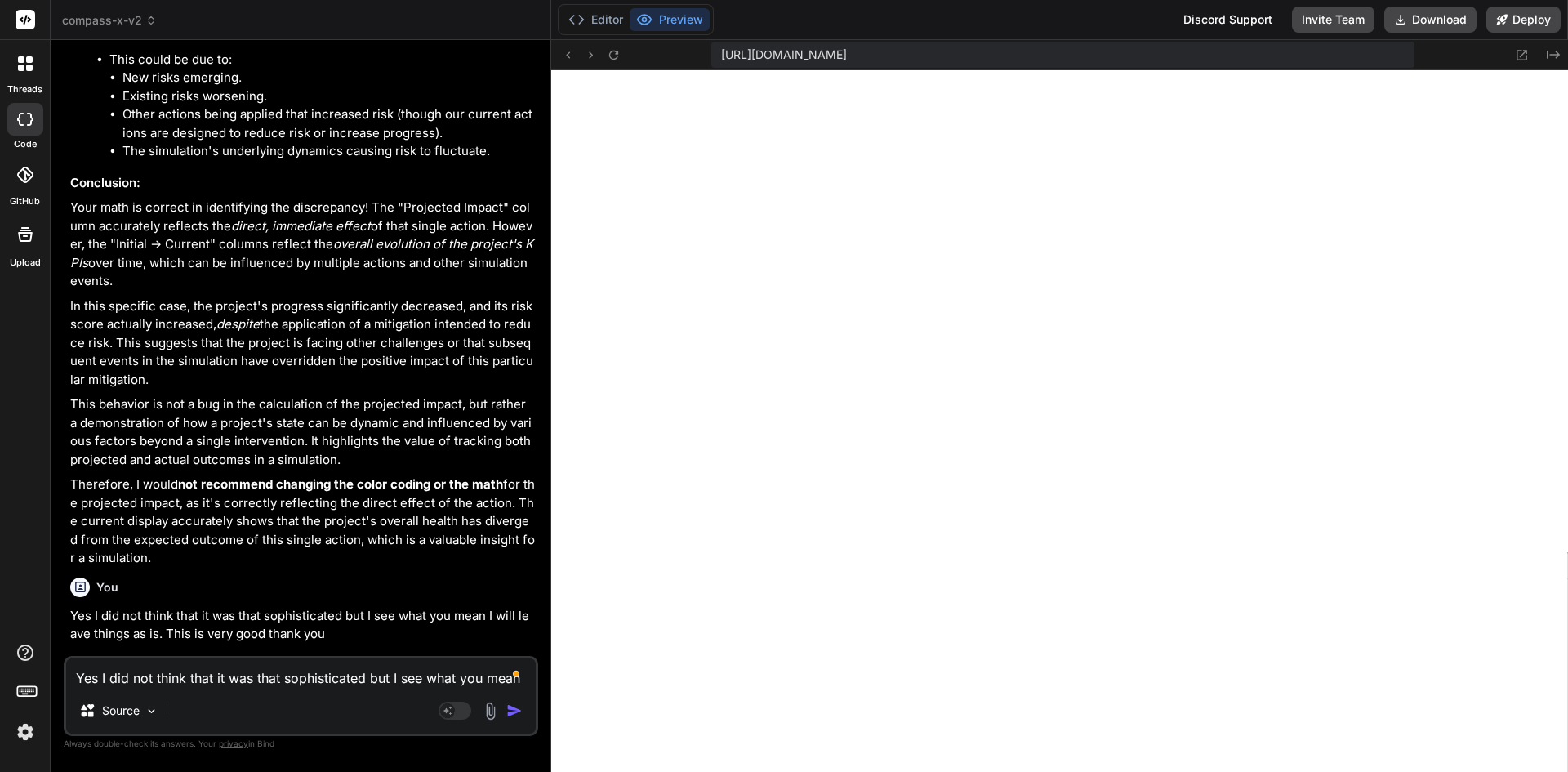
scroll to position [15849, 0]
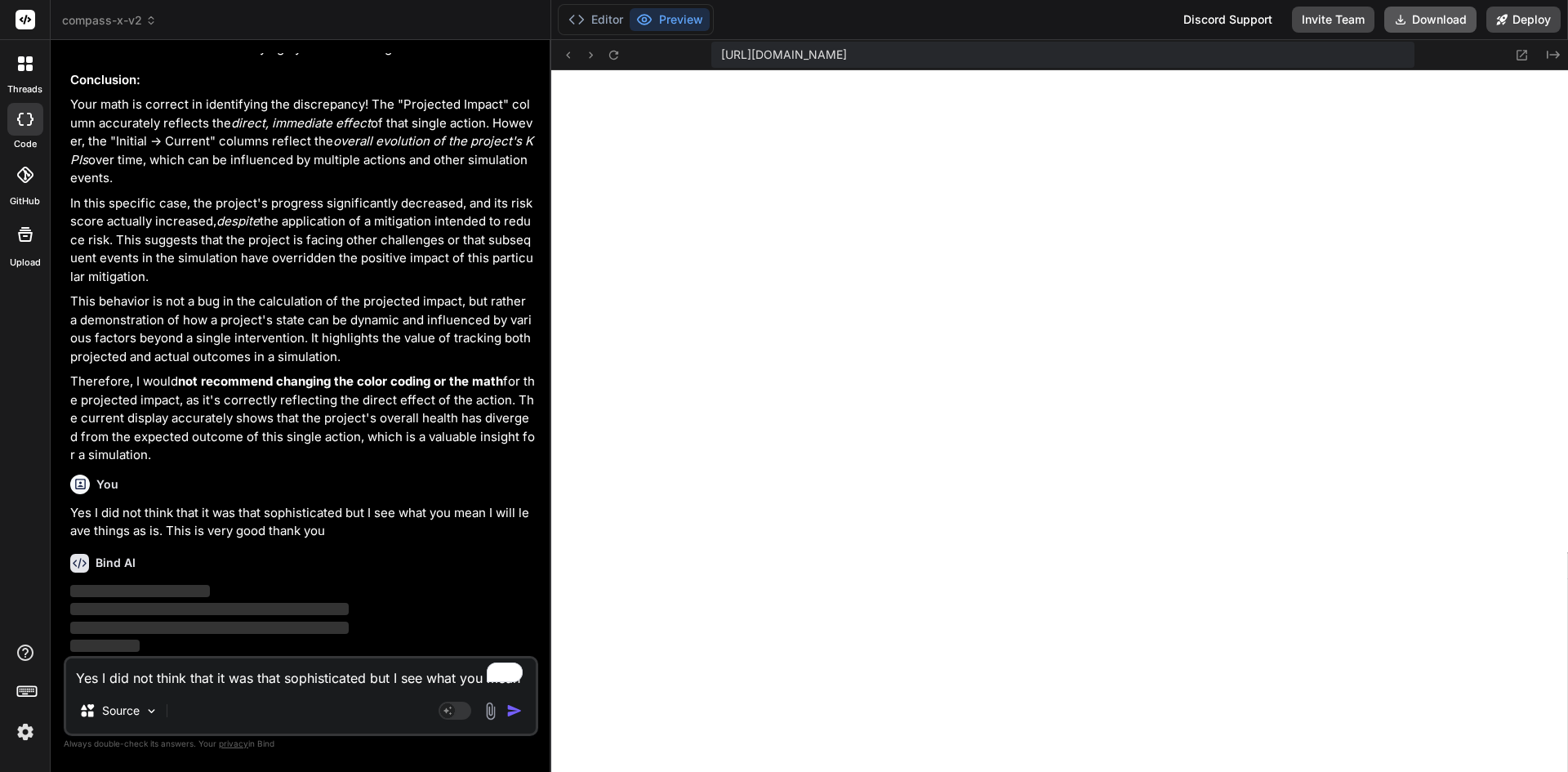
click at [1446, 26] on button "Download" at bounding box center [1431, 19] width 93 height 26
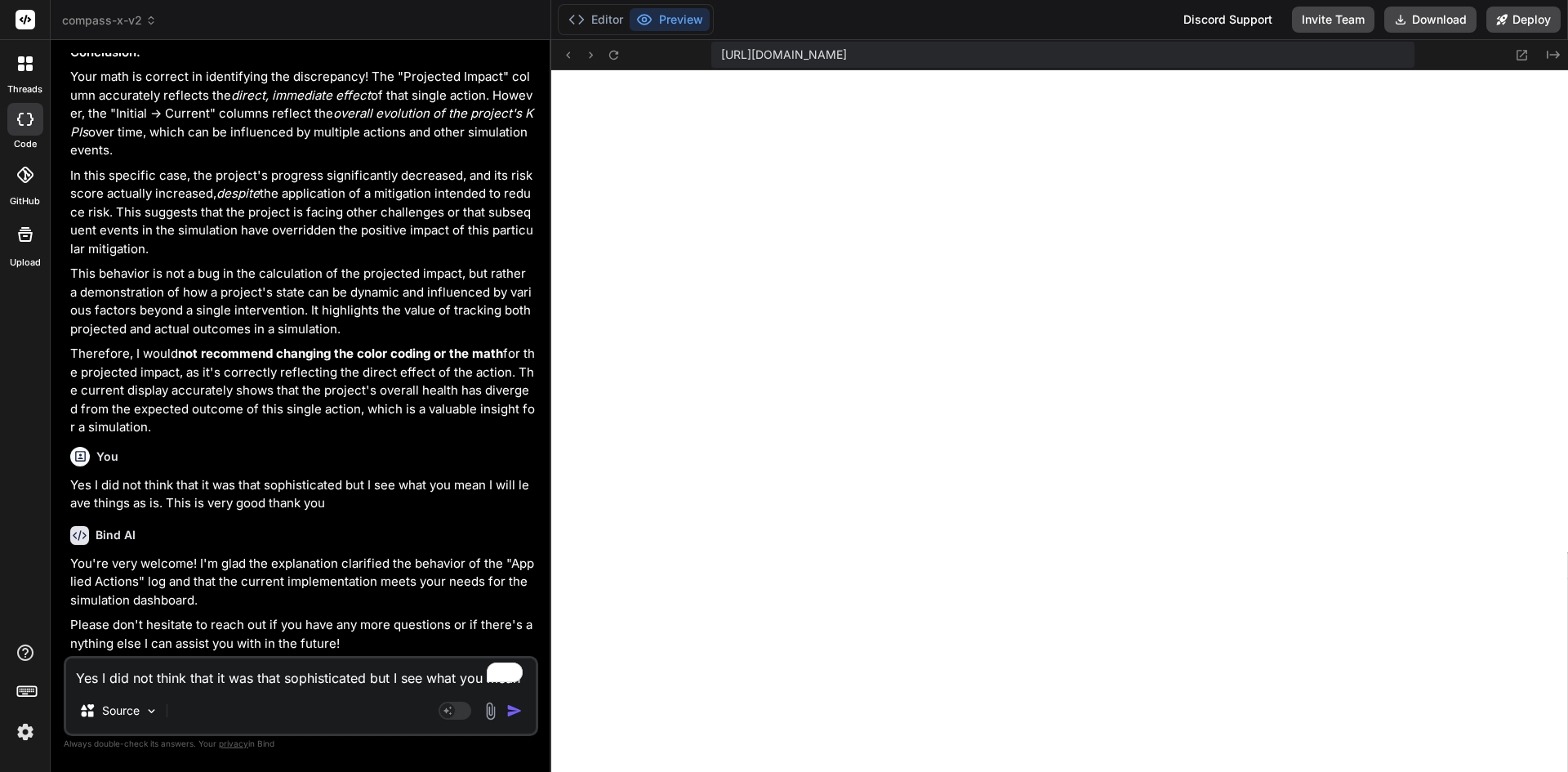
click at [177, 681] on textarea "Yes I did not think that it was that sophisticated but I see what you mean I wi…" at bounding box center [301, 673] width 470 height 29
